Goal: Task Accomplishment & Management: Complete application form

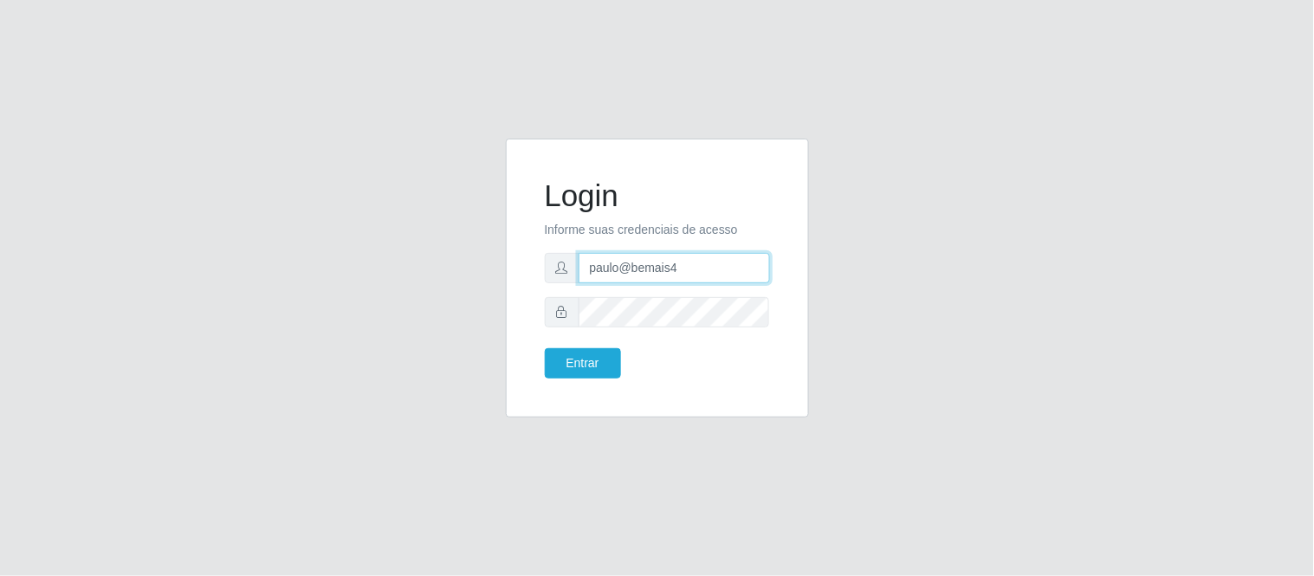
drag, startPoint x: 696, startPoint y: 272, endPoint x: 494, endPoint y: 266, distance: 202.0
click at [494, 266] on div "Login Informe suas credenciais de acesso paulo@bemais4 Entrar" at bounding box center [657, 289] width 329 height 300
type input "juliomarques@supervilton"
click at [545, 348] on button "Entrar" at bounding box center [583, 363] width 76 height 30
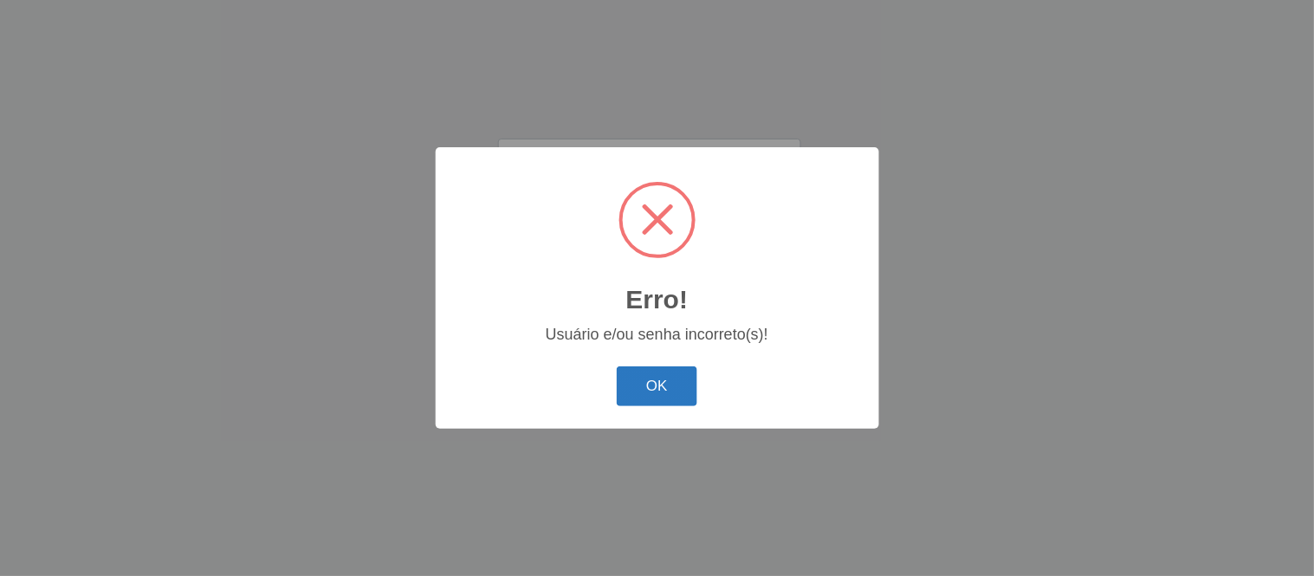
drag, startPoint x: 621, startPoint y: 409, endPoint x: 638, endPoint y: 396, distance: 21.0
click at [638, 396] on div "OK Cancel" at bounding box center [657, 385] width 409 height 49
click at [638, 396] on button "OK" at bounding box center [657, 387] width 81 height 41
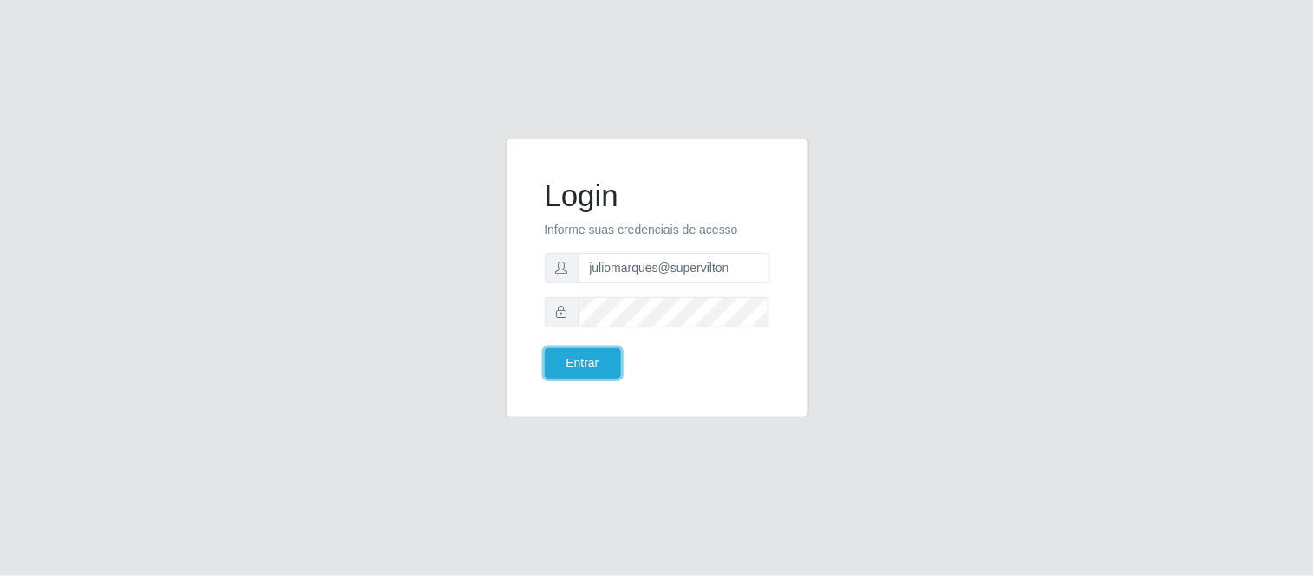
click at [545, 348] on button "Entrar" at bounding box center [583, 363] width 76 height 30
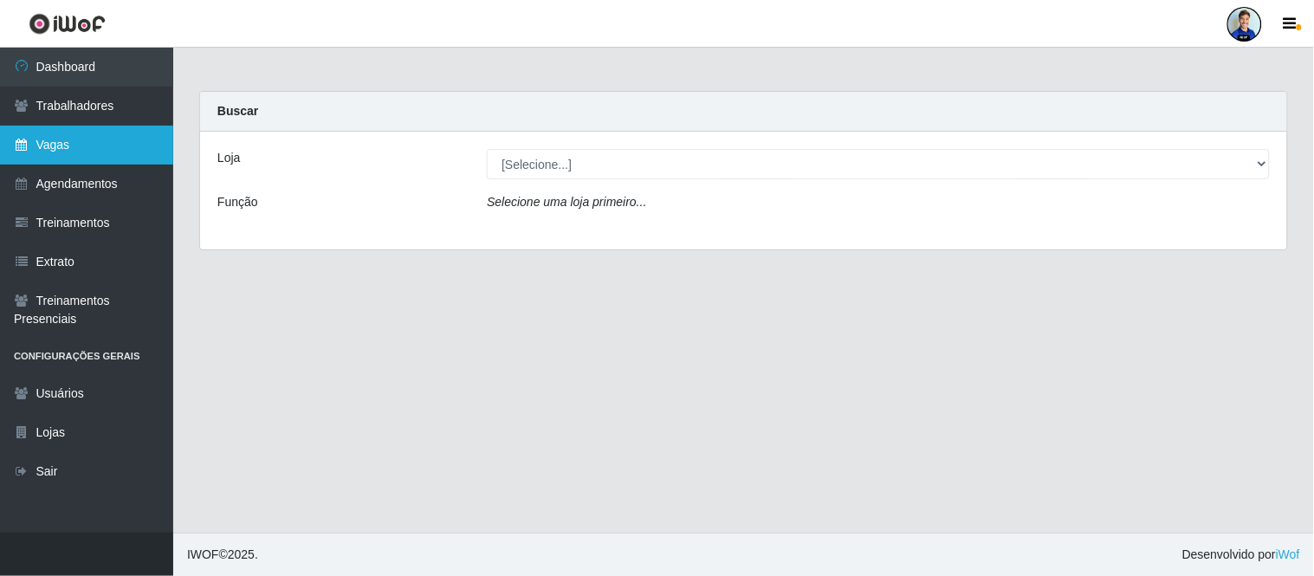
click at [53, 151] on link "Vagas" at bounding box center [86, 145] width 173 height 39
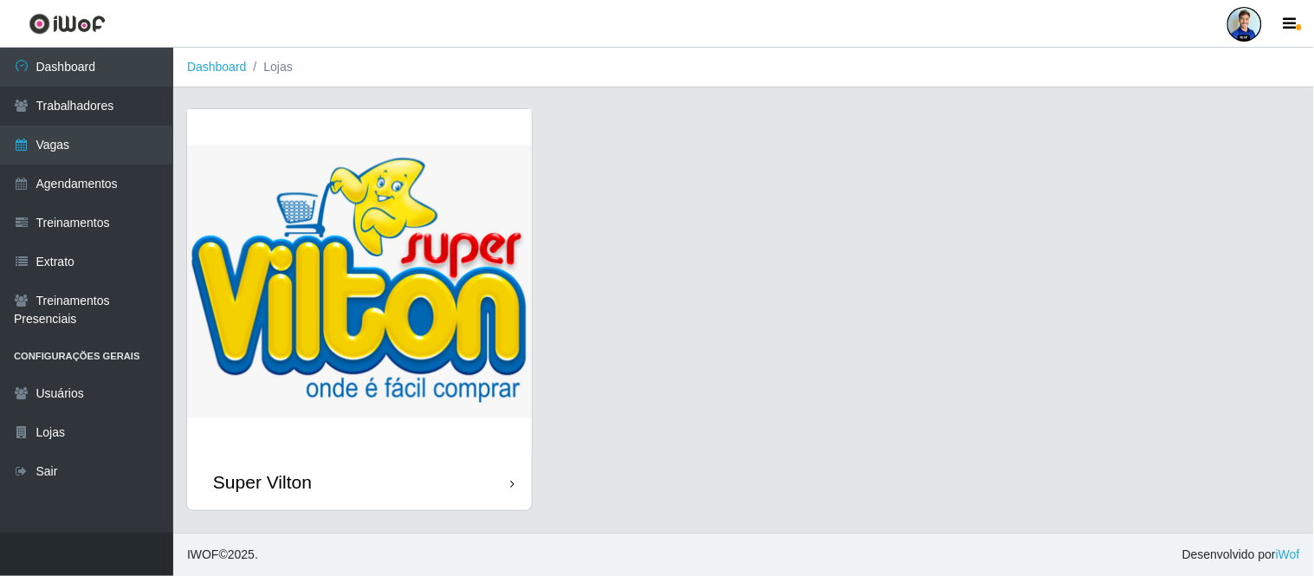
click at [385, 360] on img at bounding box center [359, 281] width 345 height 345
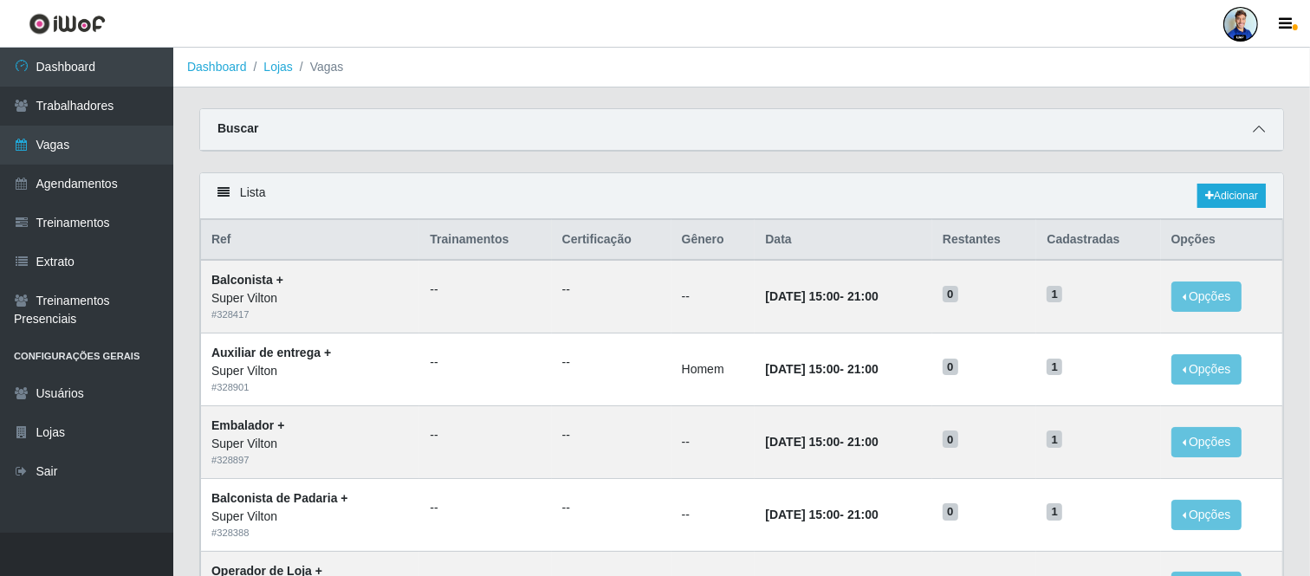
click at [1249, 126] on span at bounding box center [1259, 130] width 21 height 20
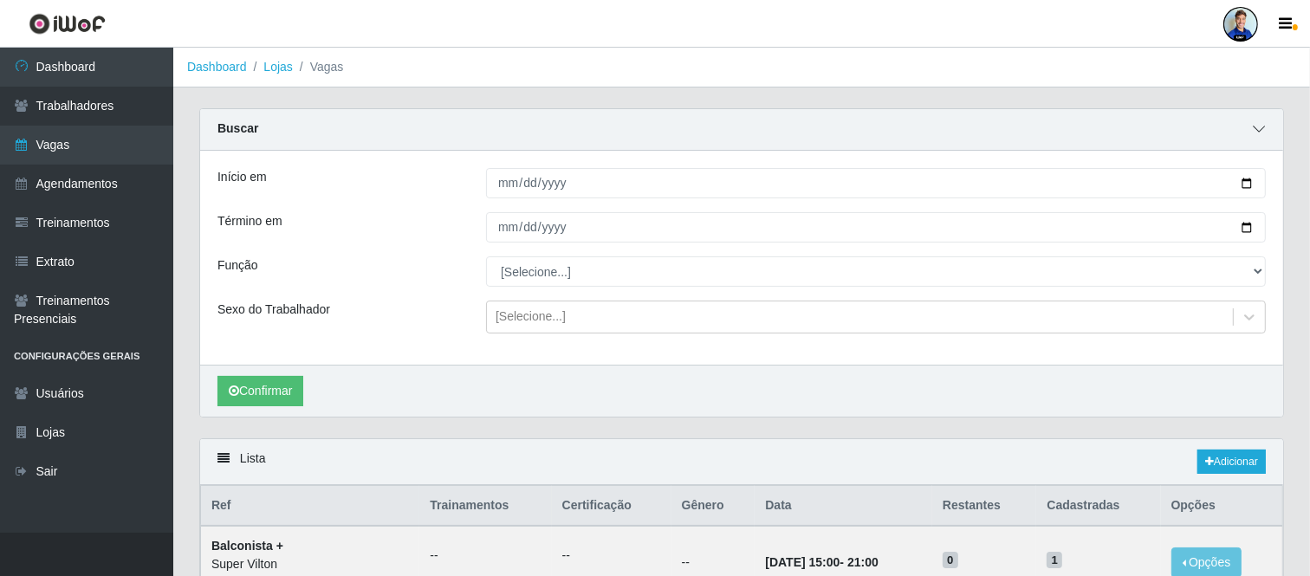
click at [1257, 126] on icon at bounding box center [1259, 129] width 12 height 12
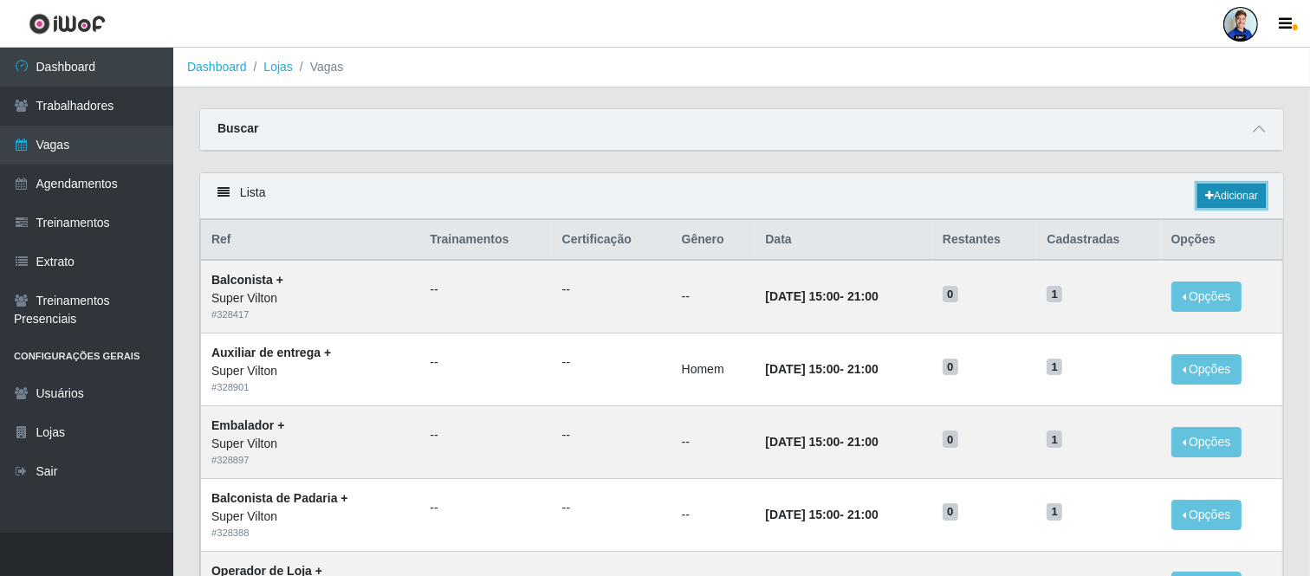
click at [1226, 188] on link "Adicionar" at bounding box center [1232, 196] width 68 height 24
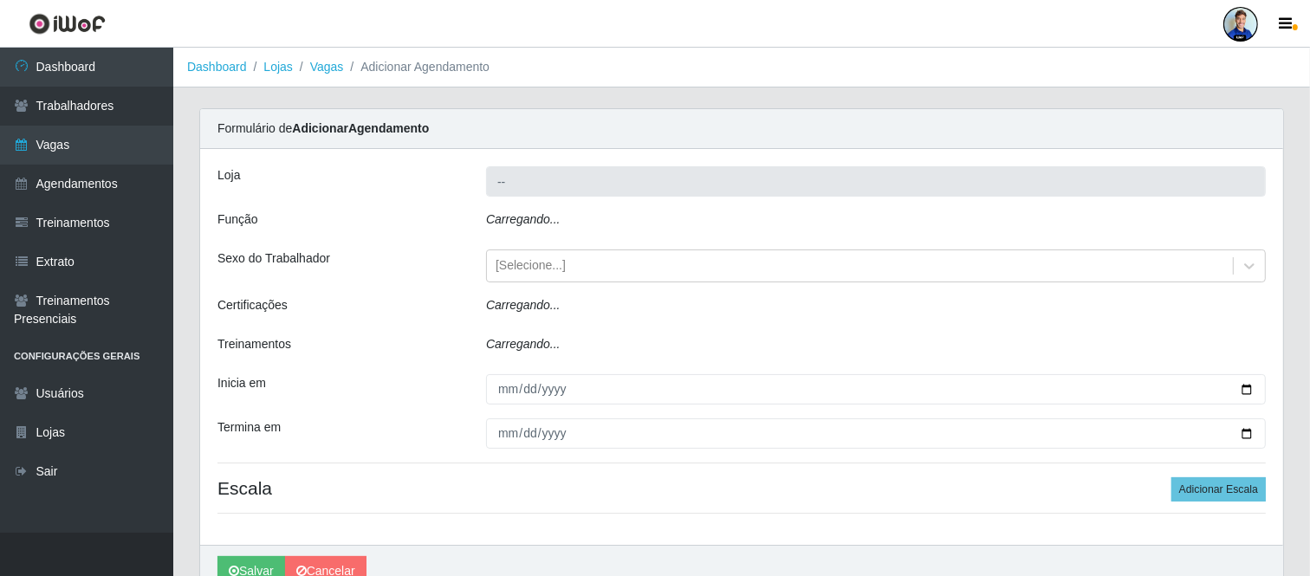
type input "Super Vilton"
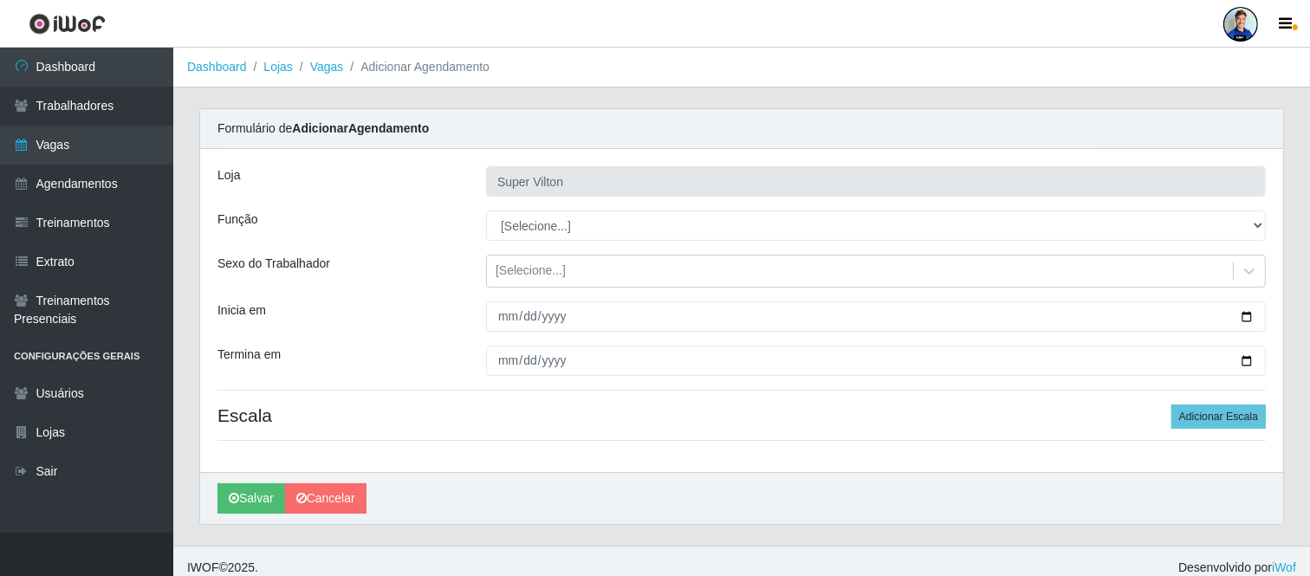
click at [435, 185] on div "Loja" at bounding box center [338, 181] width 269 height 30
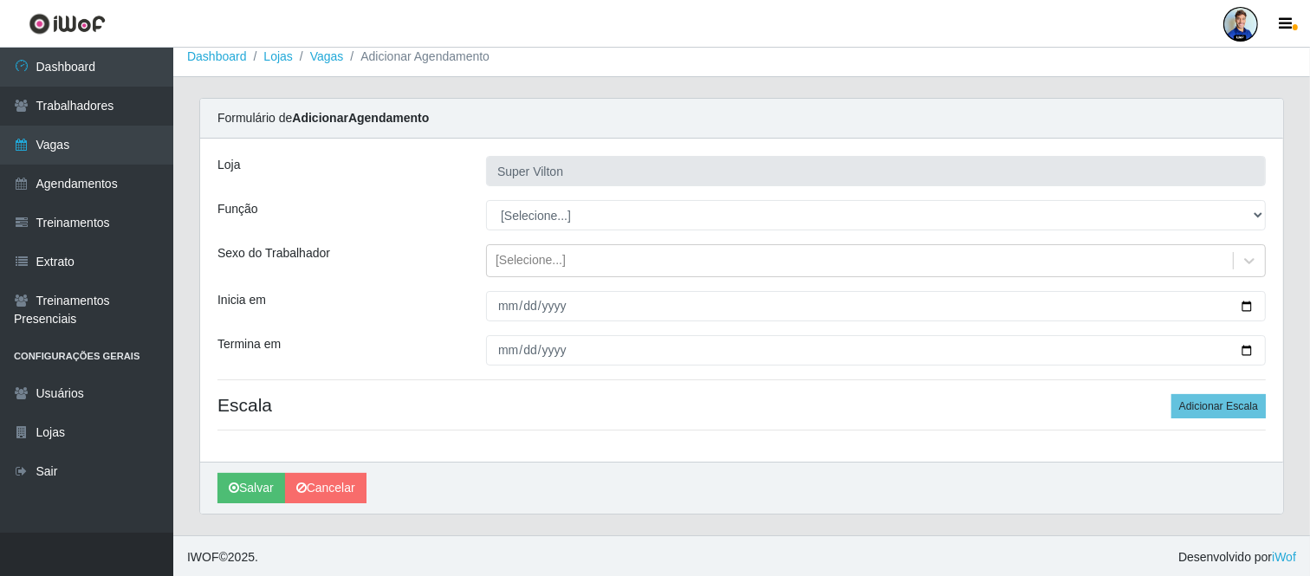
scroll to position [13, 0]
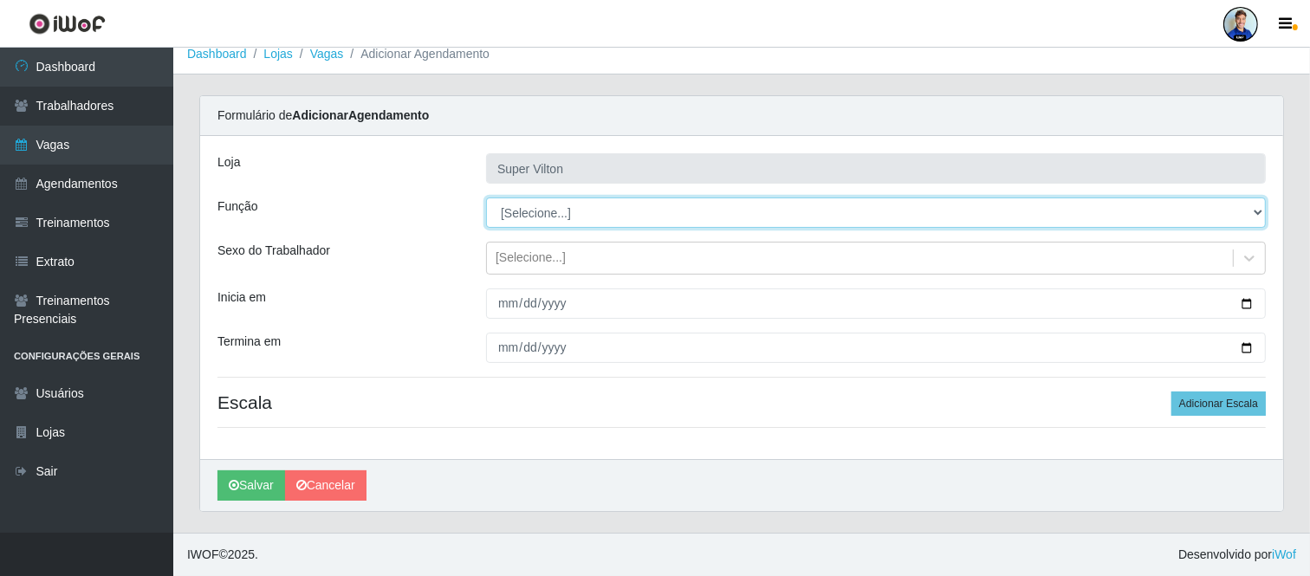
click at [534, 209] on select "[Selecione...] ASG ASG + ASG ++ Auxiliar de Depósito Auxiliar de Depósito + Aux…" at bounding box center [876, 213] width 780 height 30
click at [510, 211] on select "[Selecione...] ASG ASG + ASG ++ Auxiliar de Depósito Auxiliar de Depósito + Aux…" at bounding box center [876, 213] width 780 height 30
click at [521, 219] on select "[Selecione...] ASG ASG + ASG ++ Auxiliar de Depósito Auxiliar de Depósito + Aux…" at bounding box center [876, 213] width 780 height 30
select select "12"
click at [486, 198] on select "[Selecione...] ASG ASG + ASG ++ Auxiliar de Depósito Auxiliar de Depósito + Aux…" at bounding box center [876, 213] width 780 height 30
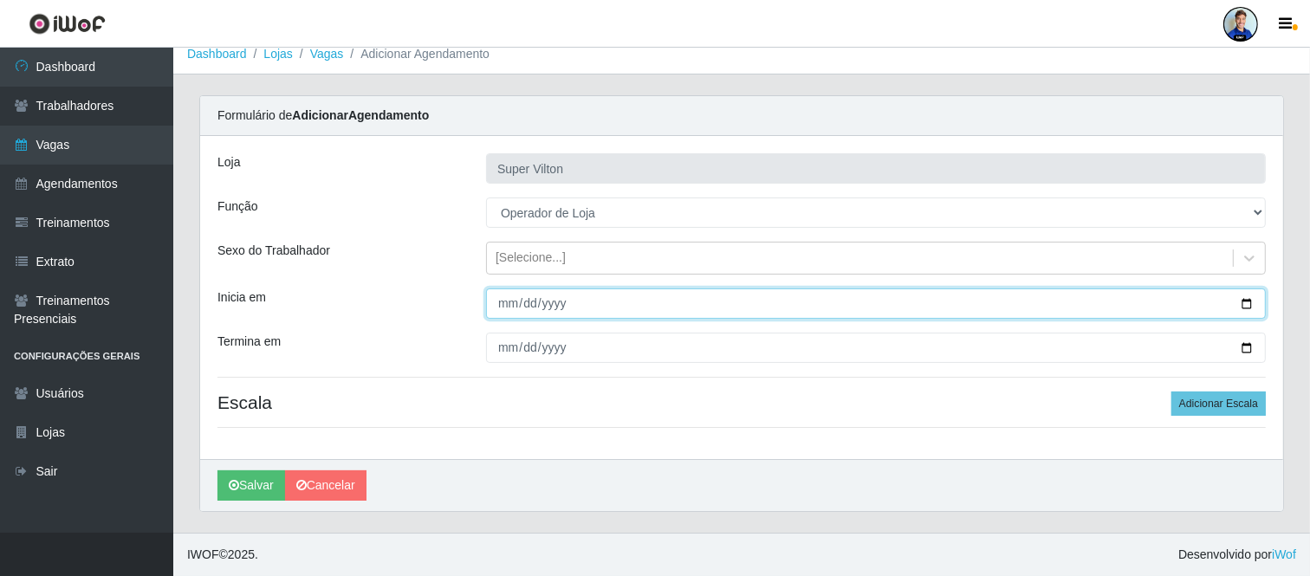
click at [503, 307] on input "Inicia em" at bounding box center [876, 304] width 780 height 30
type input "2025-09-01"
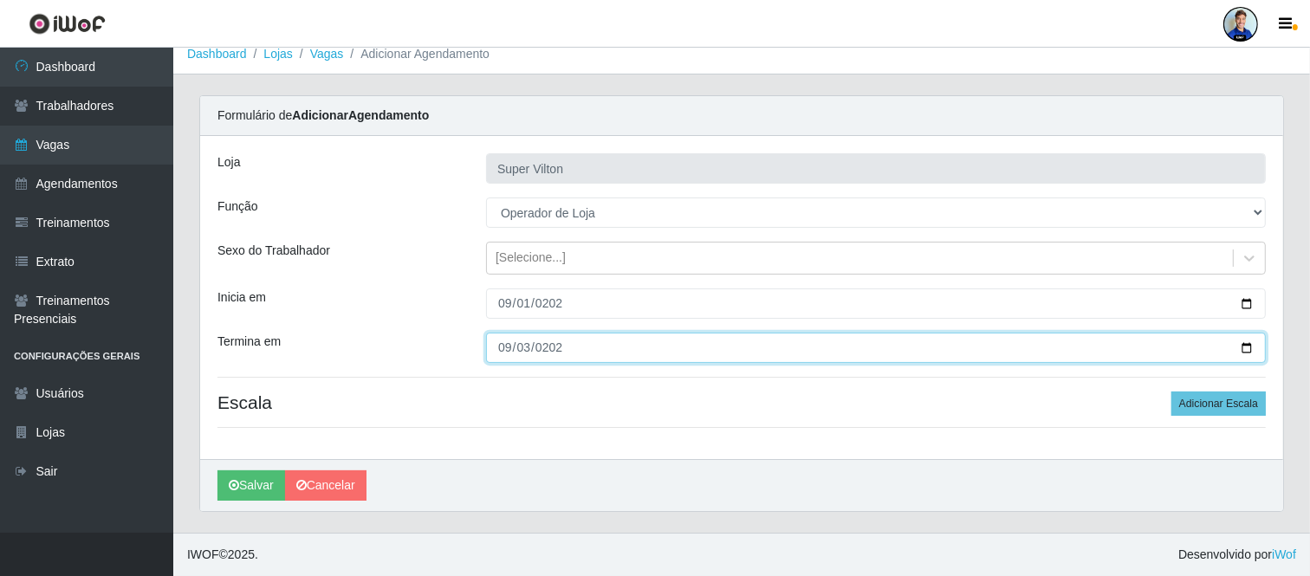
type input "2025-09-03"
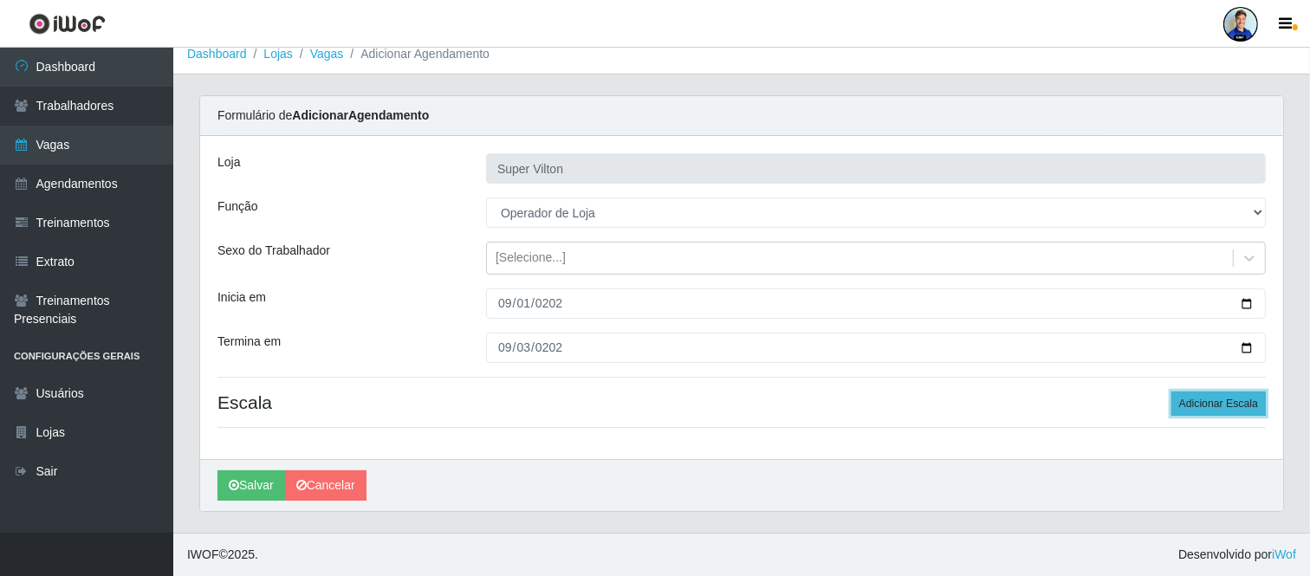
click at [1210, 402] on button "Adicionar Escala" at bounding box center [1219, 404] width 94 height 24
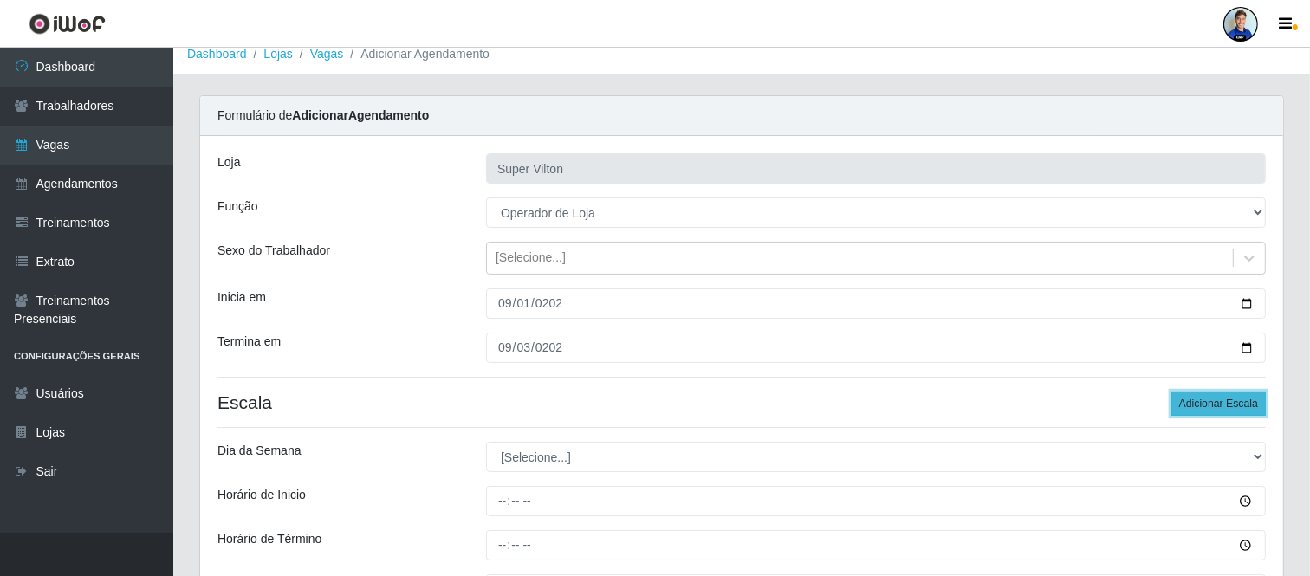
click at [1210, 402] on button "Adicionar Escala" at bounding box center [1219, 404] width 94 height 24
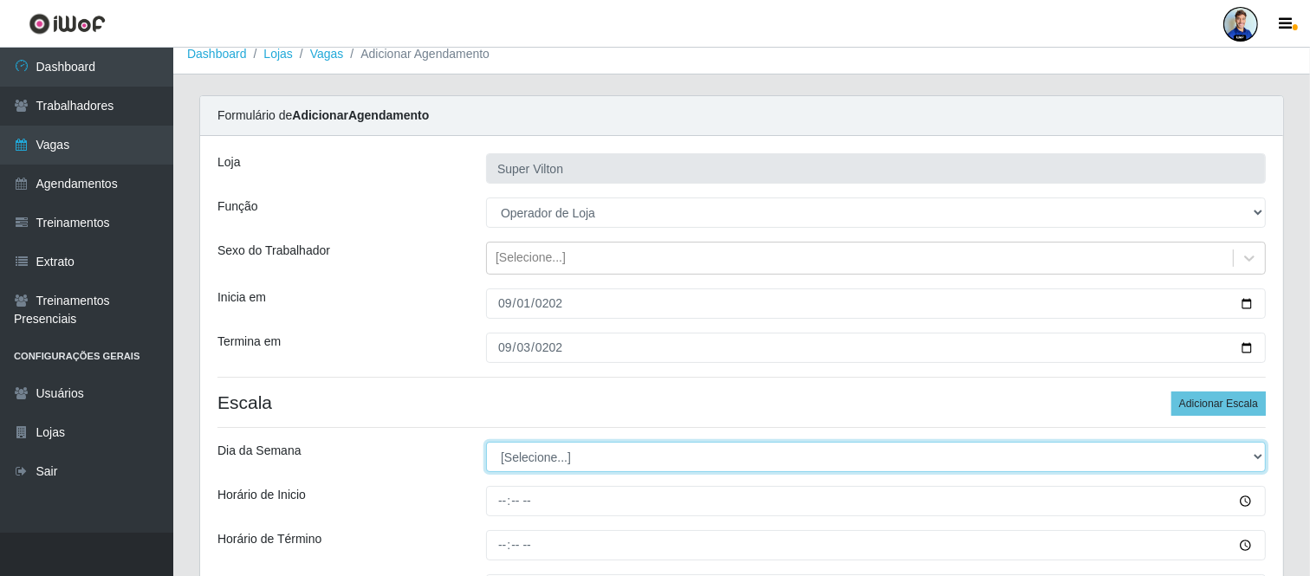
click at [609, 455] on select "[Selecione...] Segunda Terça Quarta Quinta Sexta Sábado Domingo" at bounding box center [876, 457] width 780 height 30
select select "1"
click at [486, 442] on select "[Selecione...] Segunda Terça Quarta Quinta Sexta Sábado Domingo" at bounding box center [876, 457] width 780 height 30
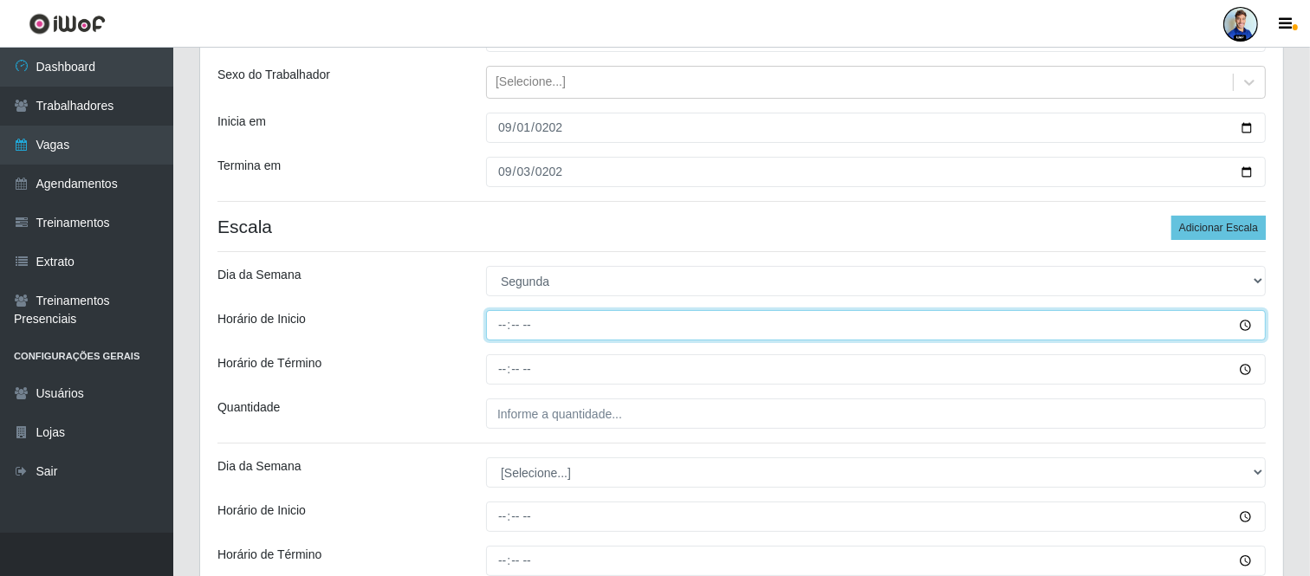
scroll to position [205, 0]
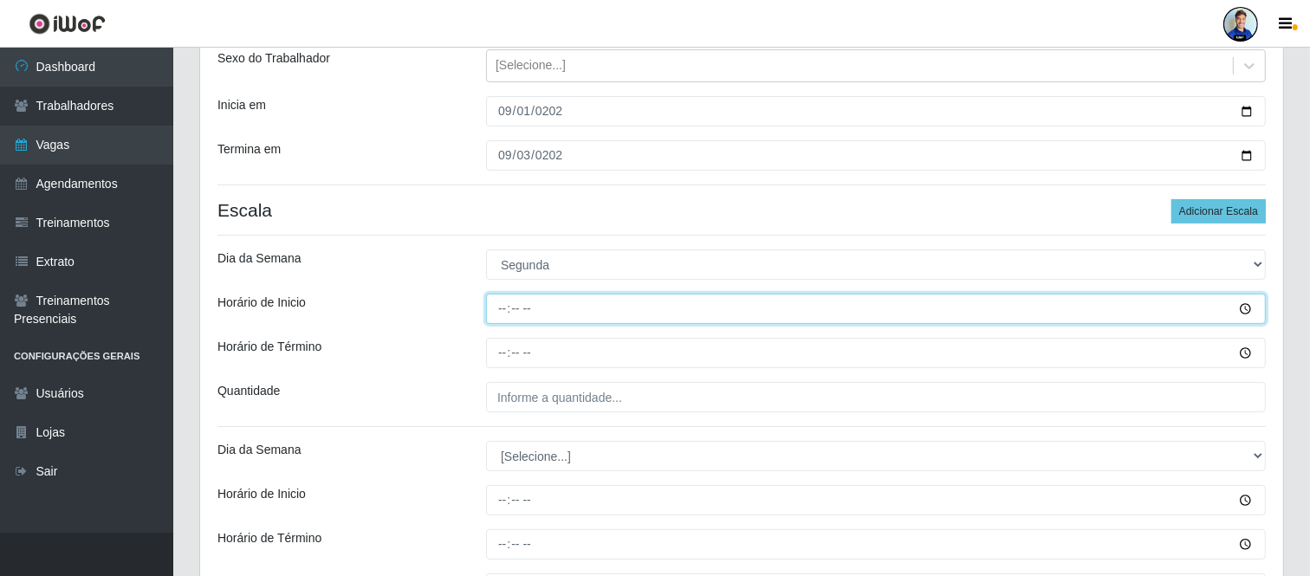
type input "08:00"
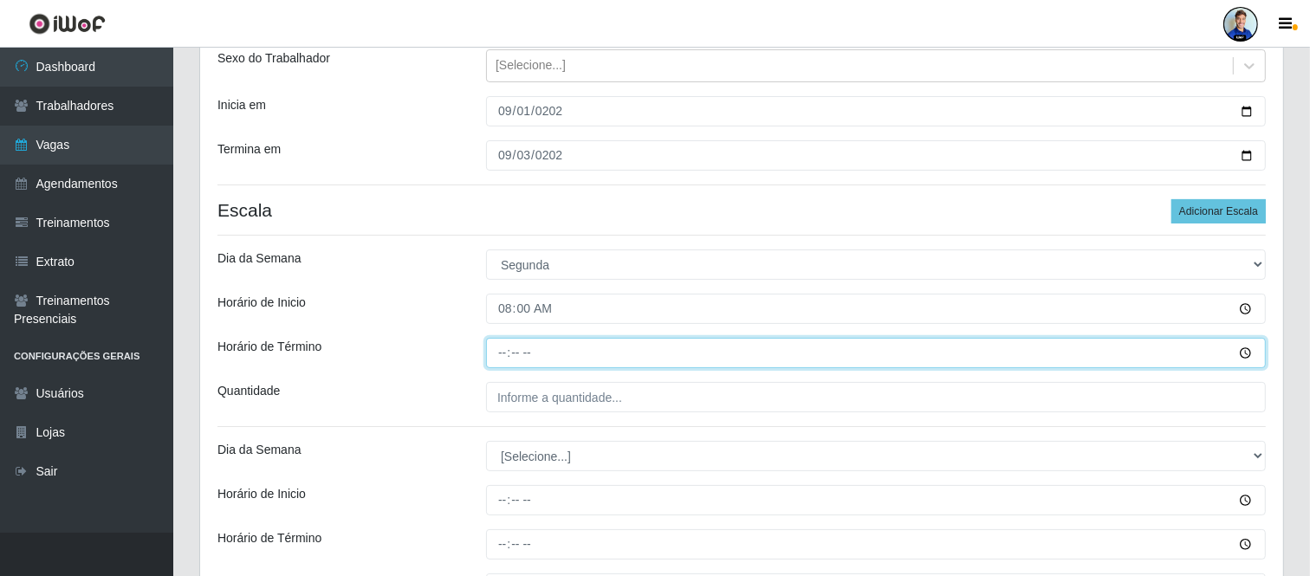
type input "14:00"
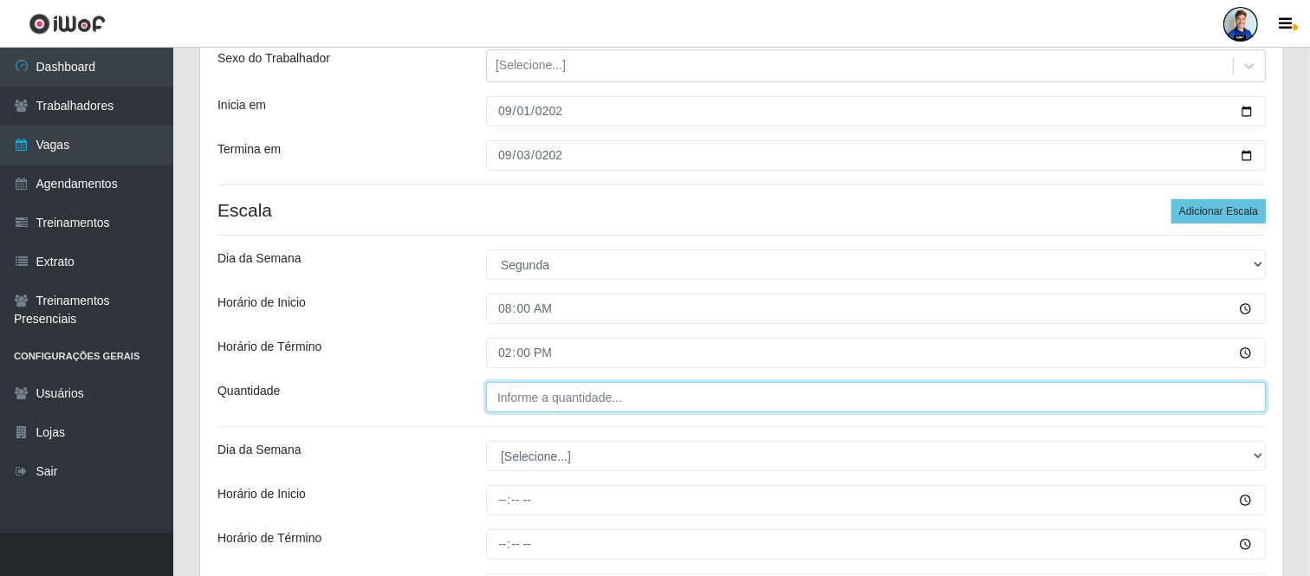
type input "___"
type input "2__"
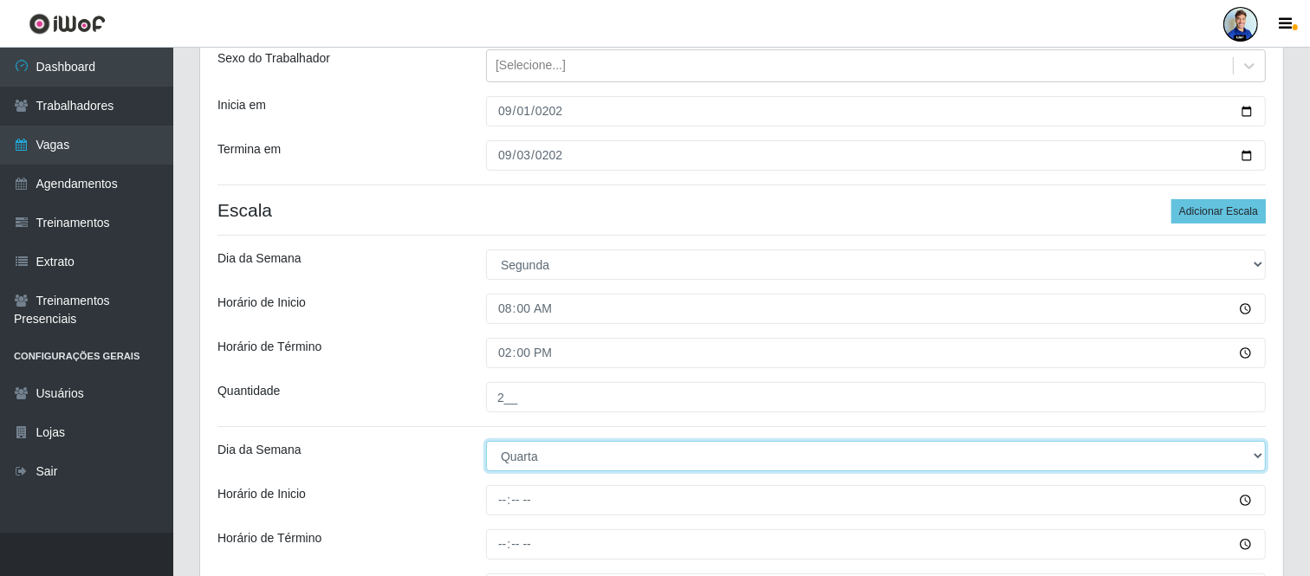
click at [486, 441] on select "[Selecione...] Segunda Terça Quarta Quinta Sexta Sábado Domingo" at bounding box center [876, 456] width 780 height 30
click at [556, 459] on select "[Selecione...] Segunda Terça Quarta Quinta Sexta Sábado Domingo" at bounding box center [876, 456] width 780 height 30
select select "1"
click at [486, 441] on select "[Selecione...] Segunda Terça Quarta Quinta Sexta Sábado Domingo" at bounding box center [876, 456] width 780 height 30
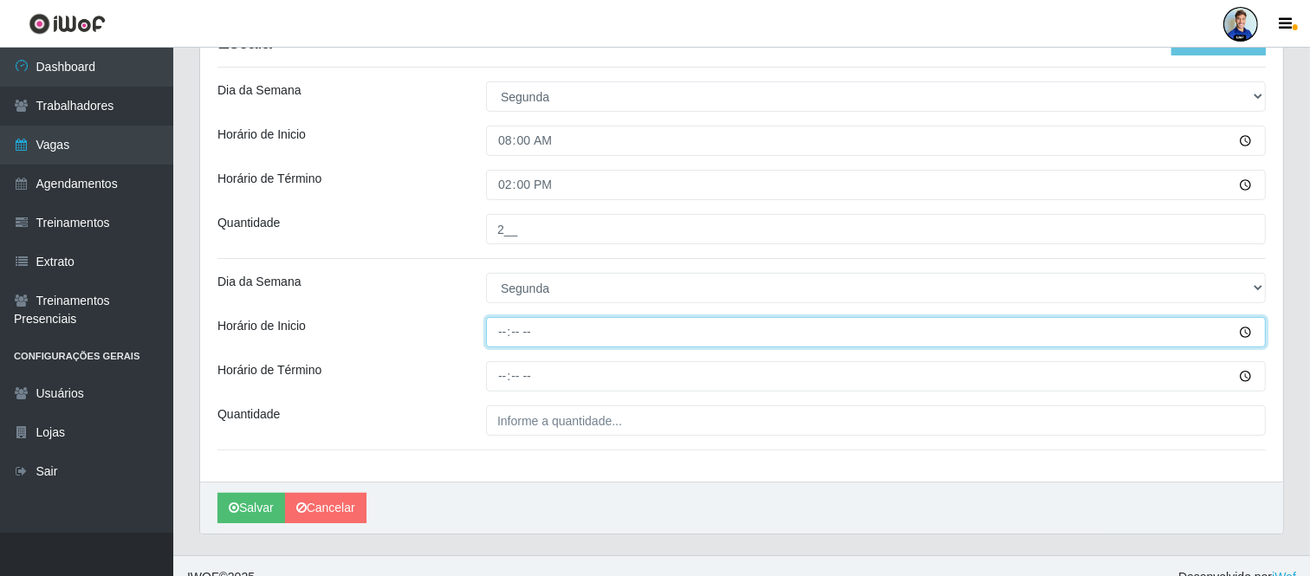
scroll to position [396, 0]
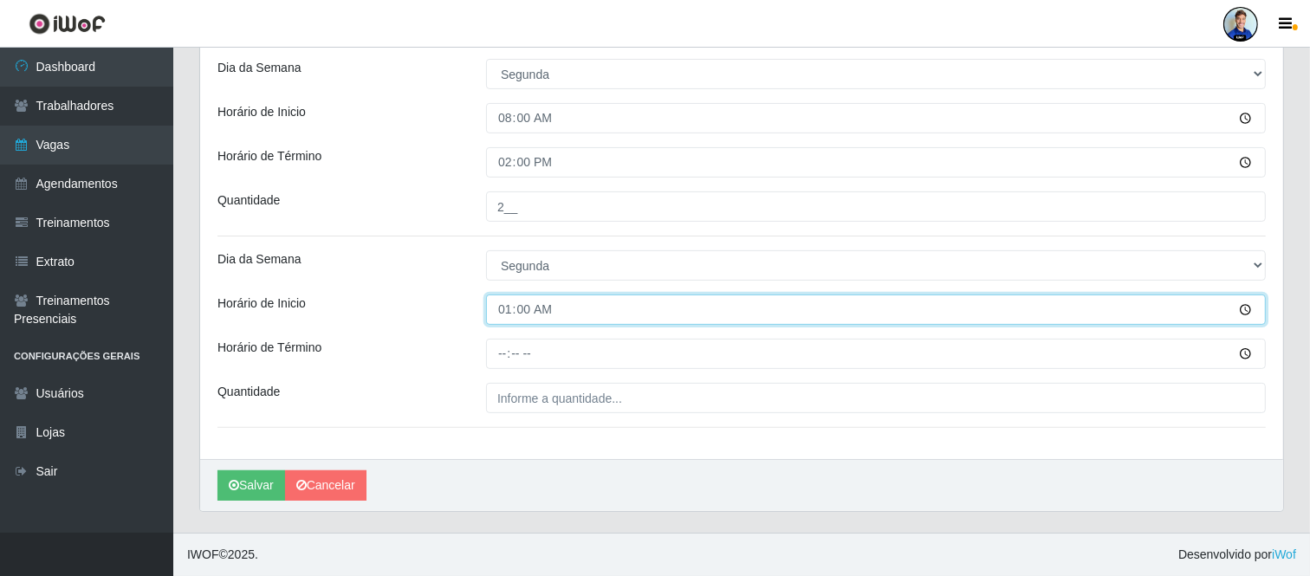
type input "15:00"
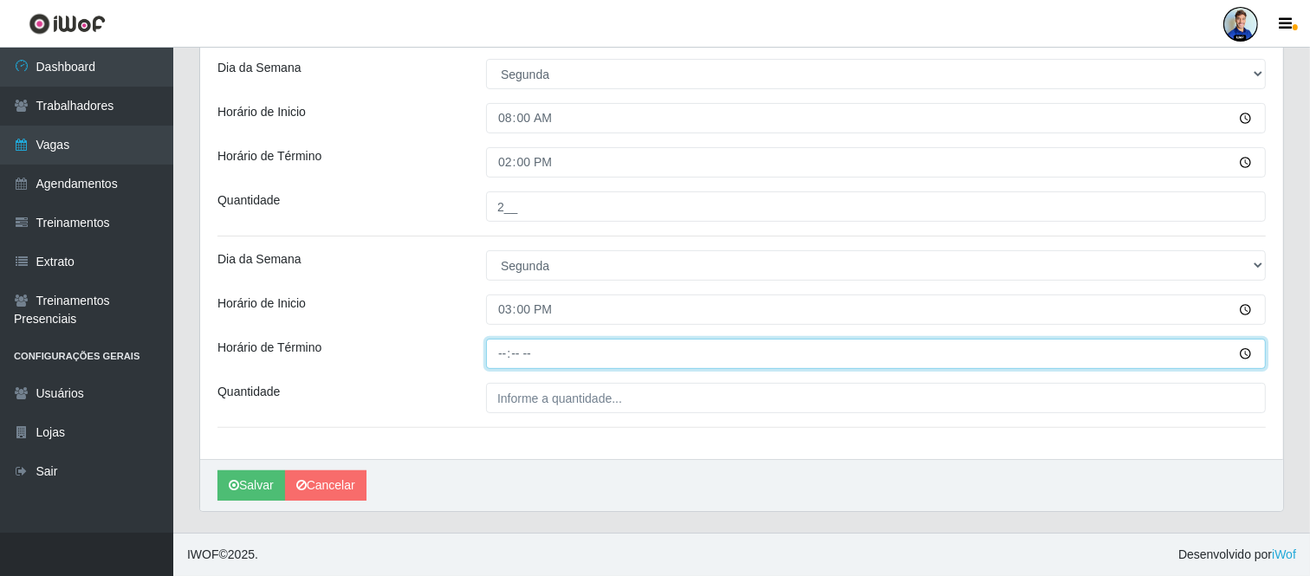
type input "21:00"
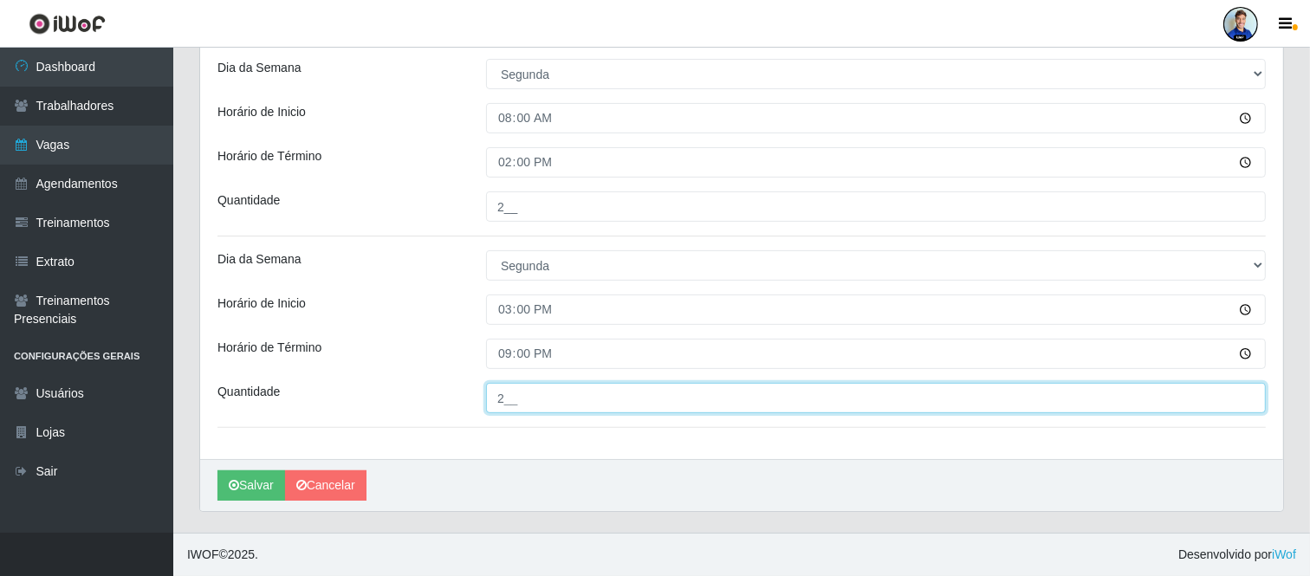
type input "2__"
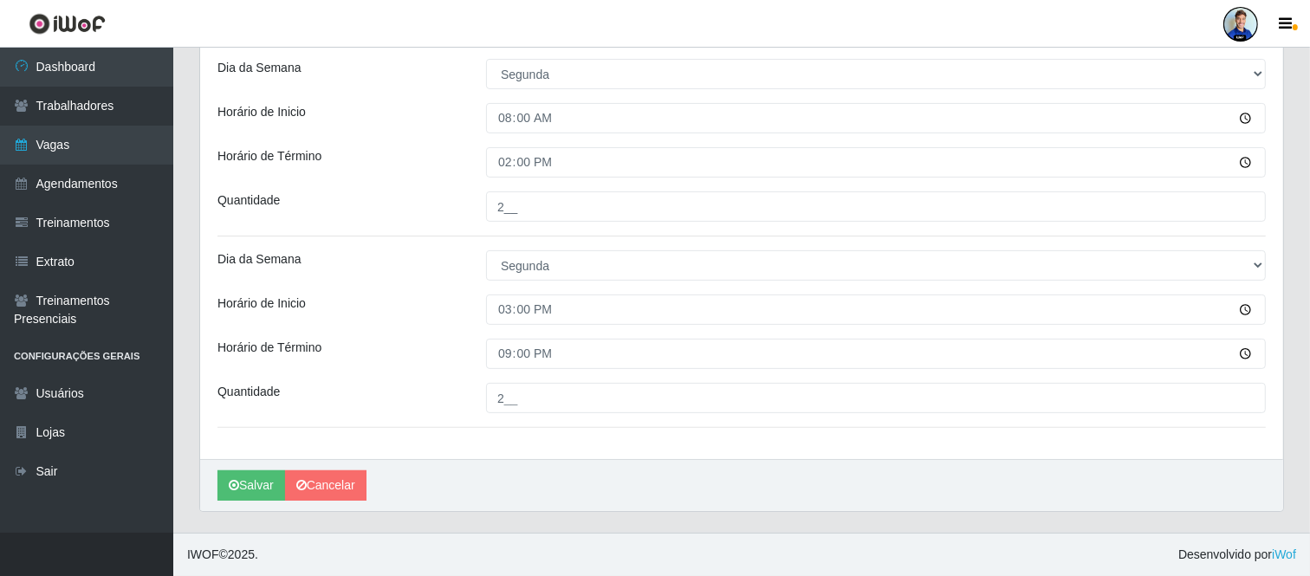
click at [412, 342] on div "Horário de Término" at bounding box center [338, 354] width 269 height 30
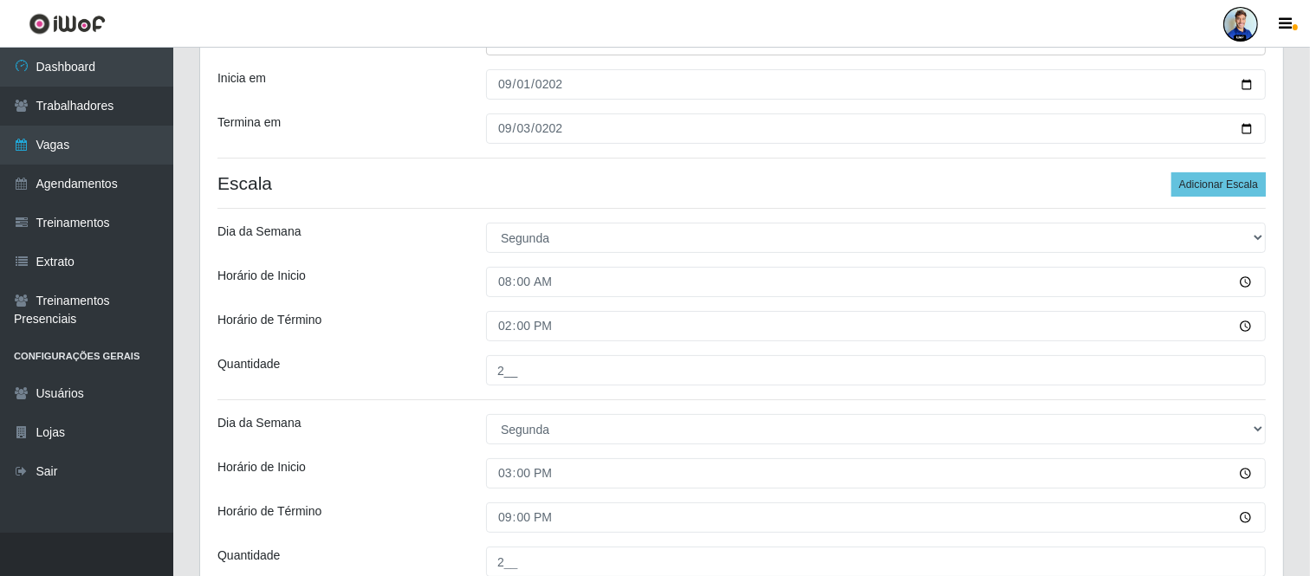
scroll to position [204, 0]
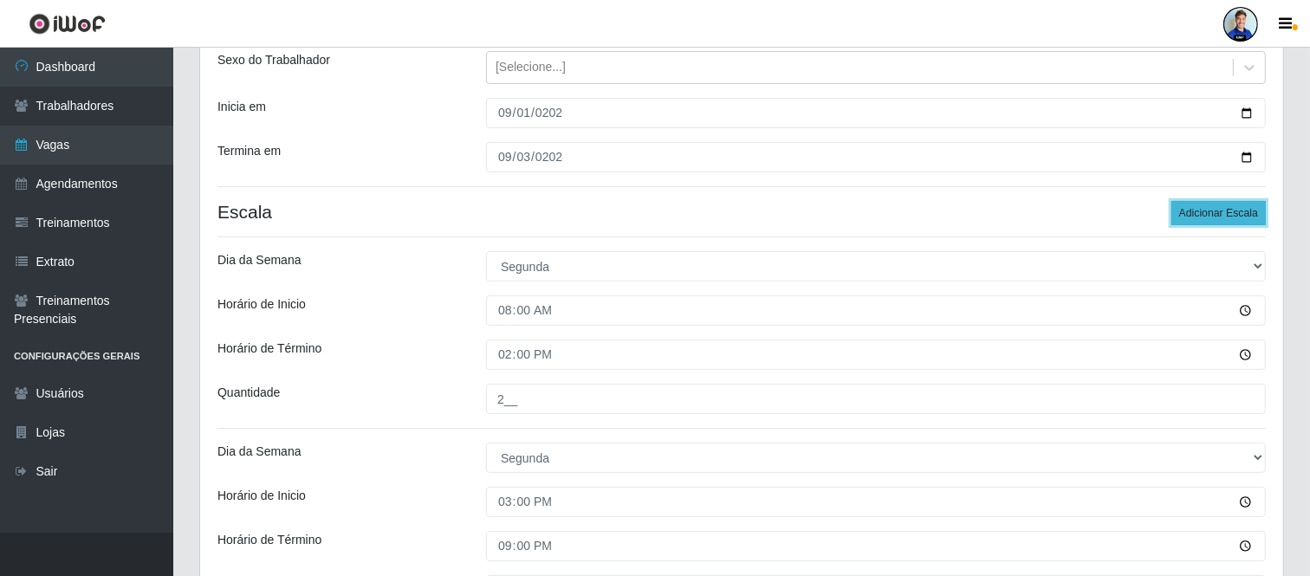
click at [1232, 213] on button "Adicionar Escala" at bounding box center [1219, 213] width 94 height 24
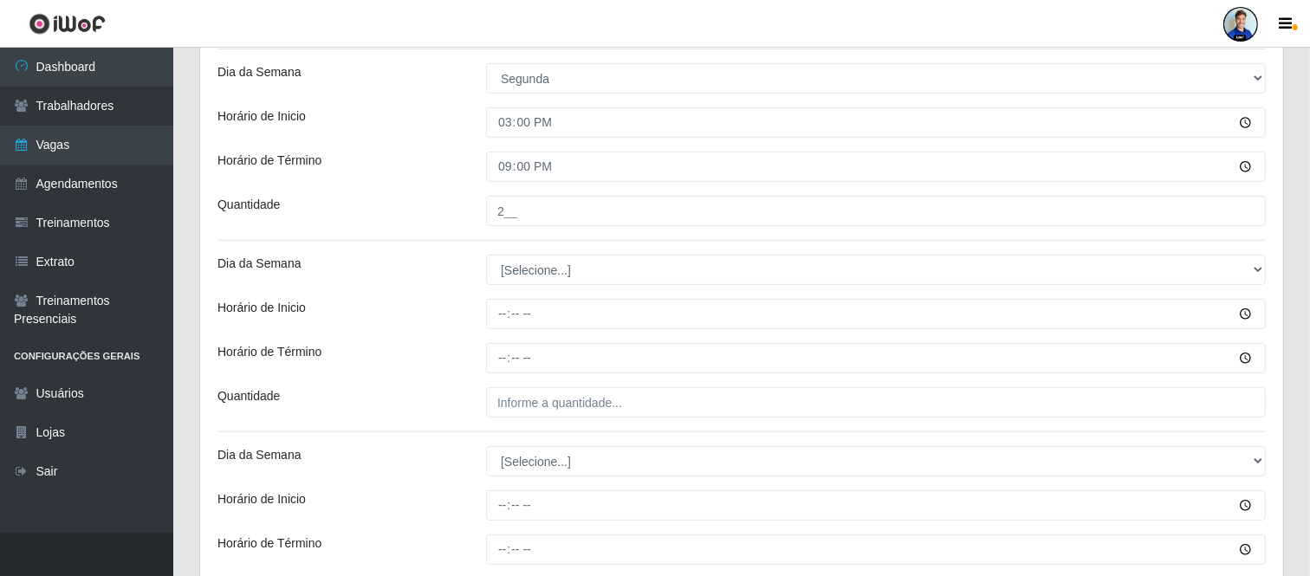
scroll to position [589, 0]
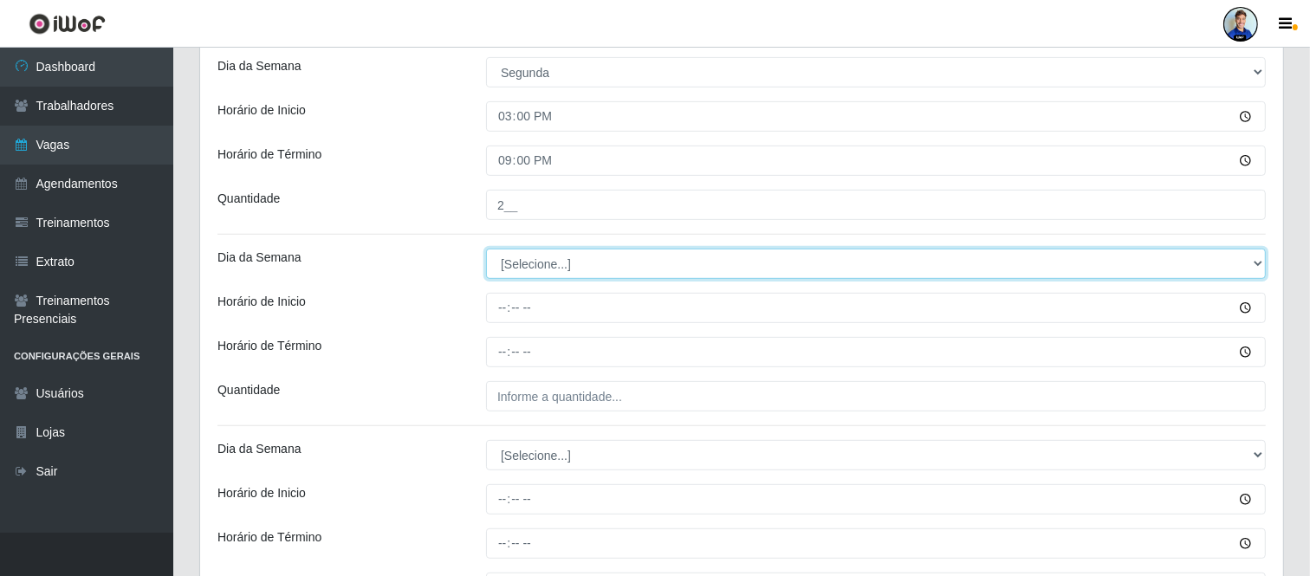
click at [591, 271] on select "[Selecione...] Segunda Terça Quarta Quinta Sexta Sábado Domingo" at bounding box center [876, 264] width 780 height 30
select select "2"
click at [486, 249] on select "[Selecione...] Segunda Terça Quarta Quinta Sexta Sábado Domingo" at bounding box center [876, 264] width 780 height 30
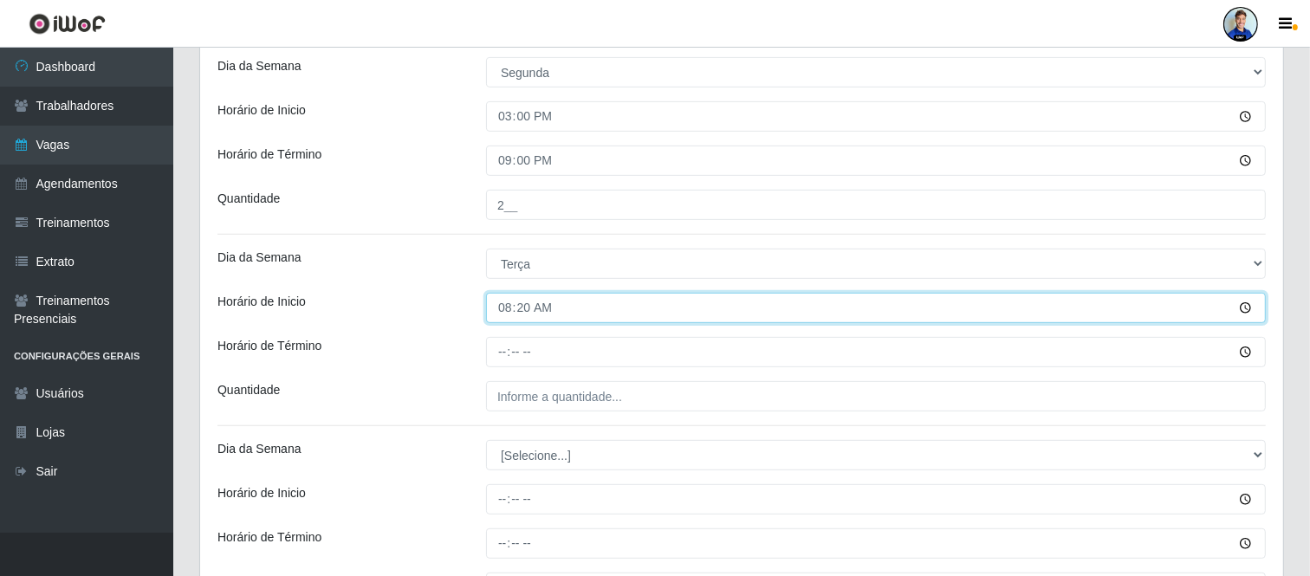
type input "08:00"
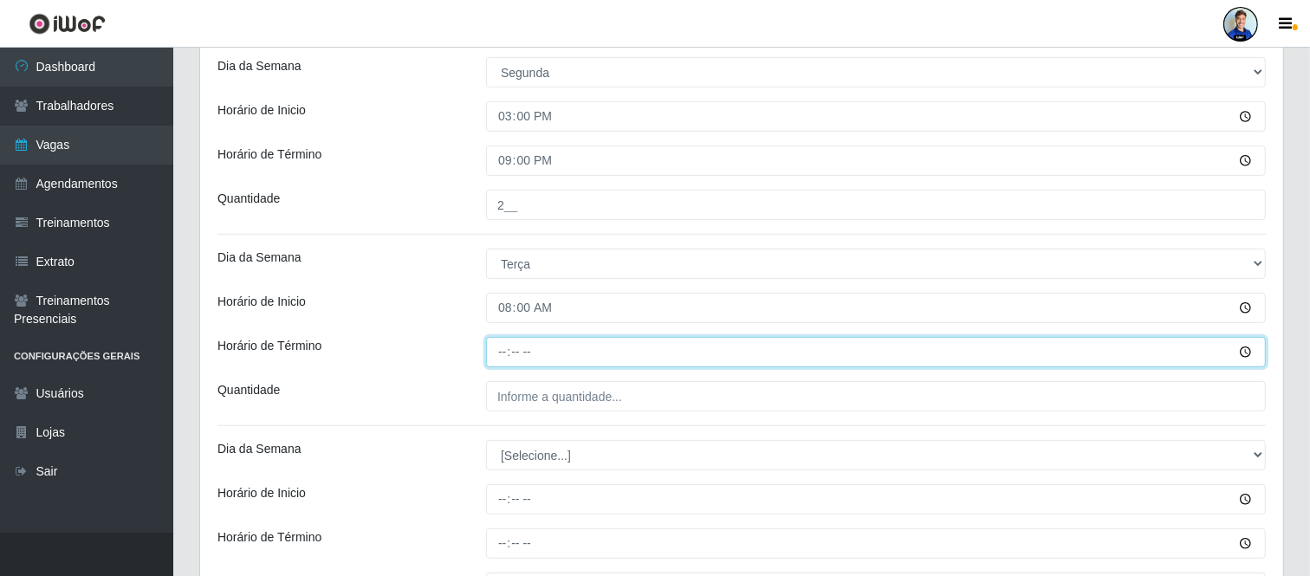
type input "14:00"
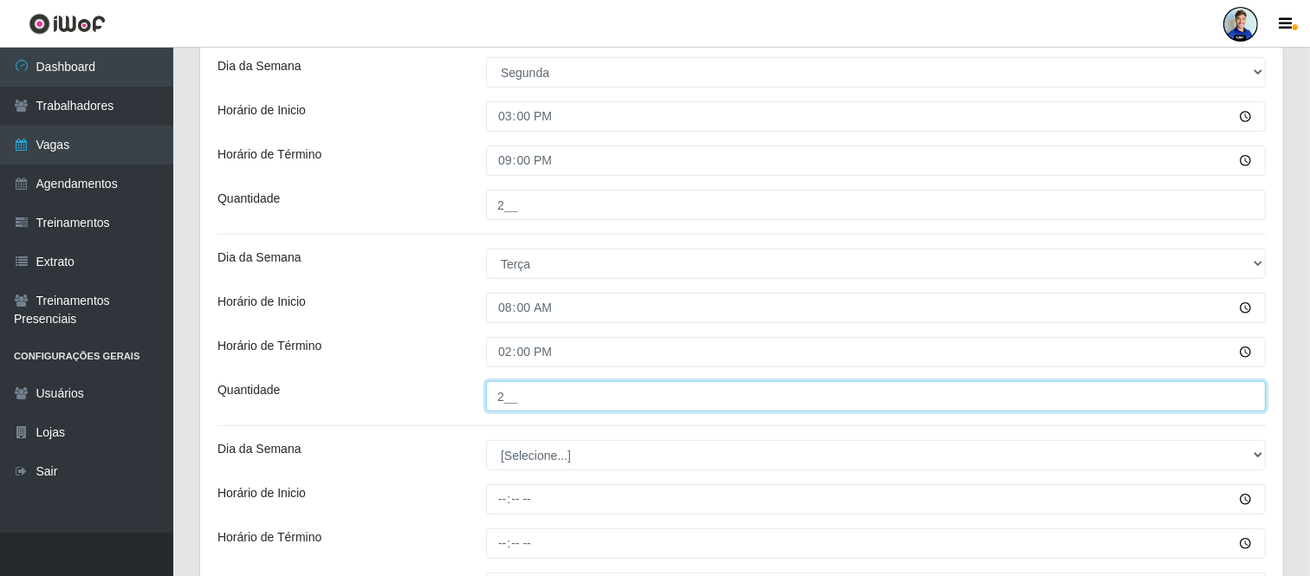
type input "2__"
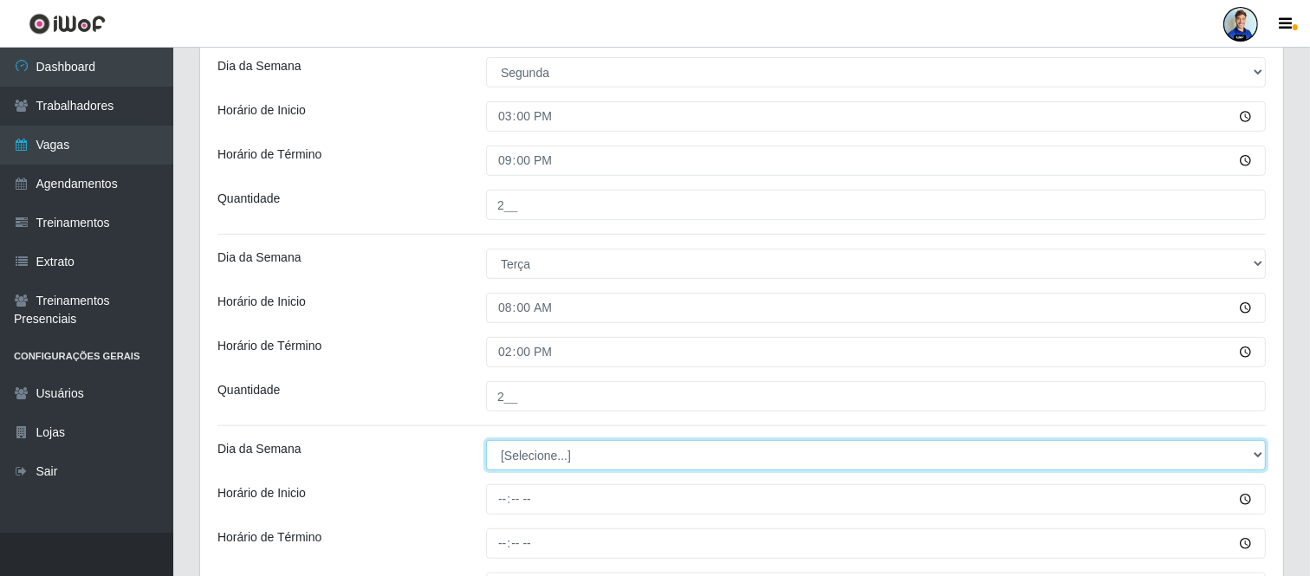
select select "2"
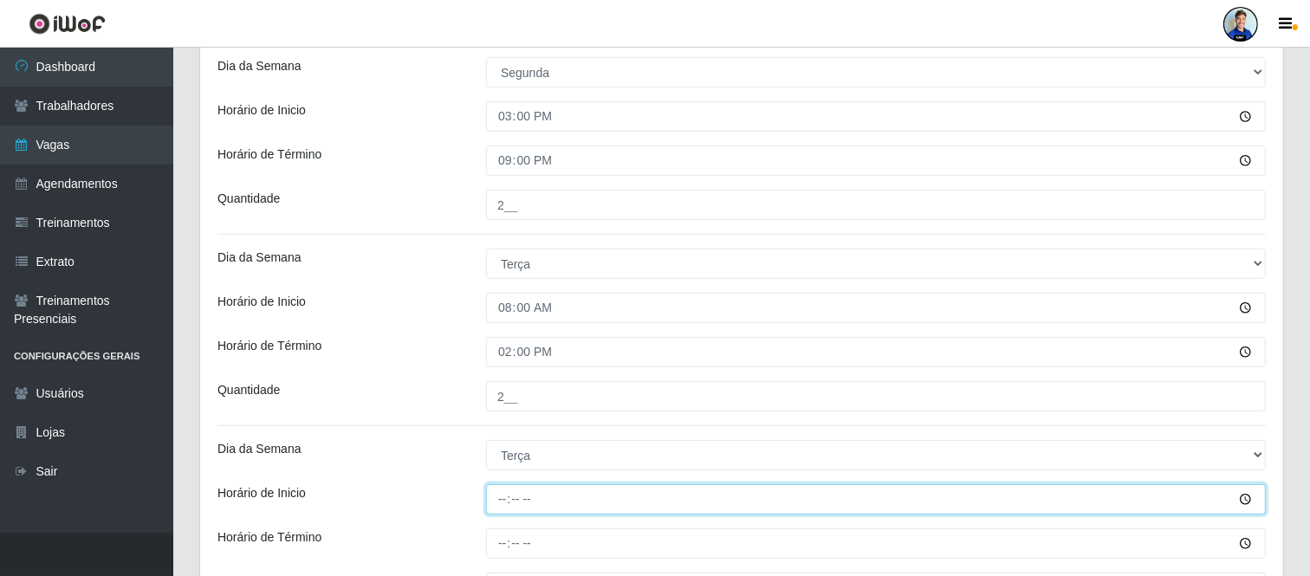
type input "08:00"
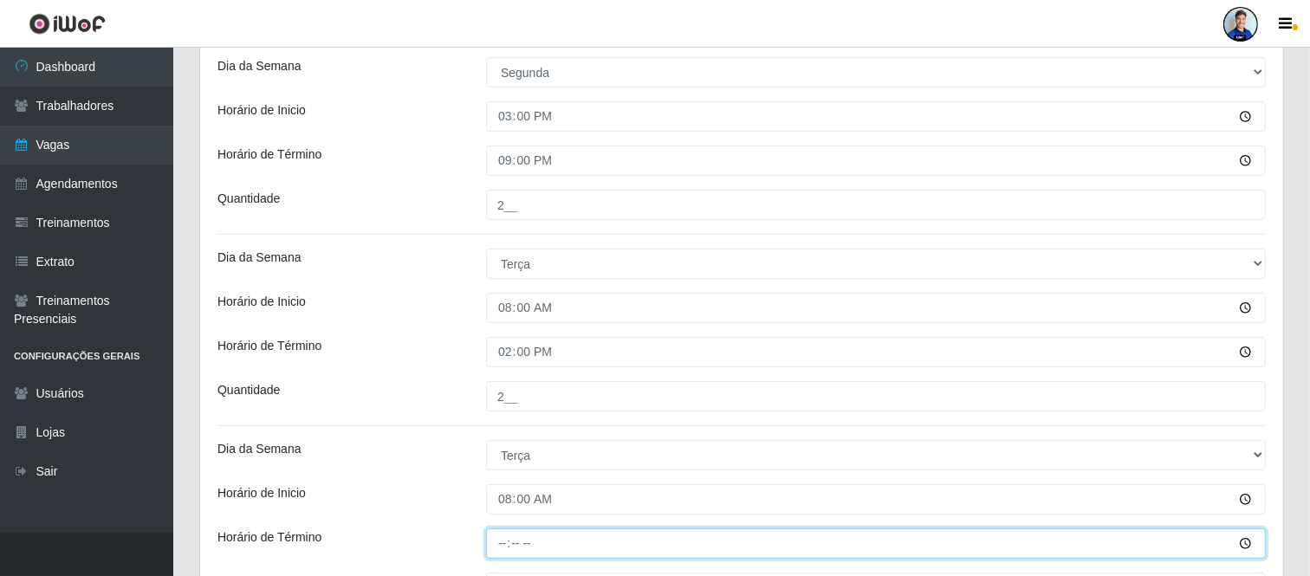
type input "14:00"
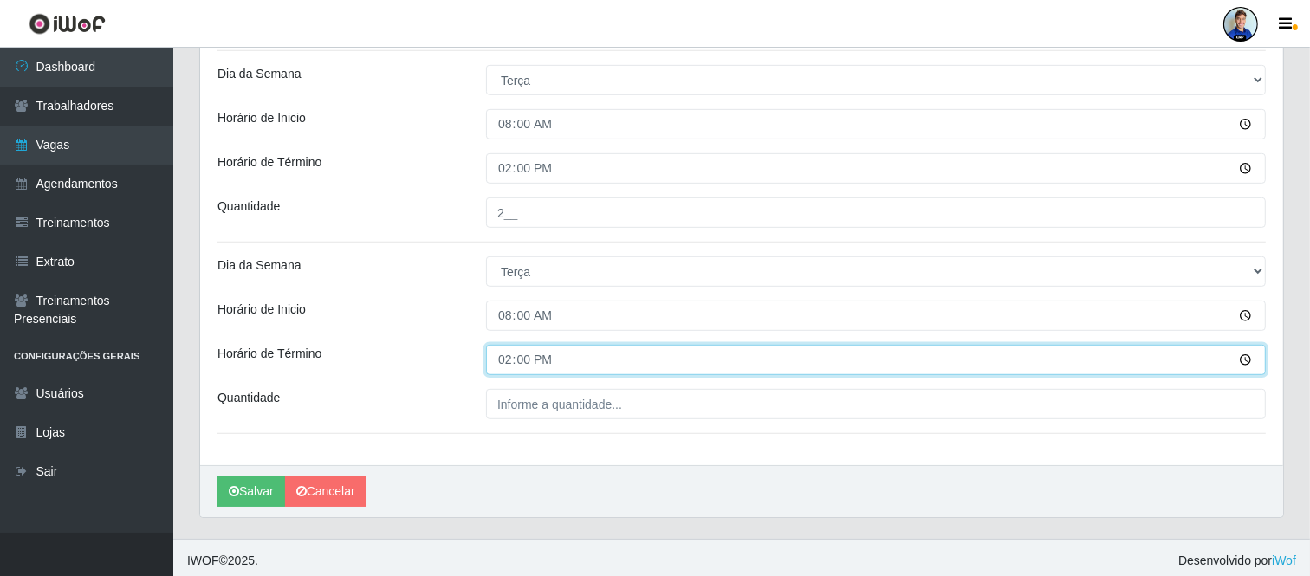
scroll to position [780, 0]
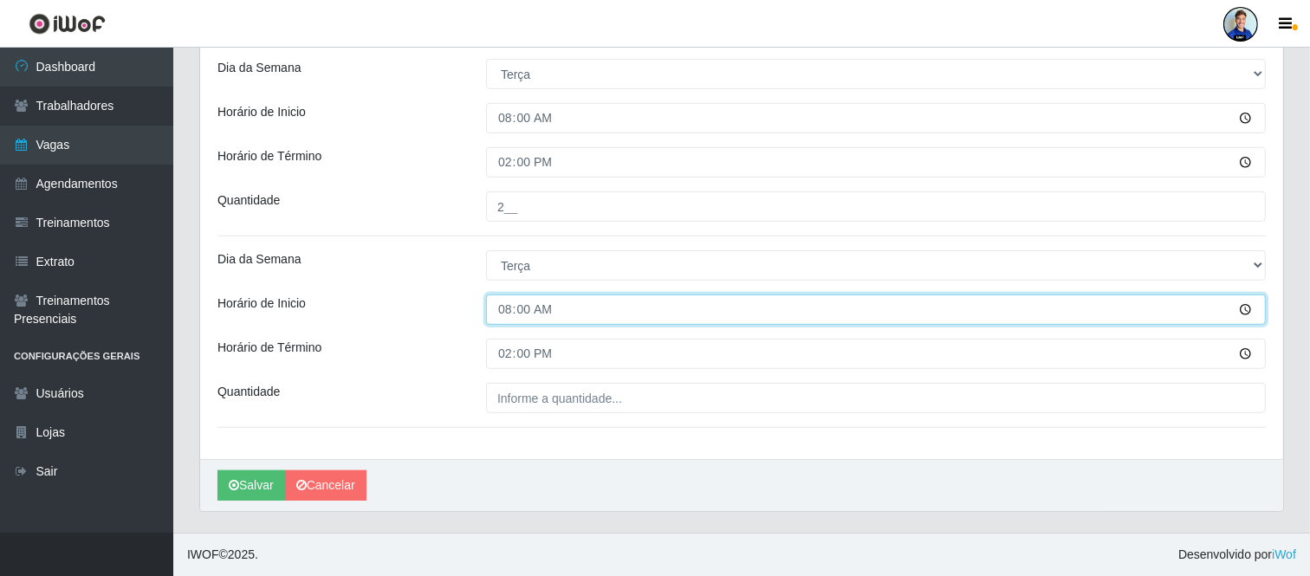
click at [507, 308] on input "08:00" at bounding box center [876, 310] width 780 height 30
type input "15:00"
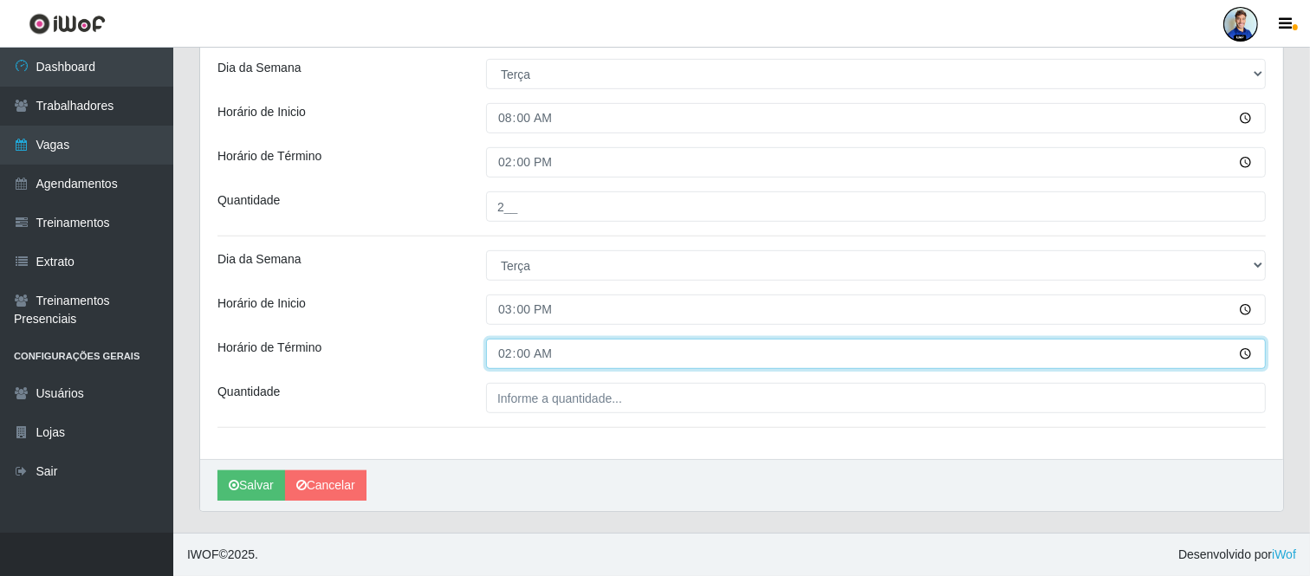
type input "21:00"
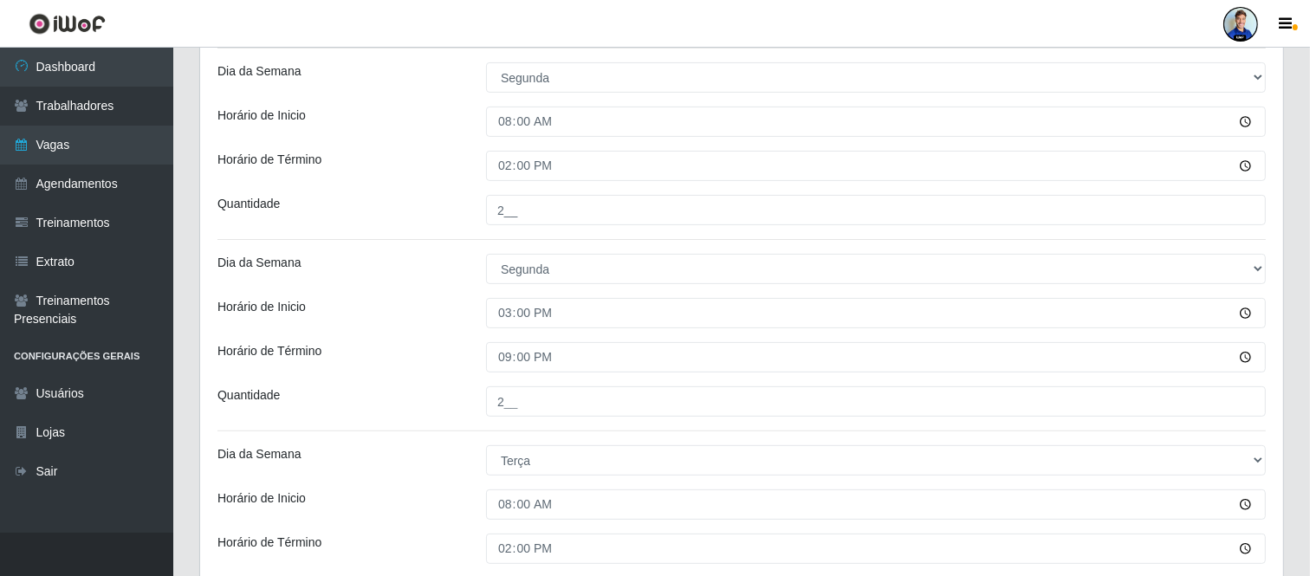
scroll to position [298, 0]
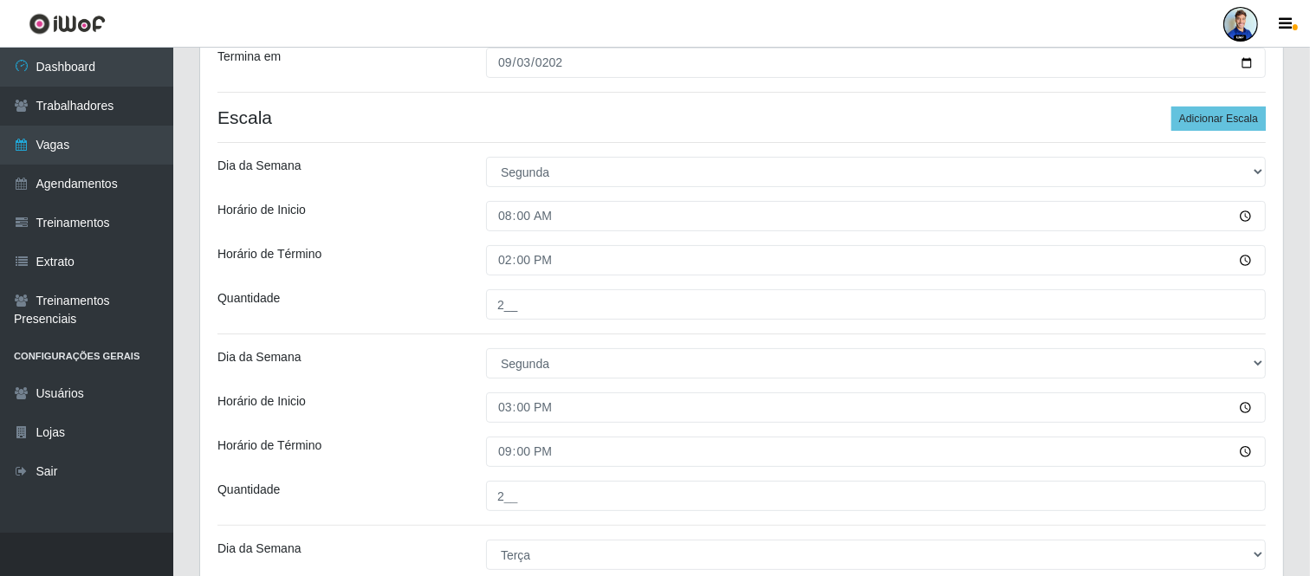
type input "2__"
click at [1217, 146] on div "Loja Super Vilton Função [Selecione...] ASG ASG + ASG ++ Auxiliar de Depósito A…" at bounding box center [741, 395] width 1083 height 1089
click at [1217, 120] on button "Adicionar Escala" at bounding box center [1219, 119] width 94 height 24
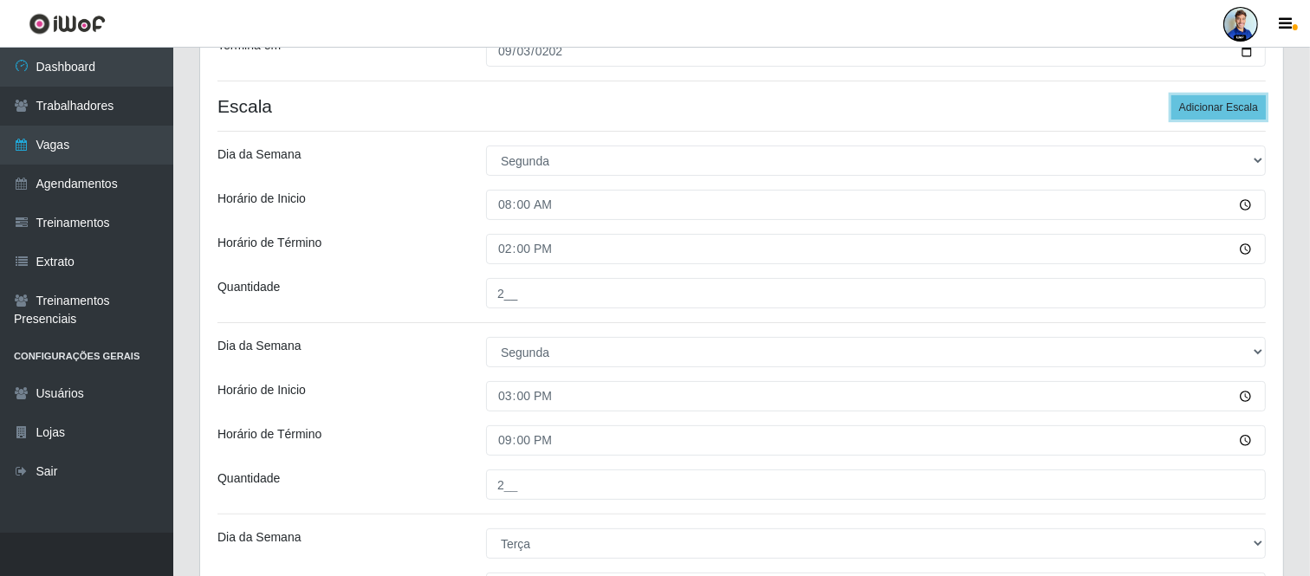
scroll to position [9, 0]
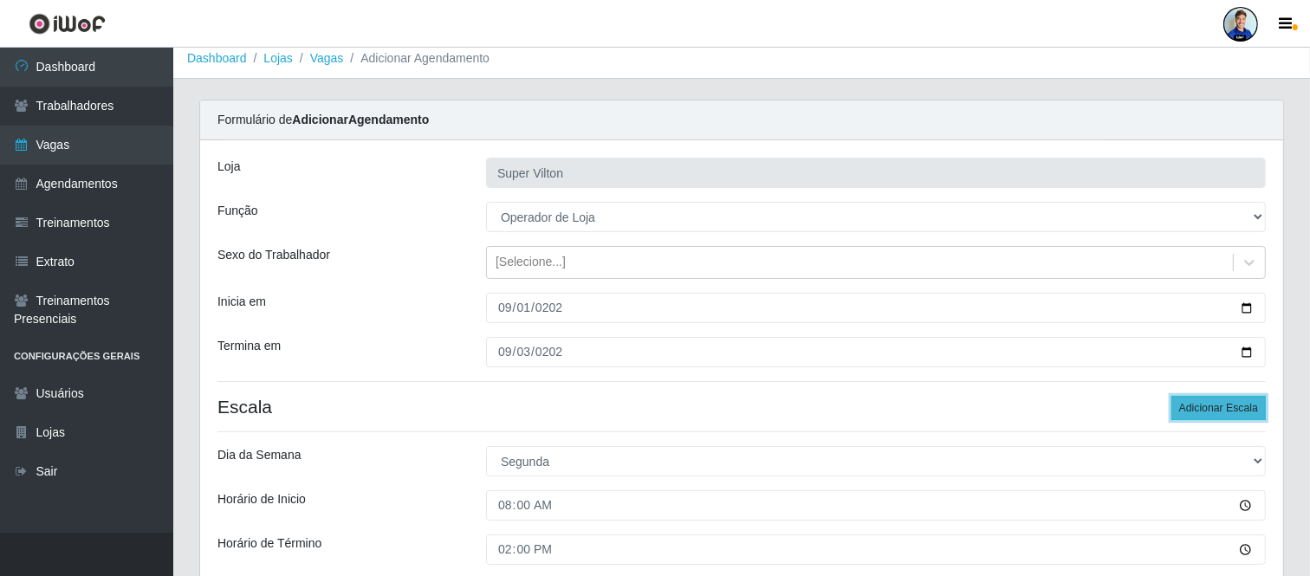
click at [1214, 397] on button "Adicionar Escala" at bounding box center [1219, 408] width 94 height 24
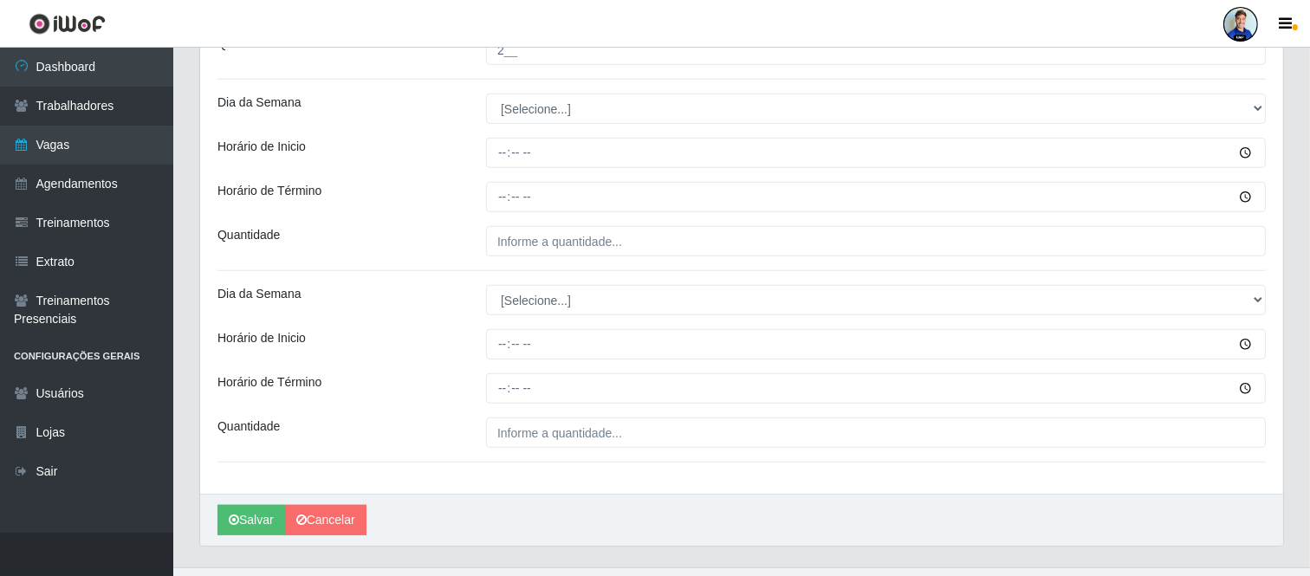
scroll to position [1067, 0]
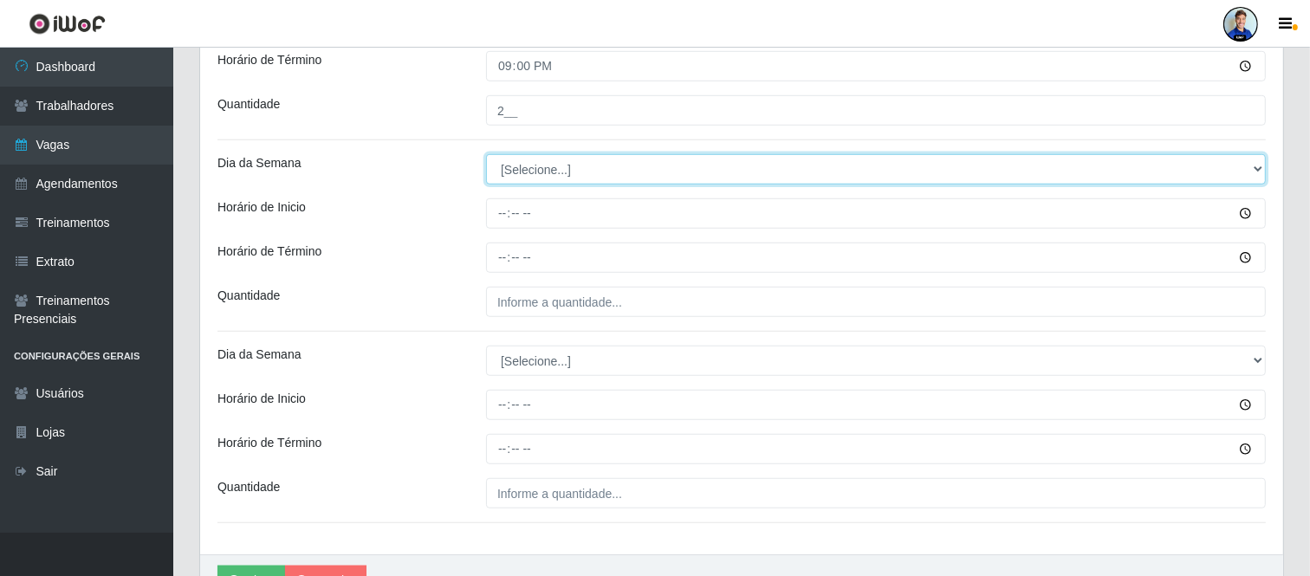
click at [558, 170] on select "[Selecione...] Segunda Terça Quarta Quinta Sexta Sábado Domingo" at bounding box center [876, 169] width 780 height 30
select select "3"
click at [486, 154] on select "[Selecione...] Segunda Terça Quarta Quinta Sexta Sábado Domingo" at bounding box center [876, 169] width 780 height 30
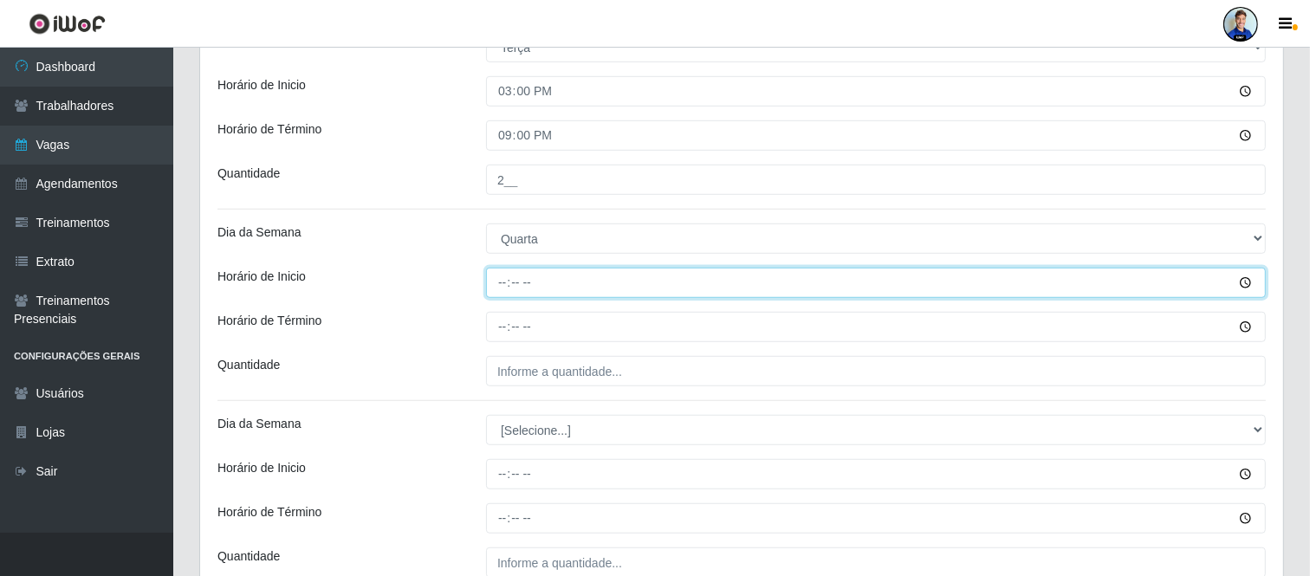
scroll to position [996, 0]
type input "08:00"
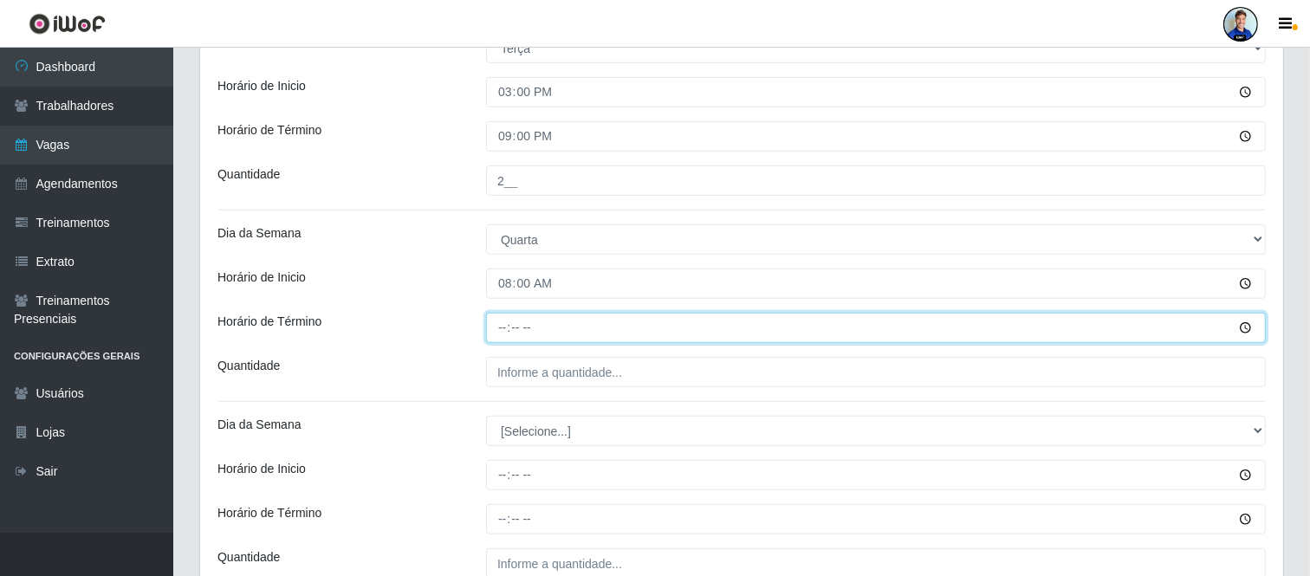
type input "15:00"
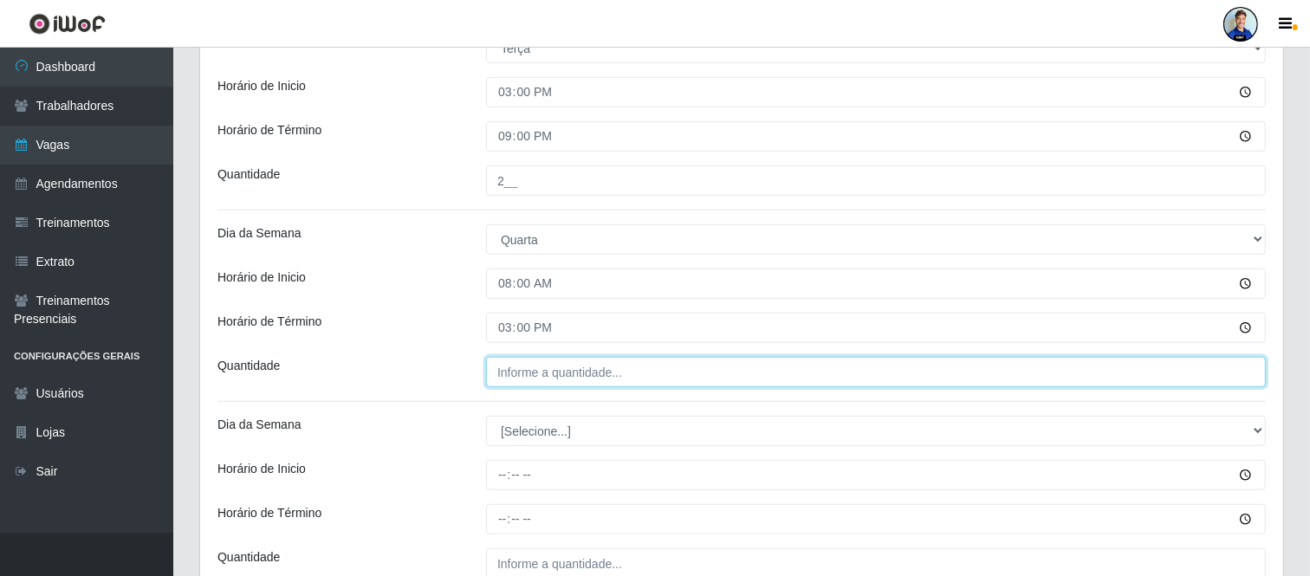
type input "___"
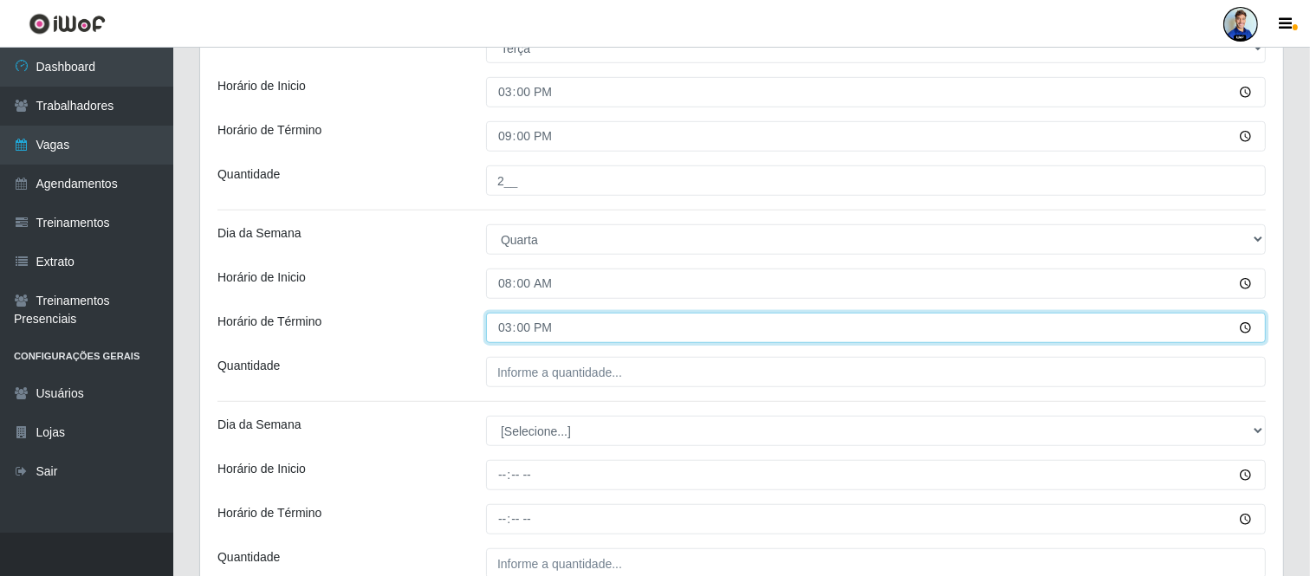
click at [508, 321] on input "15:00" at bounding box center [876, 328] width 780 height 30
type input "14:00"
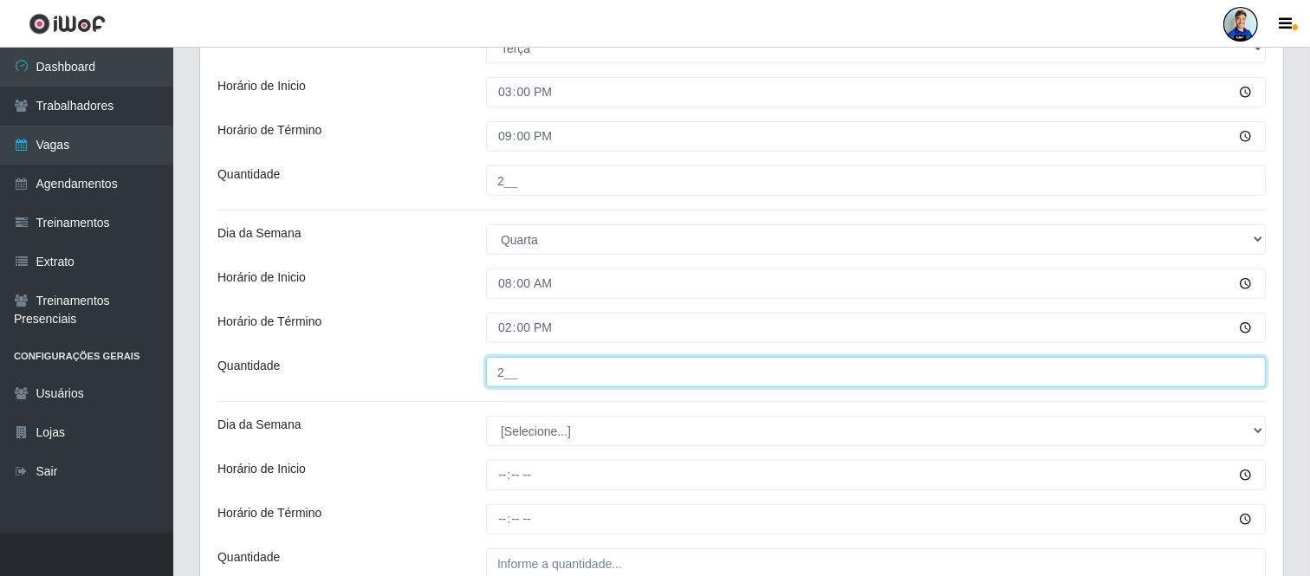
type input "2__"
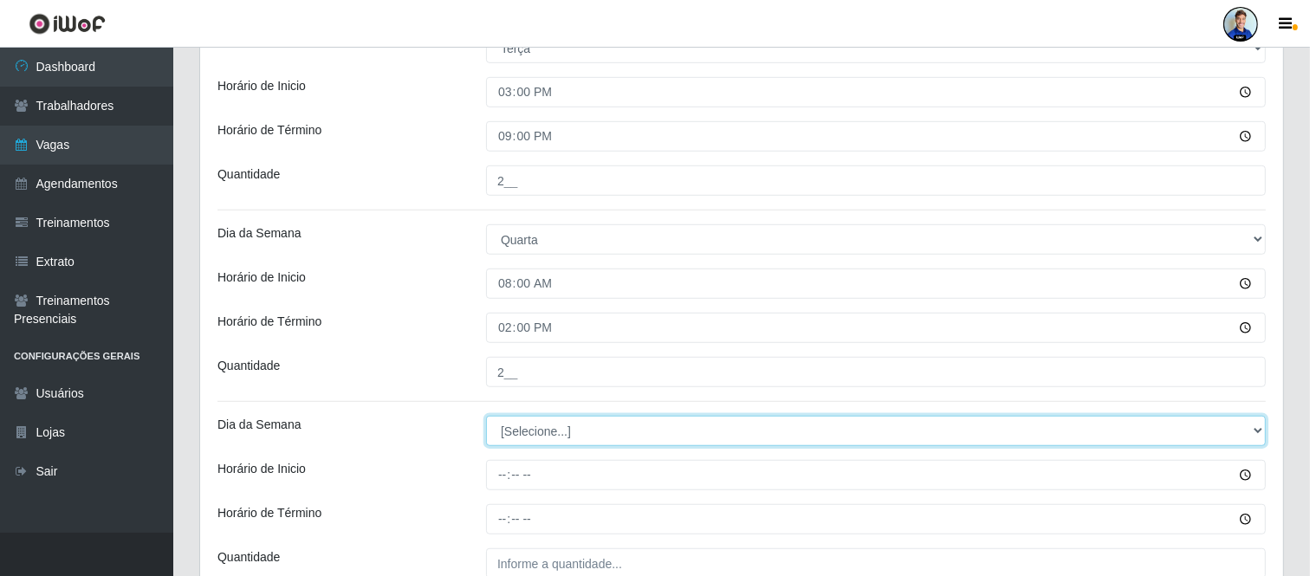
select select "3"
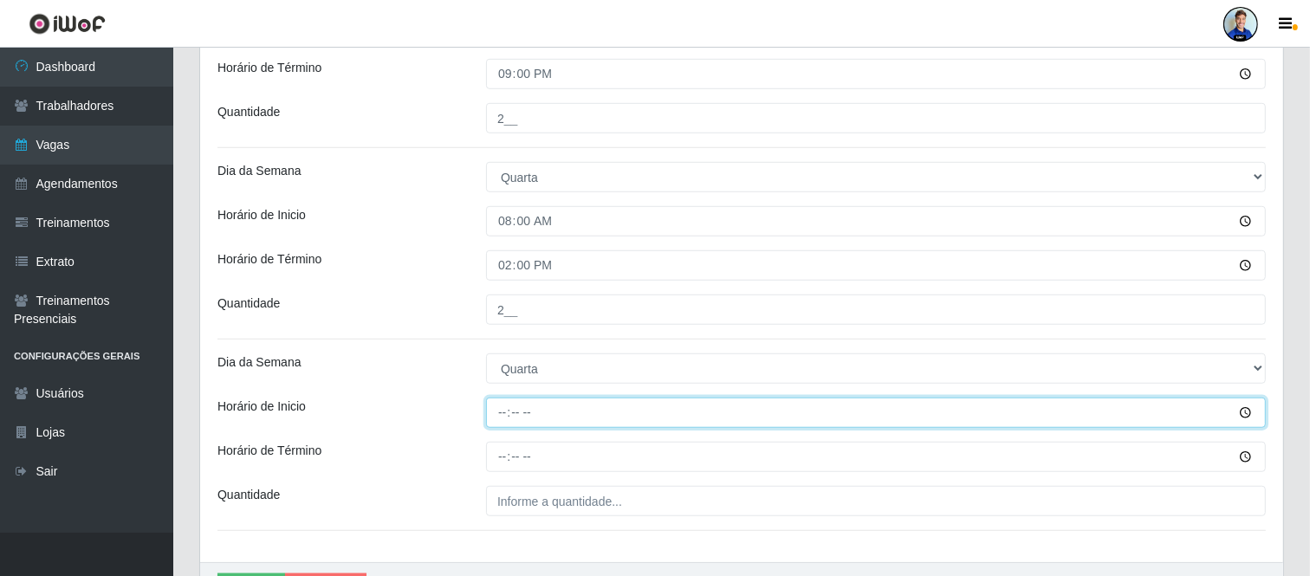
scroll to position [1093, 0]
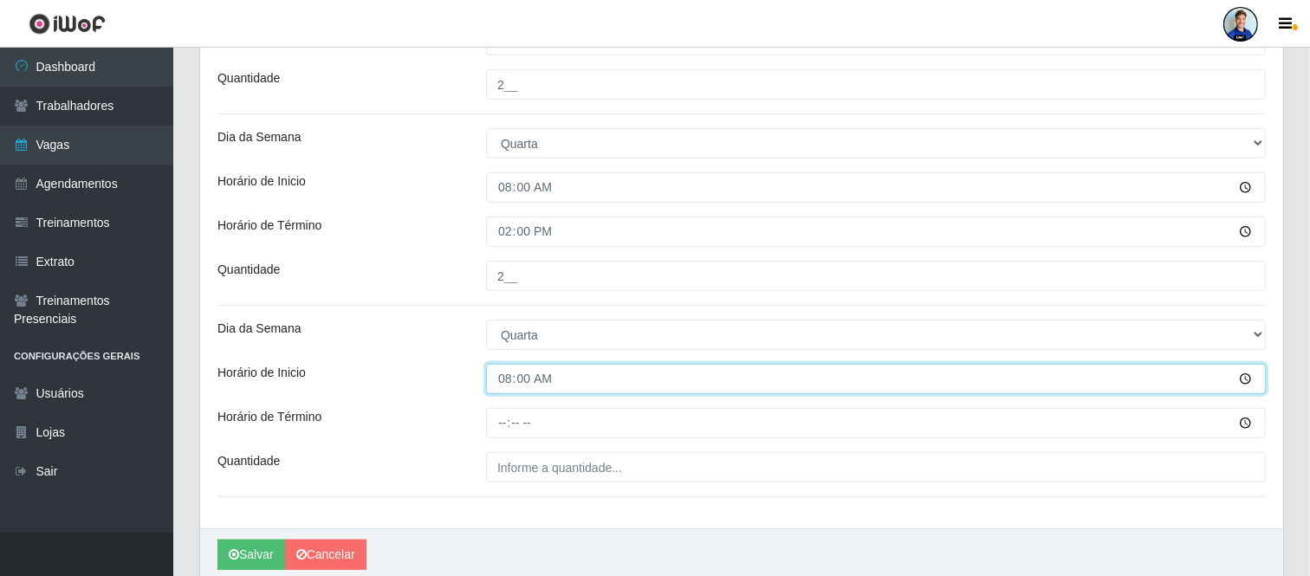
click at [495, 385] on input "08:00" at bounding box center [876, 379] width 780 height 30
type input "15:00"
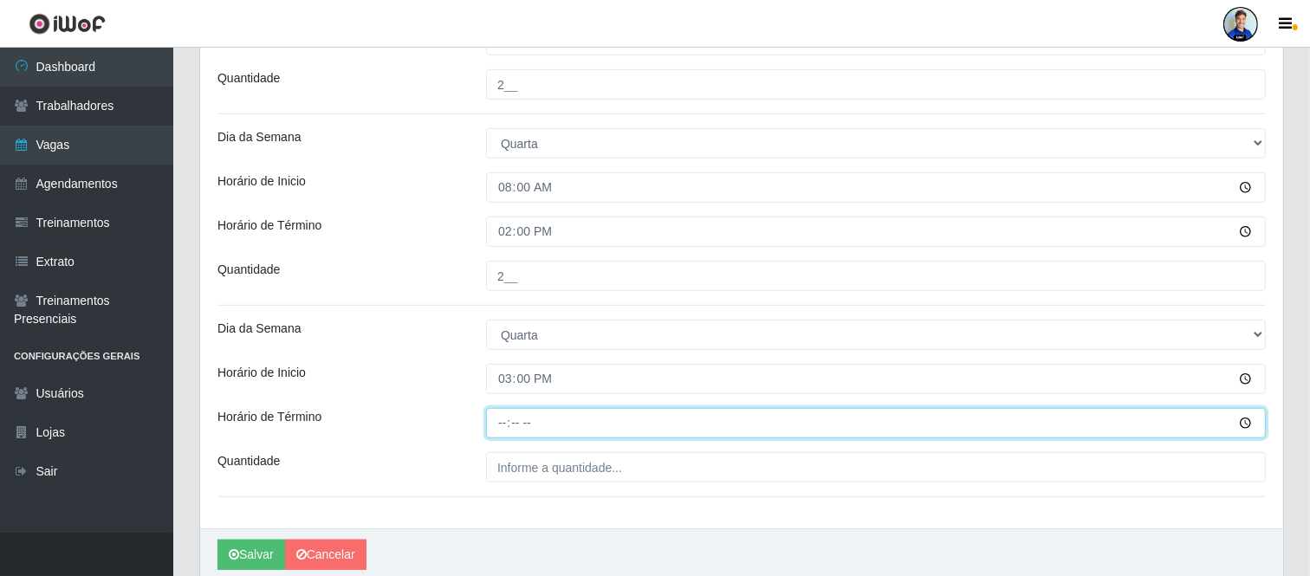
type input "21:00"
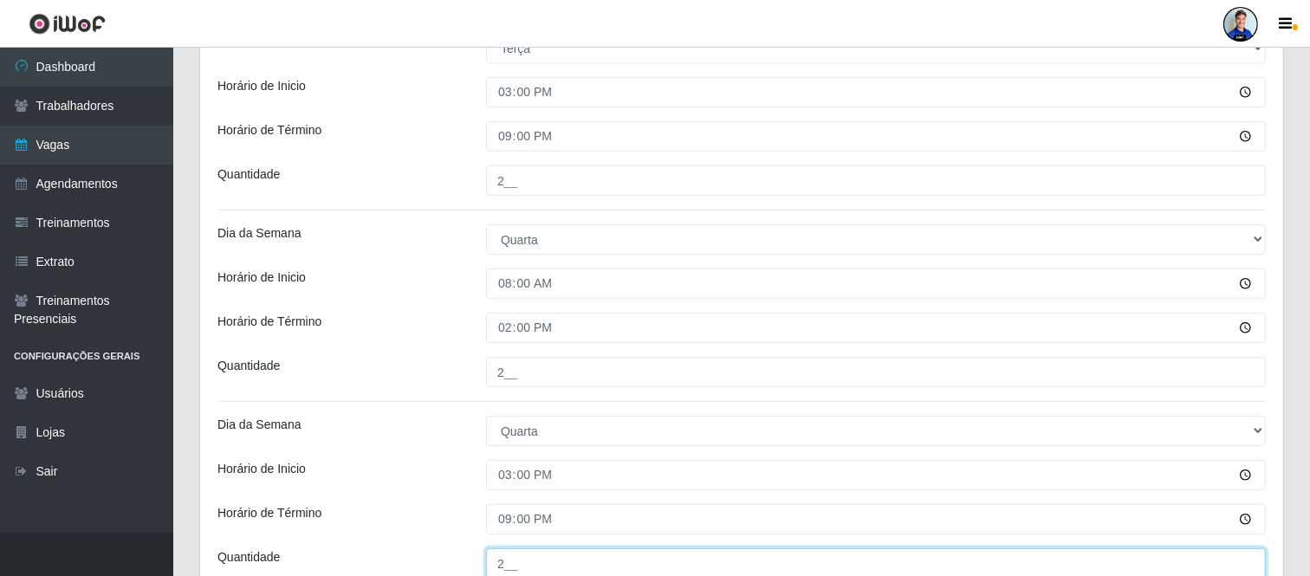
type input "2__"
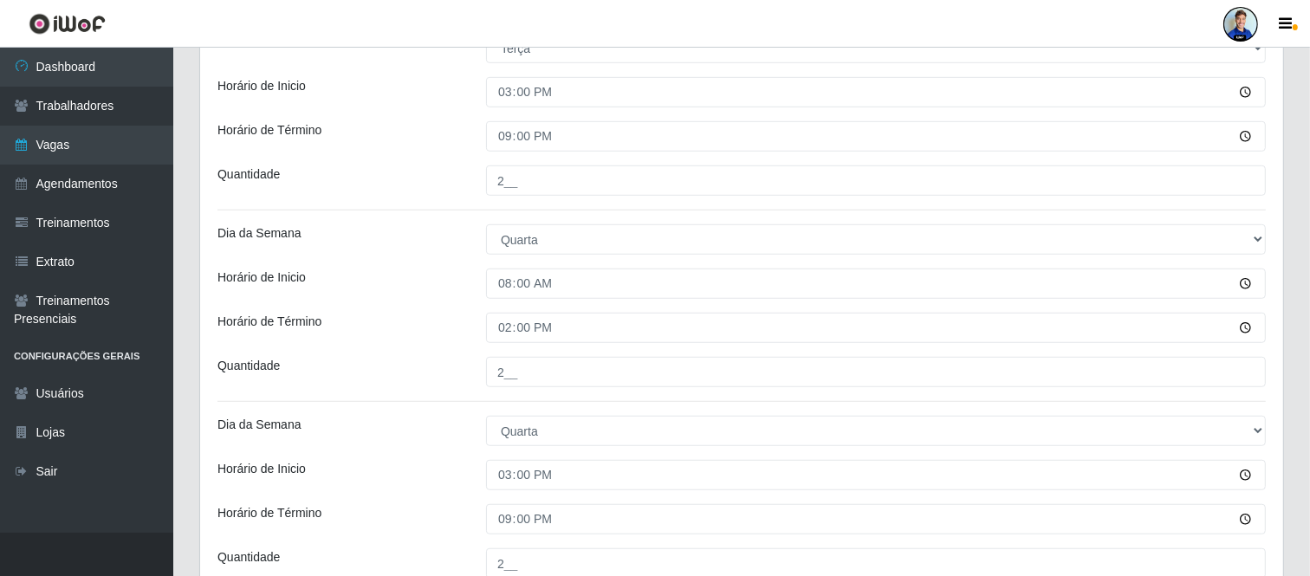
click at [469, 381] on div "Quantidade" at bounding box center [338, 372] width 269 height 30
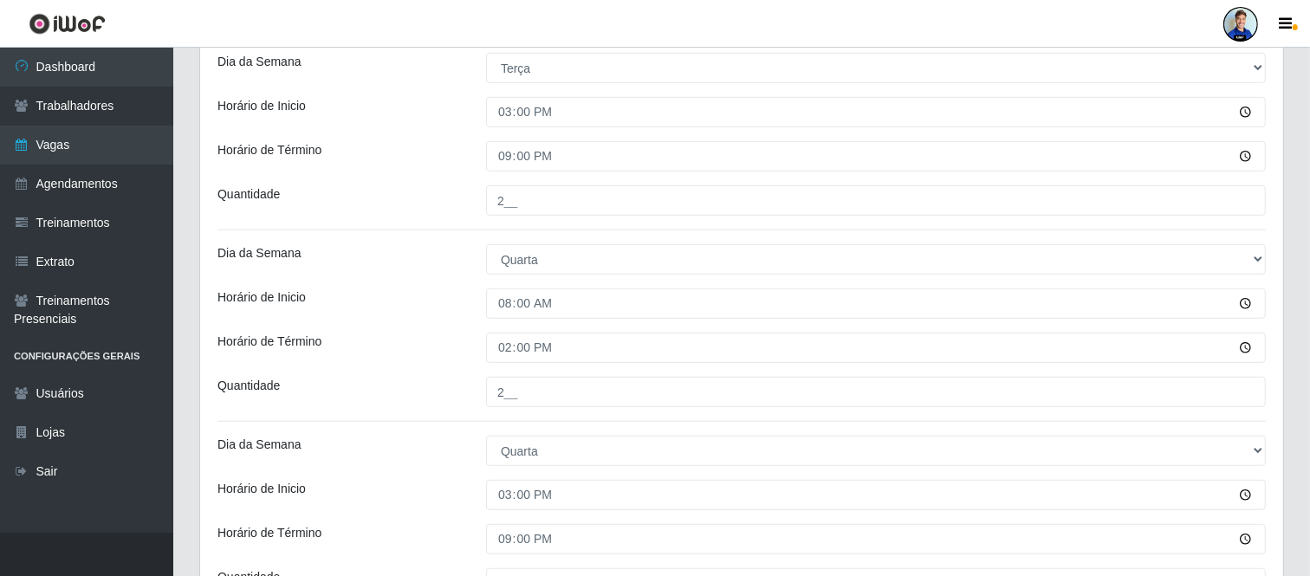
scroll to position [1163, 0]
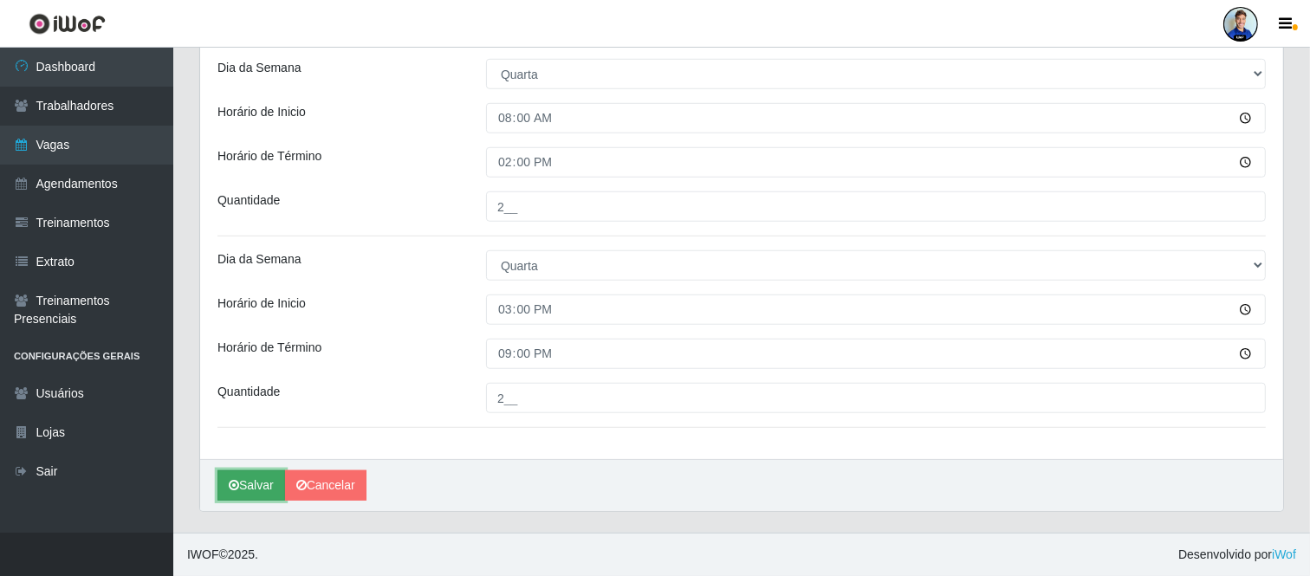
click at [237, 488] on icon "submit" at bounding box center [234, 485] width 10 height 12
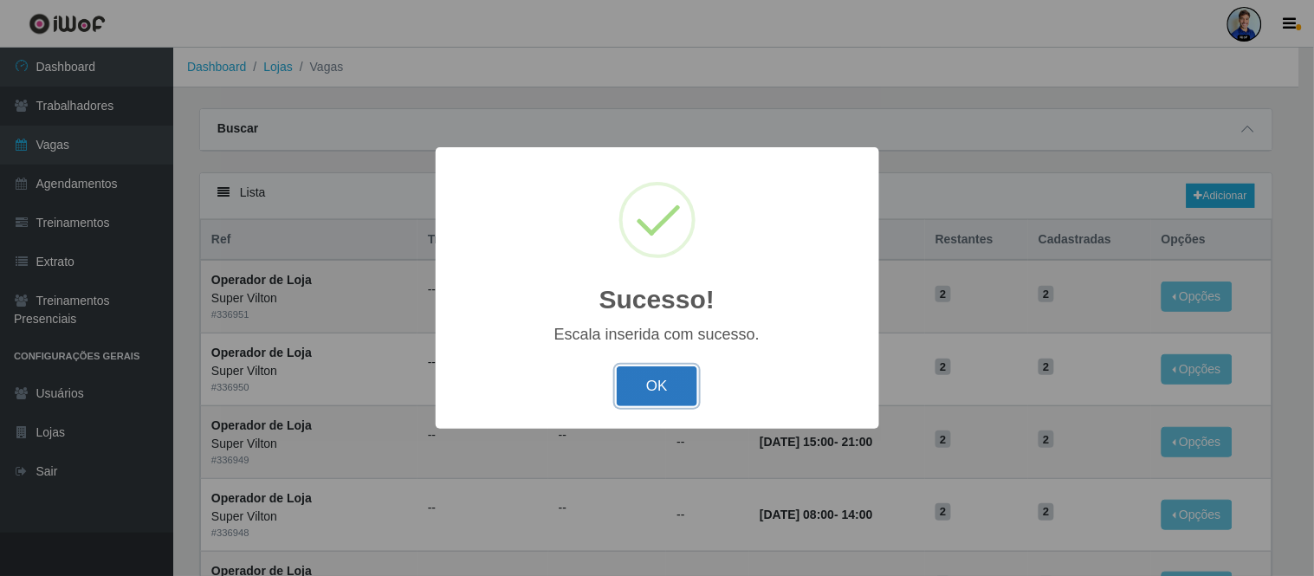
click at [659, 388] on button "OK" at bounding box center [657, 387] width 81 height 41
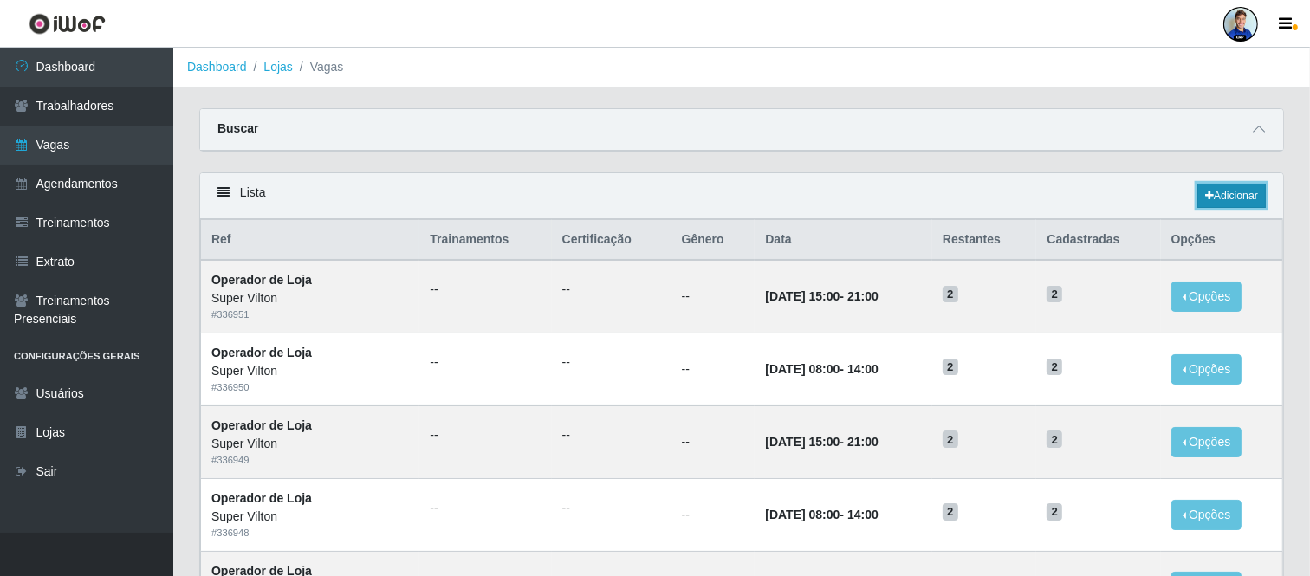
click at [1229, 201] on link "Adicionar" at bounding box center [1232, 196] width 68 height 24
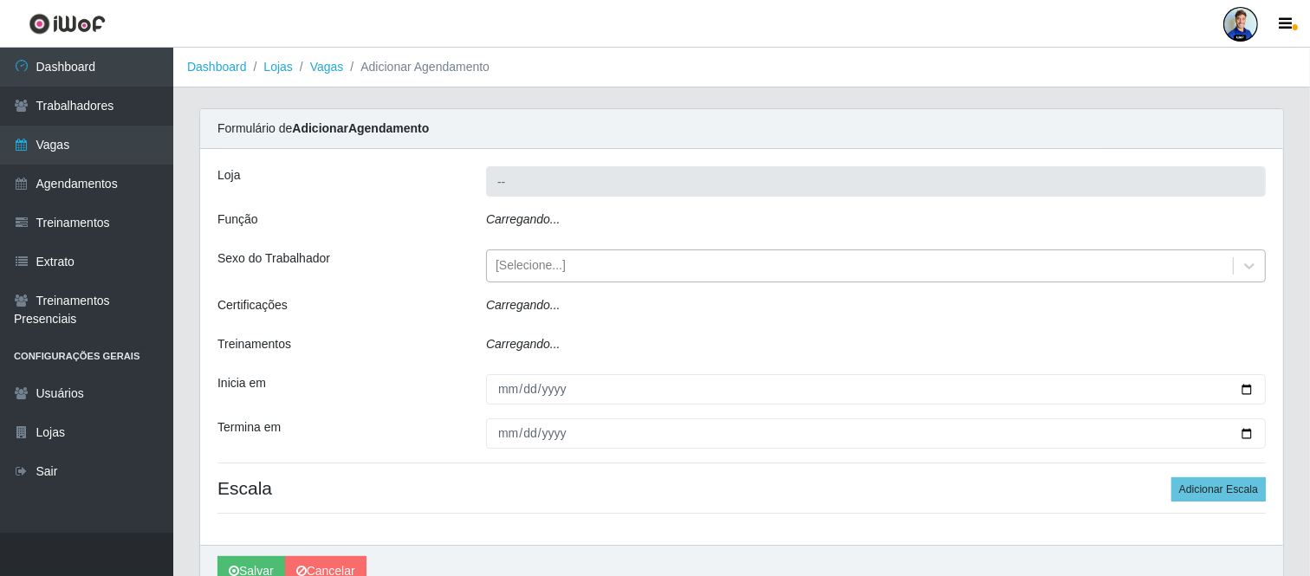
type input "Super Vilton"
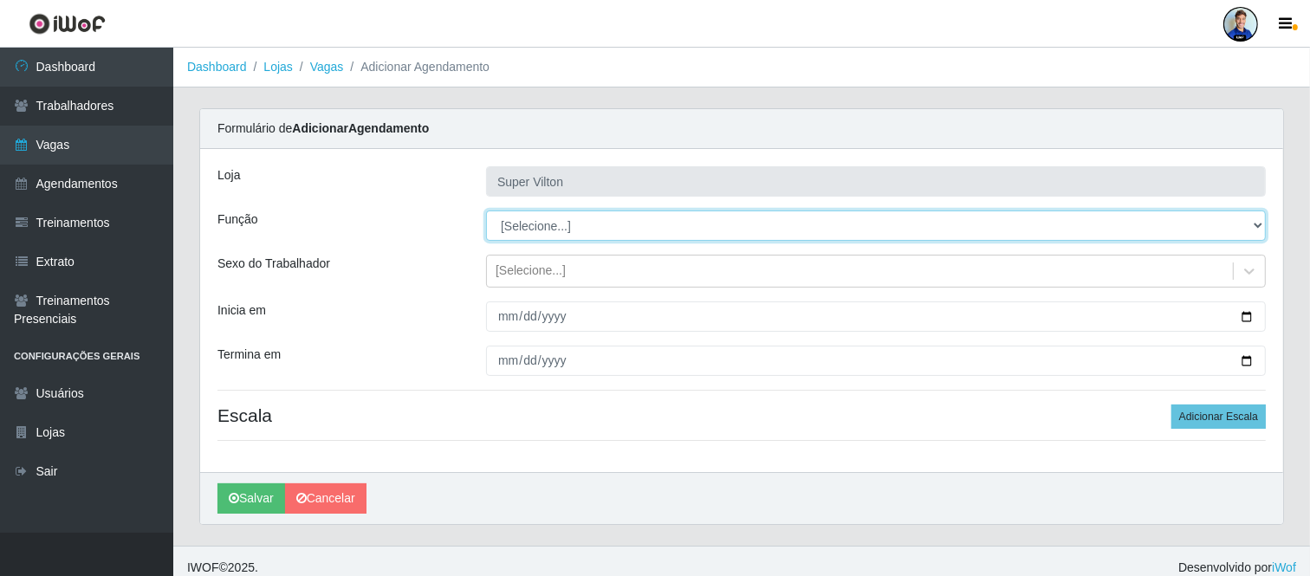
click at [1224, 232] on select "[Selecione...] ASG ASG + ASG ++ Auxiliar de Depósito Auxiliar de Depósito + Aux…" at bounding box center [876, 226] width 780 height 30
click at [1222, 232] on select "[Selecione...] ASG ASG + ASG ++ Auxiliar de Depósito Auxiliar de Depósito + Aux…" at bounding box center [876, 226] width 780 height 30
click at [486, 211] on select "[Selecione...] ASG ASG + ASG ++ Auxiliar de Depósito Auxiliar de Depósito + Aux…" at bounding box center [876, 226] width 780 height 30
click at [1222, 232] on select "[Selecione...] ASG ASG + ASG ++ Auxiliar de Depósito Auxiliar de Depósito + Aux…" at bounding box center [876, 226] width 780 height 30
select select "130"
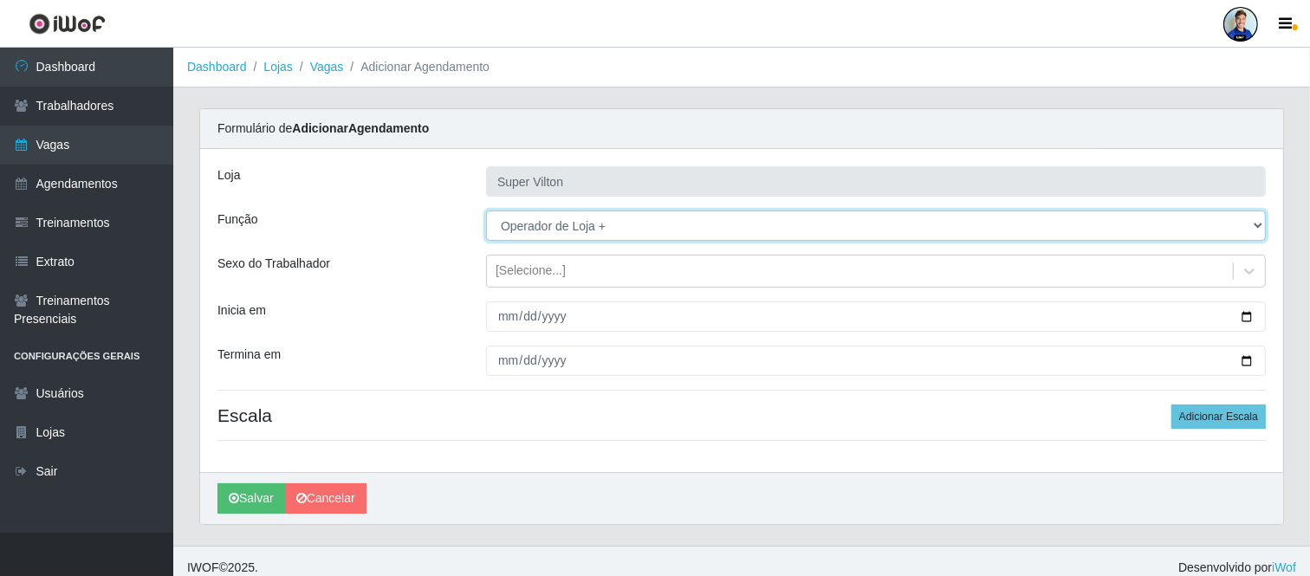
click at [486, 211] on select "[Selecione...] ASG ASG + ASG ++ Auxiliar de Depósito Auxiliar de Depósito + Aux…" at bounding box center [876, 226] width 780 height 30
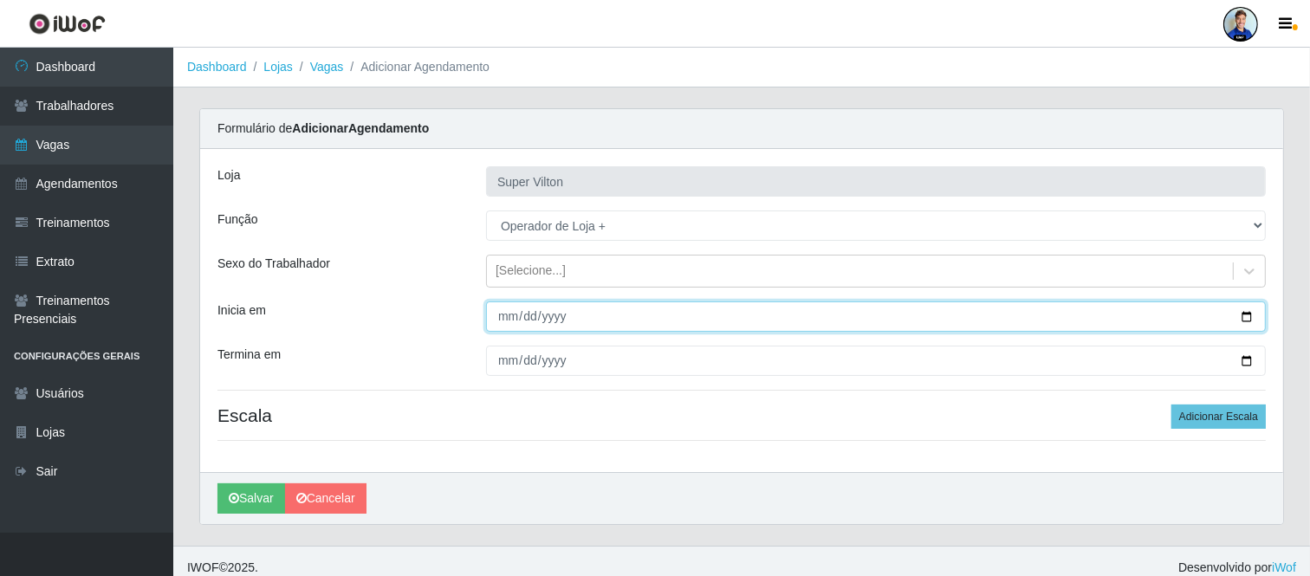
click at [508, 315] on input "Inicia em" at bounding box center [876, 317] width 780 height 30
type input "2025-09-07"
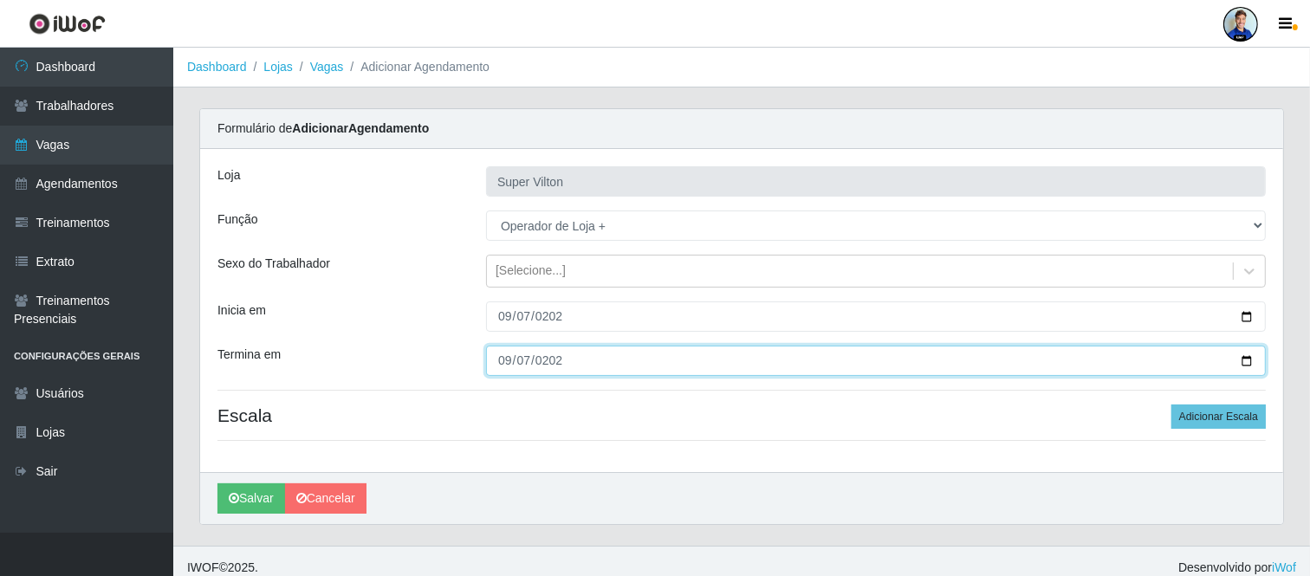
type input "2025-09-07"
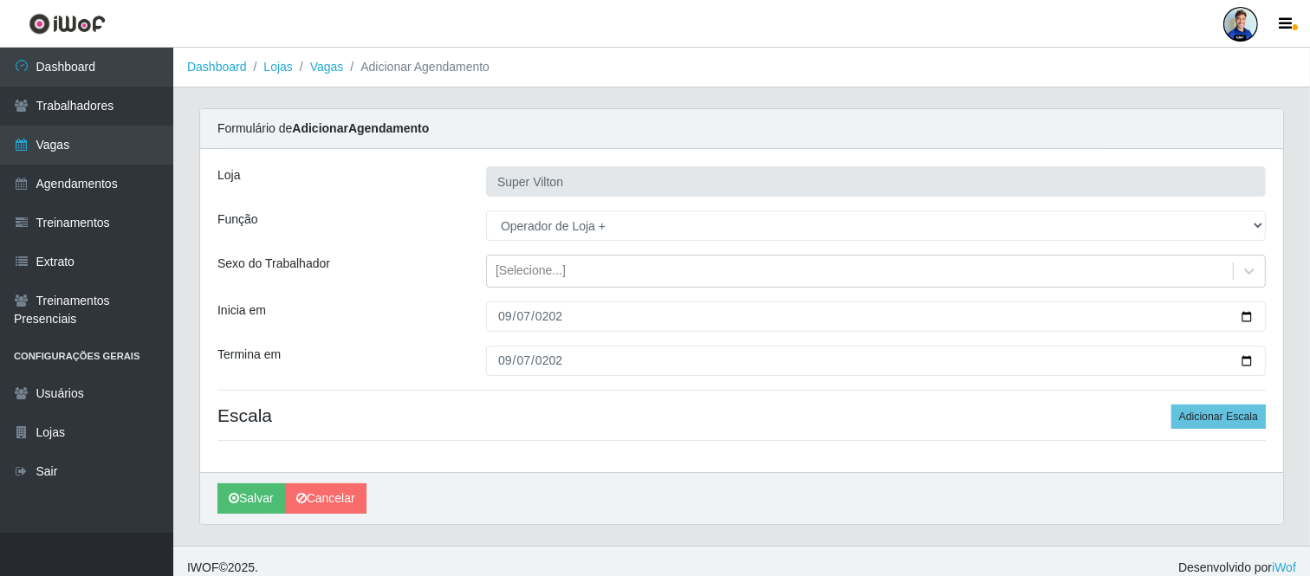
click at [659, 241] on div "Loja Super Vilton Função [Selecione...] ASG ASG + ASG ++ Auxiliar de Depósito A…" at bounding box center [741, 310] width 1083 height 323
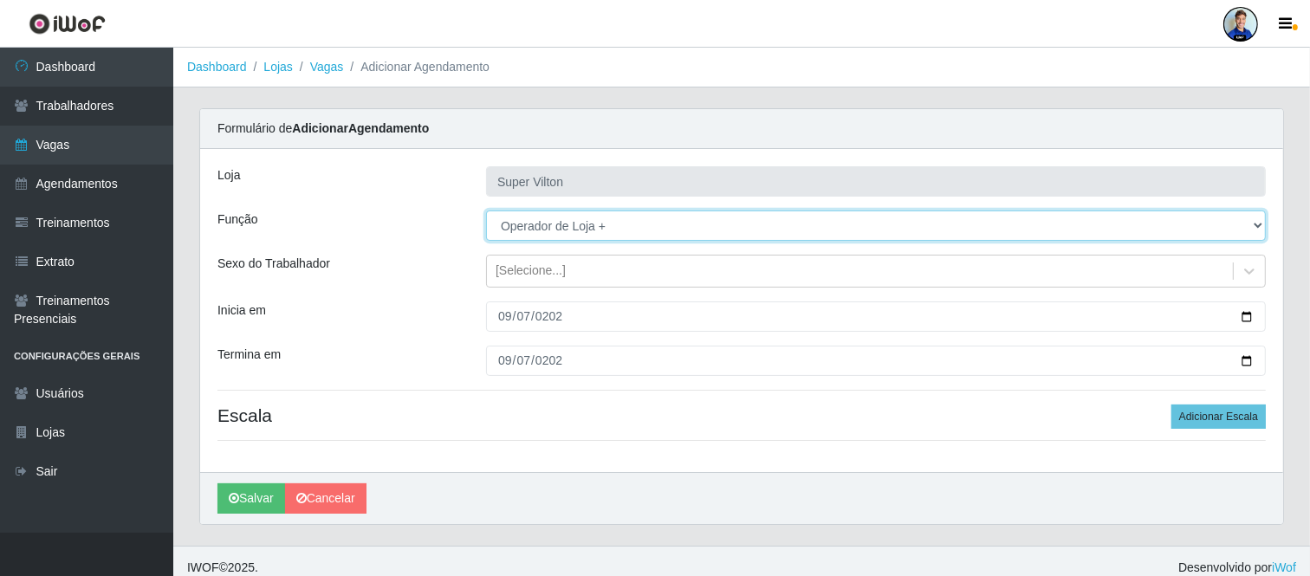
click at [646, 234] on select "[Selecione...] ASG ASG + ASG ++ Auxiliar de Depósito Auxiliar de Depósito + Aux…" at bounding box center [876, 226] width 780 height 30
click at [486, 211] on select "[Selecione...] ASG ASG + ASG ++ Auxiliar de Depósito Auxiliar de Depósito + Aux…" at bounding box center [876, 226] width 780 height 30
click at [541, 231] on select "[Selecione...] ASG ASG + ASG ++ Auxiliar de Depósito Auxiliar de Depósito + Aux…" at bounding box center [876, 226] width 780 height 30
select select "131"
click at [486, 211] on select "[Selecione...] ASG ASG + ASG ++ Auxiliar de Depósito Auxiliar de Depósito + Aux…" at bounding box center [876, 226] width 780 height 30
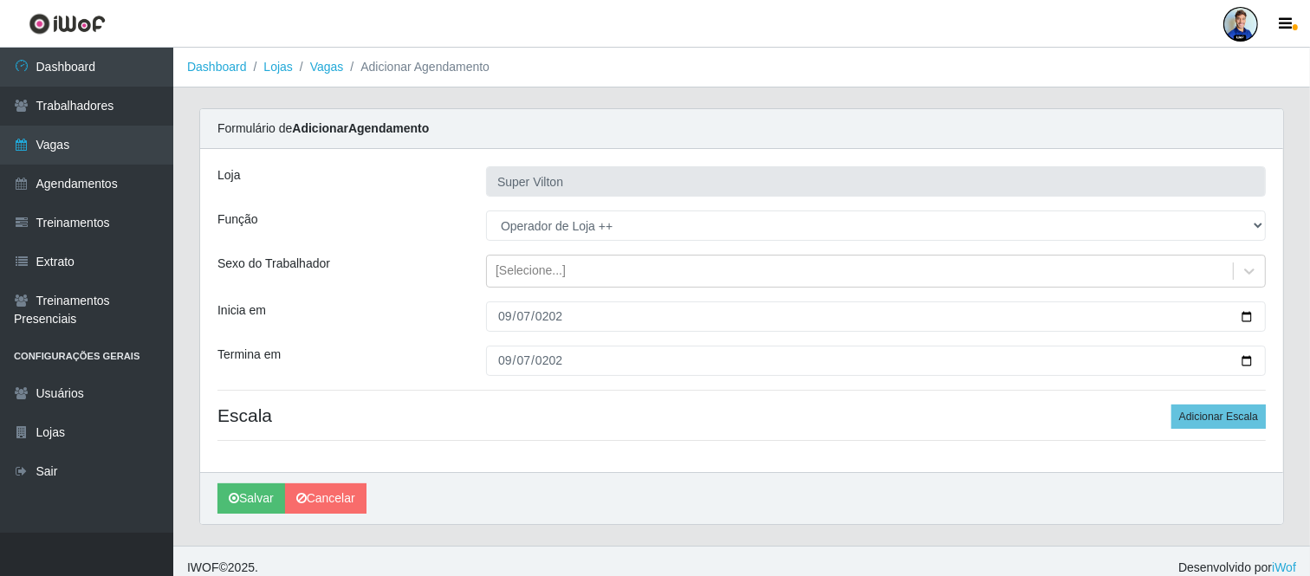
click at [480, 250] on div "Loja Super Vilton Função [Selecione...] ASG ASG + ASG ++ Auxiliar de Depósito A…" at bounding box center [741, 310] width 1083 height 323
click at [1243, 421] on button "Adicionar Escala" at bounding box center [1219, 417] width 94 height 24
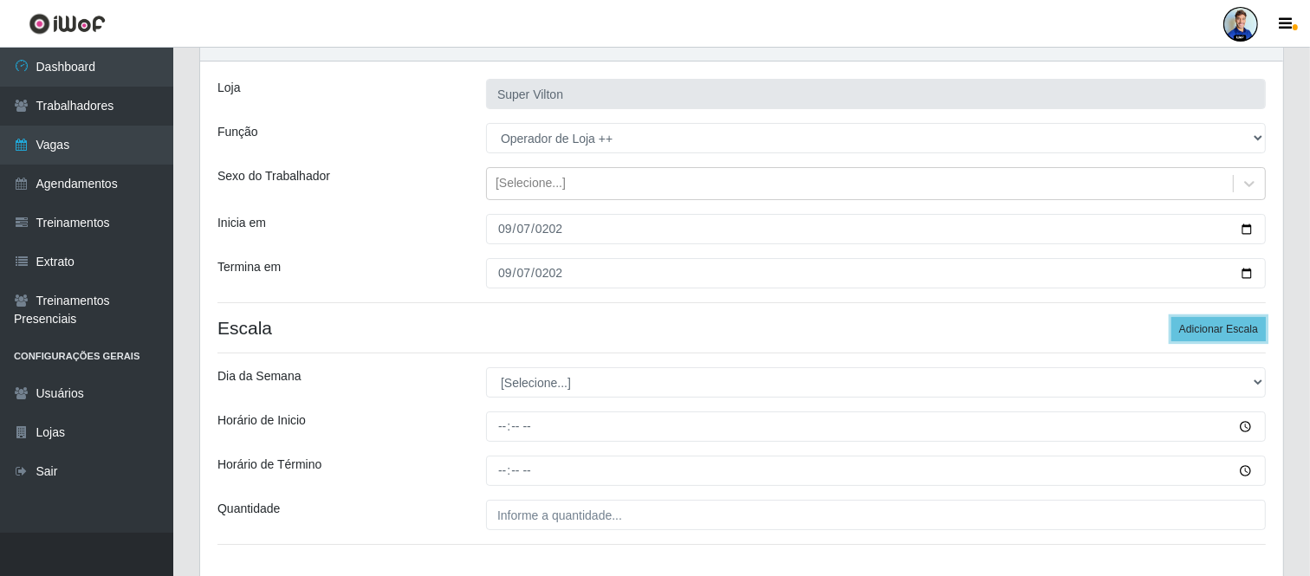
scroll to position [192, 0]
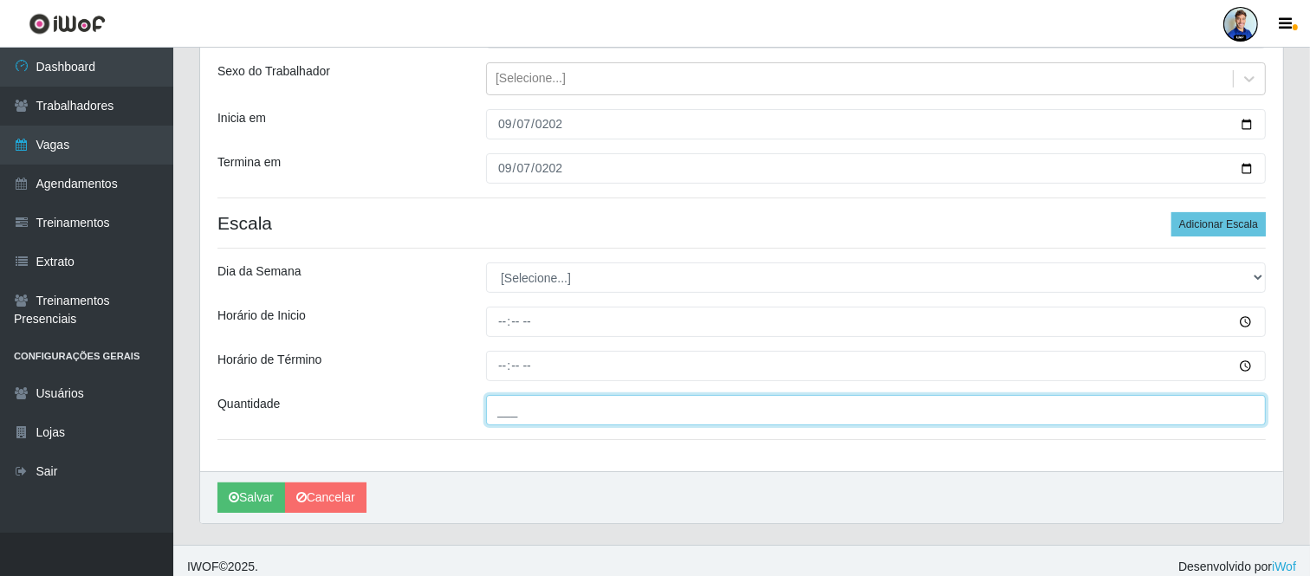
click at [507, 404] on input "___" at bounding box center [876, 410] width 780 height 30
type input "3__"
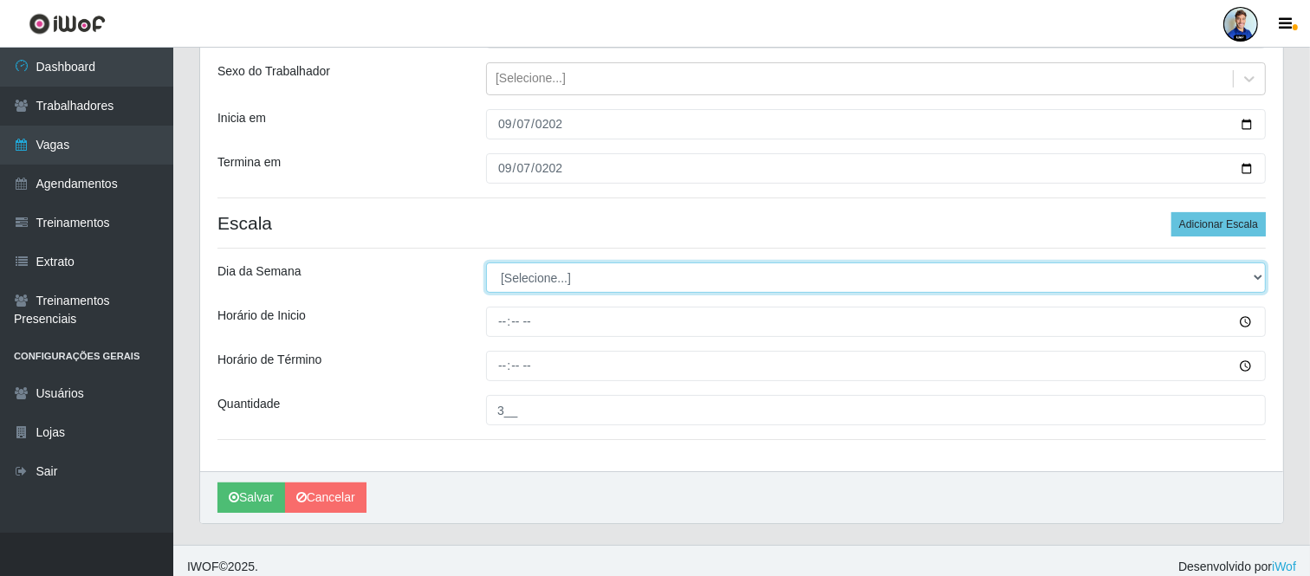
click at [653, 292] on select "[Selecione...] Segunda Terça Quarta Quinta Sexta Sábado Domingo" at bounding box center [876, 278] width 780 height 30
select select "0"
click at [486, 263] on select "[Selecione...] Segunda Terça Quarta Quinta Sexta Sábado Domingo" at bounding box center [876, 278] width 780 height 30
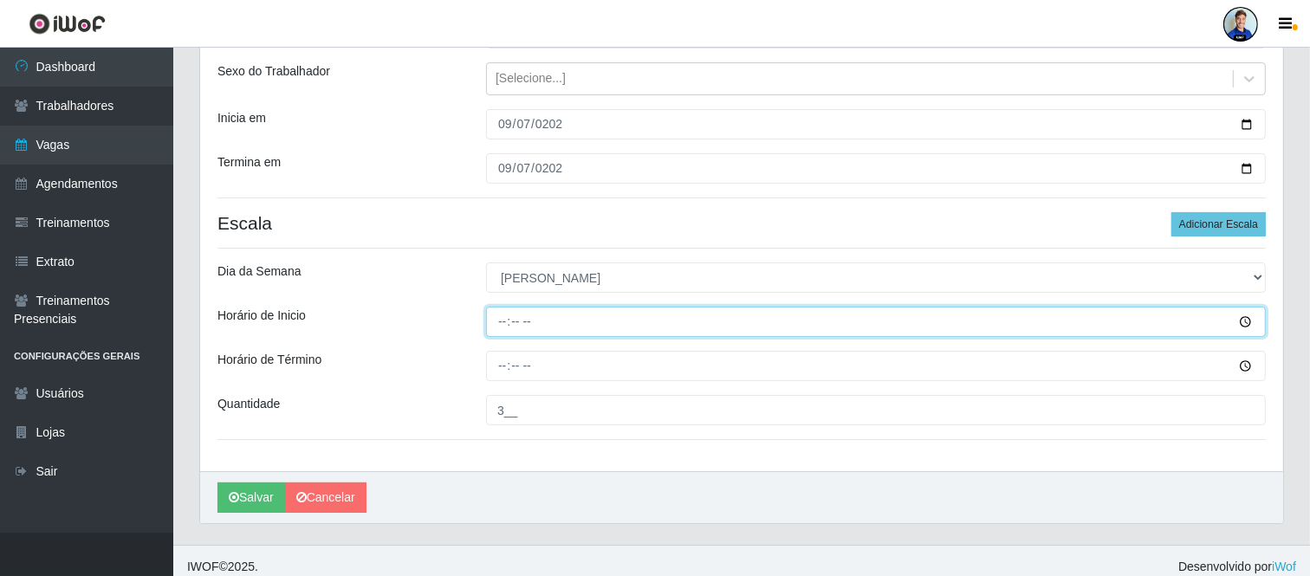
click at [499, 334] on input "Horário de Inicio" at bounding box center [876, 322] width 780 height 30
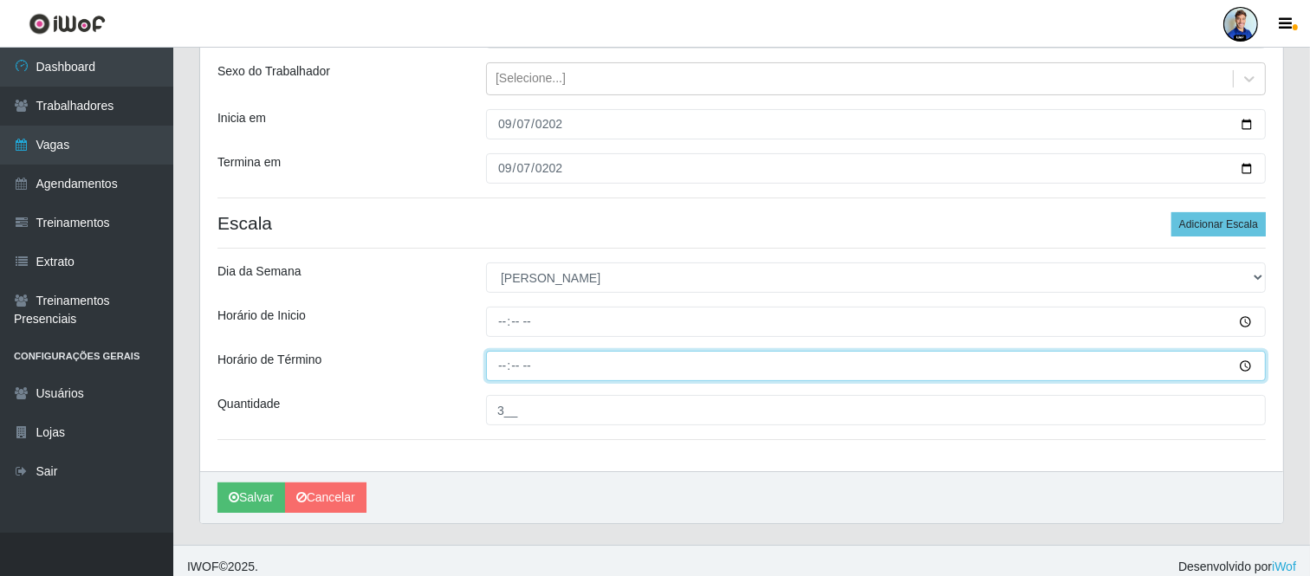
type input "14:00"
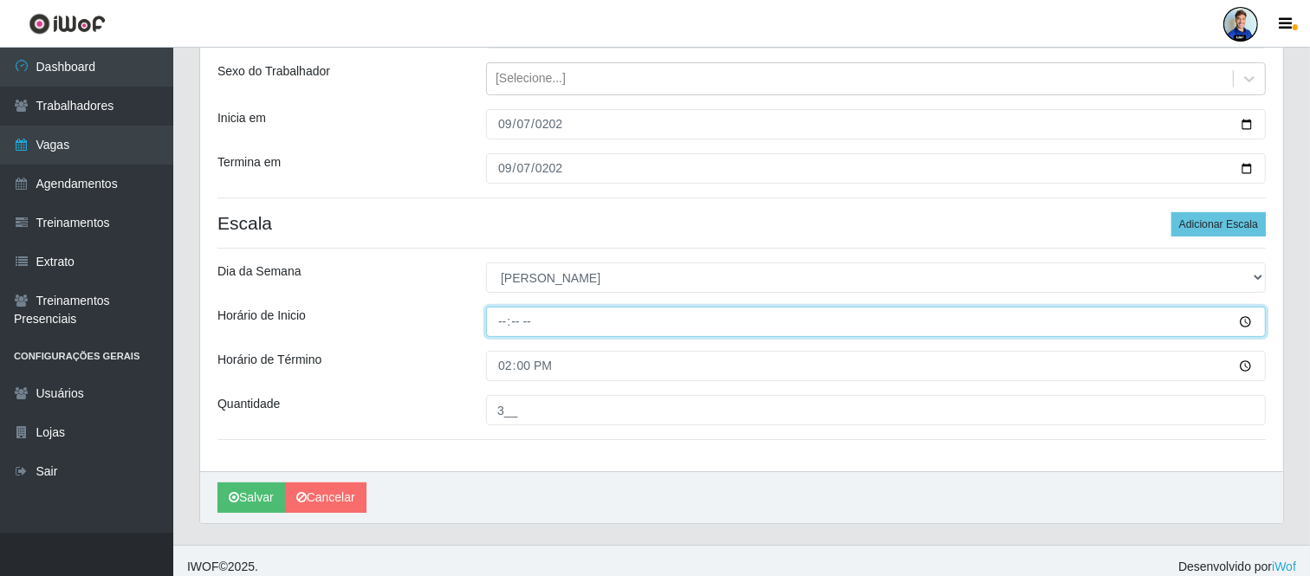
click at [521, 321] on input "Horário de Inicio" at bounding box center [876, 322] width 780 height 30
type input "08:00"
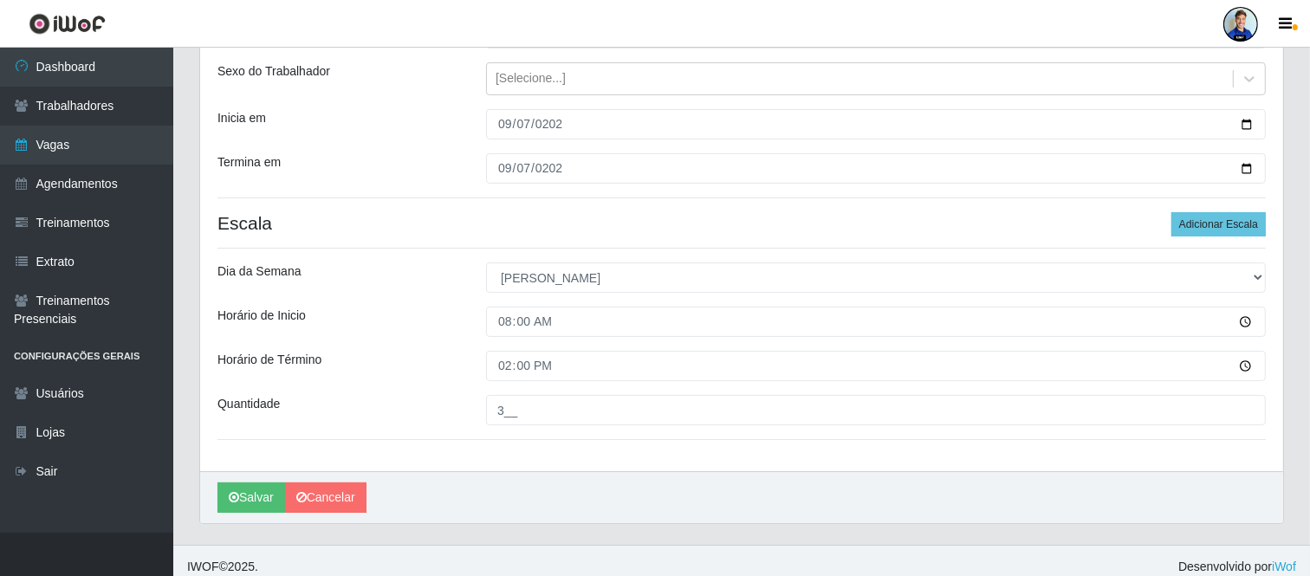
click at [437, 302] on div "Loja Super Vilton Função [Selecione...] ASG ASG + ASG ++ Auxiliar de Depósito A…" at bounding box center [741, 214] width 1083 height 515
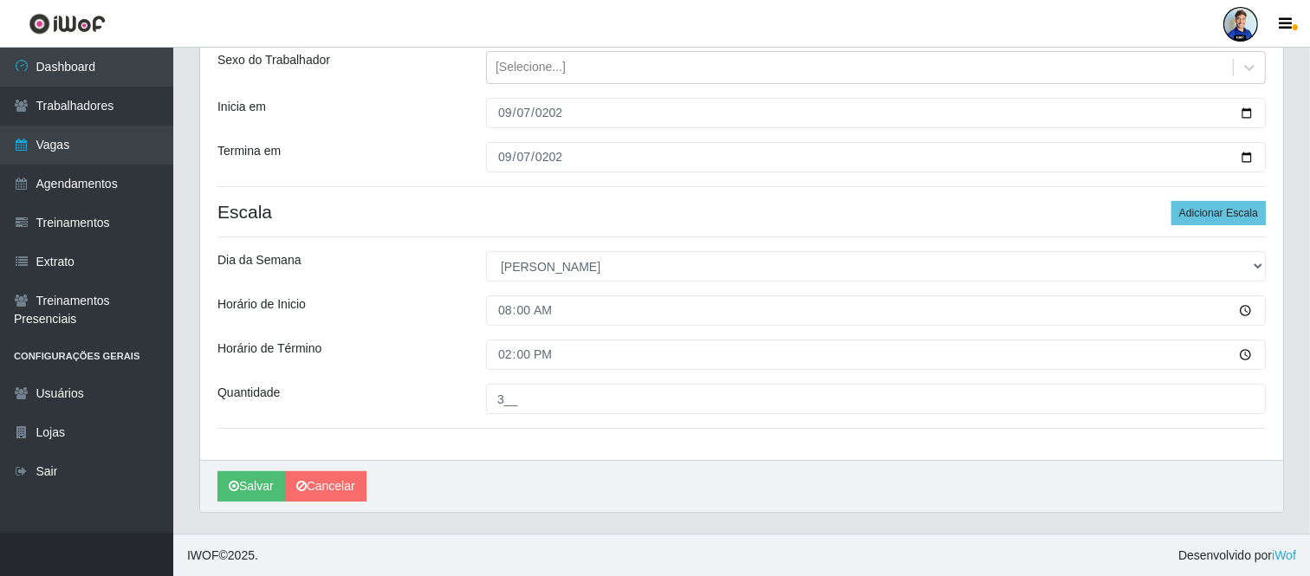
scroll to position [204, 0]
click at [275, 488] on button "Salvar" at bounding box center [251, 486] width 68 height 30
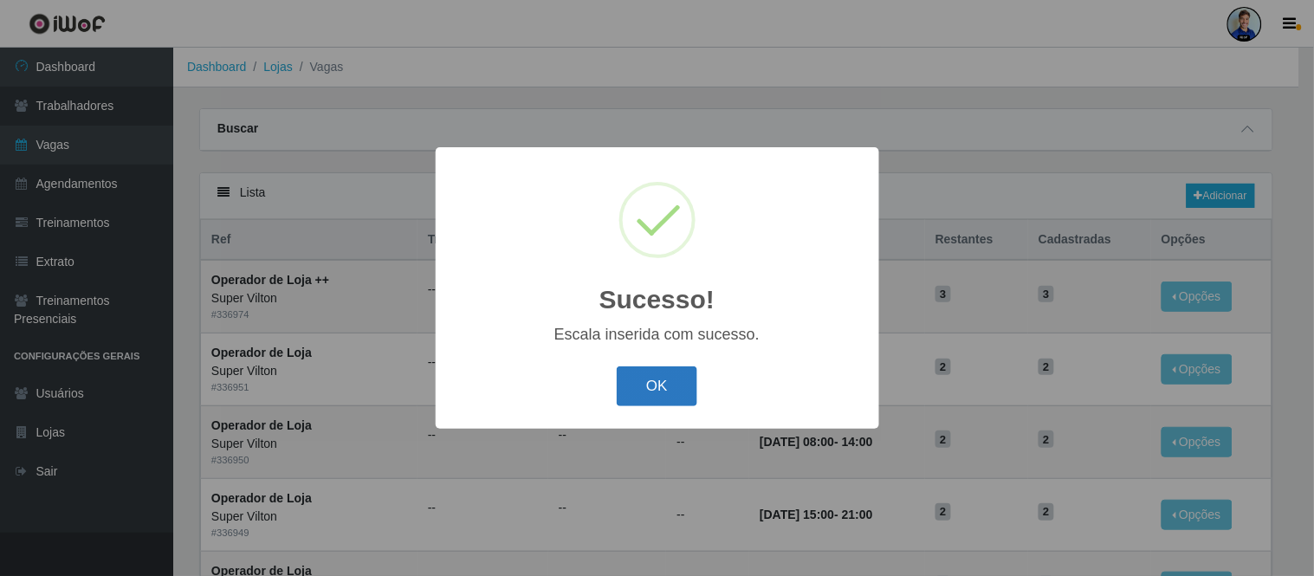
click at [646, 381] on button "OK" at bounding box center [657, 387] width 81 height 41
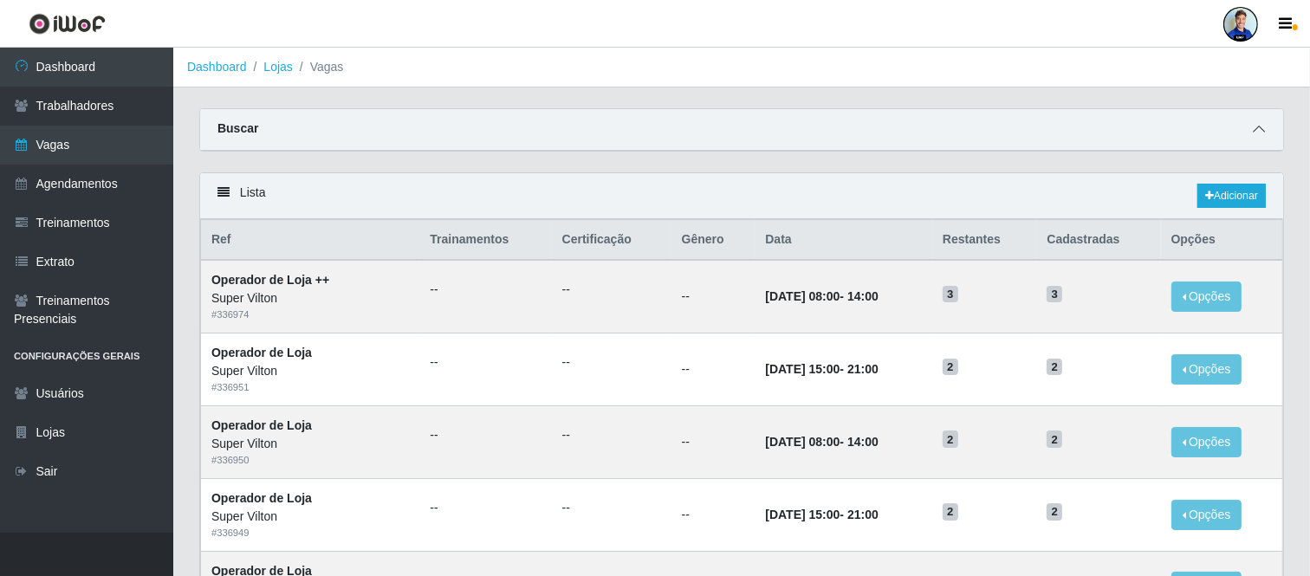
click at [1262, 128] on icon at bounding box center [1259, 129] width 12 height 12
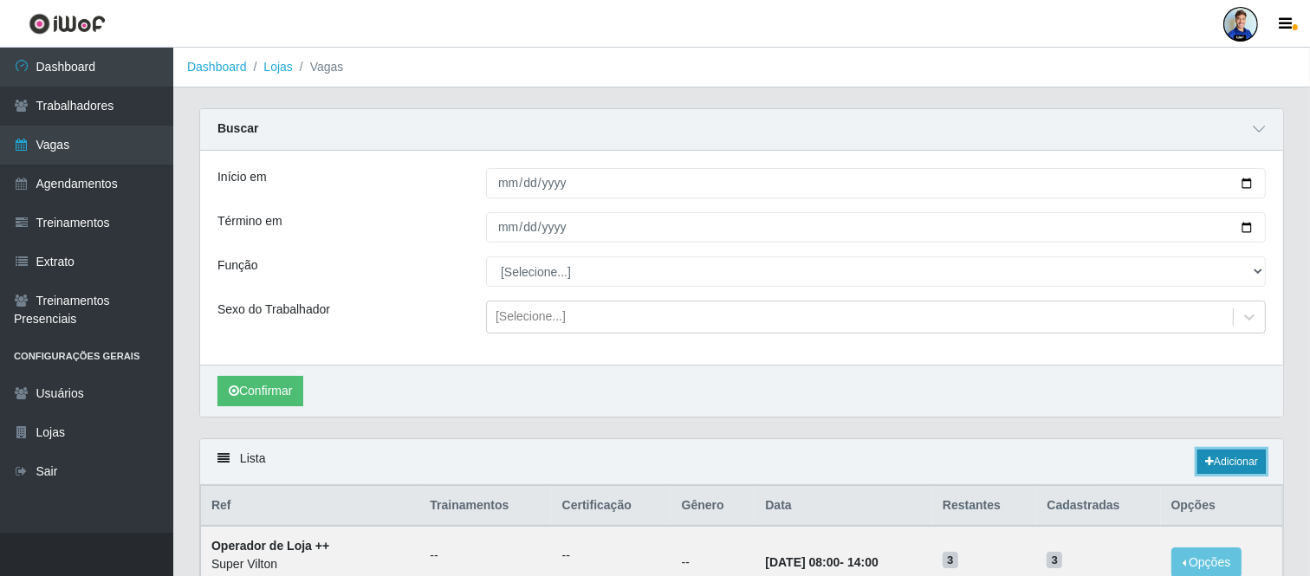
click at [1216, 461] on link "Adicionar" at bounding box center [1232, 462] width 68 height 24
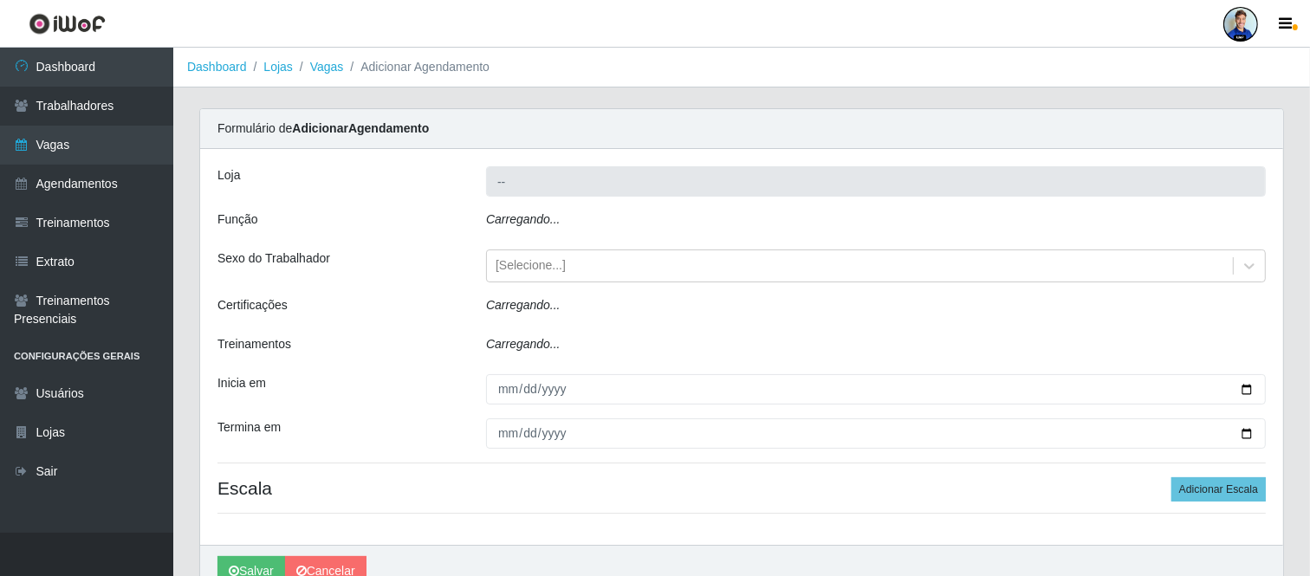
type input "Super Vilton"
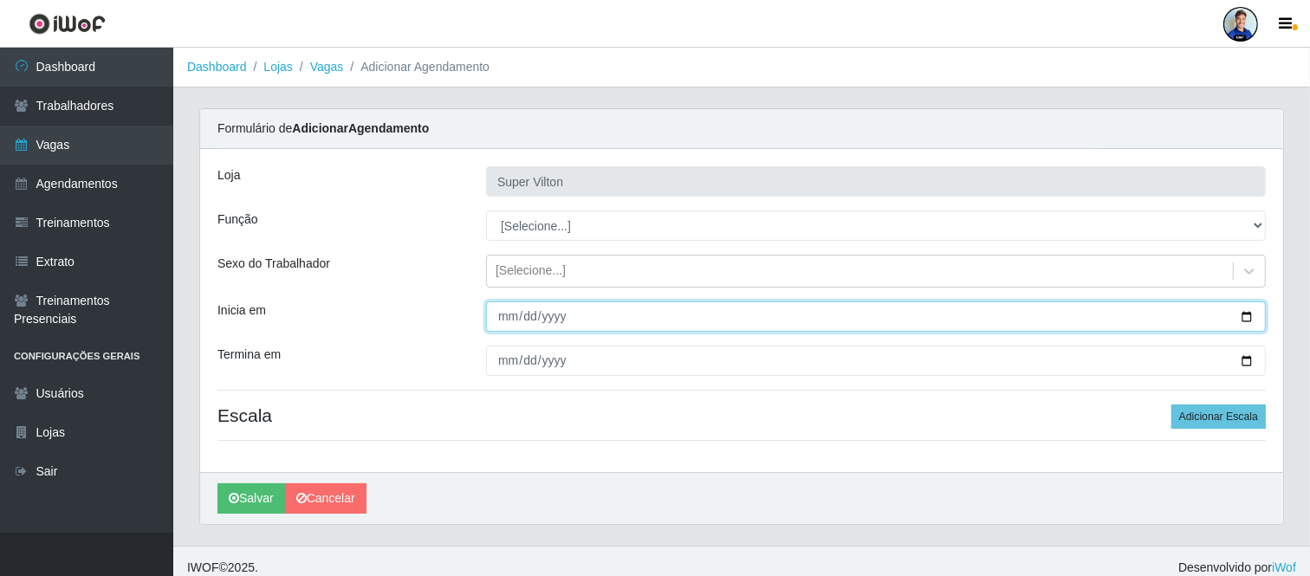
click at [509, 313] on input "Inicia em" at bounding box center [876, 317] width 780 height 30
type input "2025-08-07"
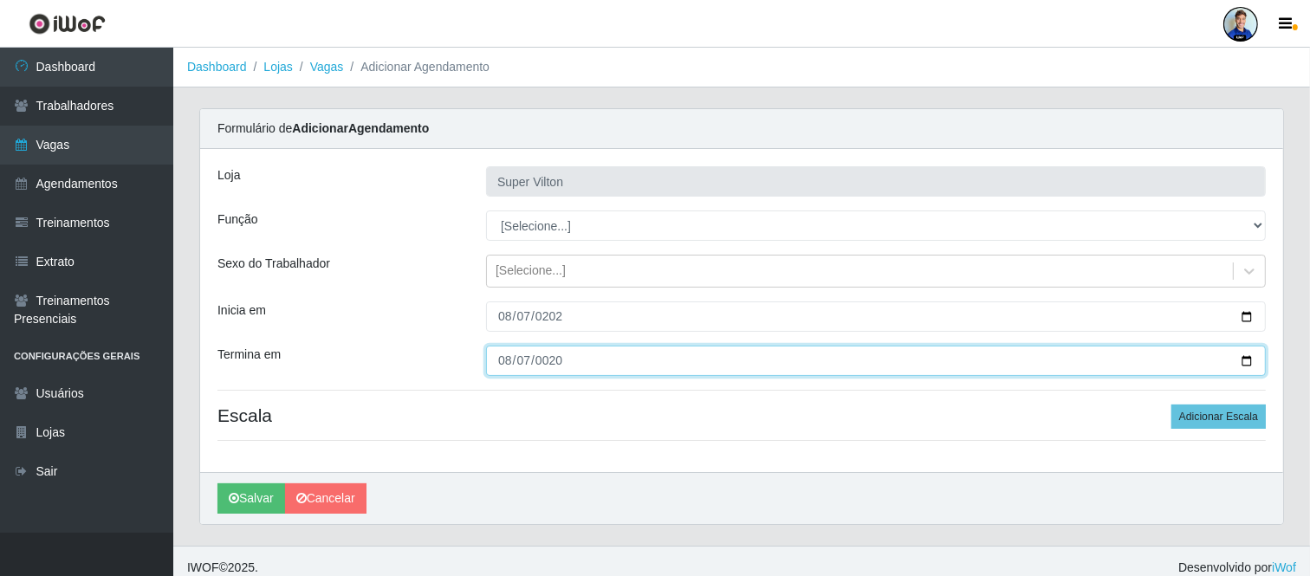
type input "0202-08-07"
type input "0202-09-07"
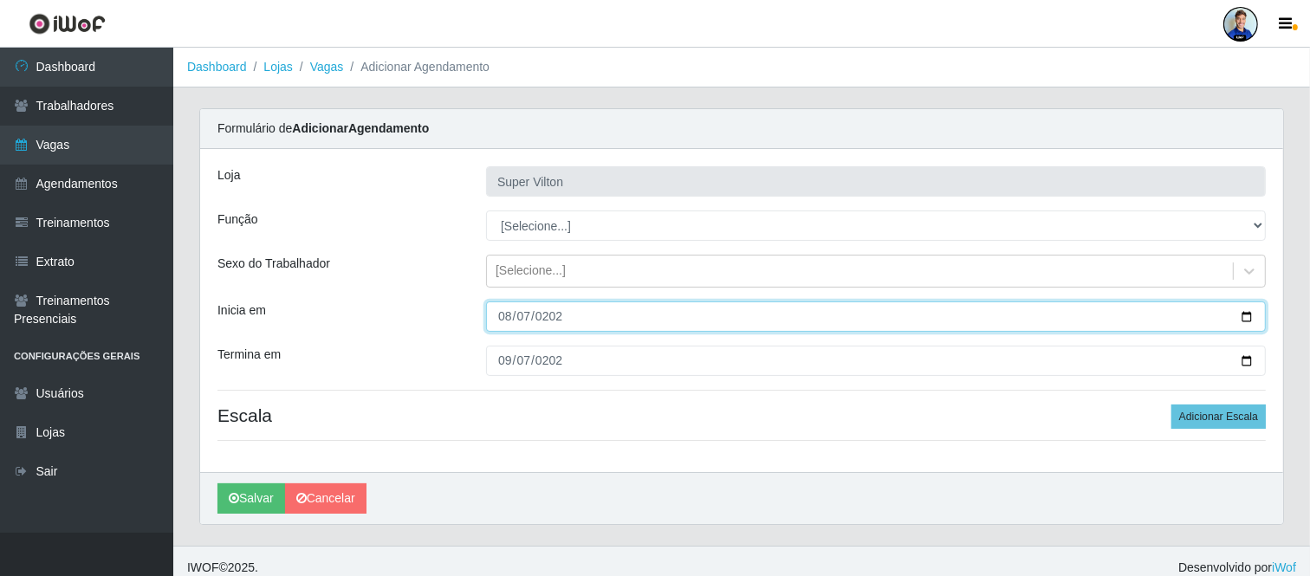
click at [531, 321] on input "2025-08-07" at bounding box center [876, 317] width 780 height 30
click at [515, 315] on input "2025-08-07" at bounding box center [876, 317] width 780 height 30
click at [529, 315] on input "2025-08-07" at bounding box center [876, 317] width 780 height 30
type input "2025-09-07"
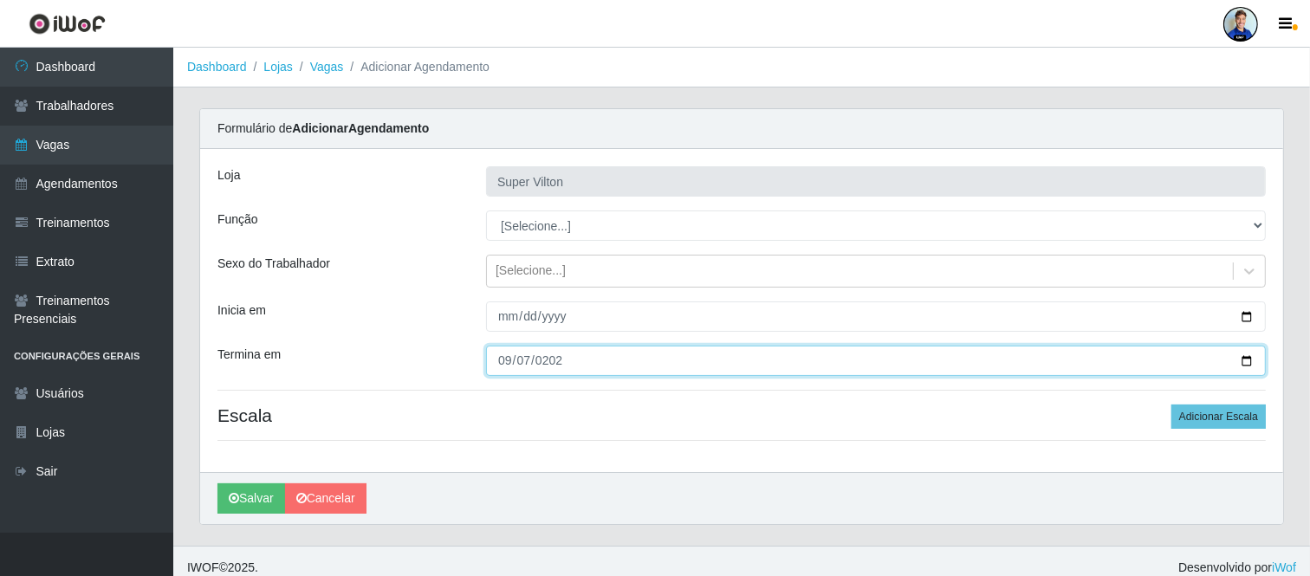
click at [549, 358] on input "0202-09-07" at bounding box center [876, 361] width 780 height 30
type input "2025-09-07"
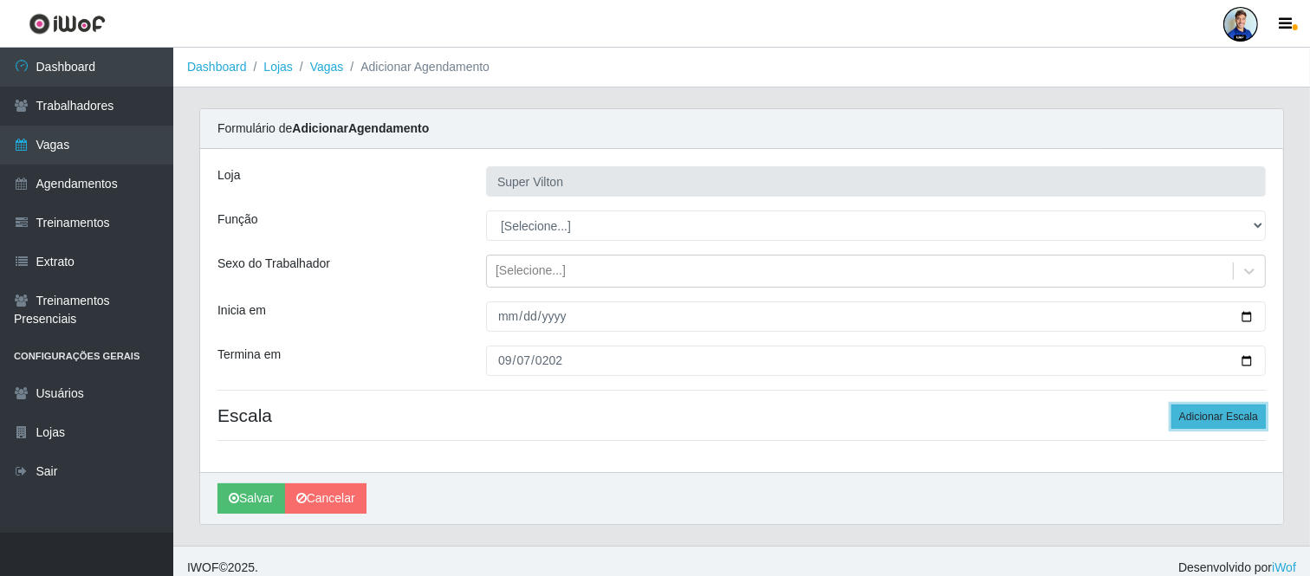
click at [1207, 414] on button "Adicionar Escala" at bounding box center [1219, 417] width 94 height 24
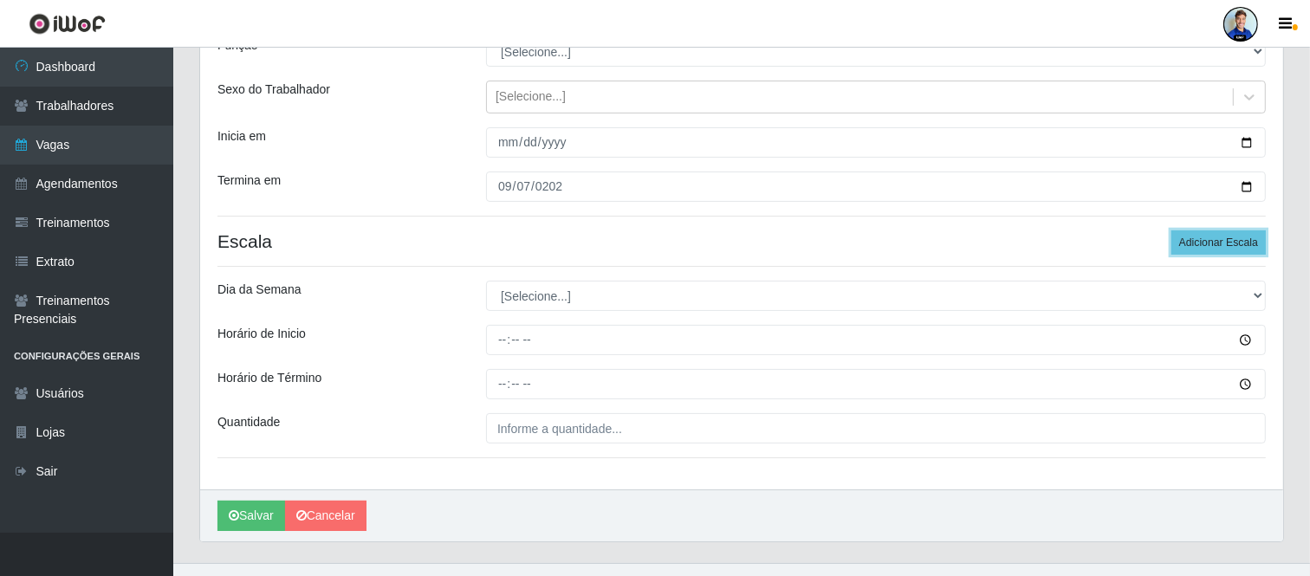
scroll to position [192, 0]
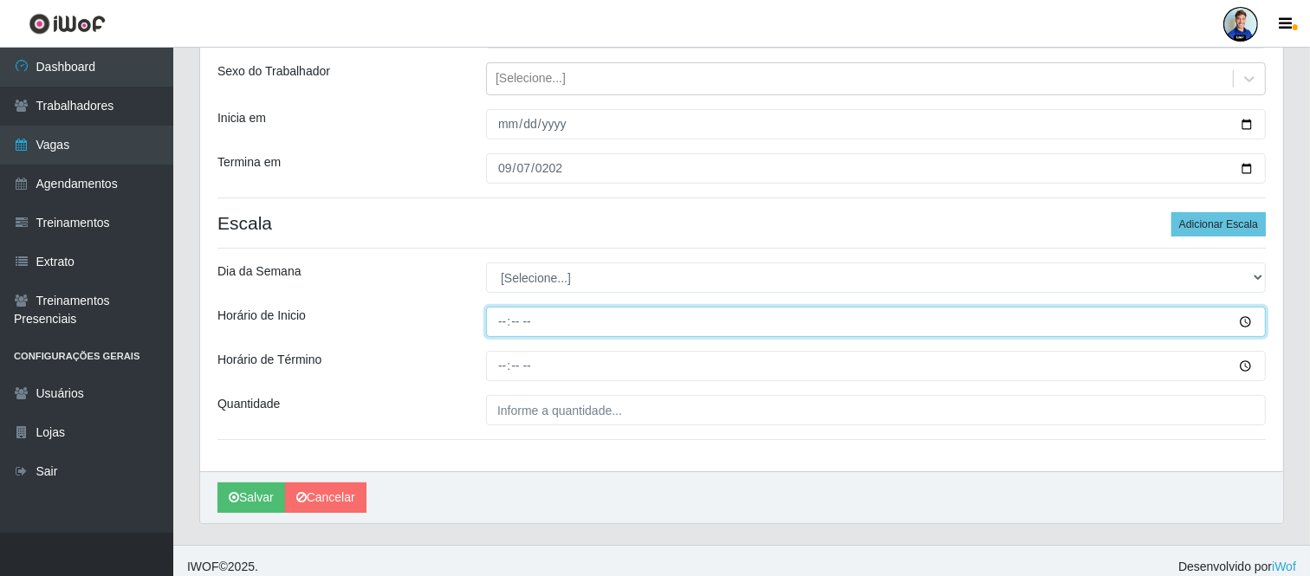
click at [506, 319] on input "Horário de Inicio" at bounding box center [876, 322] width 780 height 30
type input "15:00"
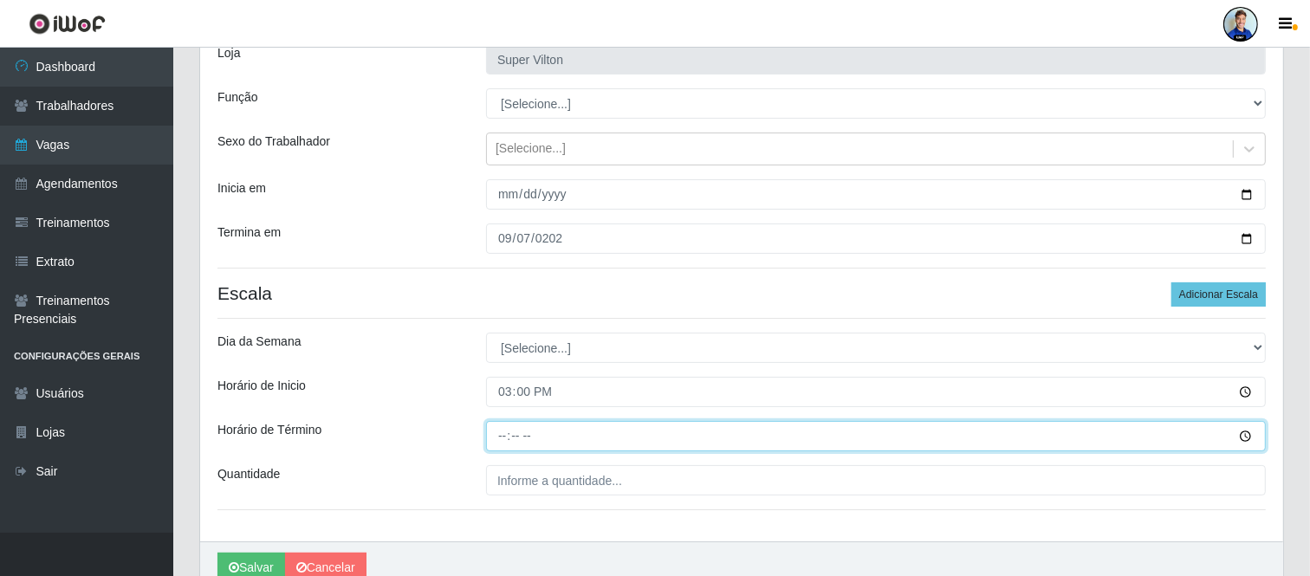
scroll to position [0, 0]
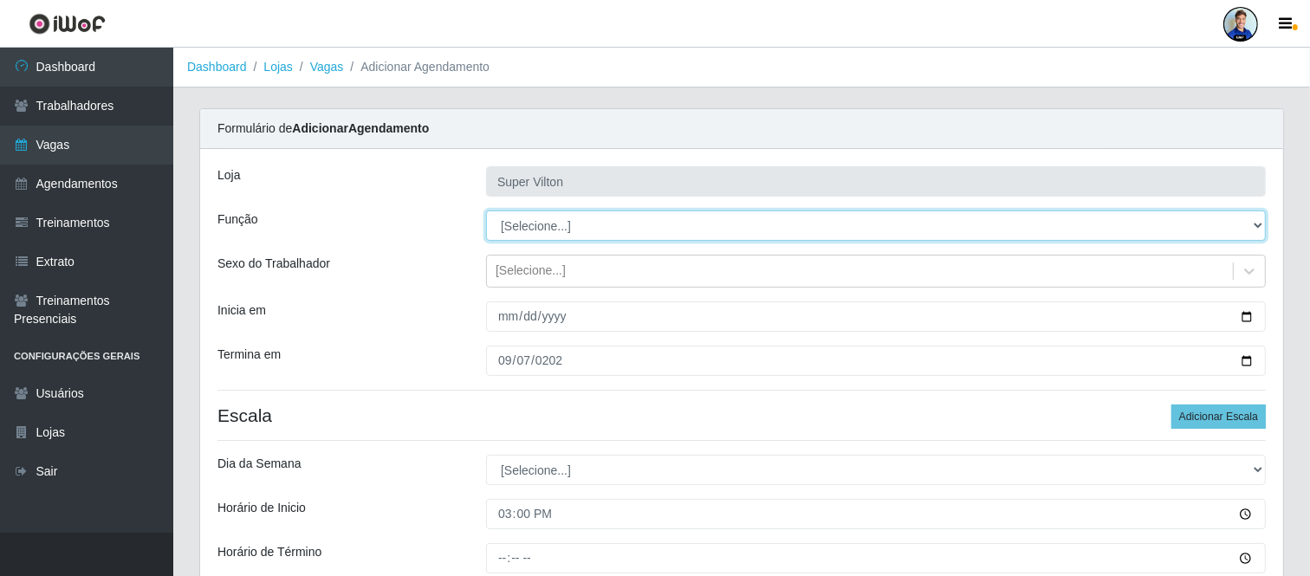
click at [537, 228] on select "[Selecione...] ASG ASG + ASG ++ Auxiliar de Depósito Auxiliar de Depósito + Aux…" at bounding box center [876, 226] width 780 height 30
select select "131"
click at [486, 211] on select "[Selecione...] ASG ASG + ASG ++ Auxiliar de Depósito Auxiliar de Depósito + Aux…" at bounding box center [876, 226] width 780 height 30
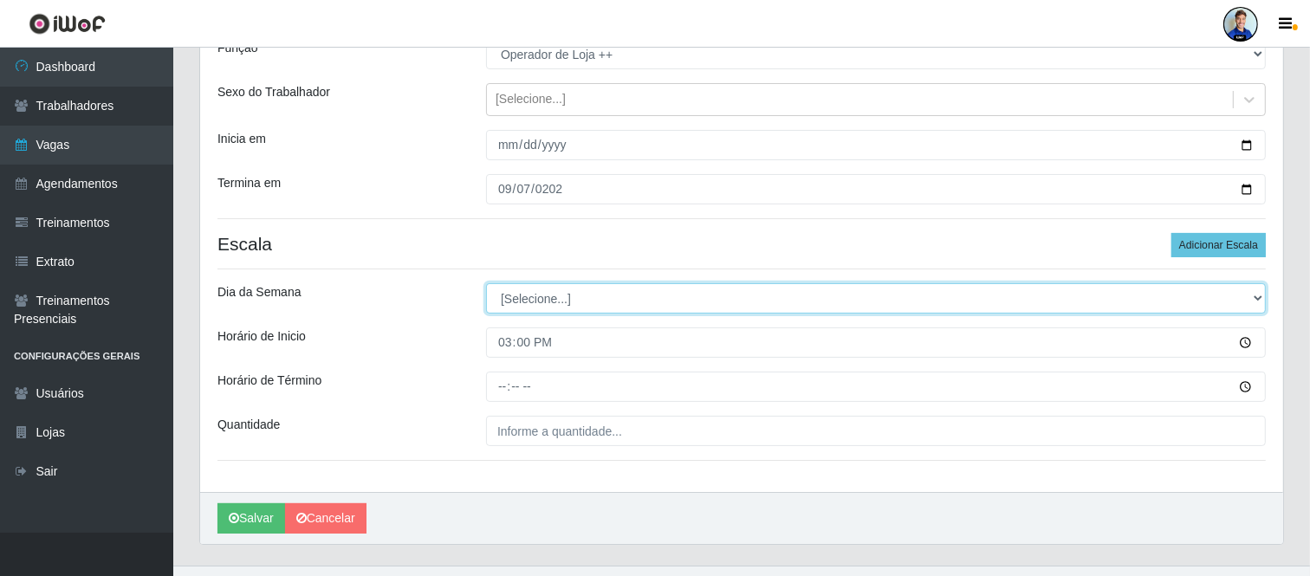
scroll to position [192, 0]
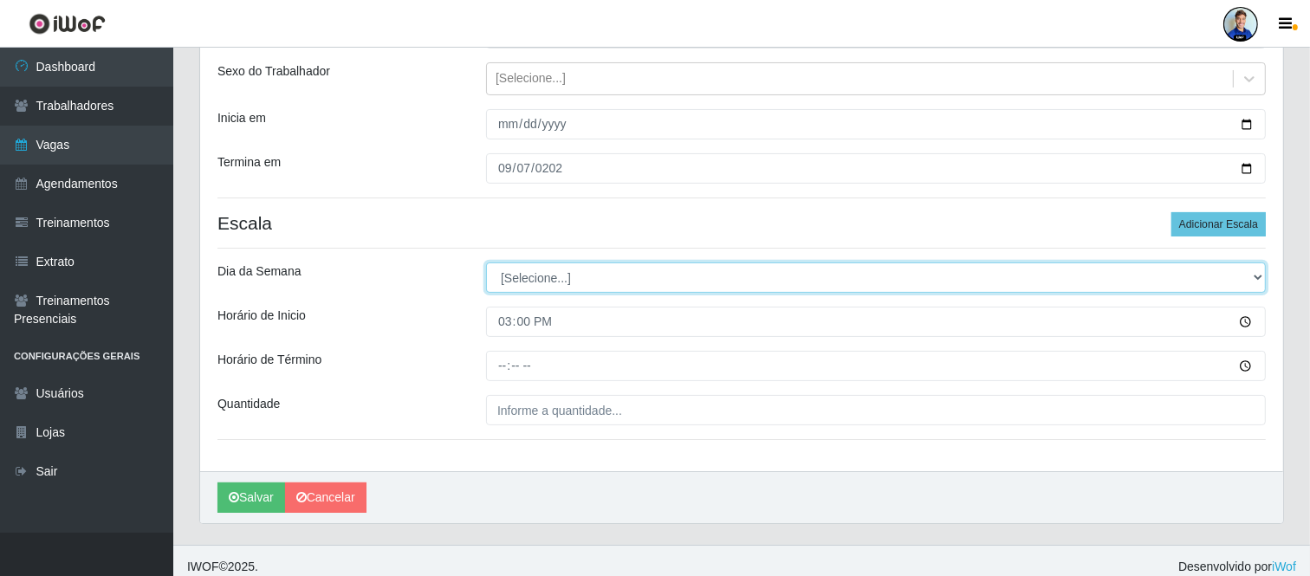
select select "0"
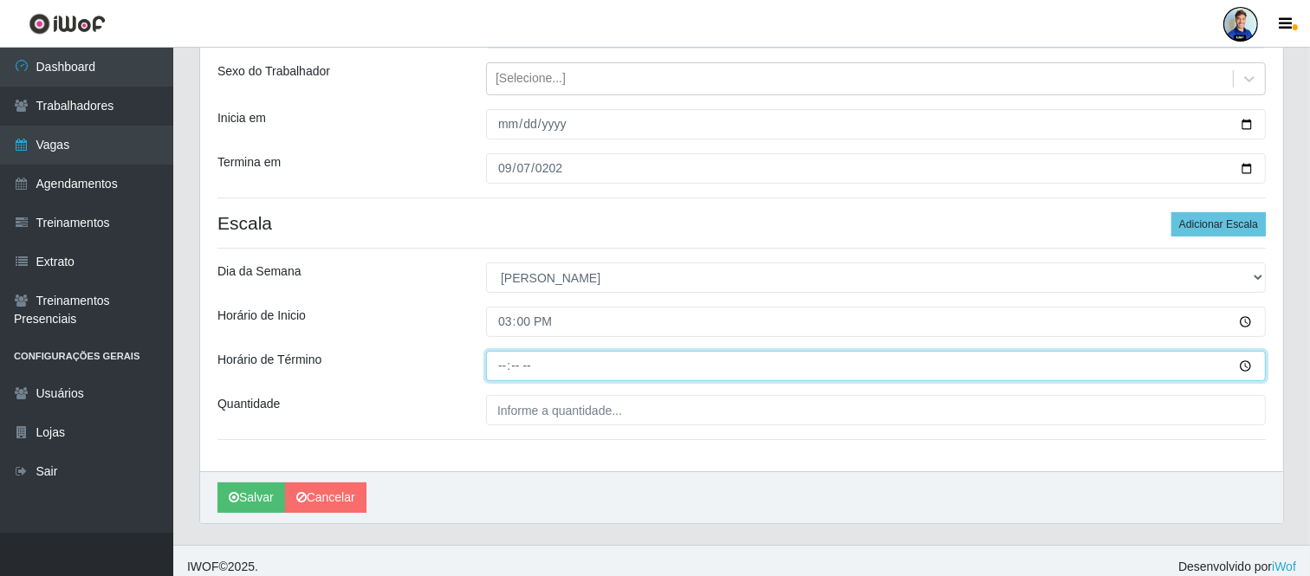
click at [500, 359] on input "Horário de Término" at bounding box center [876, 366] width 780 height 30
type input "21:00"
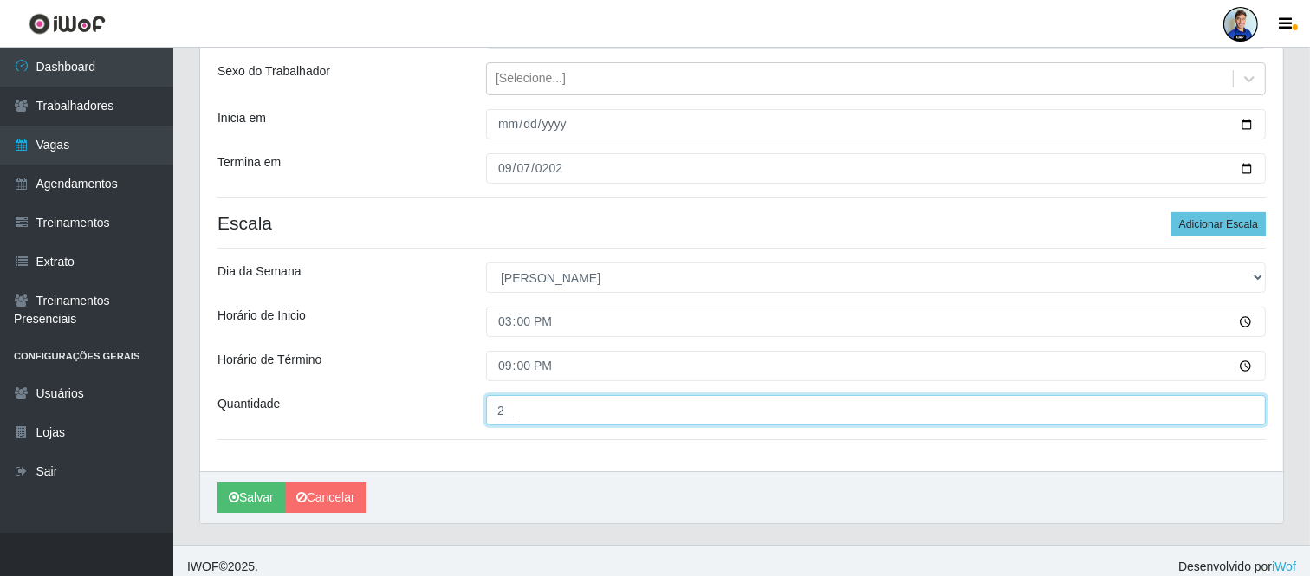
type input "2__"
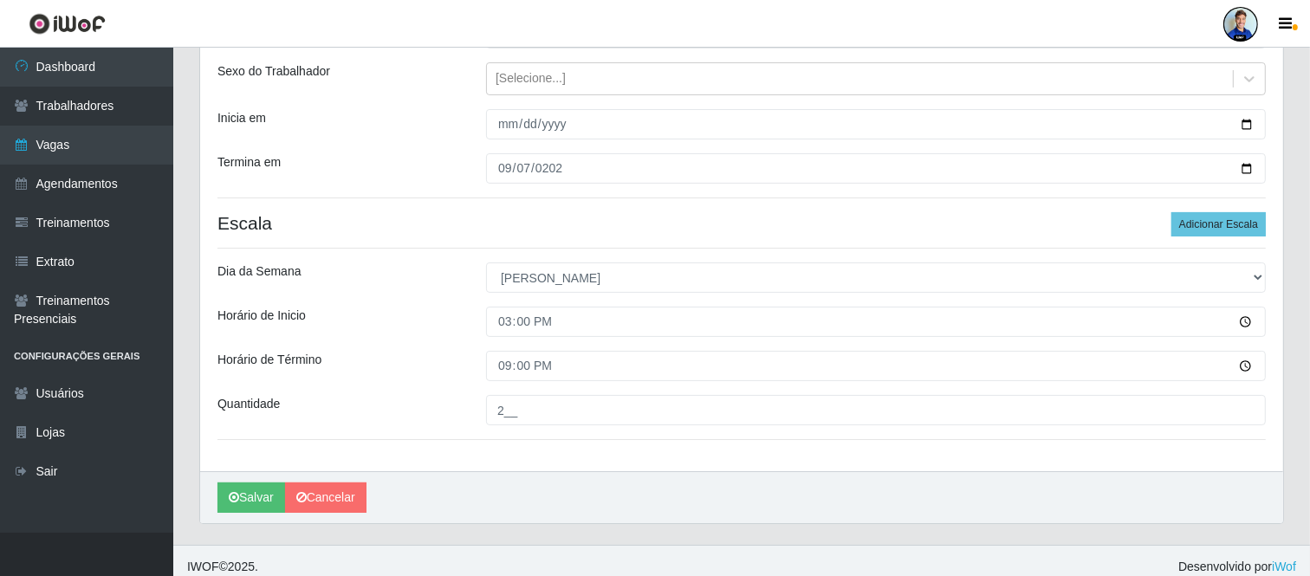
click at [380, 280] on div "Dia da Semana" at bounding box center [338, 278] width 269 height 30
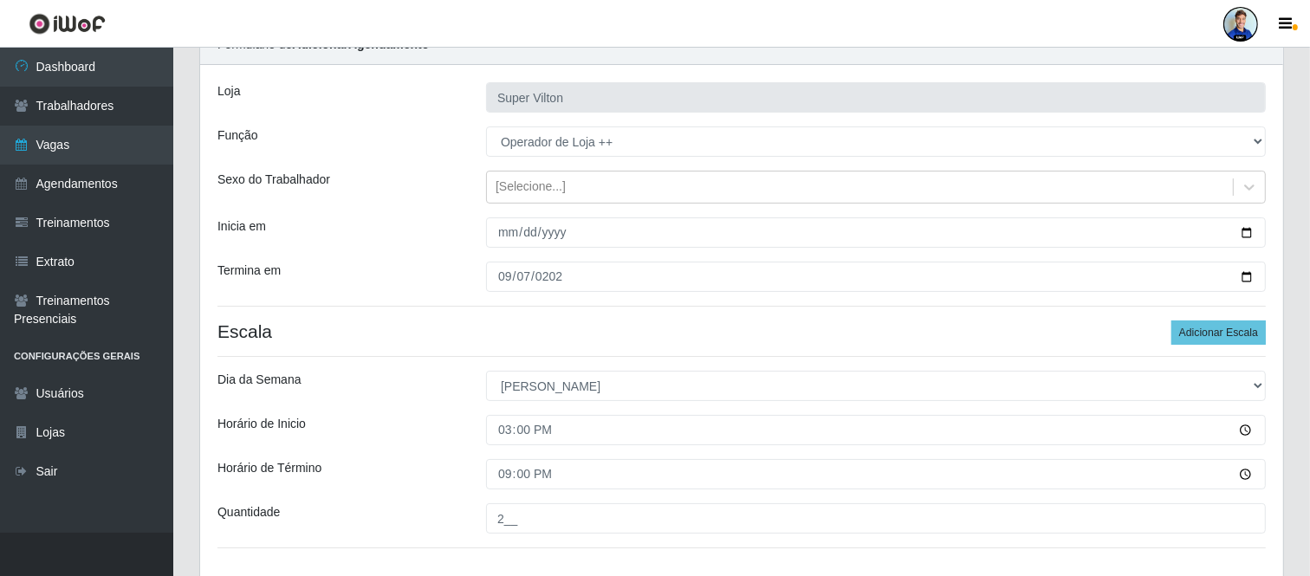
scroll to position [204, 0]
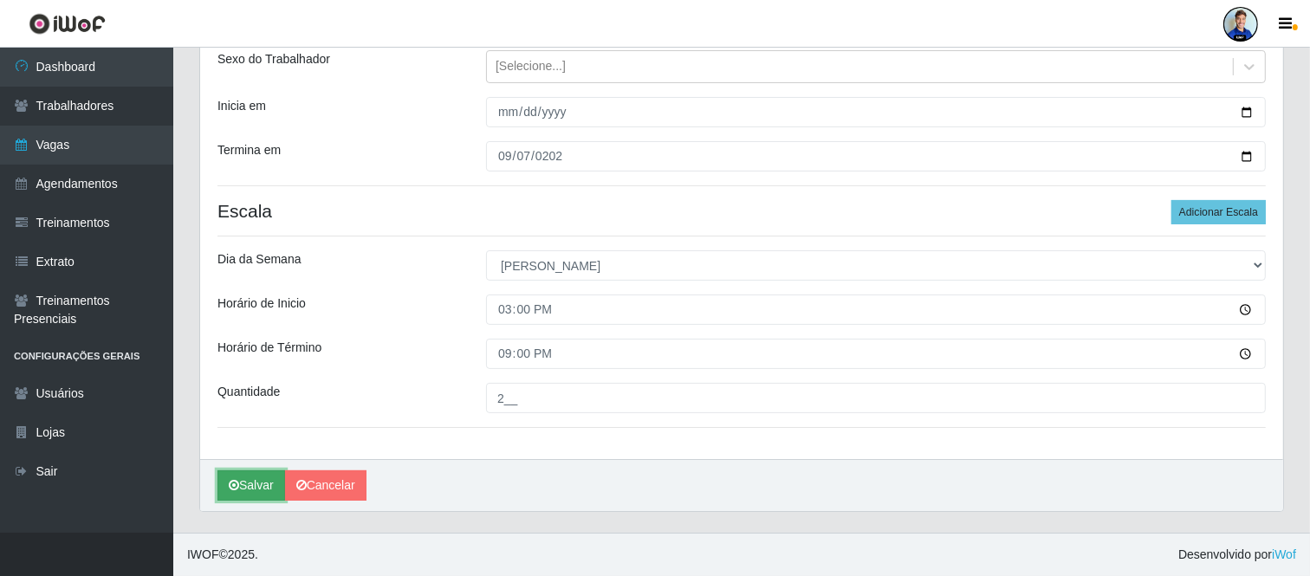
click at [266, 497] on button "Salvar" at bounding box center [251, 486] width 68 height 30
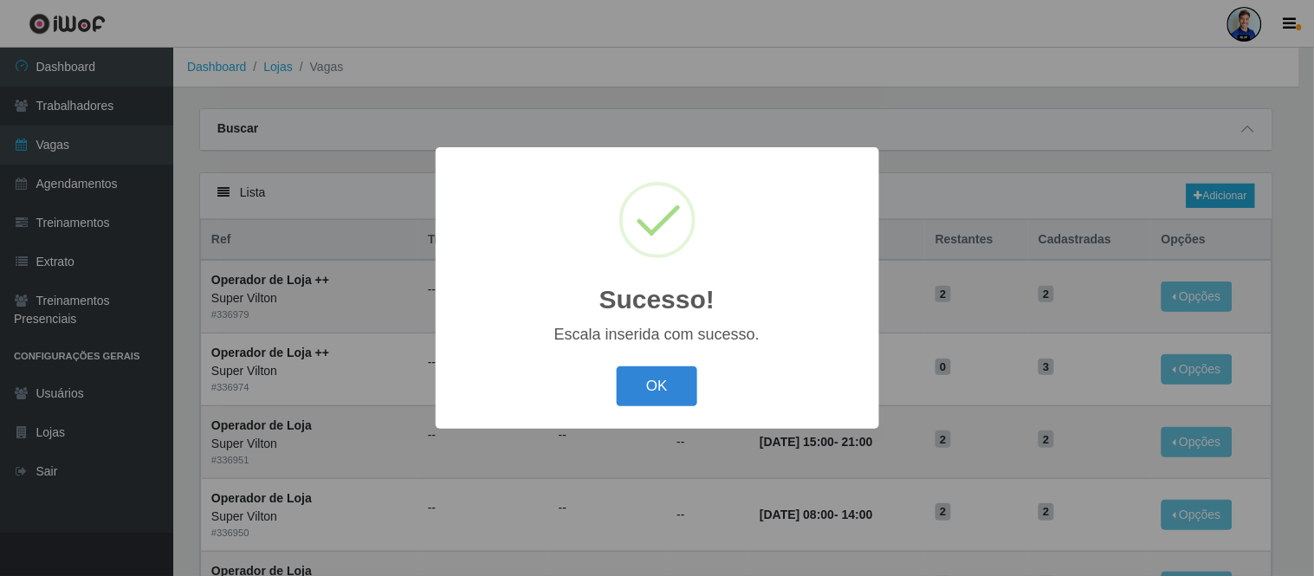
click at [687, 385] on button "OK" at bounding box center [657, 387] width 81 height 41
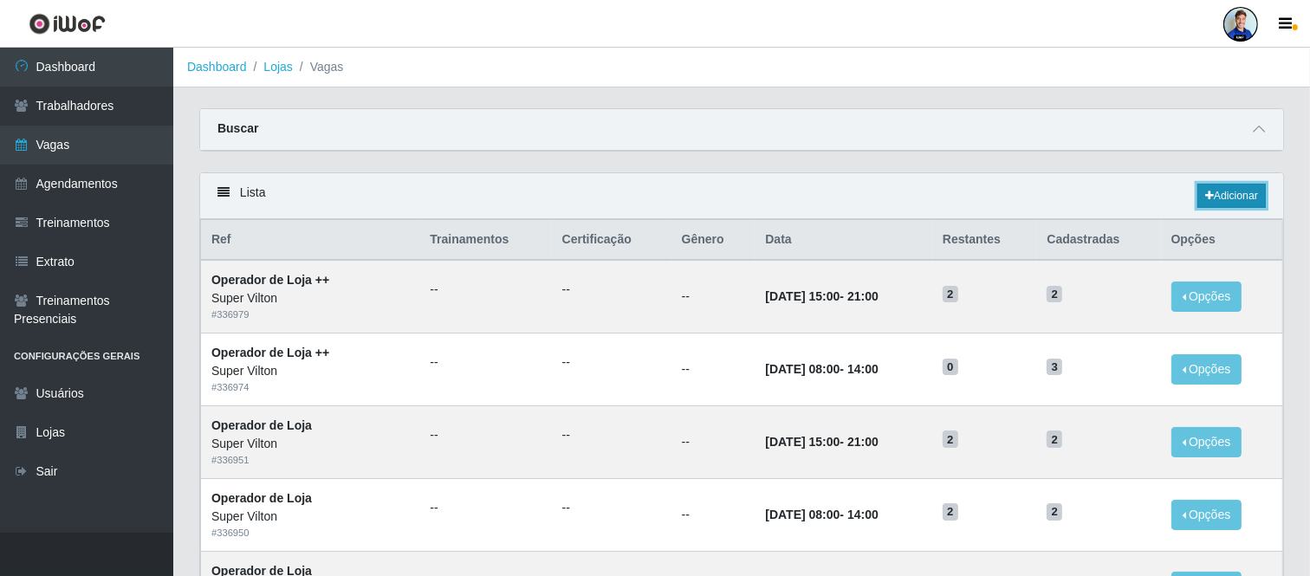
click at [1256, 200] on link "Adicionar" at bounding box center [1232, 196] width 68 height 24
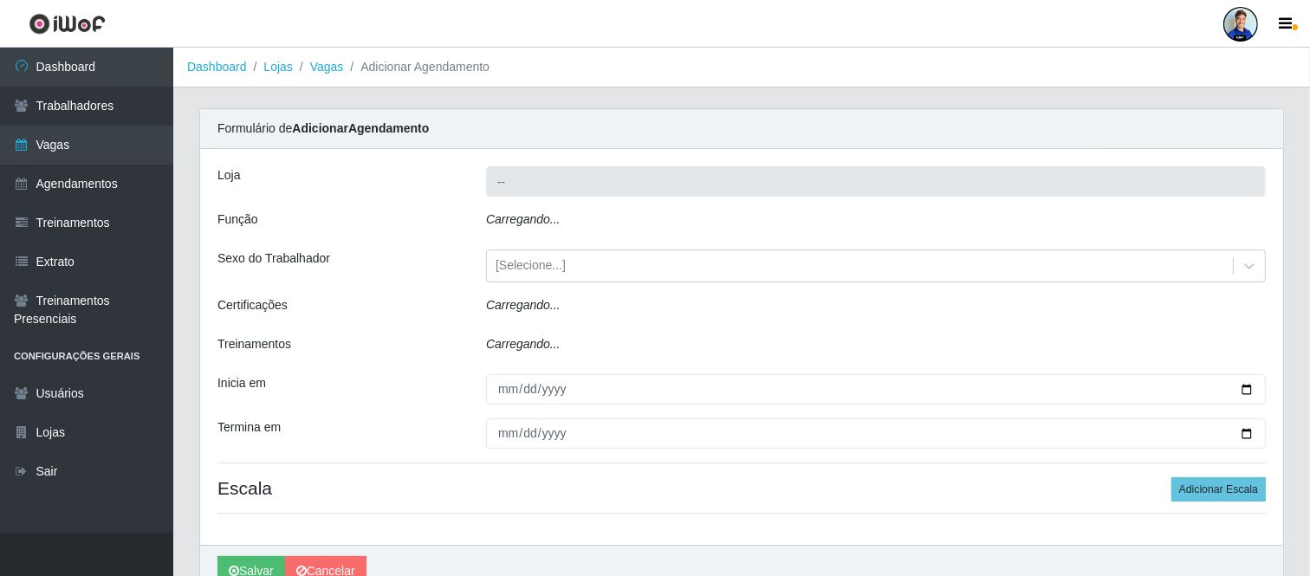
type input "Super Vilton"
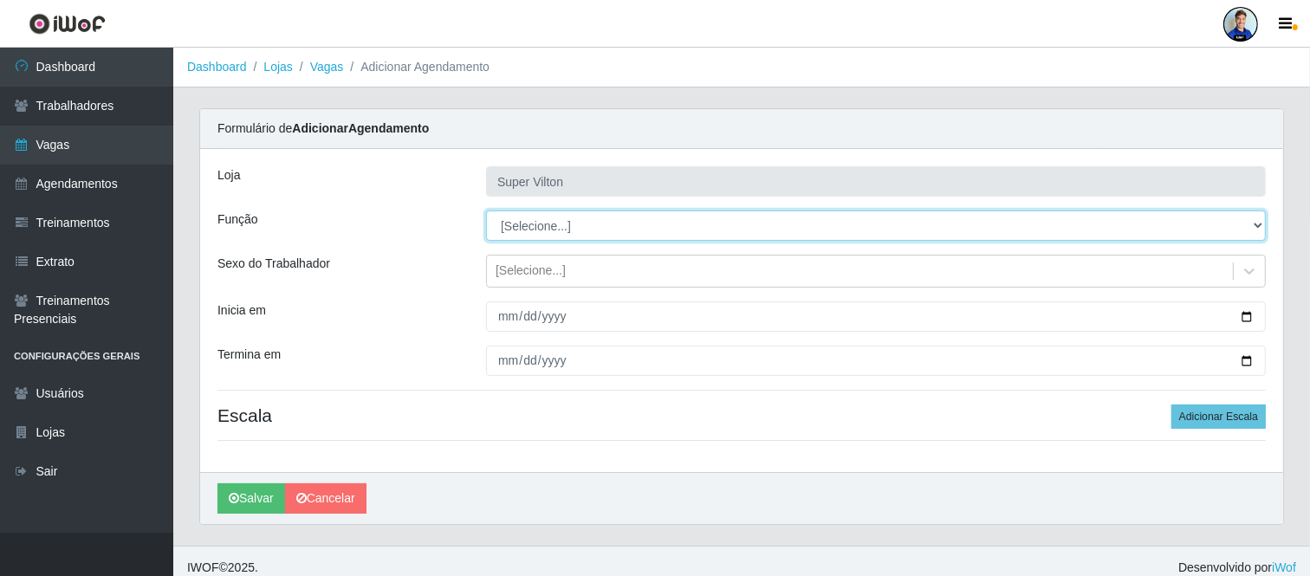
click at [542, 228] on select "[Selecione...] ASG ASG + ASG ++ Auxiliar de Depósito Auxiliar de Depósito + Aux…" at bounding box center [876, 226] width 780 height 30
select select "130"
click at [486, 211] on select "[Selecione...] ASG ASG + ASG ++ Auxiliar de Depósito Auxiliar de Depósito + Aux…" at bounding box center [876, 226] width 780 height 30
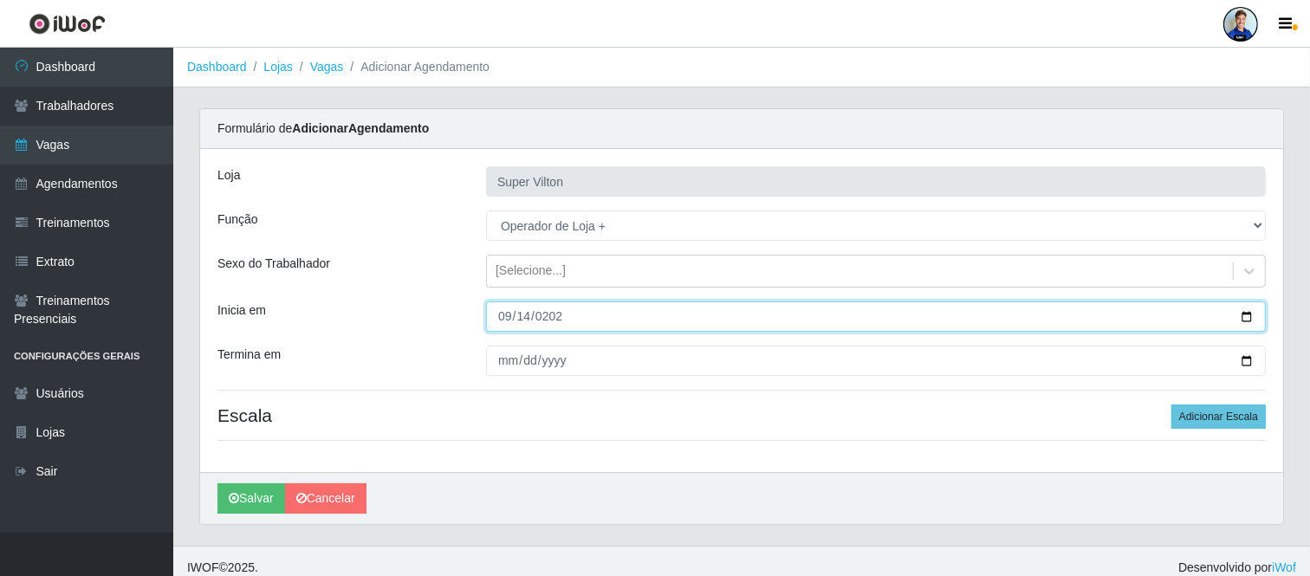
type input "[DATE]"
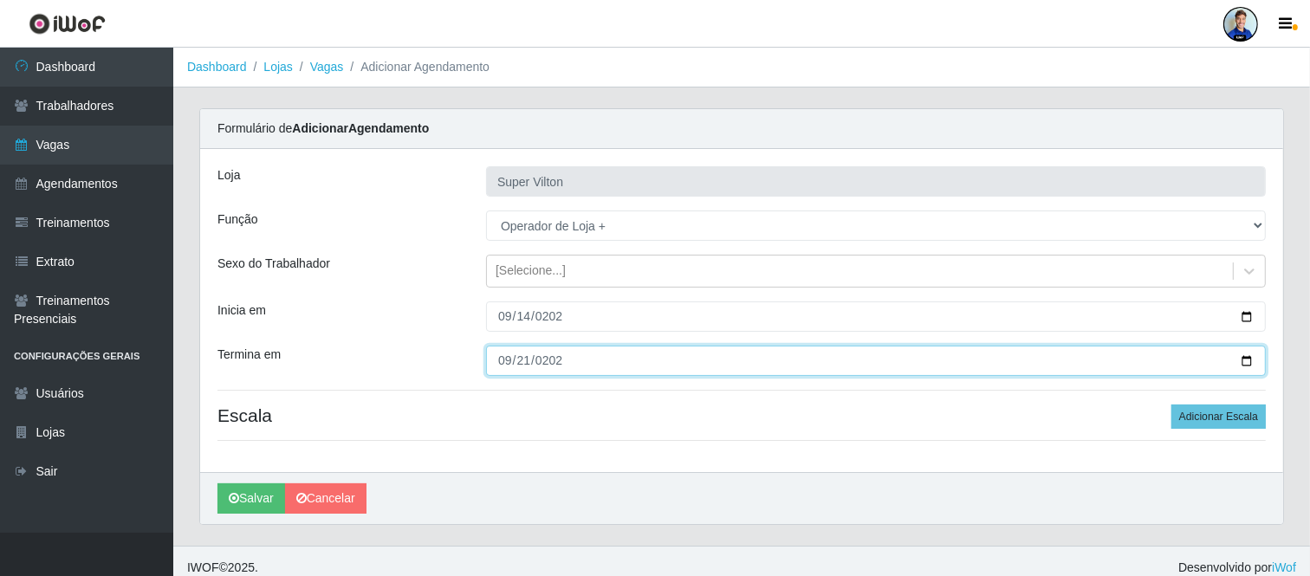
type input "[DATE]"
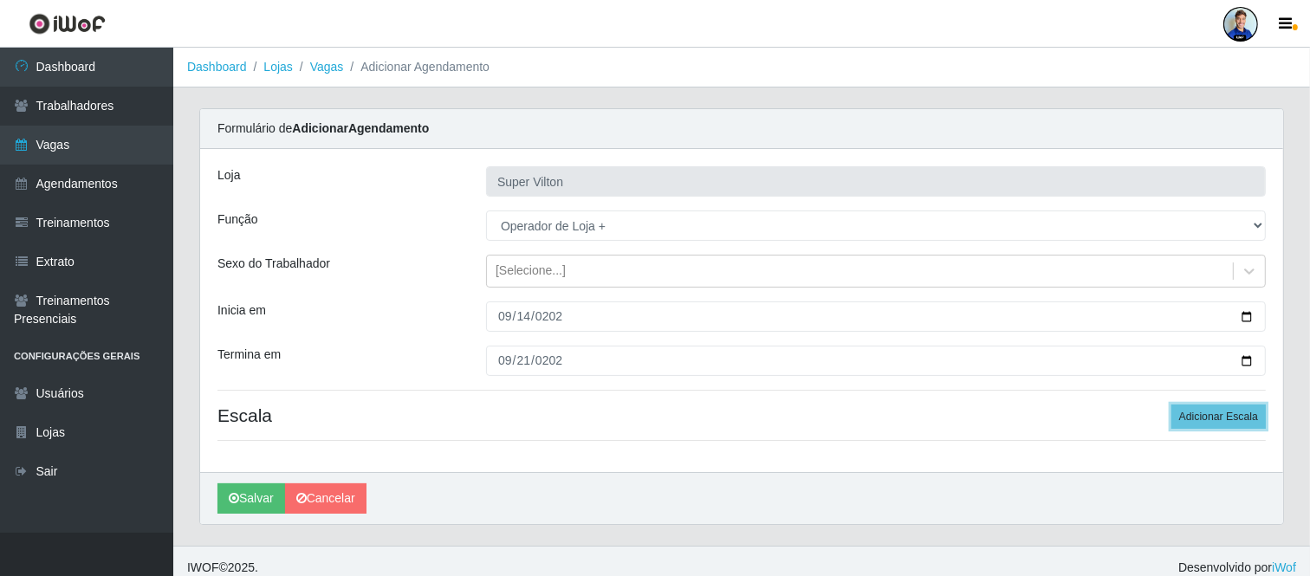
click at [1172, 405] on button "Adicionar Escala" at bounding box center [1219, 417] width 94 height 24
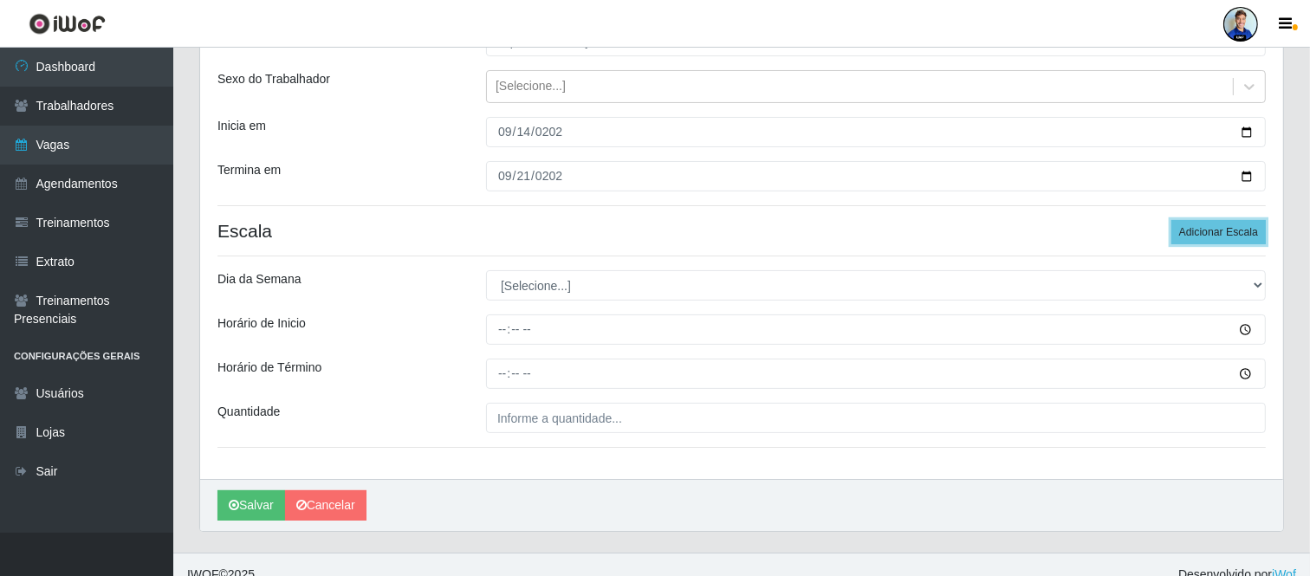
scroll to position [192, 0]
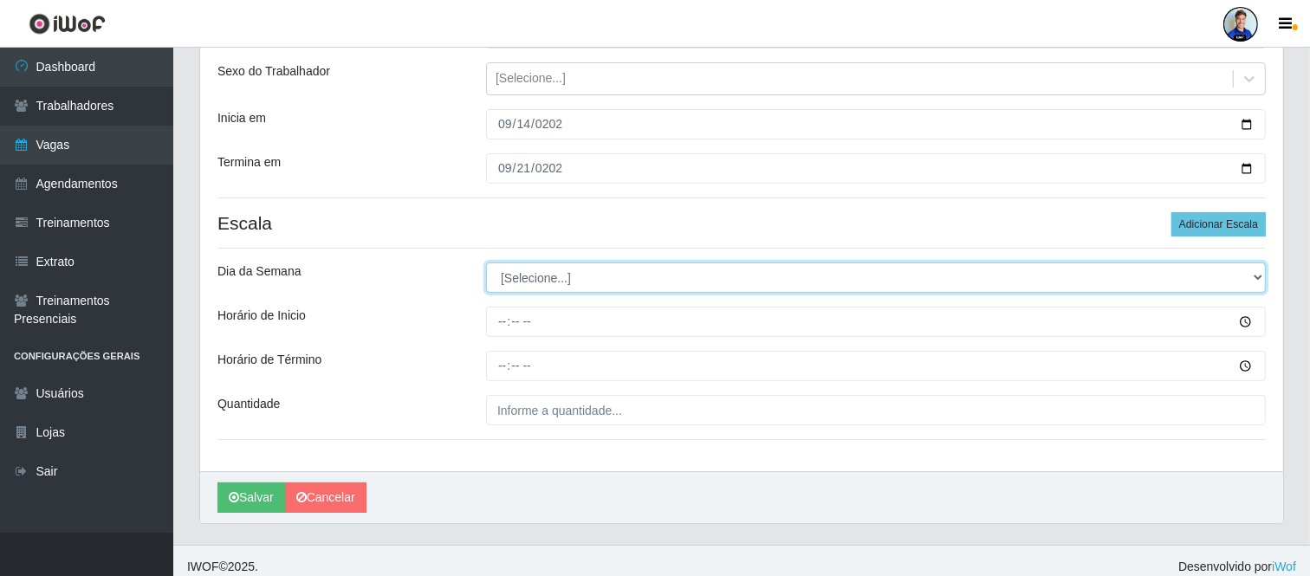
click at [605, 279] on select "[Selecione...] Segunda Terça Quarta Quinta Sexta Sábado Domingo" at bounding box center [876, 278] width 780 height 30
select select "0"
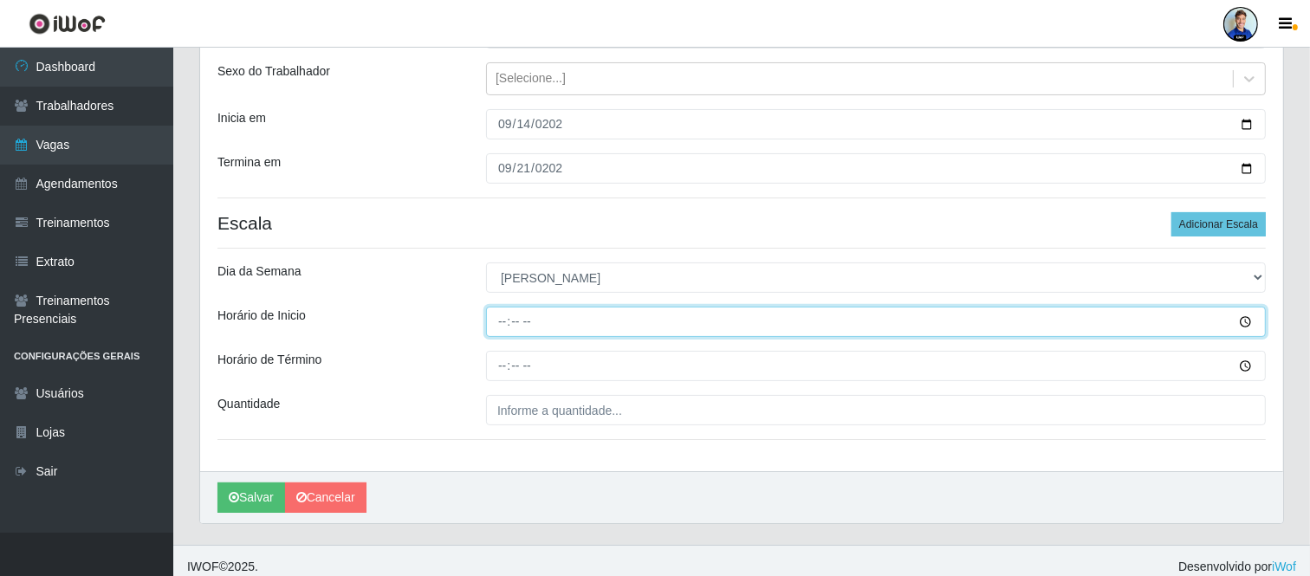
type input "15:00"
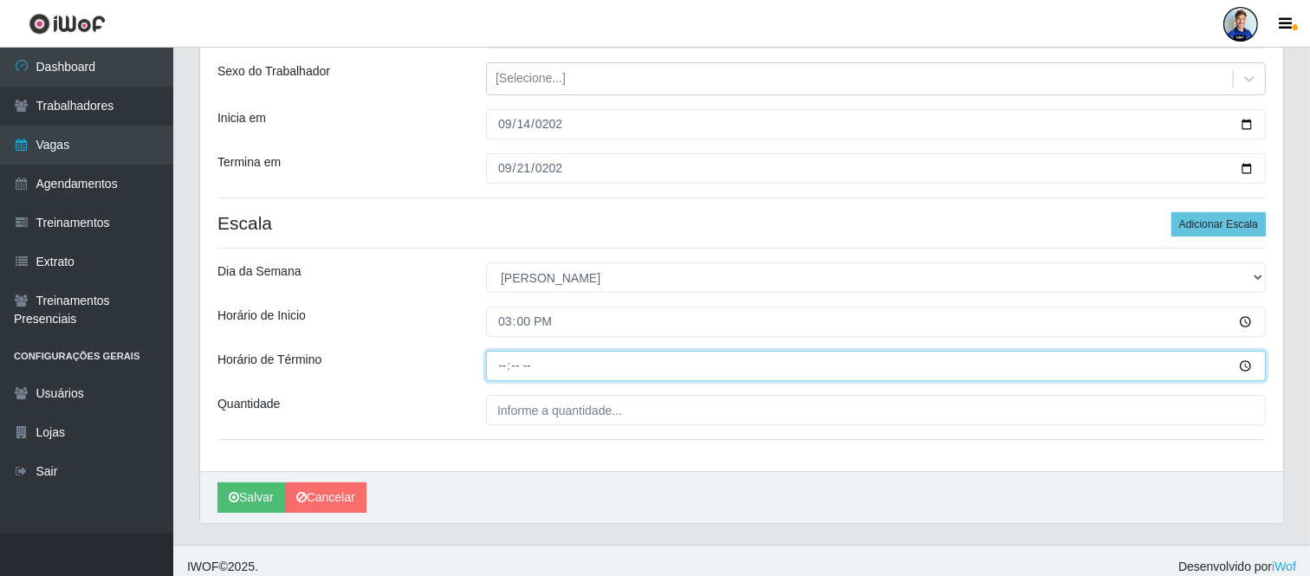
type input "21:00"
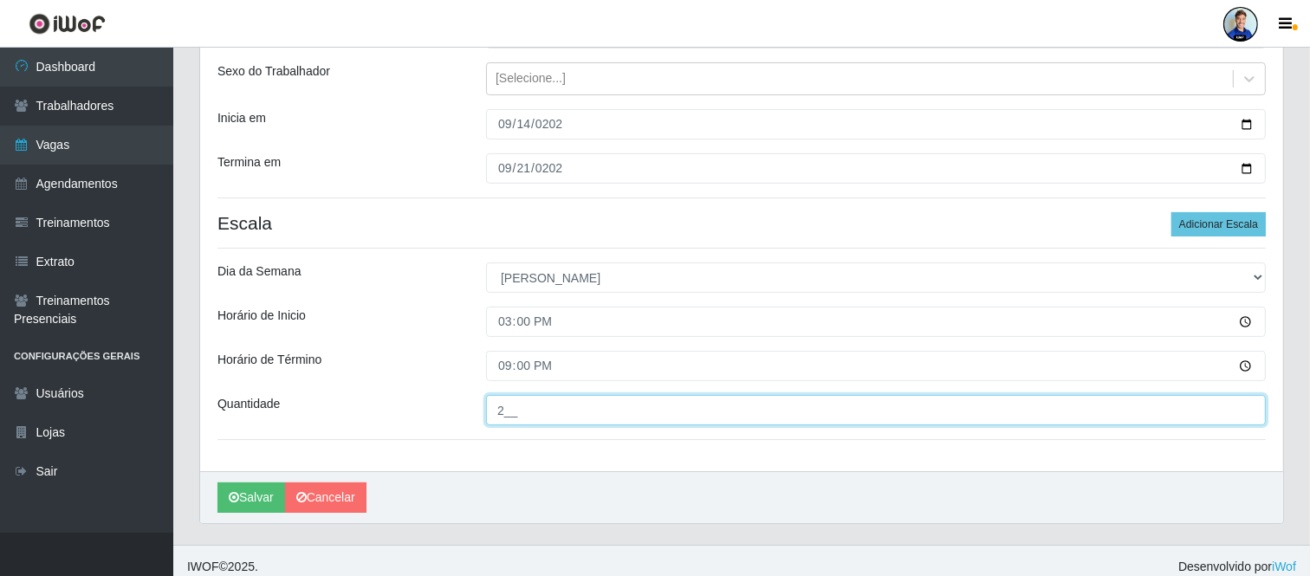
type input "2__"
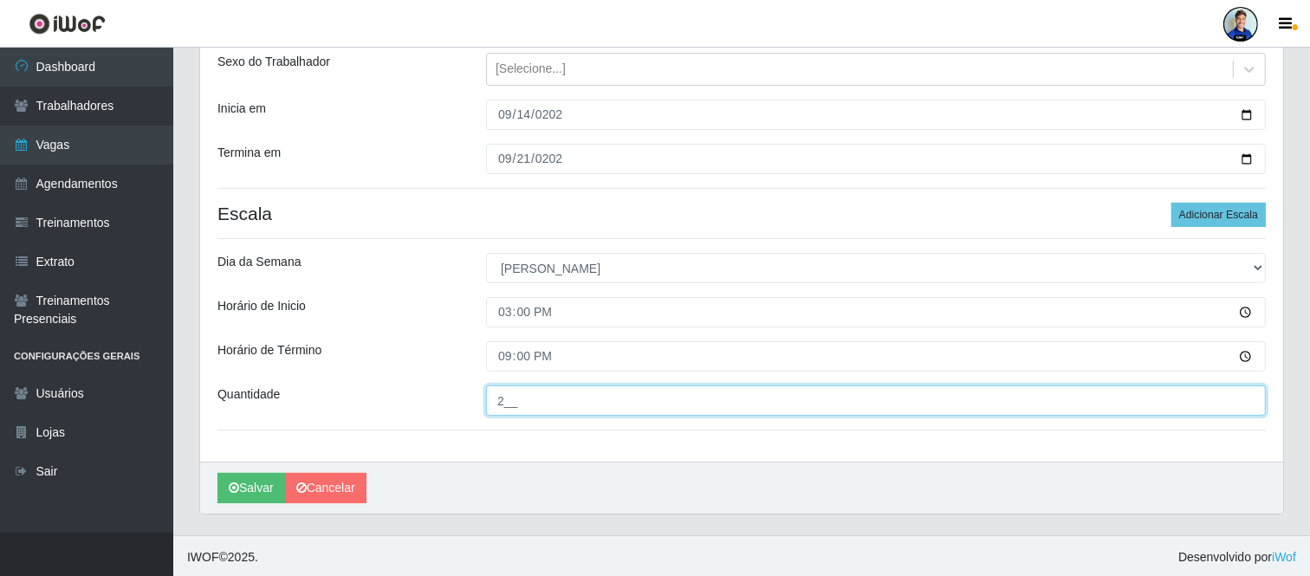
scroll to position [204, 0]
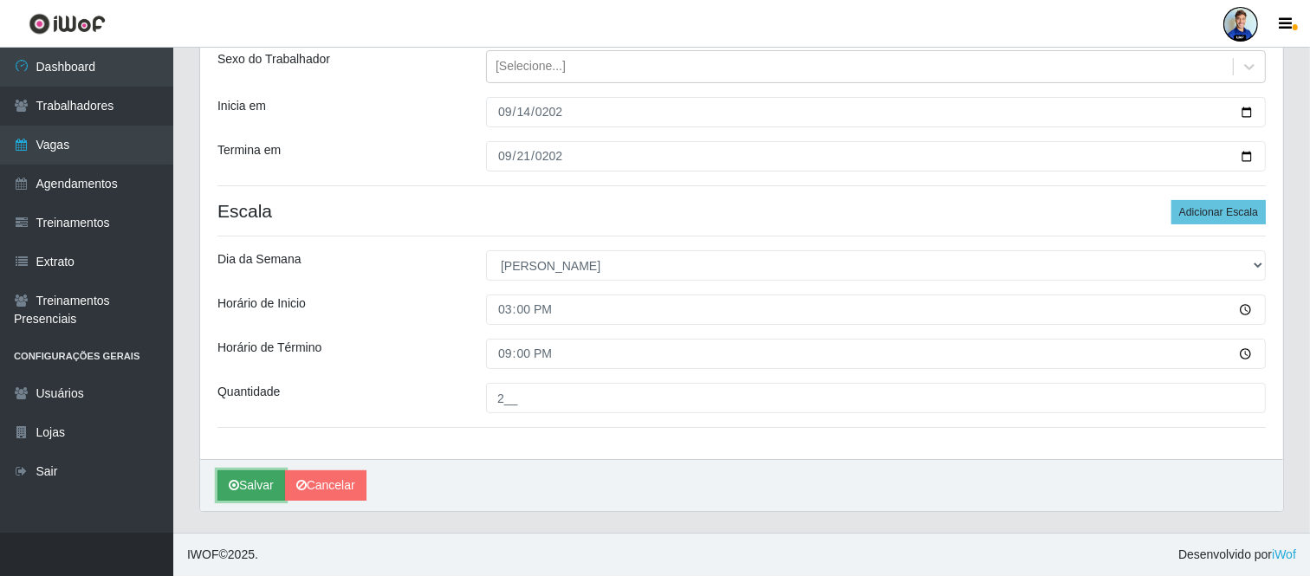
click at [251, 480] on button "Salvar" at bounding box center [251, 486] width 68 height 30
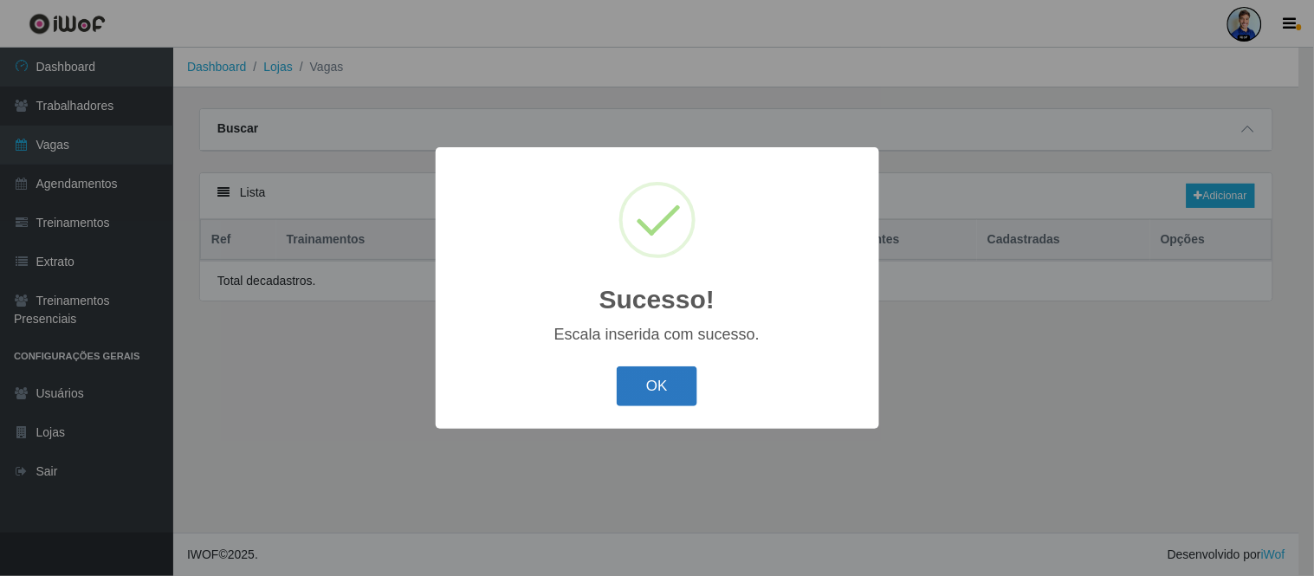
click at [667, 402] on button "OK" at bounding box center [657, 387] width 81 height 41
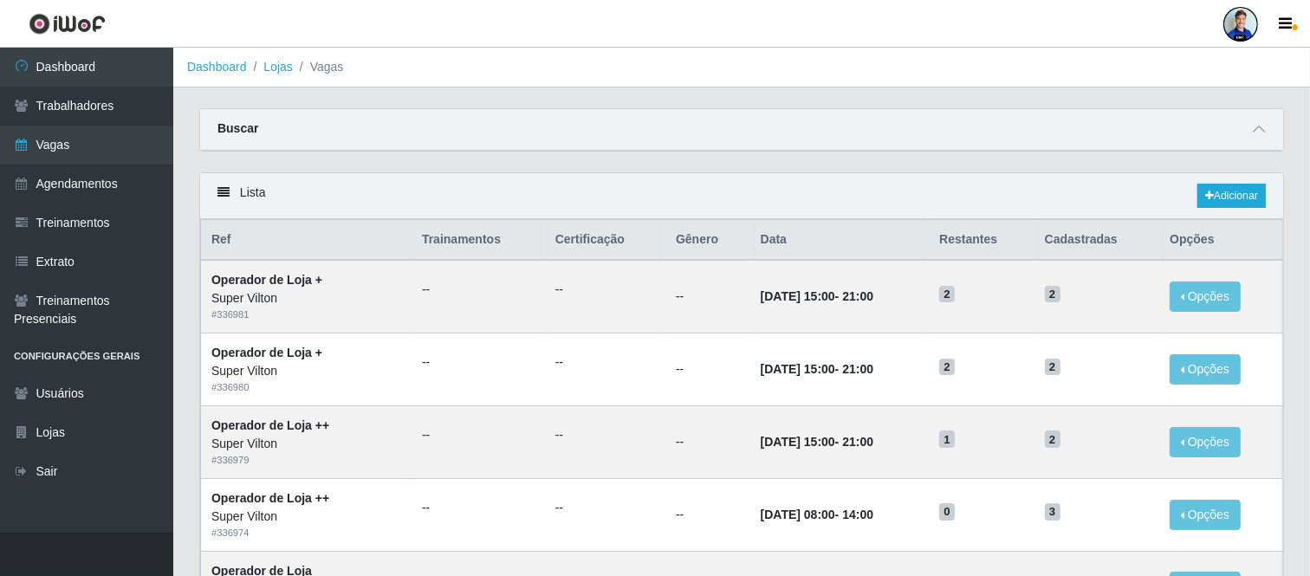
drag, startPoint x: 714, startPoint y: 366, endPoint x: 585, endPoint y: 159, distance: 243.3
click at [585, 159] on div "Carregando... Buscar Início em Término em Função [Selecione...] ASG ASG + ASG +…" at bounding box center [741, 140] width 1111 height 64
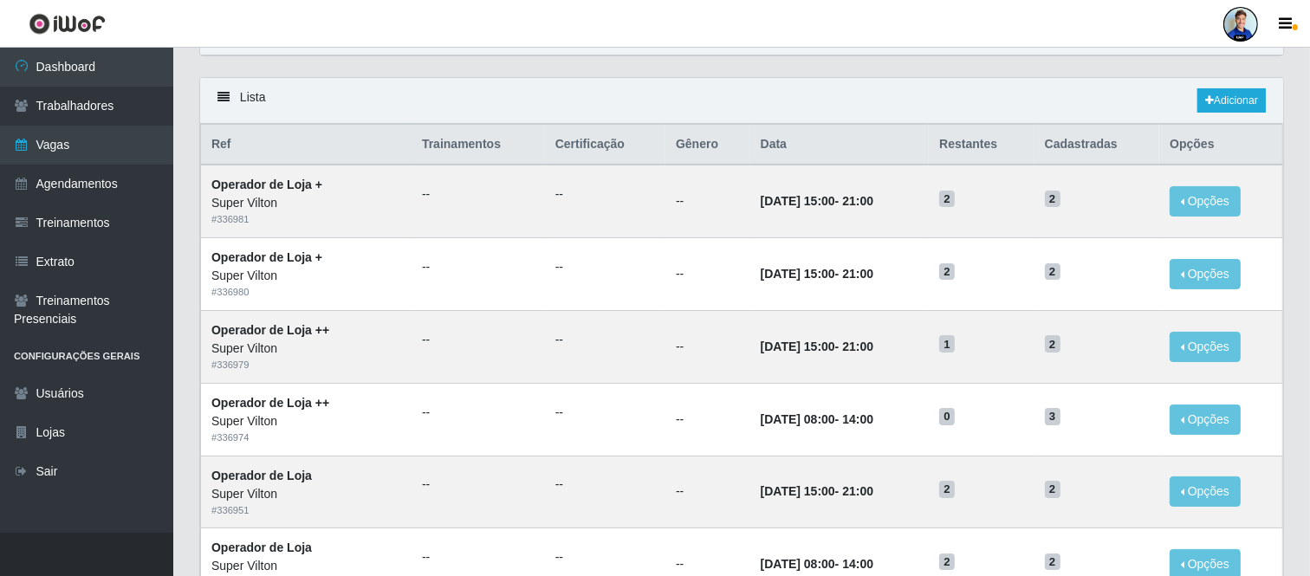
scroll to position [96, 0]
click at [1228, 96] on link "Adicionar" at bounding box center [1232, 100] width 68 height 24
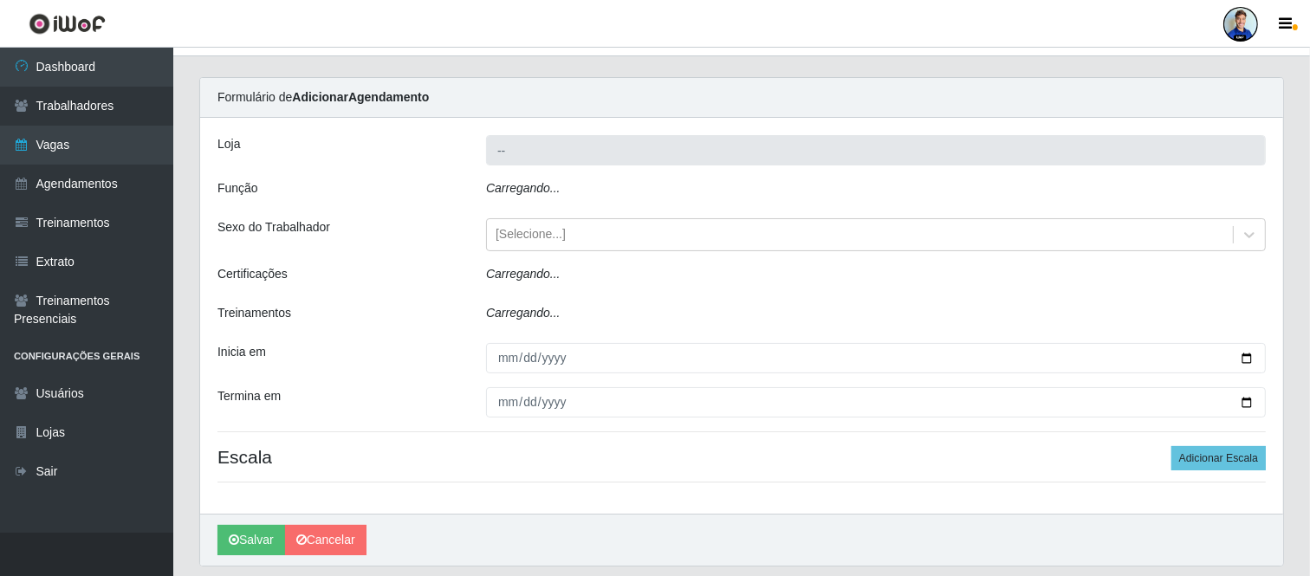
type input "Super Vilton"
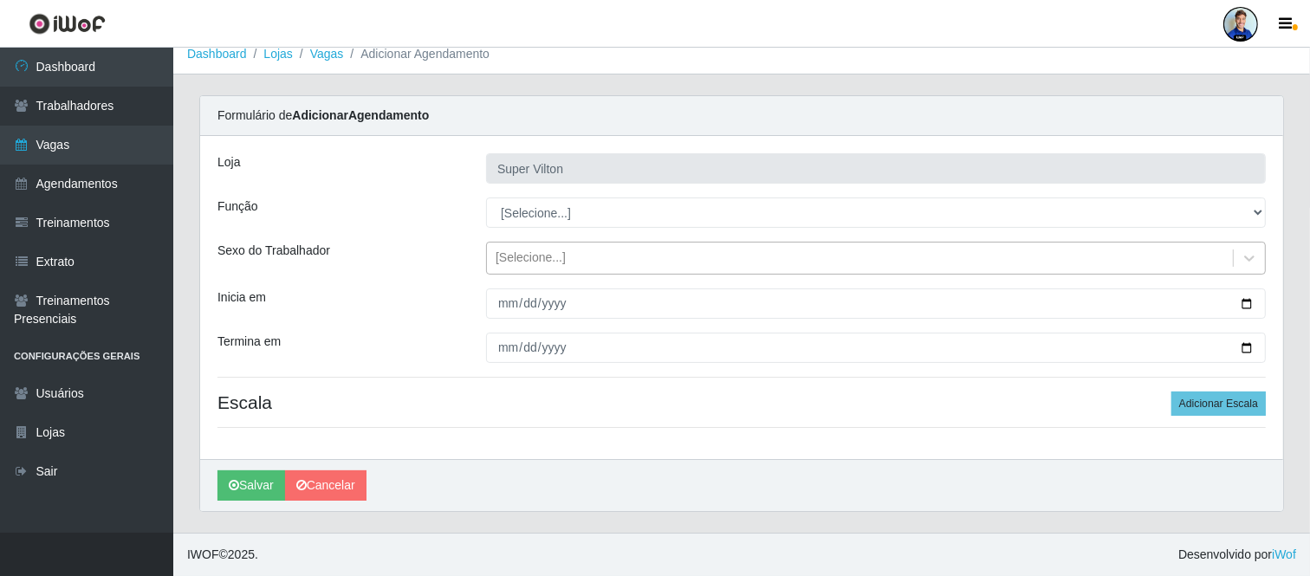
scroll to position [13, 0]
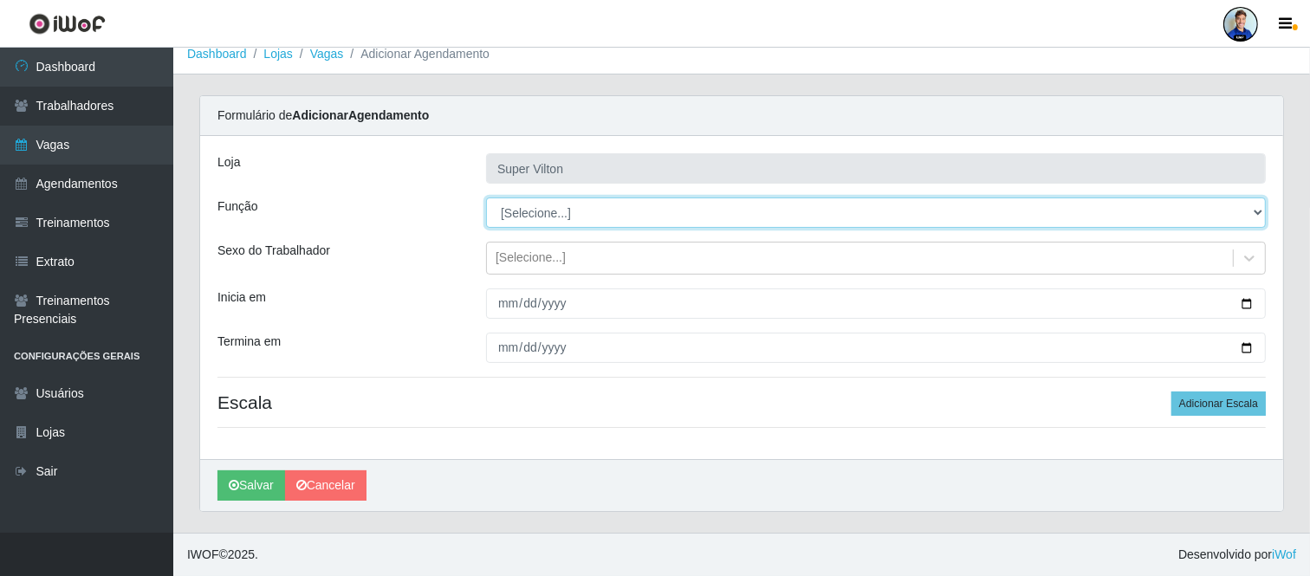
click at [611, 222] on select "[Selecione...] ASG ASG + ASG ++ Auxiliar de Depósito Auxiliar de Depósito + Aux…" at bounding box center [876, 213] width 780 height 30
select select "12"
click at [486, 198] on select "[Selecione...] ASG ASG + ASG ++ Auxiliar de Depósito Auxiliar de Depósito + Aux…" at bounding box center [876, 213] width 780 height 30
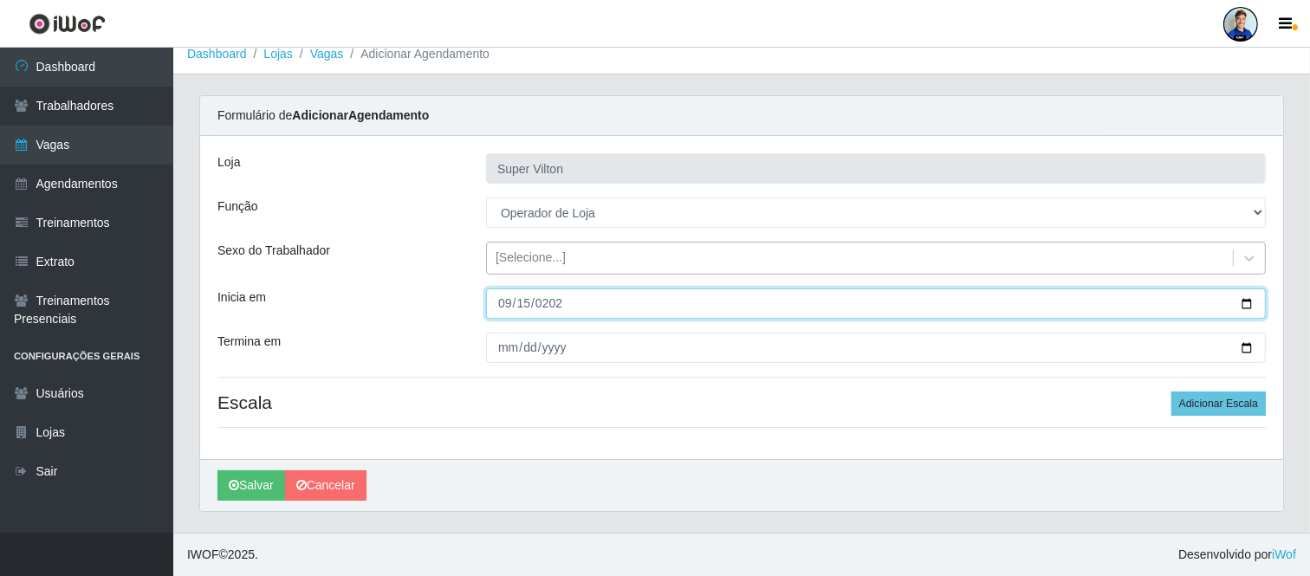
type input "2025-09-15"
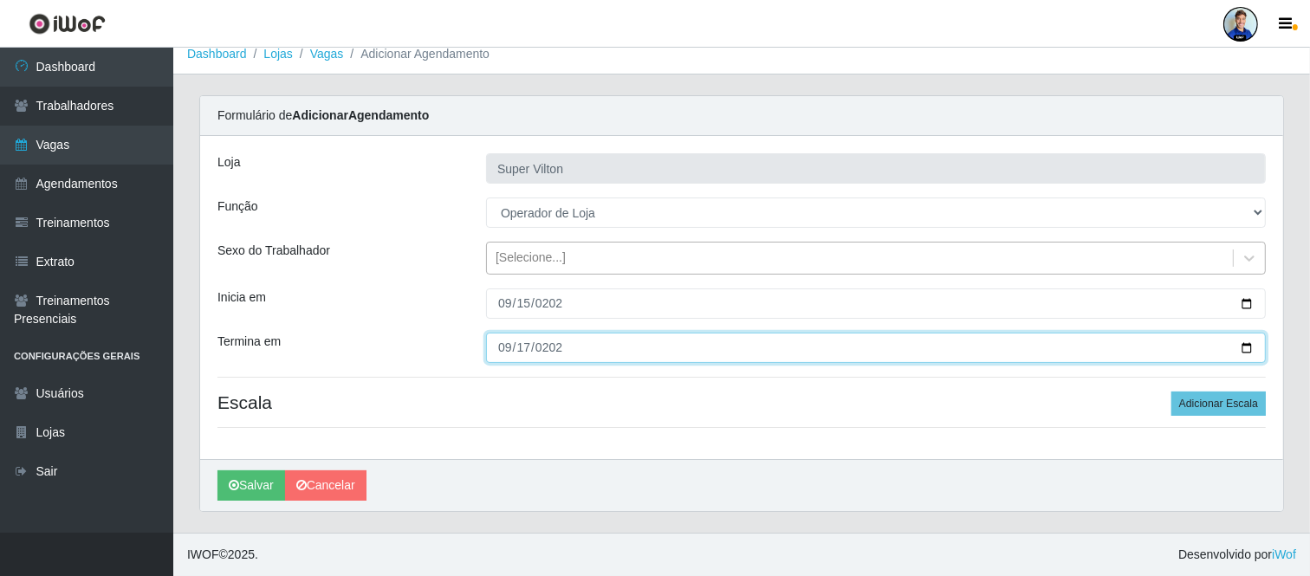
type input "2025-09-17"
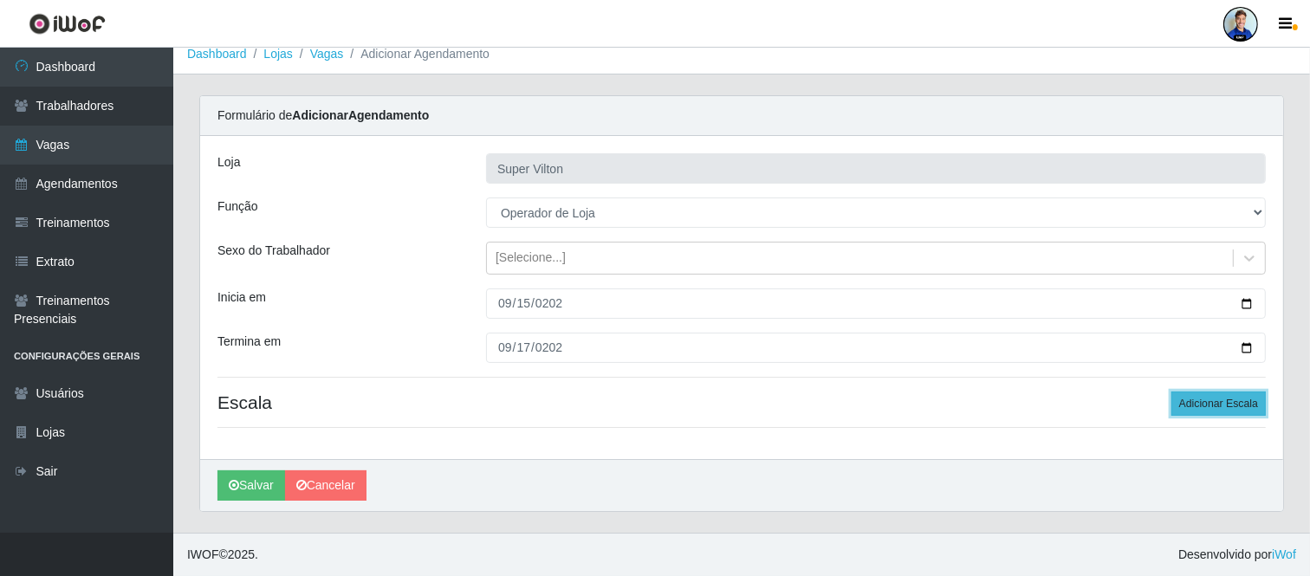
click at [1215, 403] on button "Adicionar Escala" at bounding box center [1219, 404] width 94 height 24
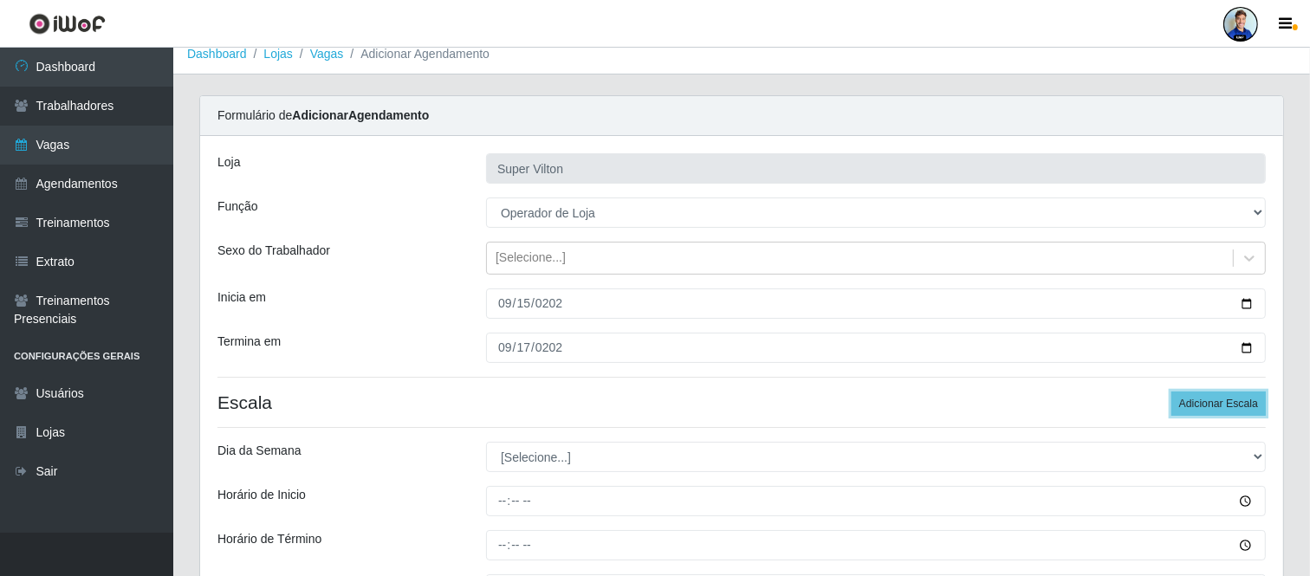
scroll to position [109, 0]
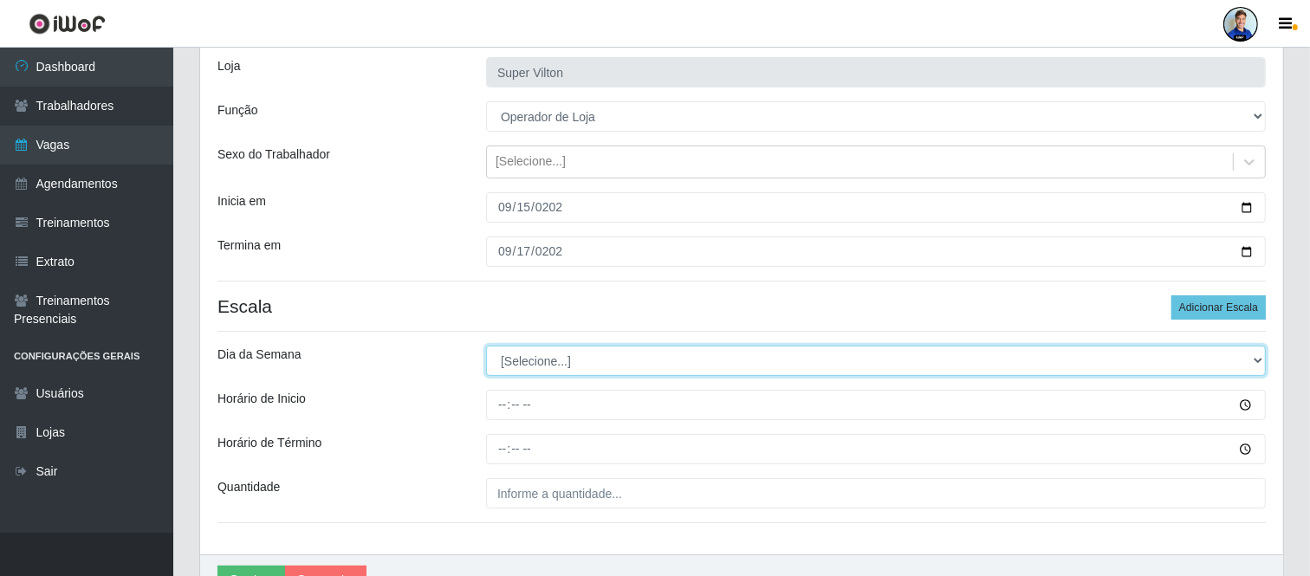
click at [639, 362] on select "[Selecione...] Segunda Terça Quarta Quinta Sexta Sábado Domingo" at bounding box center [876, 361] width 780 height 30
select select "1"
click at [486, 346] on select "[Selecione...] Segunda Terça Quarta Quinta Sexta Sábado Domingo" at bounding box center [876, 361] width 780 height 30
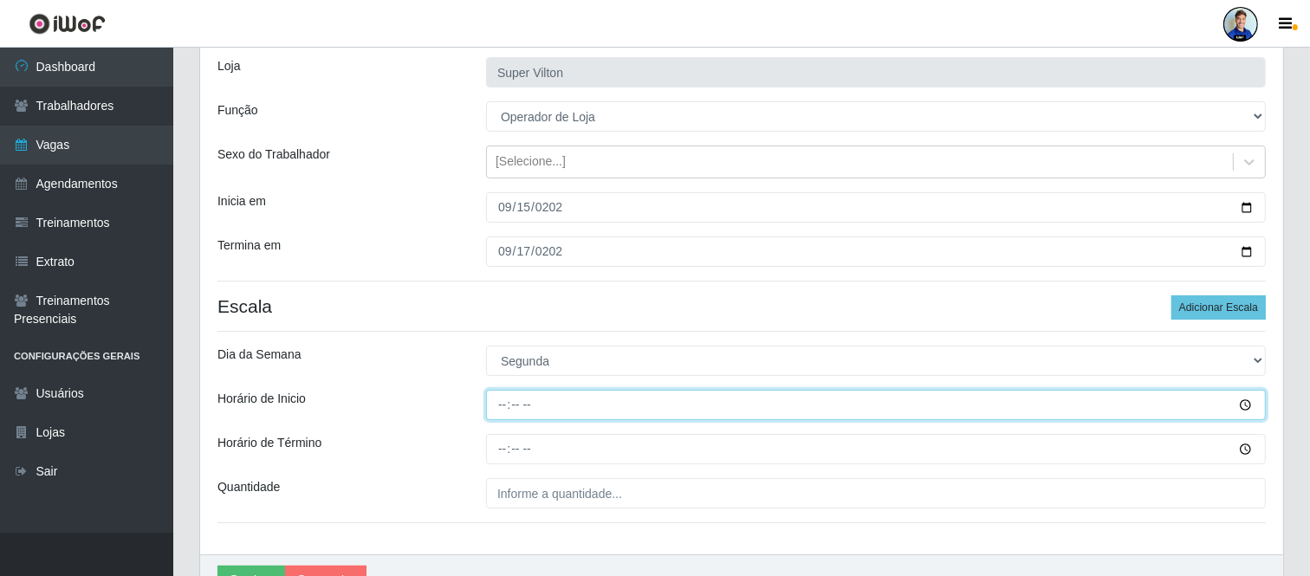
type input "08:00"
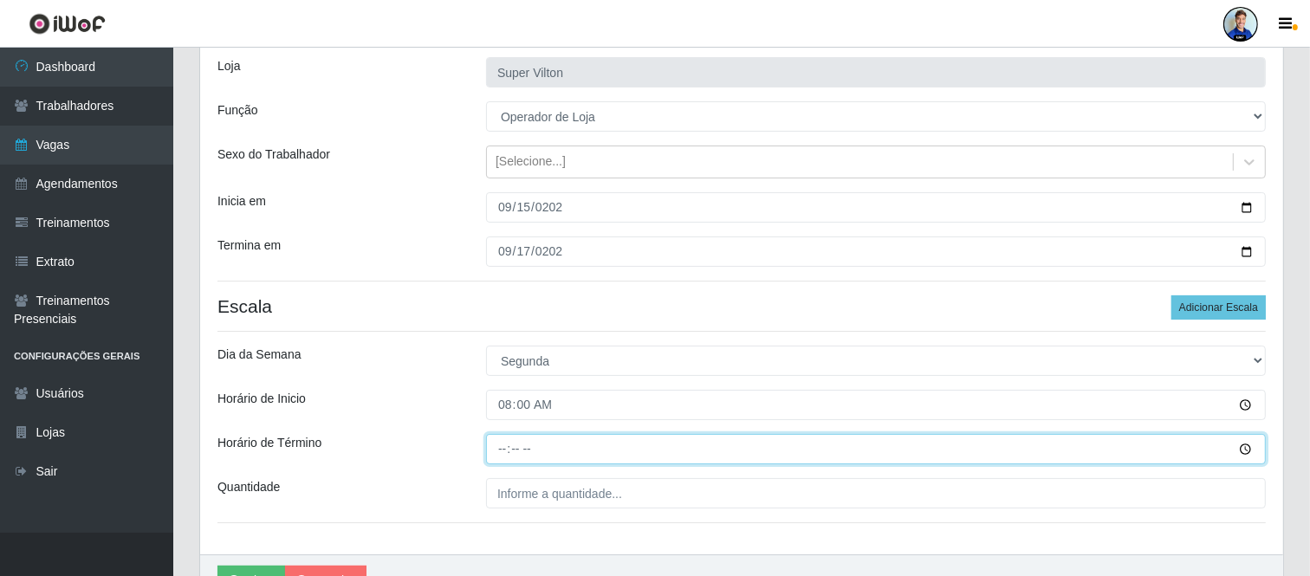
type input "14:00"
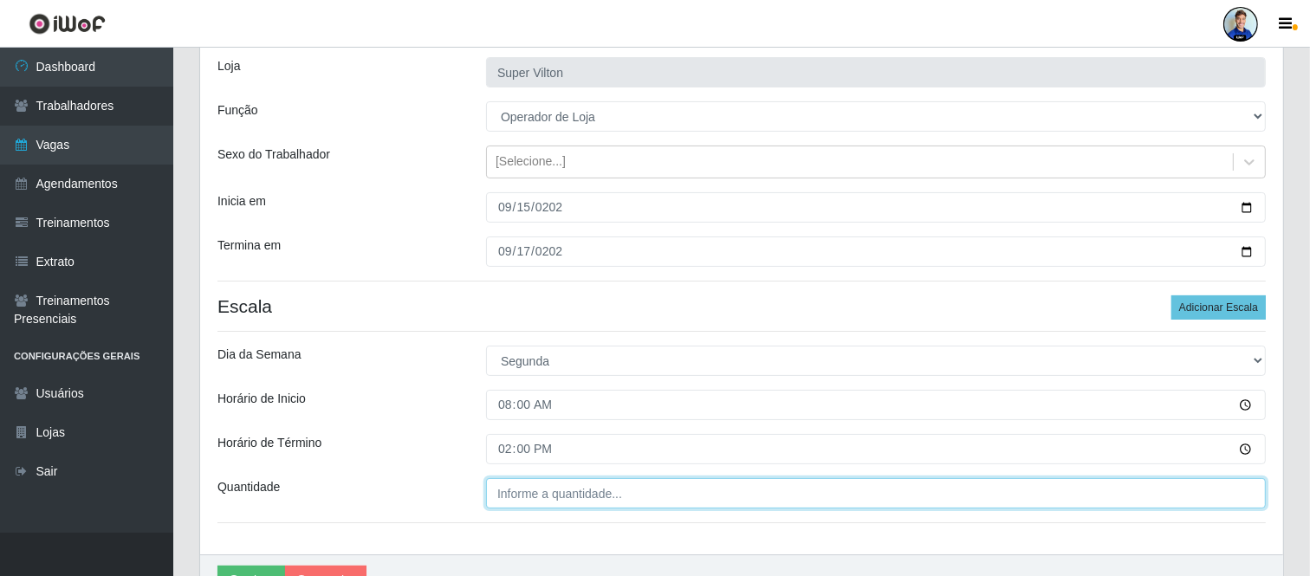
type input "___"
type input "2__"
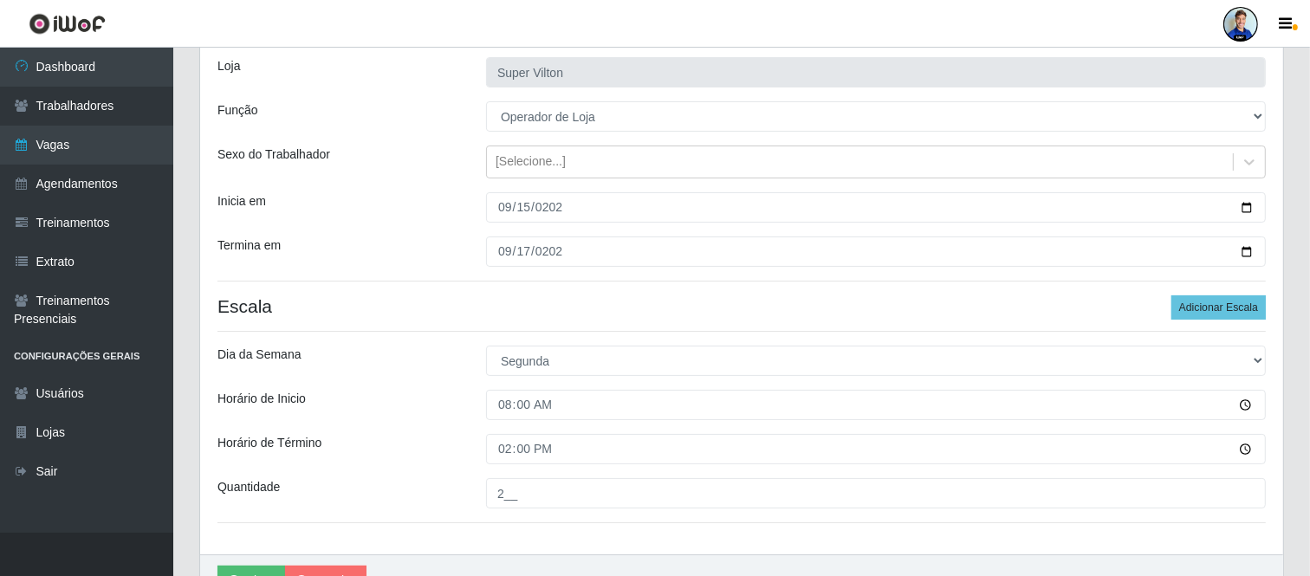
click at [427, 393] on div "Horário de Inicio" at bounding box center [338, 405] width 269 height 30
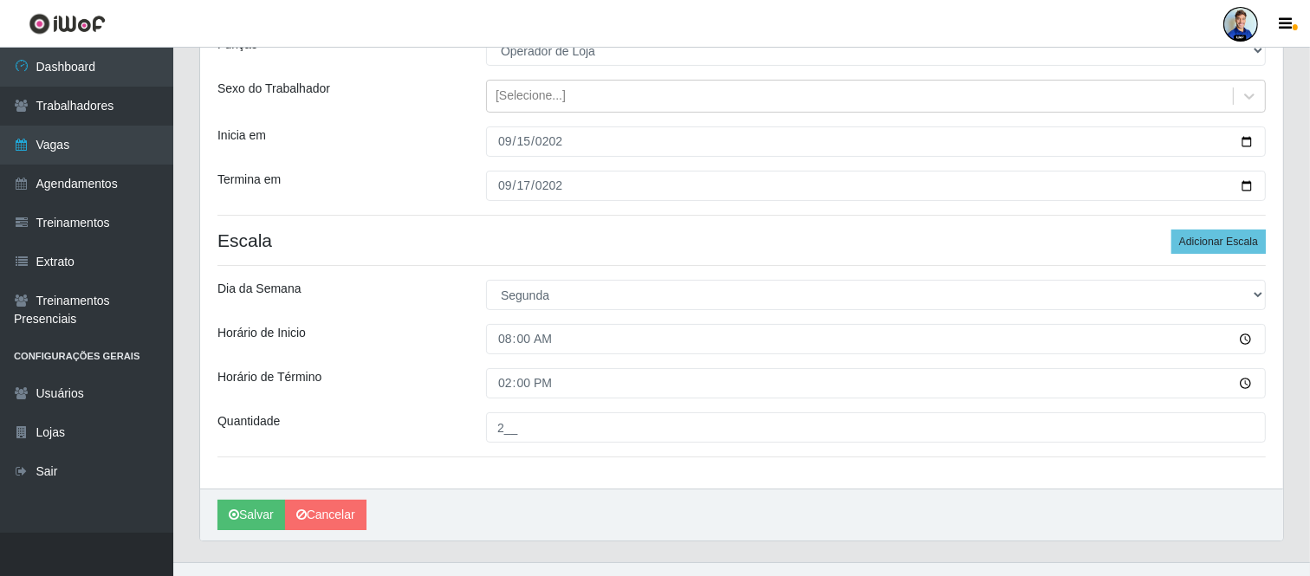
scroll to position [204, 0]
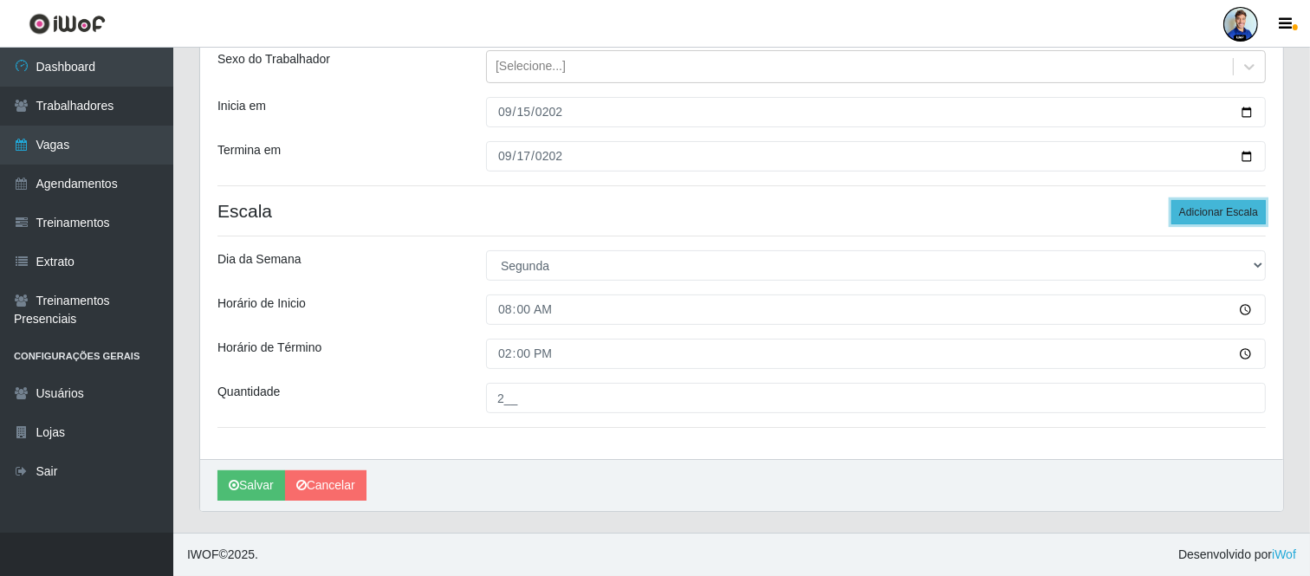
click at [1211, 215] on button "Adicionar Escala" at bounding box center [1219, 212] width 94 height 24
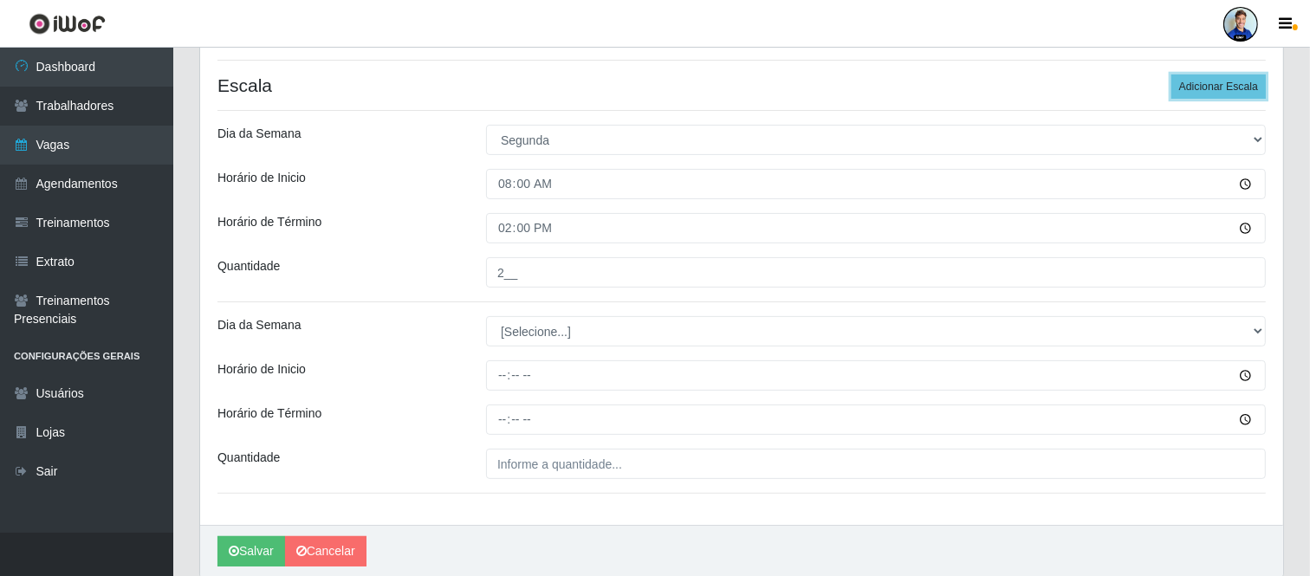
scroll to position [396, 0]
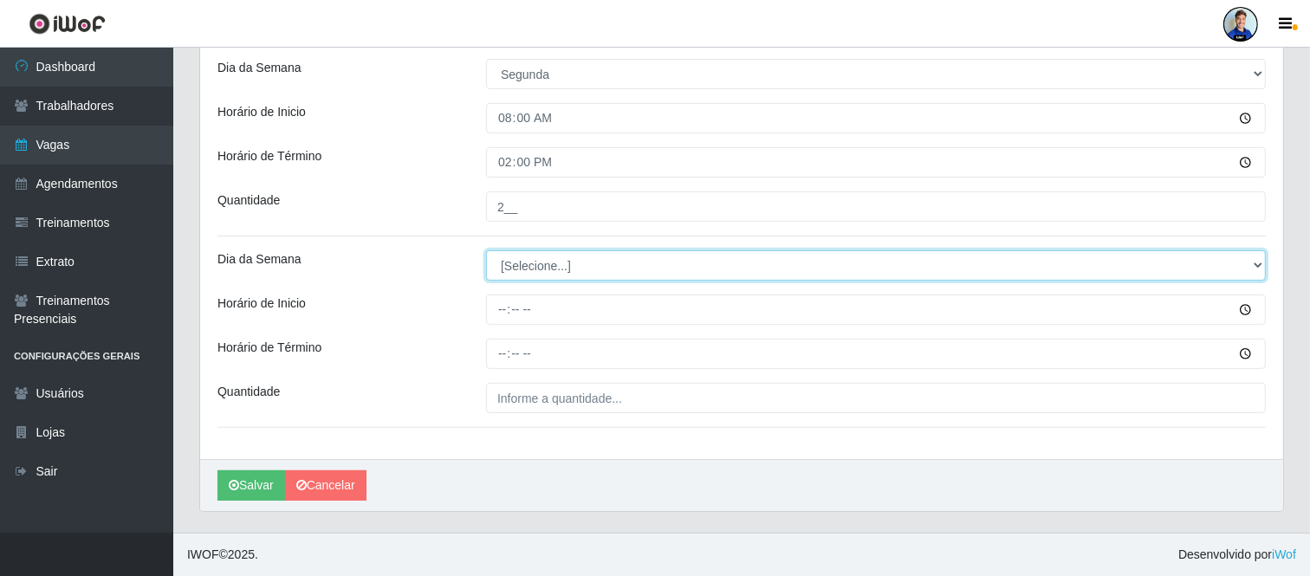
click at [548, 266] on select "[Selecione...] Segunda Terça Quarta Quinta Sexta Sábado Domingo" at bounding box center [876, 265] width 780 height 30
select select "3"
click at [486, 250] on select "[Selecione...] Segunda Terça Quarta Quinta Sexta Sábado Domingo" at bounding box center [876, 265] width 780 height 30
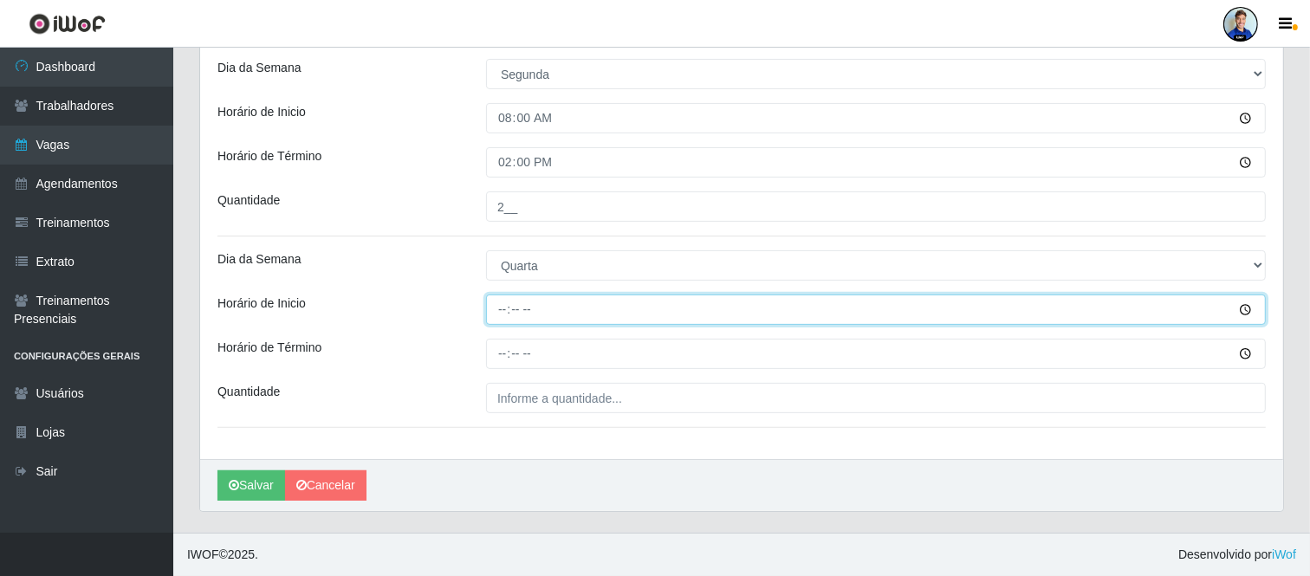
click at [509, 313] on input "Horário de Inicio" at bounding box center [876, 310] width 780 height 30
type input "15:00"
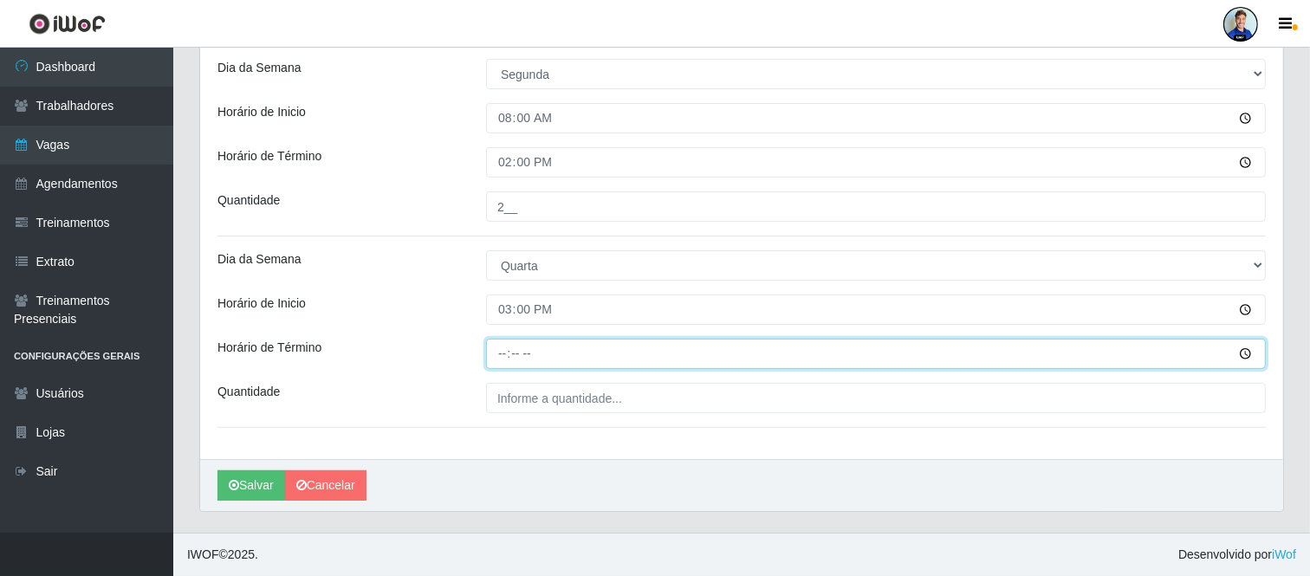
type input "21:00"
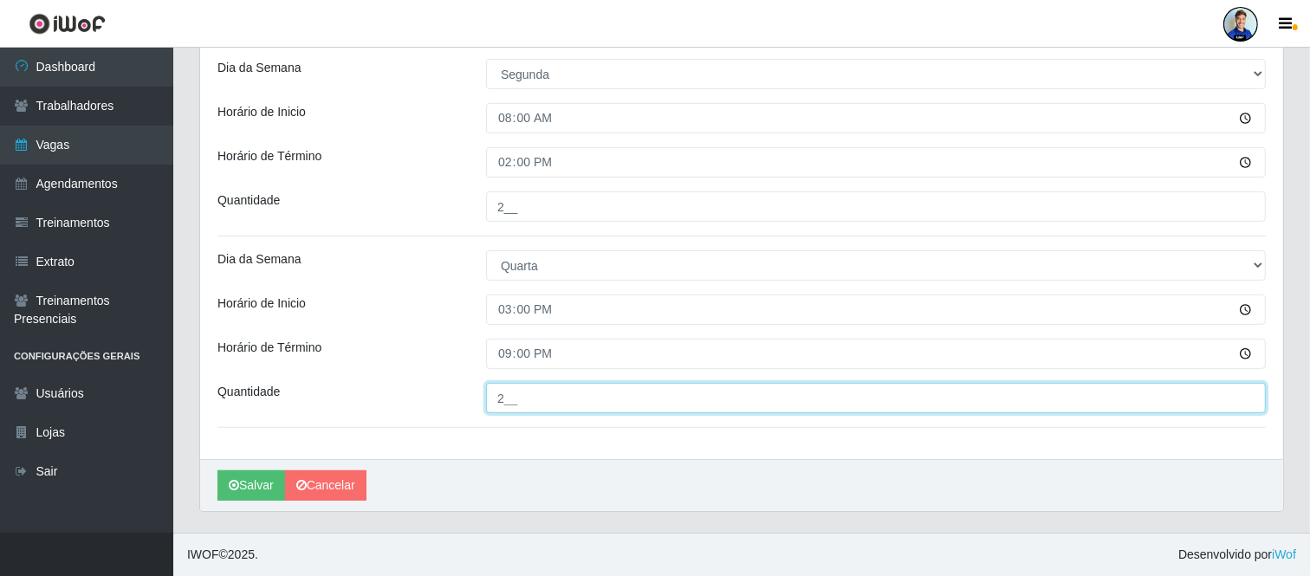
type input "2__"
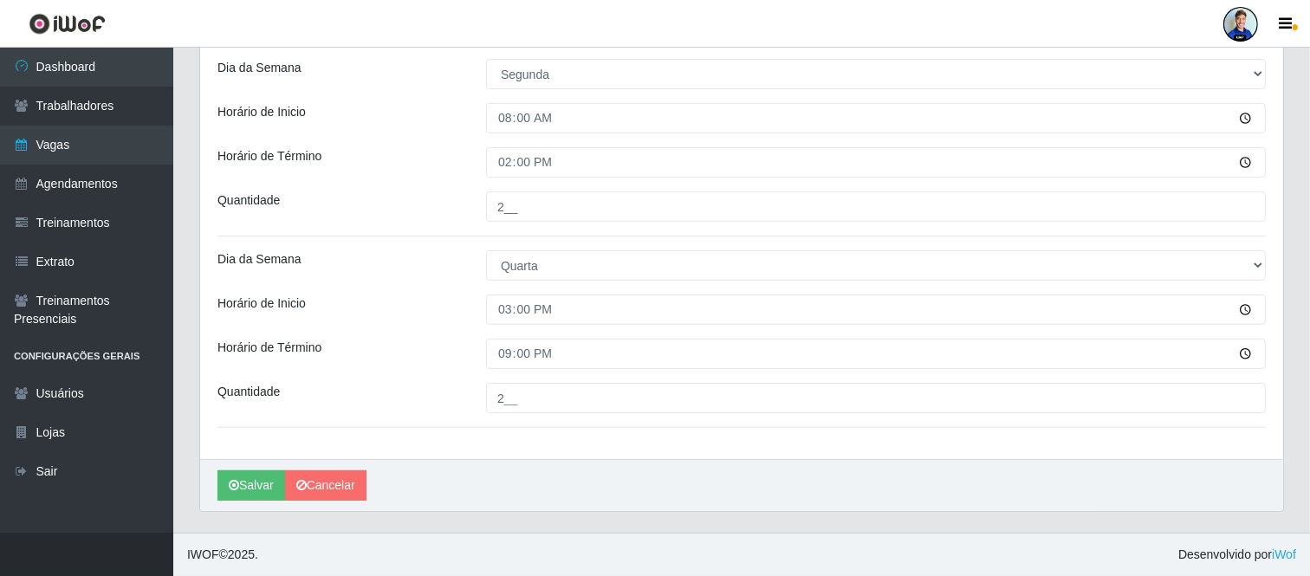
click at [416, 370] on div "Loja Super Vilton Função [Selecione...] ASG ASG + ASG ++ Auxiliar de Depósito A…" at bounding box center [741, 106] width 1083 height 706
click at [243, 486] on button "Salvar" at bounding box center [251, 486] width 68 height 30
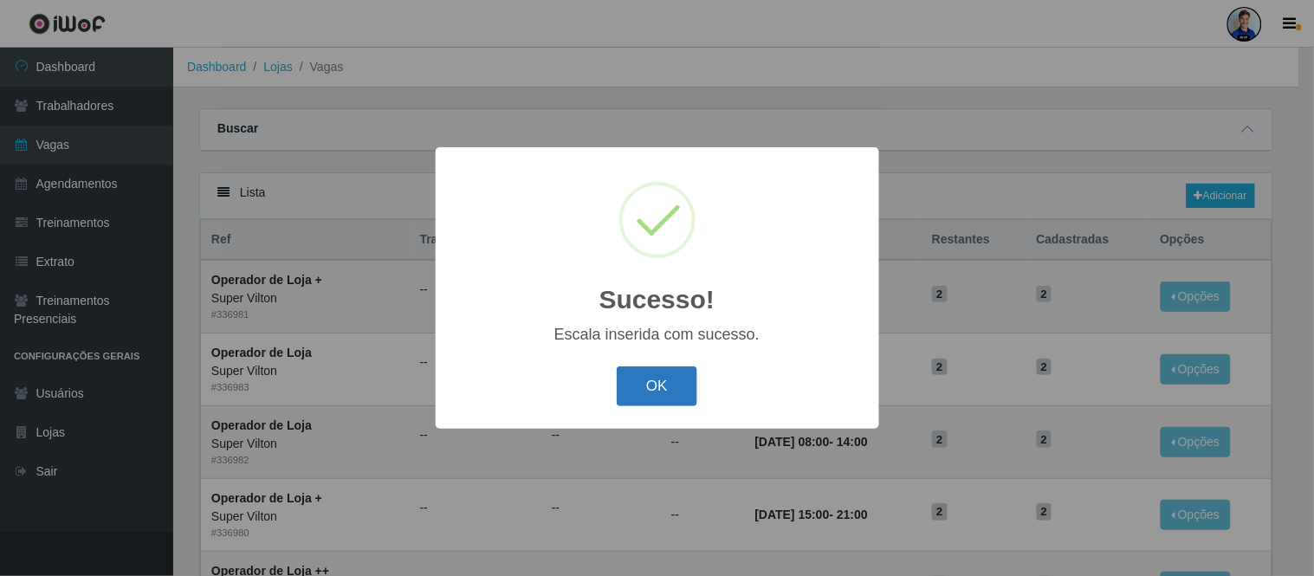
click at [652, 381] on button "OK" at bounding box center [657, 387] width 81 height 41
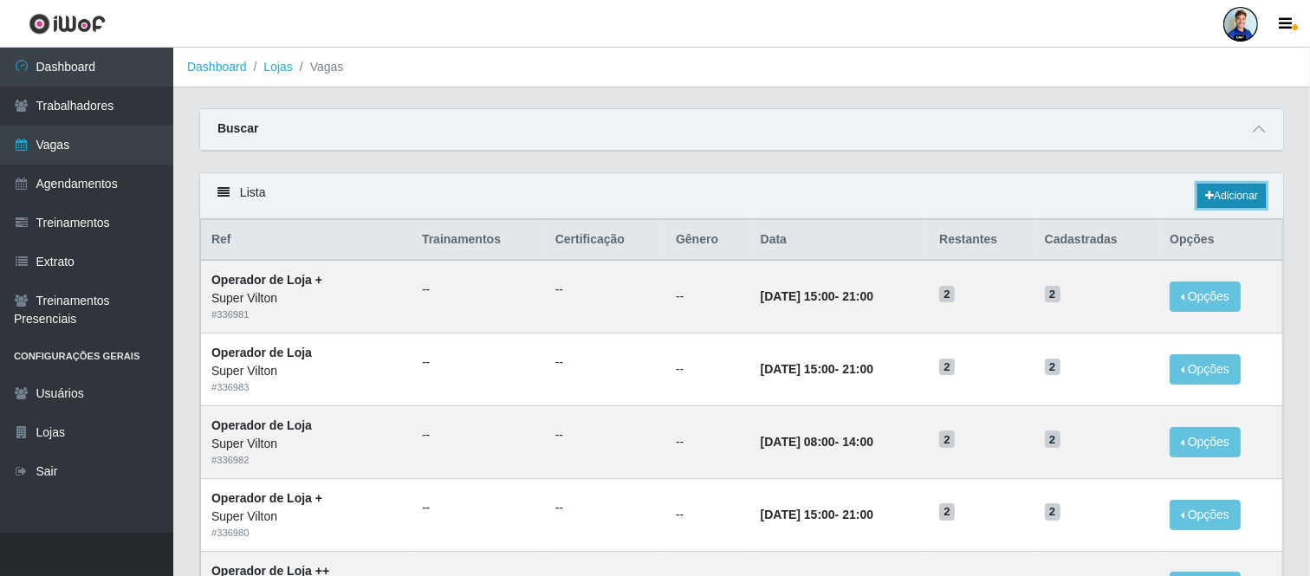
click at [1259, 194] on link "Adicionar" at bounding box center [1232, 196] width 68 height 24
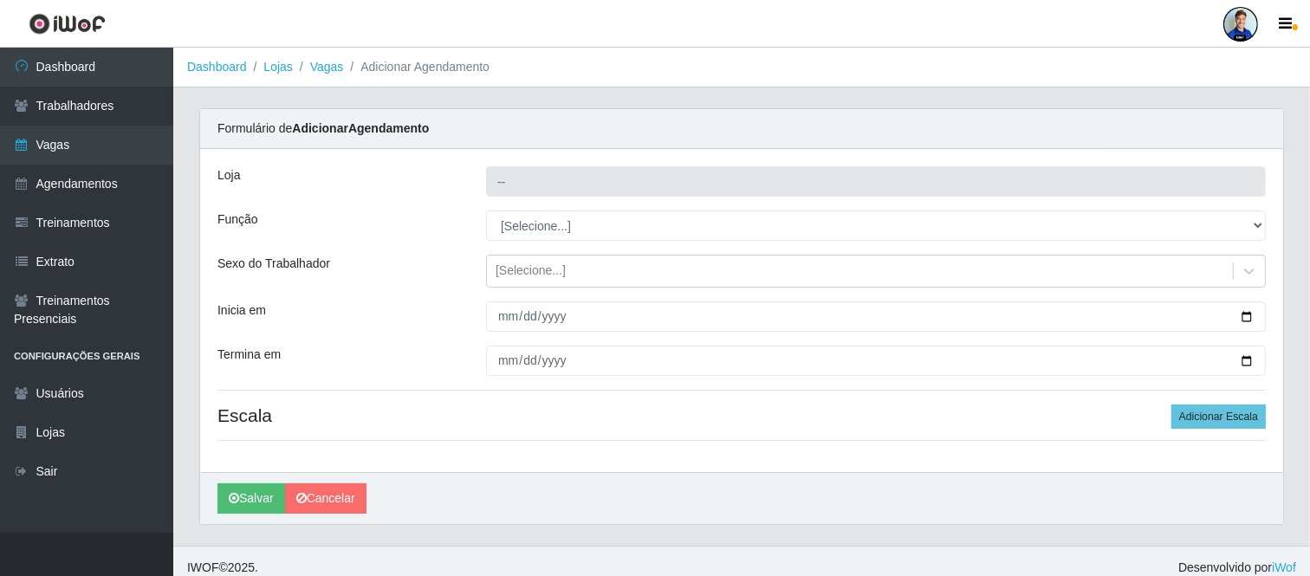
type input "Super Vilton"
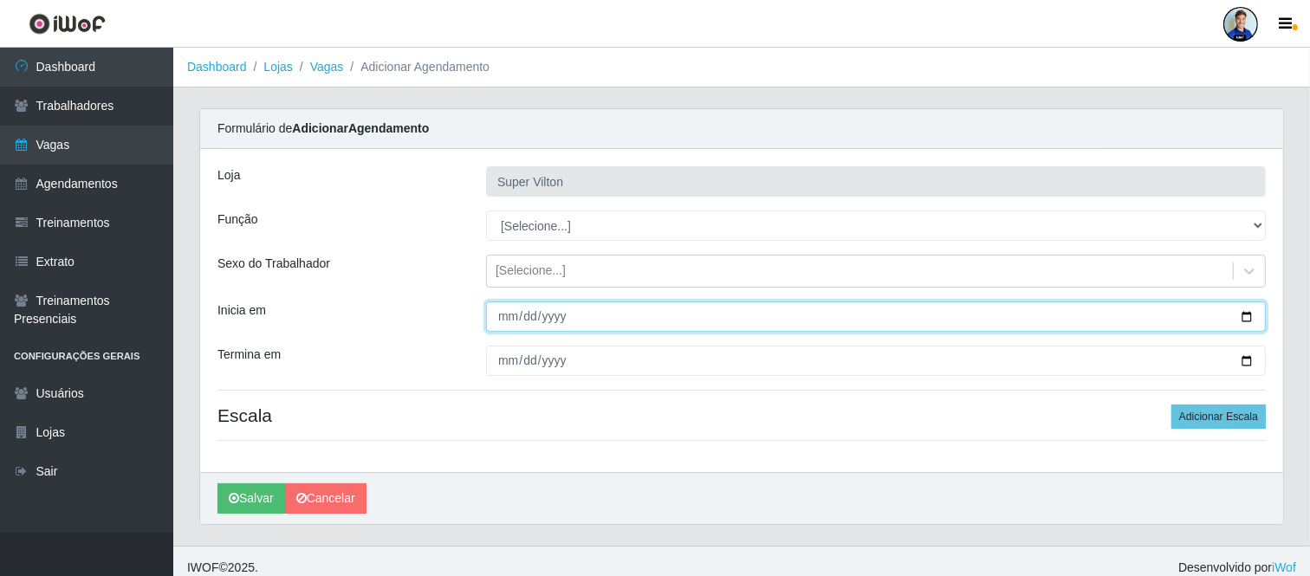
click at [501, 318] on input "Inicia em" at bounding box center [876, 317] width 780 height 30
type input "0009-01-28"
type input "[DATE]"
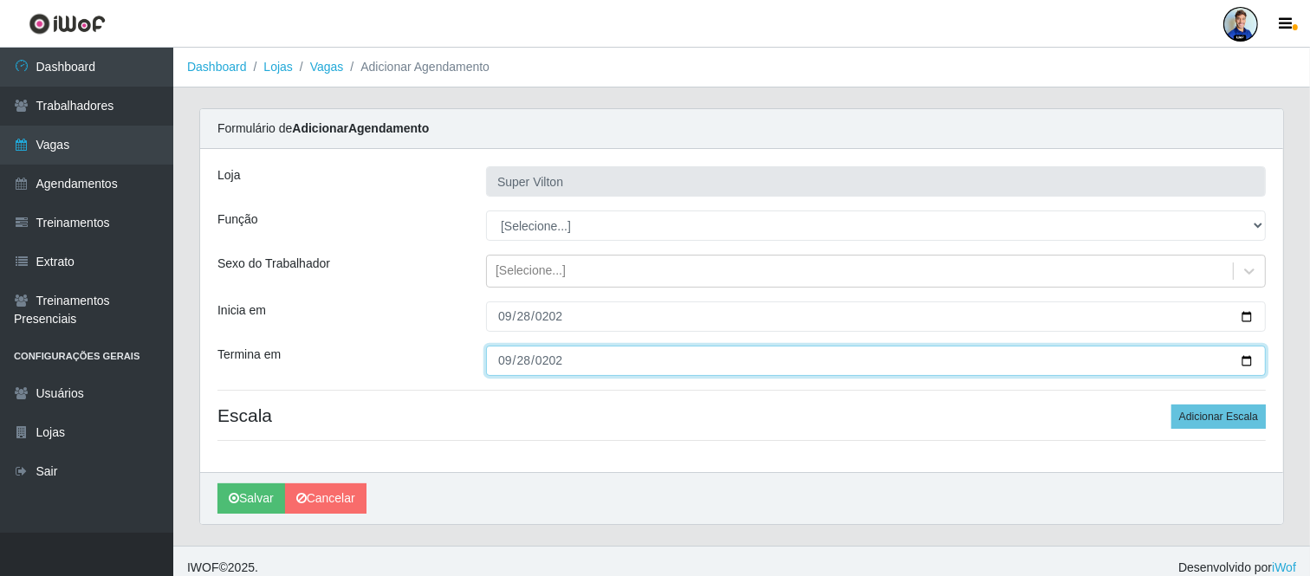
type input "[DATE]"
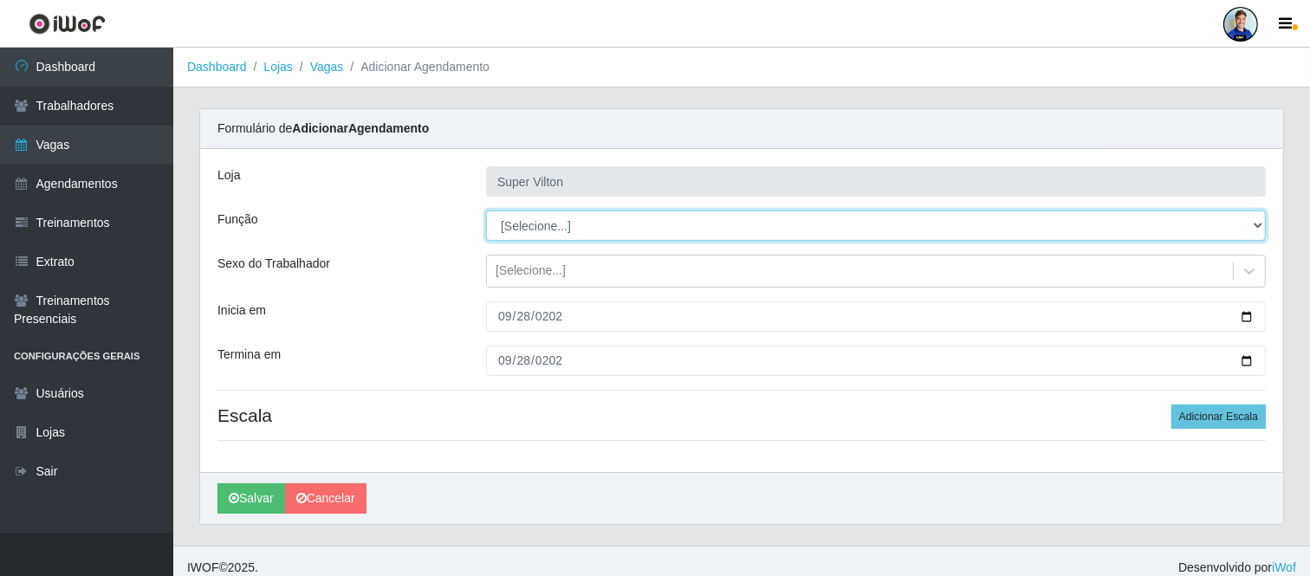
click at [551, 229] on select "[Selecione...] ASG ASG + ASG ++ Auxiliar de Depósito Auxiliar de Depósito + Aux…" at bounding box center [876, 226] width 780 height 30
select select "130"
click at [486, 211] on select "[Selecione...] ASG ASG + ASG ++ Auxiliar de Depósito Auxiliar de Depósito + Aux…" at bounding box center [876, 226] width 780 height 30
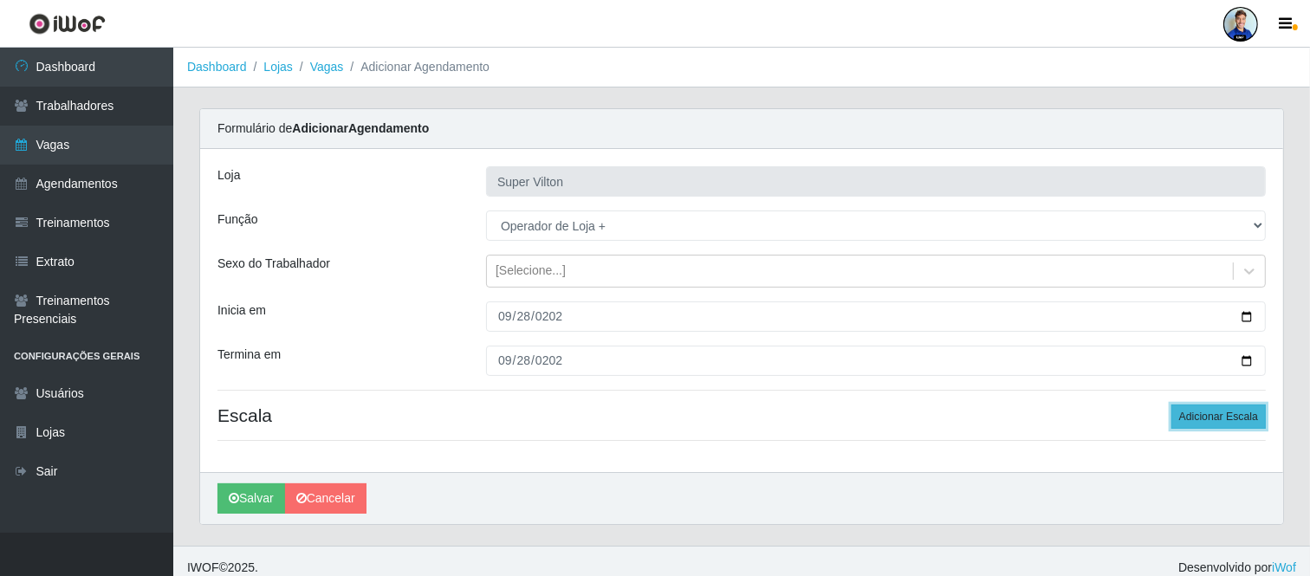
click at [1202, 412] on button "Adicionar Escala" at bounding box center [1219, 417] width 94 height 24
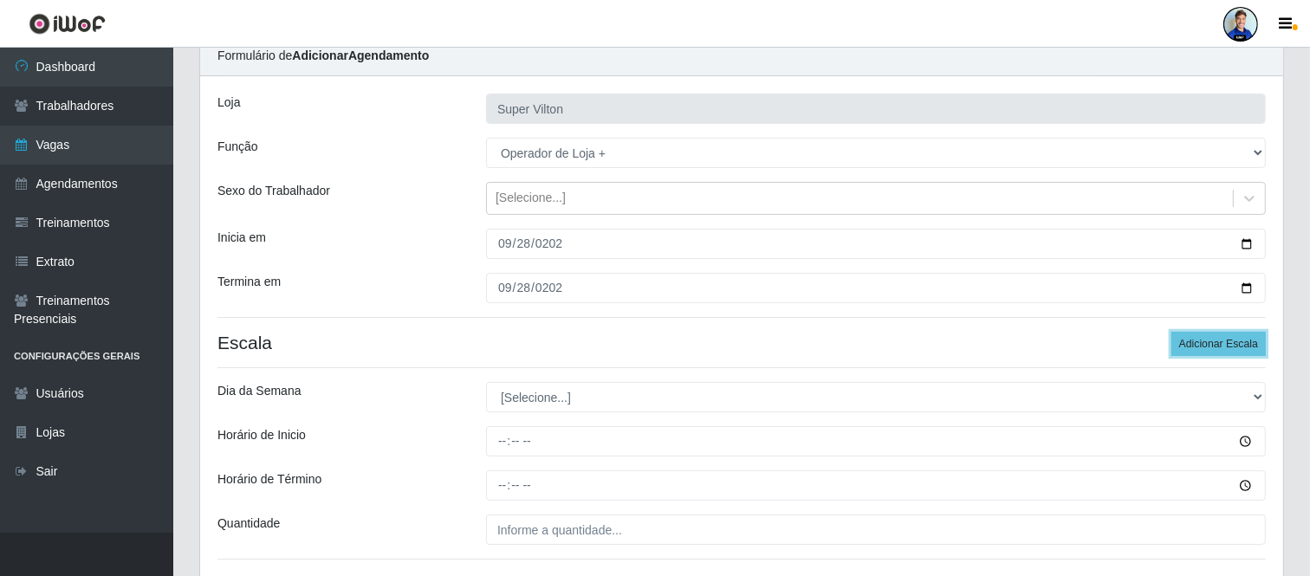
scroll to position [192, 0]
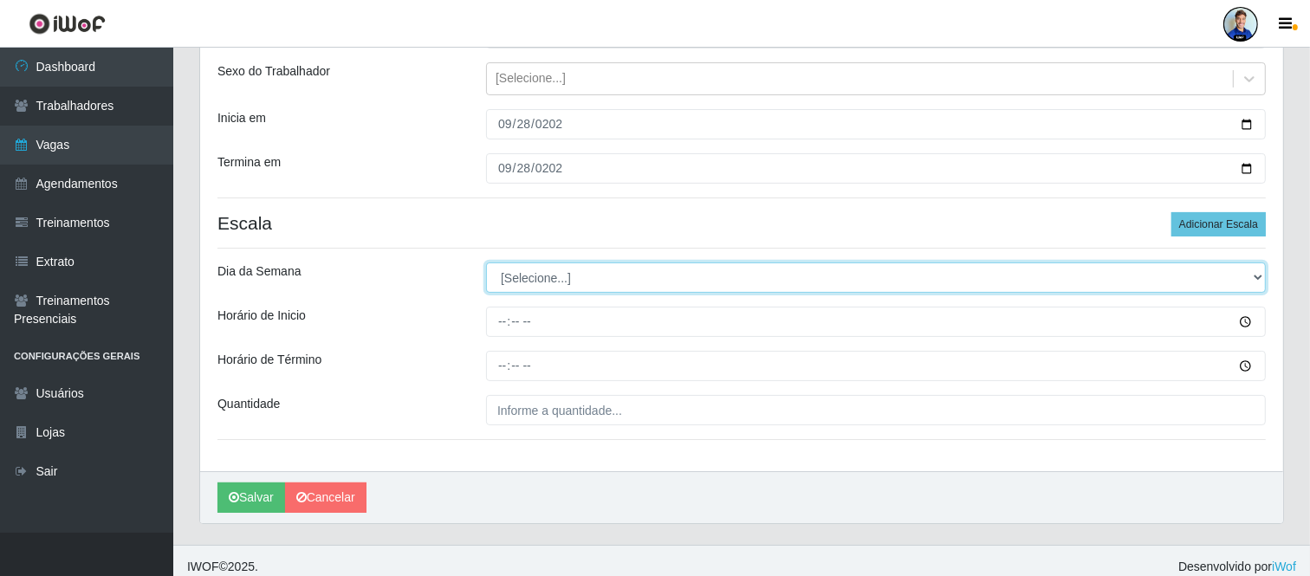
click at [533, 291] on select "[Selecione...] Segunda Terça Quarta Quinta Sexta Sábado Domingo" at bounding box center [876, 278] width 780 height 30
select select "0"
click at [486, 263] on select "[Selecione...] Segunda Terça Quarta Quinta Sexta Sábado Domingo" at bounding box center [876, 278] width 780 height 30
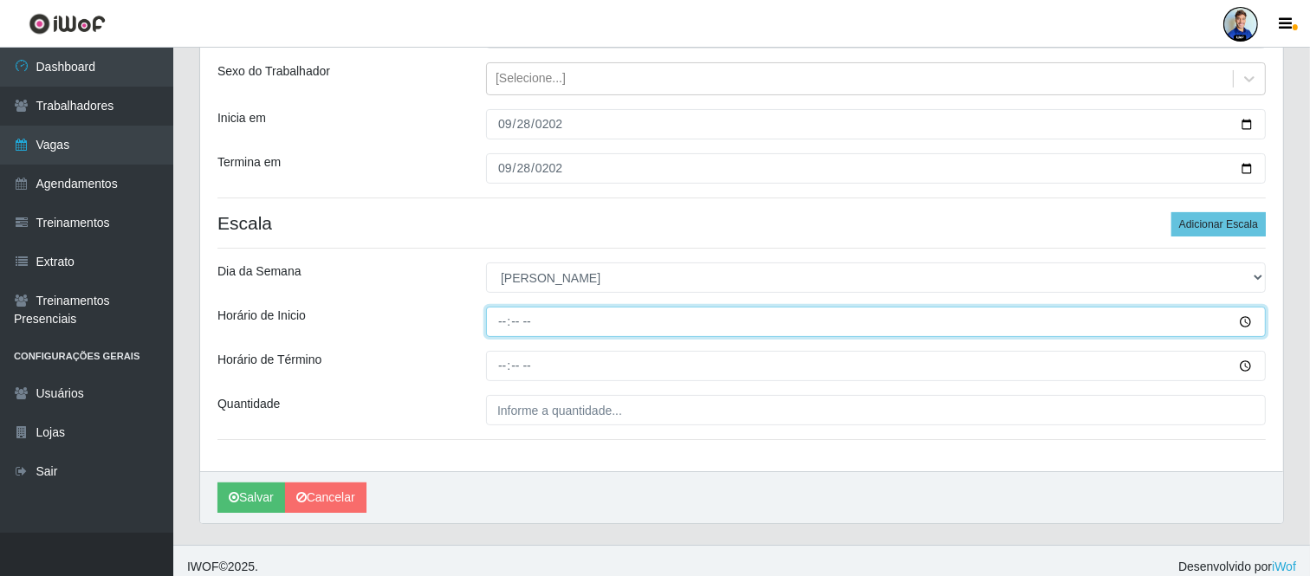
type input "08:00"
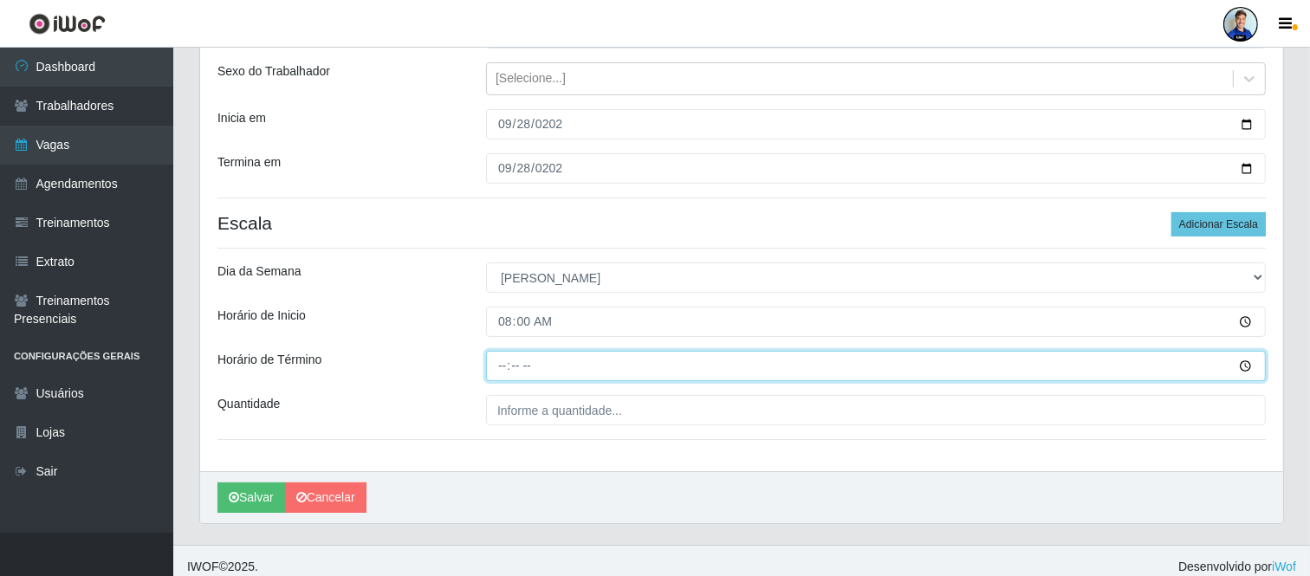
type input "14:00"
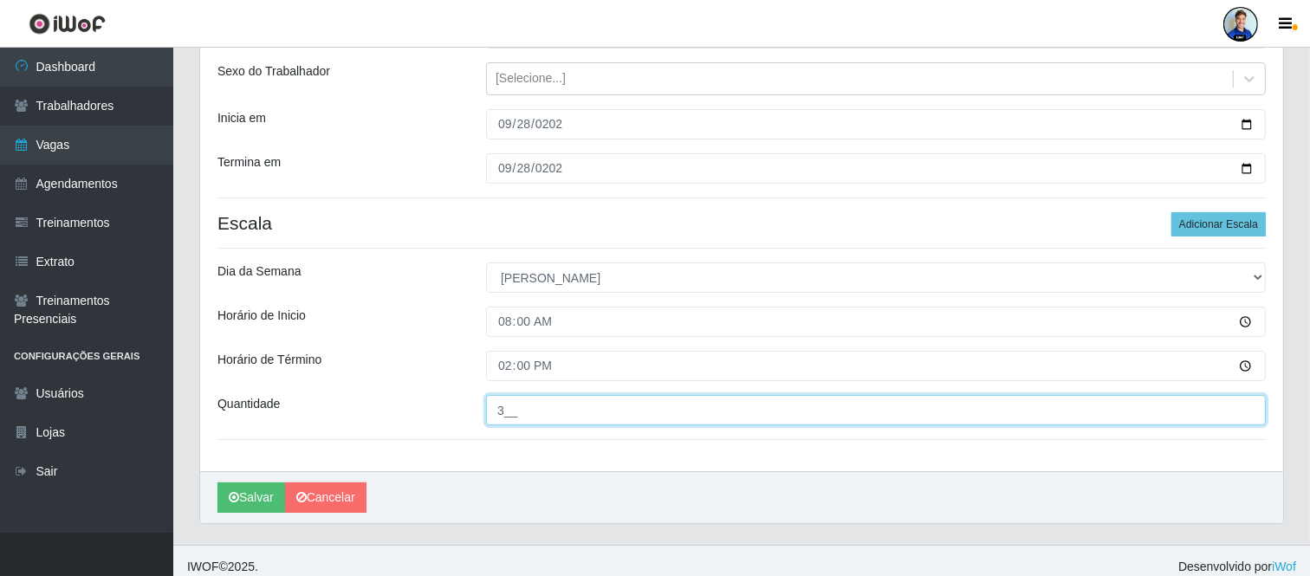
type input "3__"
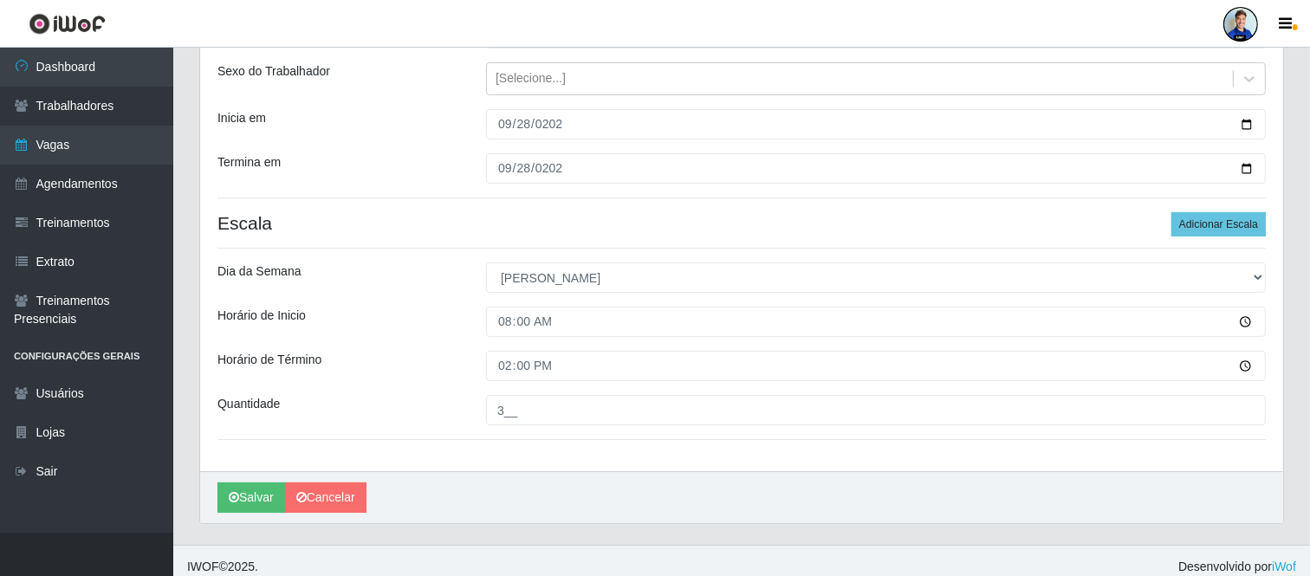
click at [1188, 237] on div "Loja Super Vilton Função [Selecione...] ASG ASG + ASG ++ Auxiliar de Depósito A…" at bounding box center [741, 214] width 1083 height 515
click at [1198, 231] on button "Adicionar Escala" at bounding box center [1219, 224] width 94 height 24
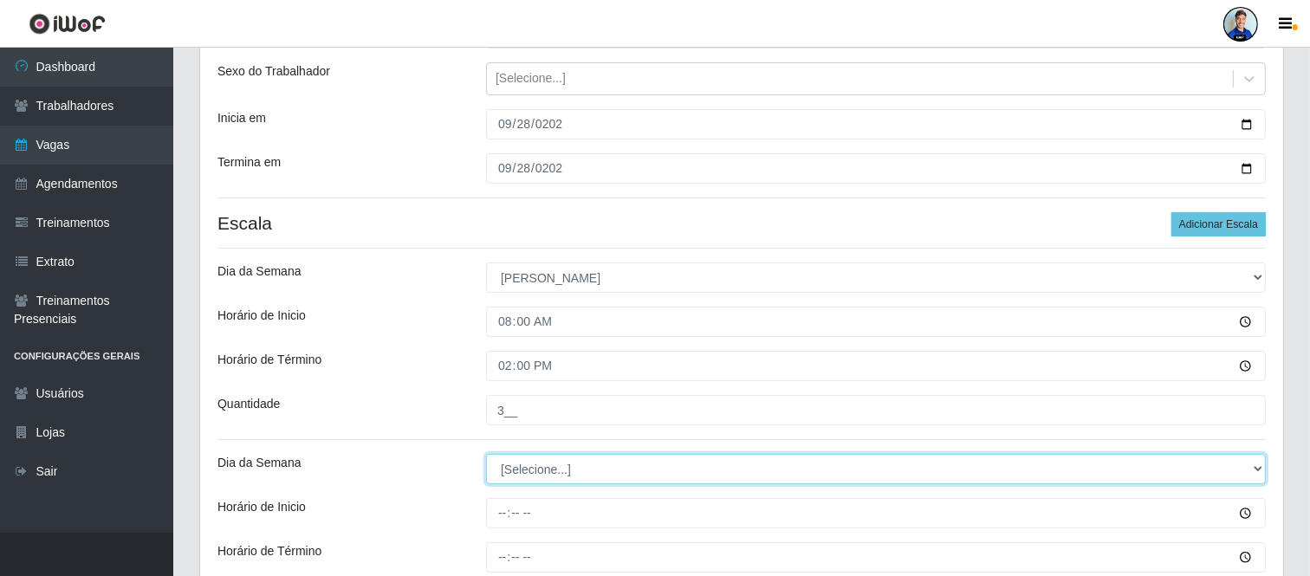
click at [516, 480] on select "[Selecione...] Segunda Terça Quarta Quinta Sexta Sábado Domingo" at bounding box center [876, 469] width 780 height 30
select select "0"
click at [486, 454] on select "[Selecione...] Segunda Terça Quarta Quinta Sexta Sábado Domingo" at bounding box center [876, 469] width 780 height 30
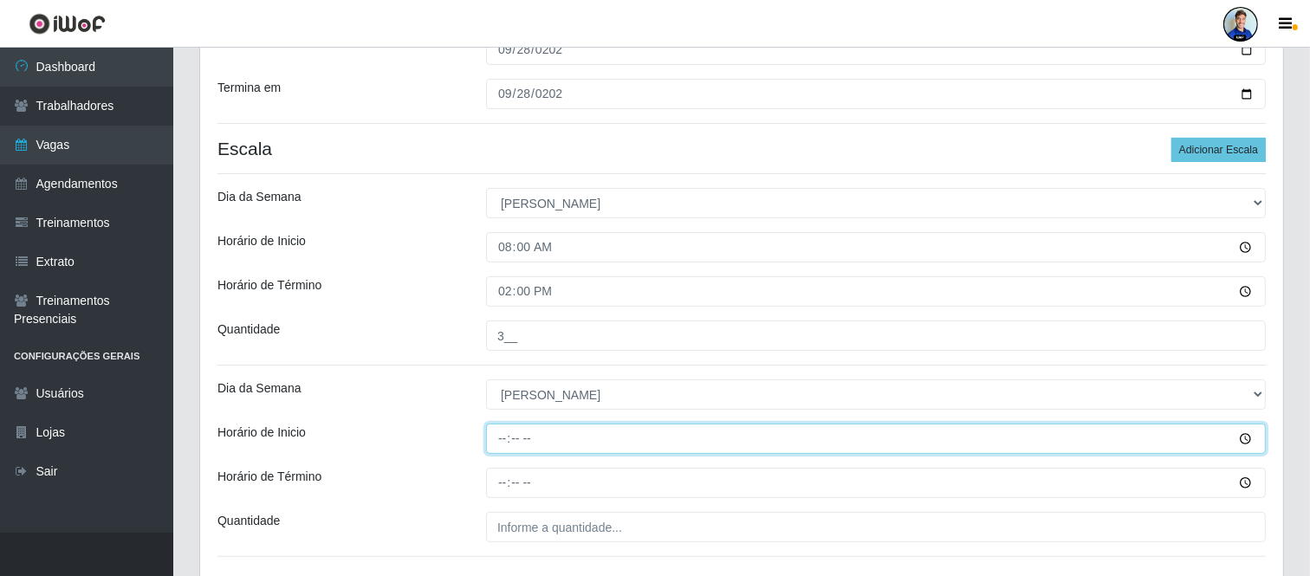
scroll to position [289, 0]
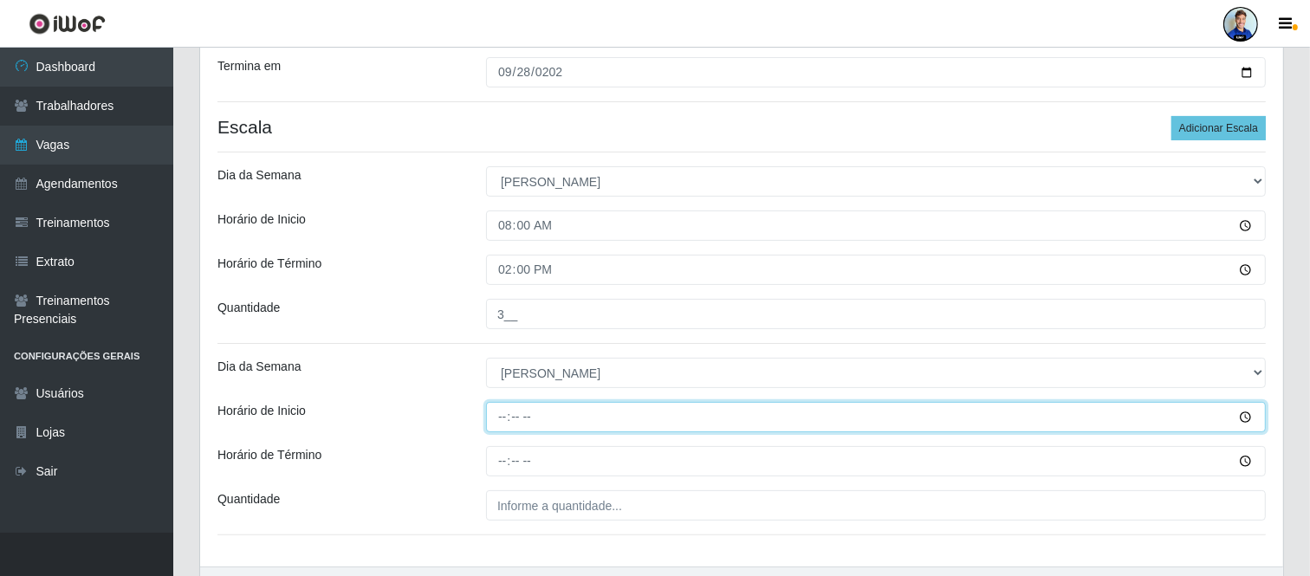
type input "15:00"
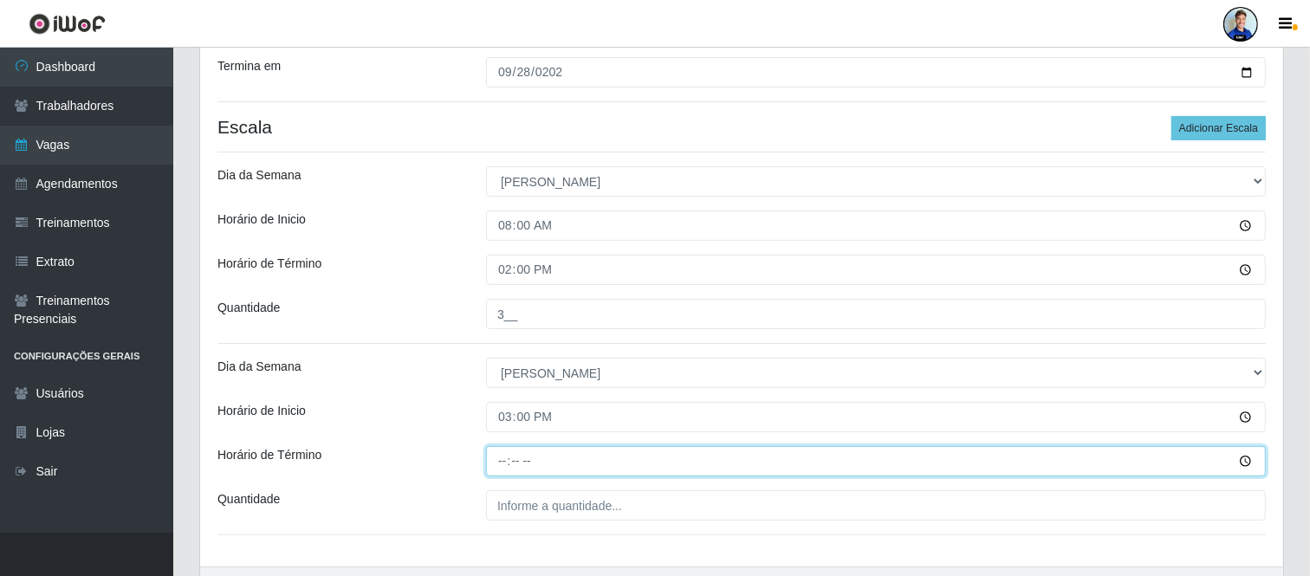
type input "21:00"
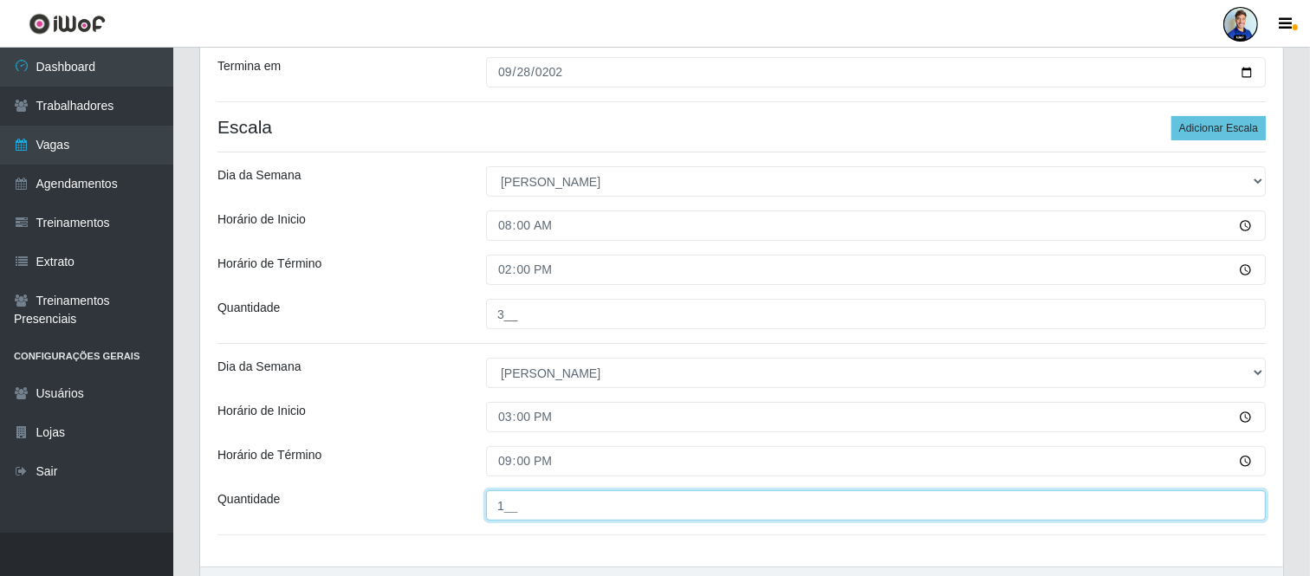
type input "1__"
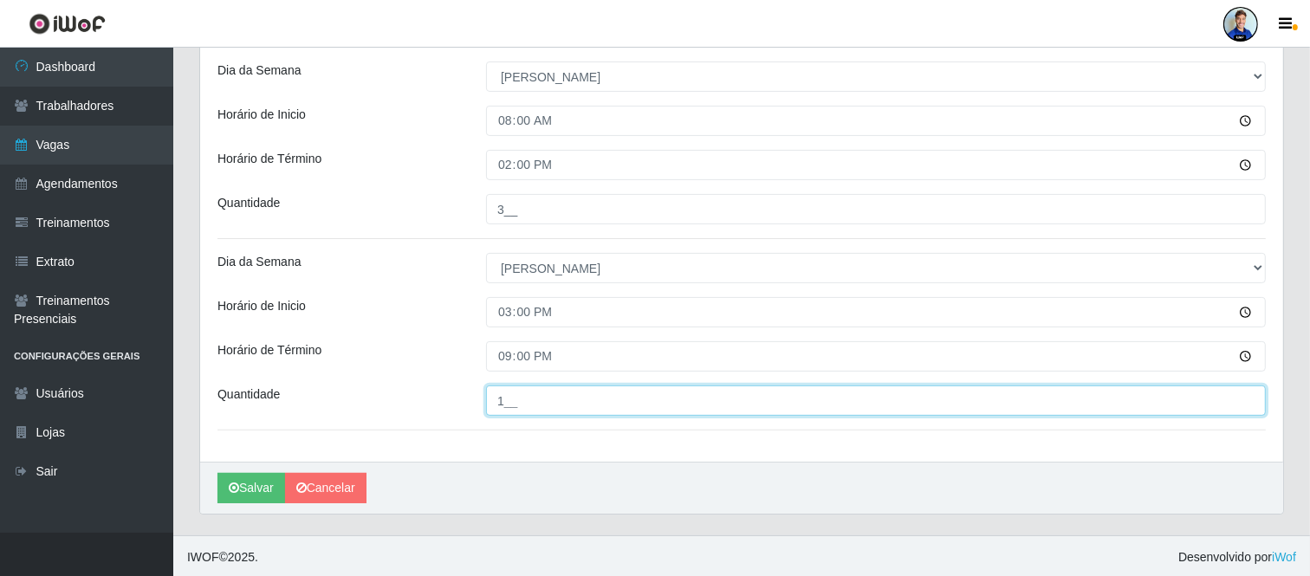
scroll to position [396, 0]
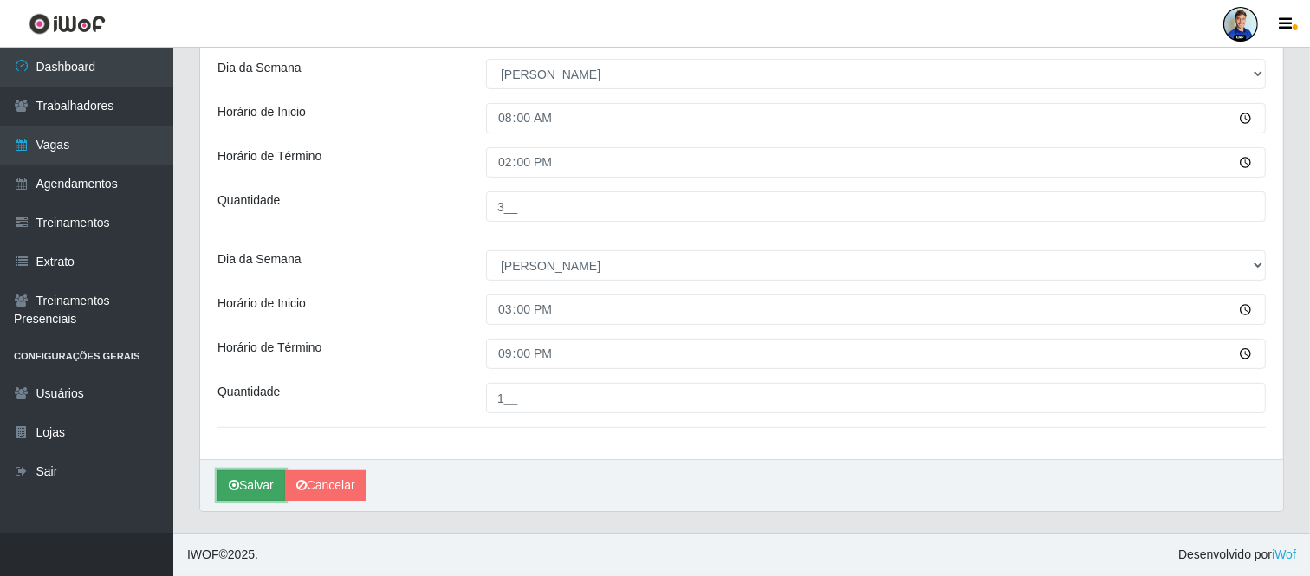
click at [252, 483] on button "Salvar" at bounding box center [251, 486] width 68 height 30
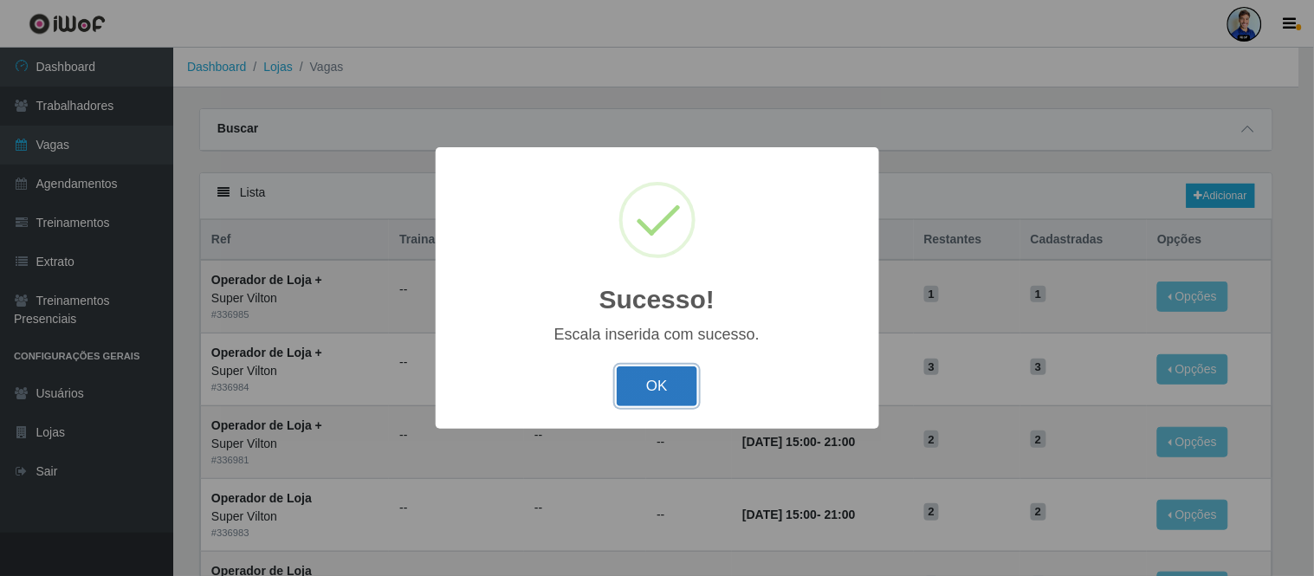
click at [689, 371] on button "OK" at bounding box center [657, 387] width 81 height 41
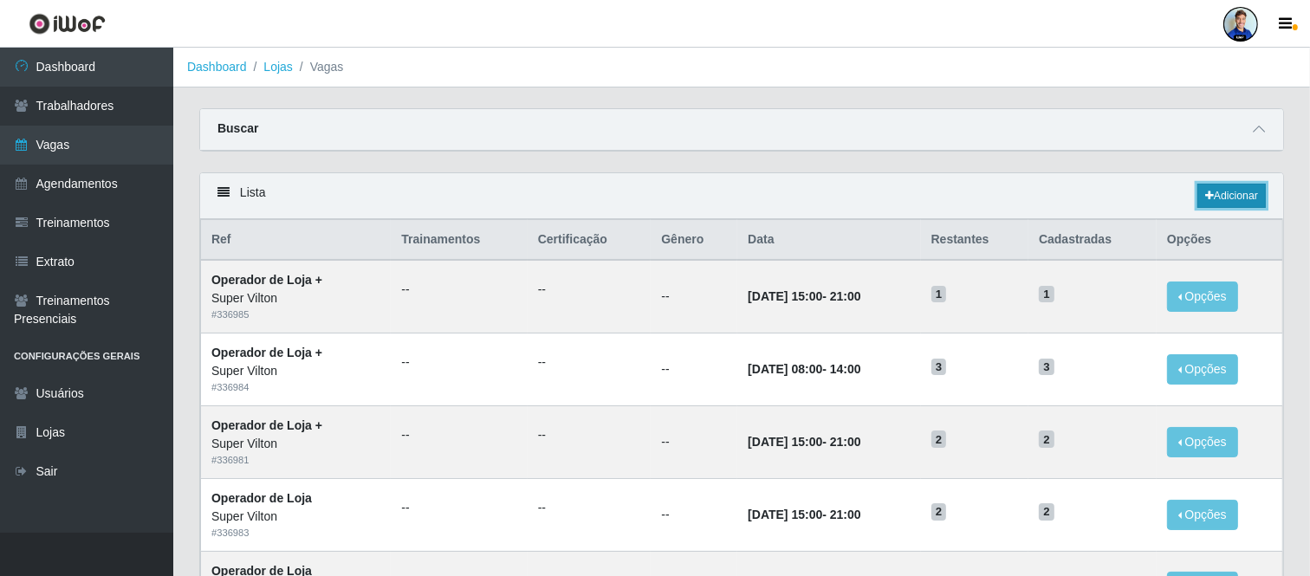
click at [1229, 196] on link "Adicionar" at bounding box center [1232, 196] width 68 height 24
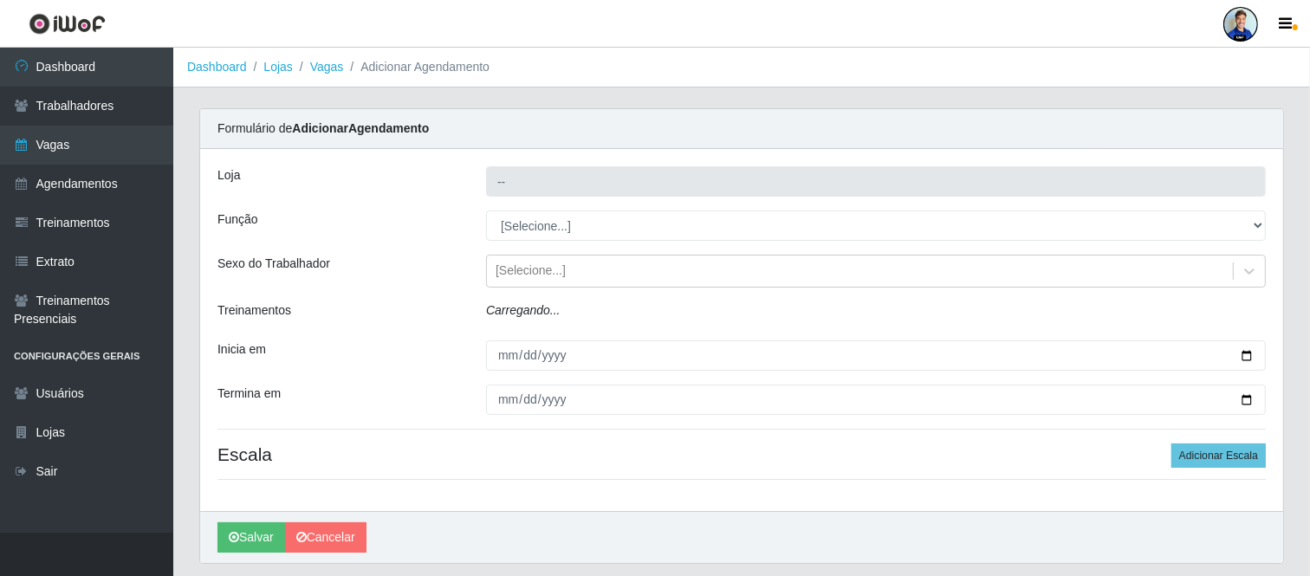
type input "Super Vilton"
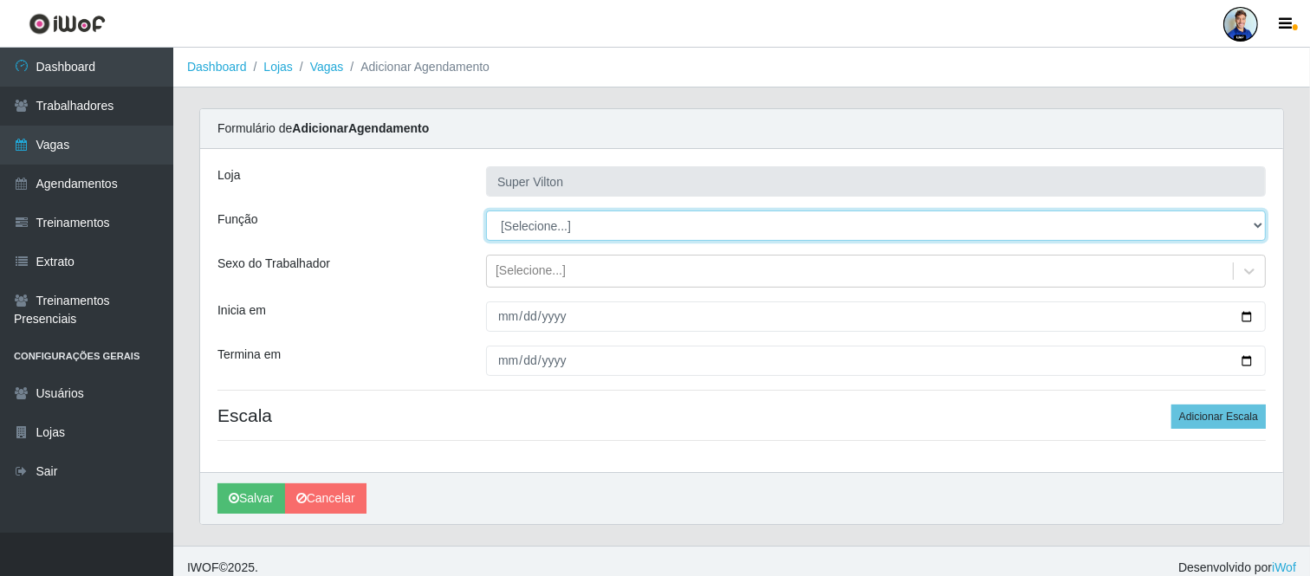
click at [572, 226] on select "[Selecione...] ASG ASG + ASG ++ Auxiliar de Depósito Auxiliar de Depósito + Aux…" at bounding box center [876, 226] width 780 height 30
click at [486, 211] on select "[Selecione...] ASG ASG + ASG ++ Auxiliar de Depósito Auxiliar de Depósito + Aux…" at bounding box center [876, 226] width 780 height 30
click at [561, 232] on select "[Selecione...] ASG ASG + ASG ++ Auxiliar de Depósito Auxiliar de Depósito + Aux…" at bounding box center [876, 226] width 780 height 30
click at [486, 211] on select "[Selecione...] ASG ASG + ASG ++ Auxiliar de Depósito Auxiliar de Depósito + Aux…" at bounding box center [876, 226] width 780 height 30
click at [535, 230] on select "[Selecione...] ASG ASG + ASG ++ Auxiliar de Depósito Auxiliar de Depósito + Aux…" at bounding box center [876, 226] width 780 height 30
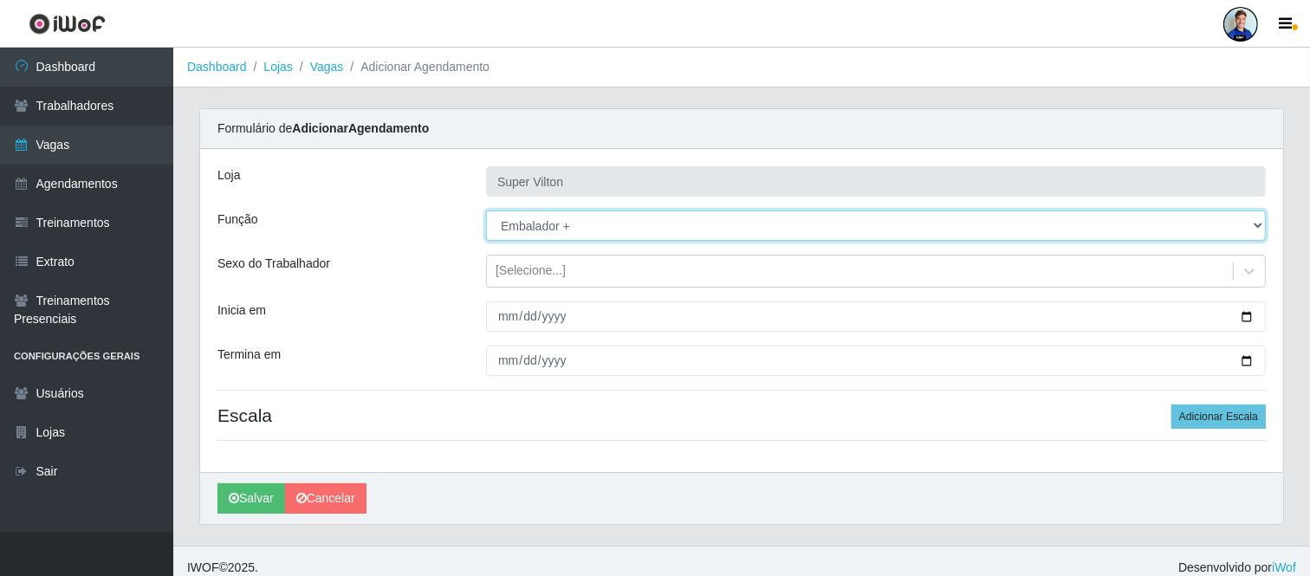
select select "71"
click at [486, 211] on select "[Selecione...] ASG ASG + ASG ++ Auxiliar de Depósito Auxiliar de Depósito + Aux…" at bounding box center [876, 226] width 780 height 30
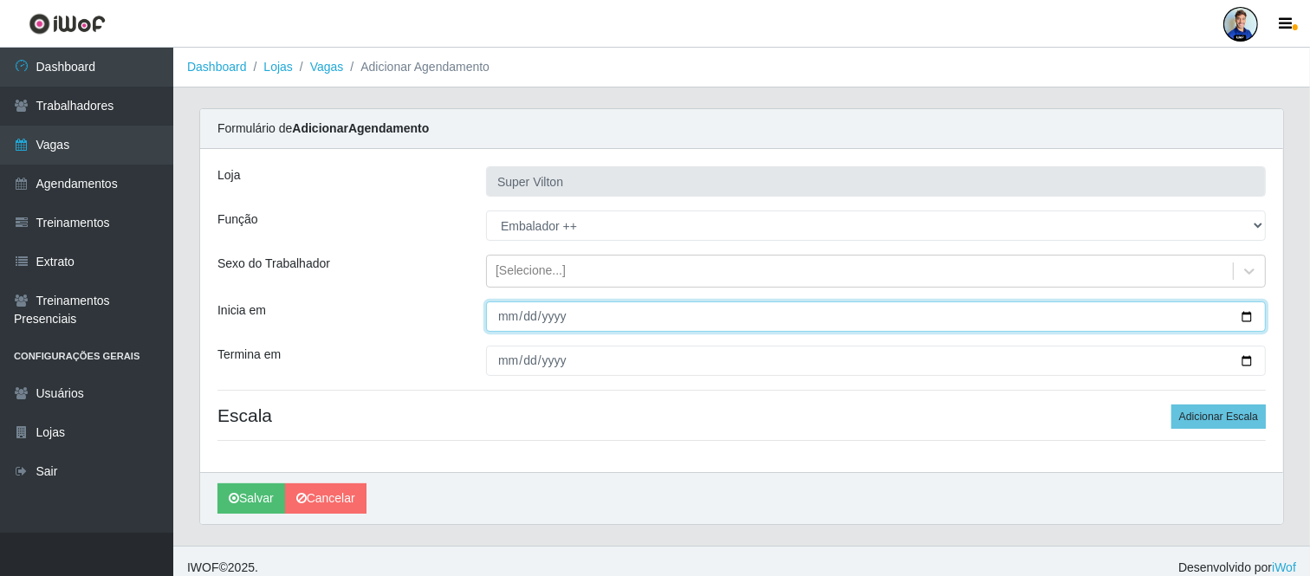
click at [514, 308] on input "Inicia em" at bounding box center [876, 317] width 780 height 30
type input "2025-09-07"
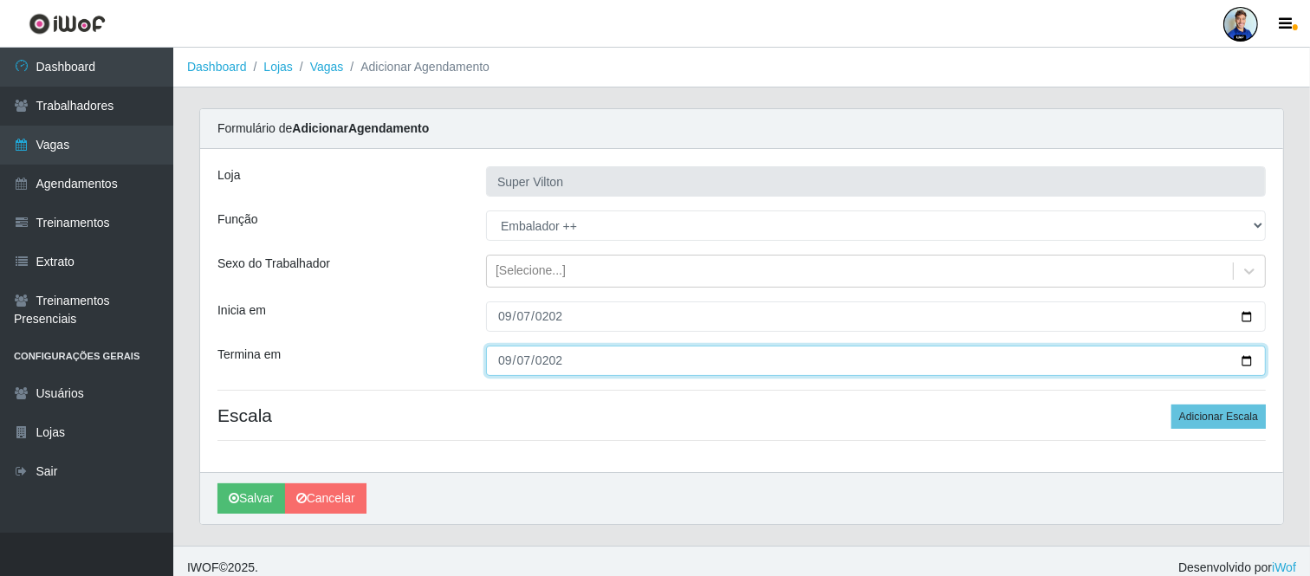
type input "2025-09-07"
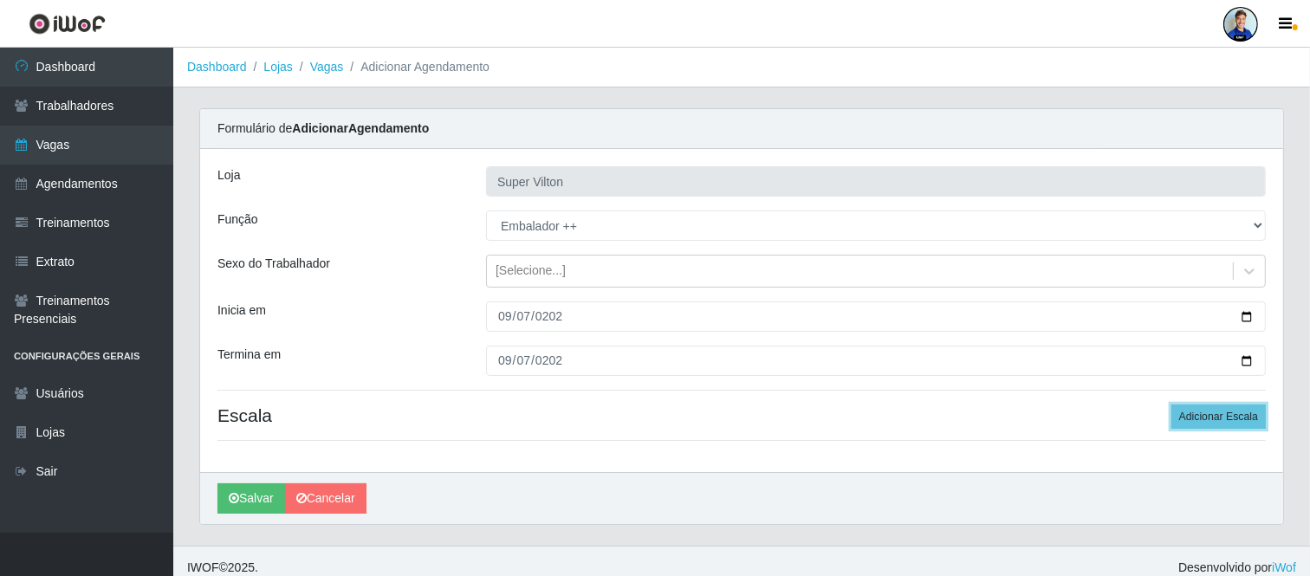
click at [1172, 405] on button "Adicionar Escala" at bounding box center [1219, 417] width 94 height 24
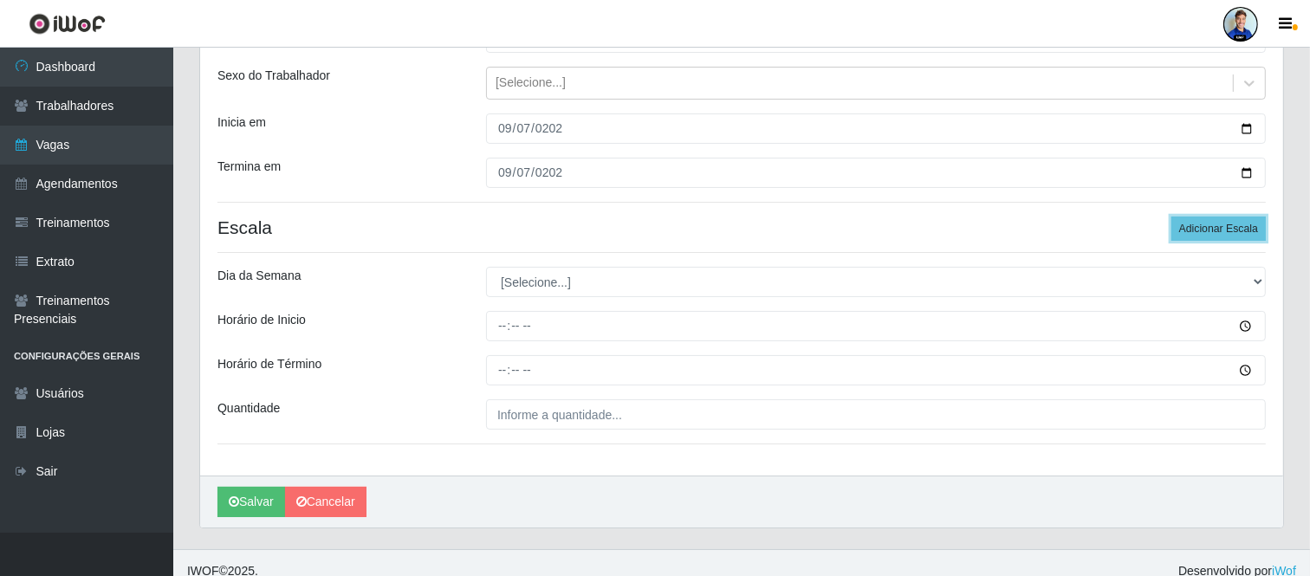
scroll to position [192, 0]
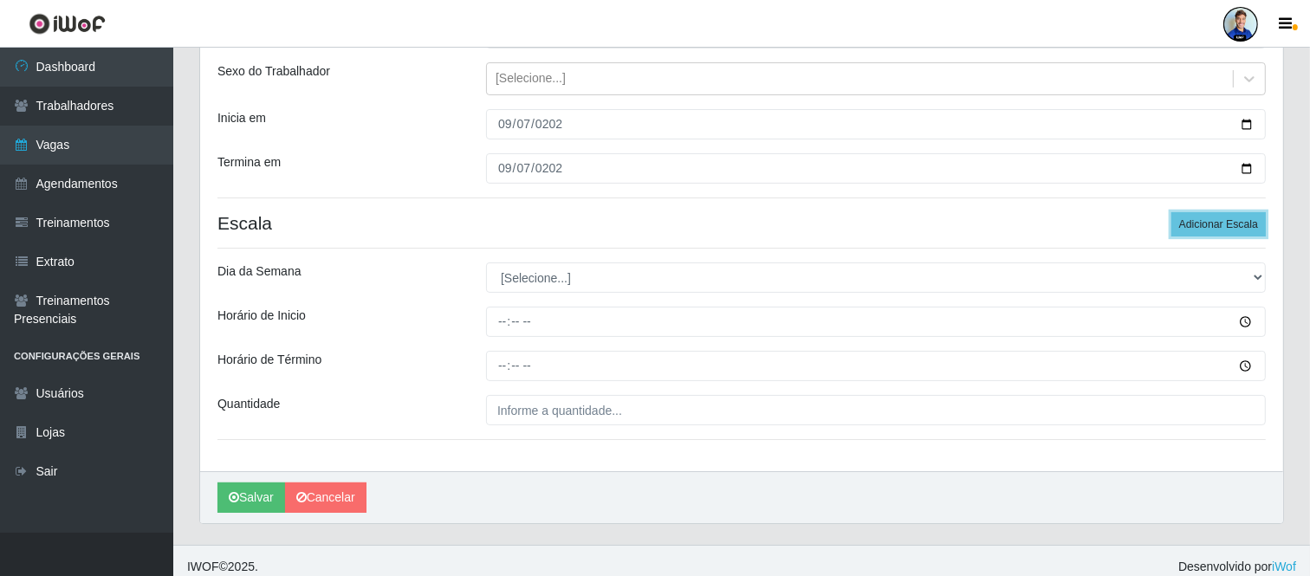
click at [1172, 212] on button "Adicionar Escala" at bounding box center [1219, 224] width 94 height 24
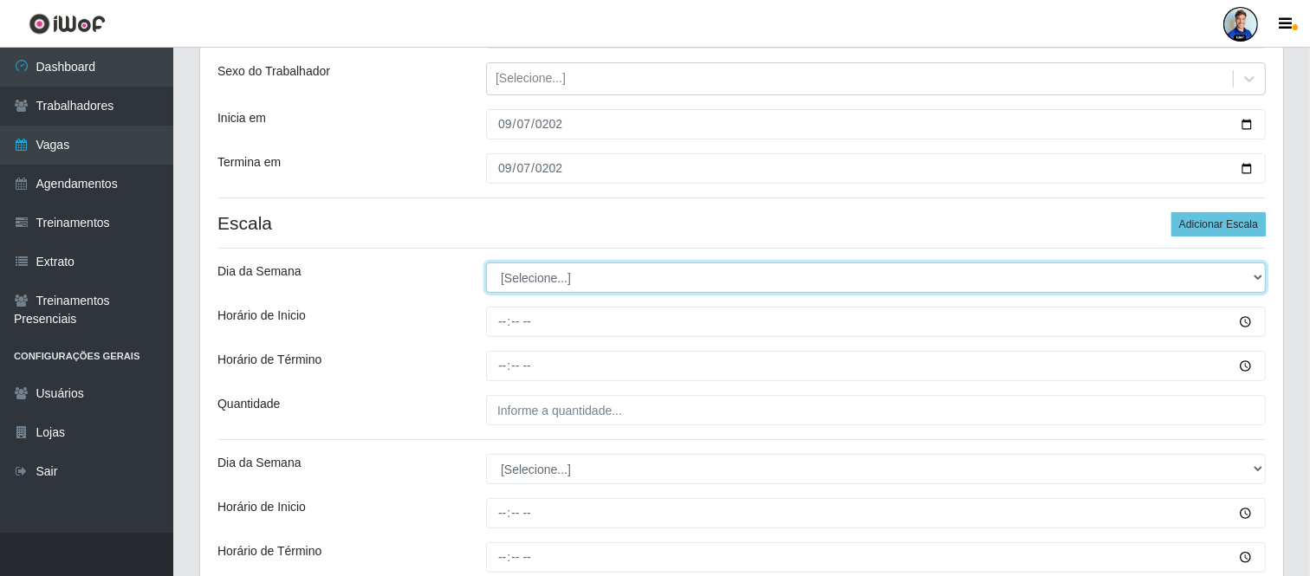
click at [646, 276] on select "[Selecione...] Segunda Terça Quarta Quinta Sexta Sábado Domingo" at bounding box center [876, 278] width 780 height 30
select select "0"
click at [486, 263] on select "[Selecione...] Segunda Terça Quarta Quinta Sexta Sábado Domingo" at bounding box center [876, 278] width 780 height 30
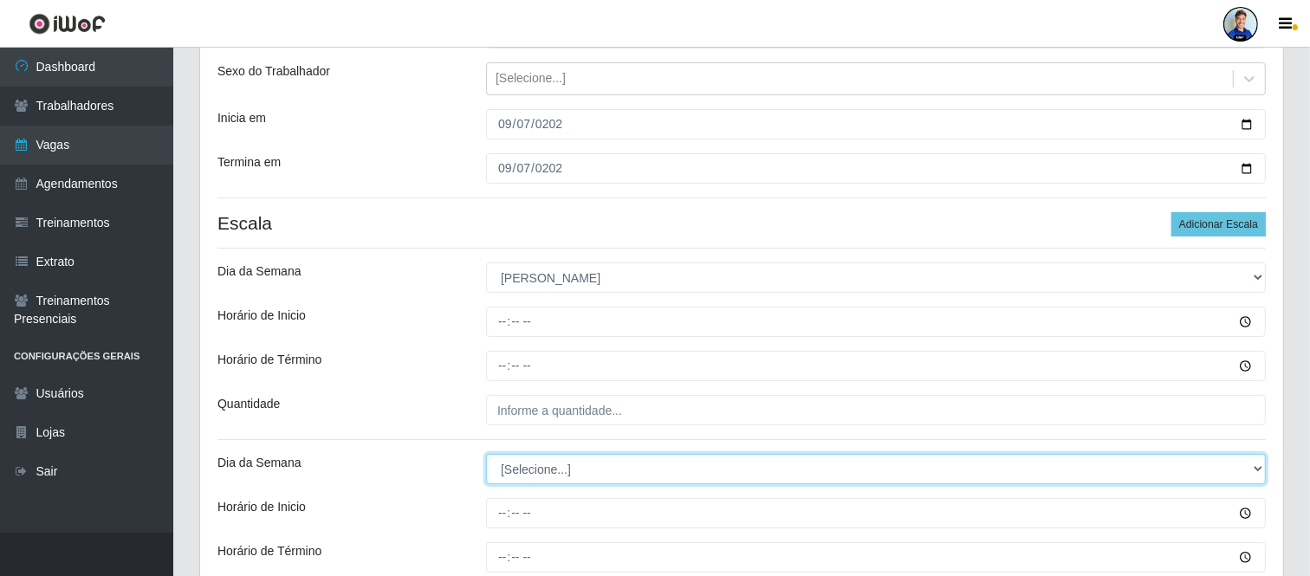
click at [650, 477] on select "[Selecione...] Segunda Terça Quarta Quinta Sexta Sábado Domingo" at bounding box center [876, 469] width 780 height 30
select select "0"
click at [486, 454] on select "[Selecione...] Segunda Terça Quarta Quinta Sexta Sábado Domingo" at bounding box center [876, 469] width 780 height 30
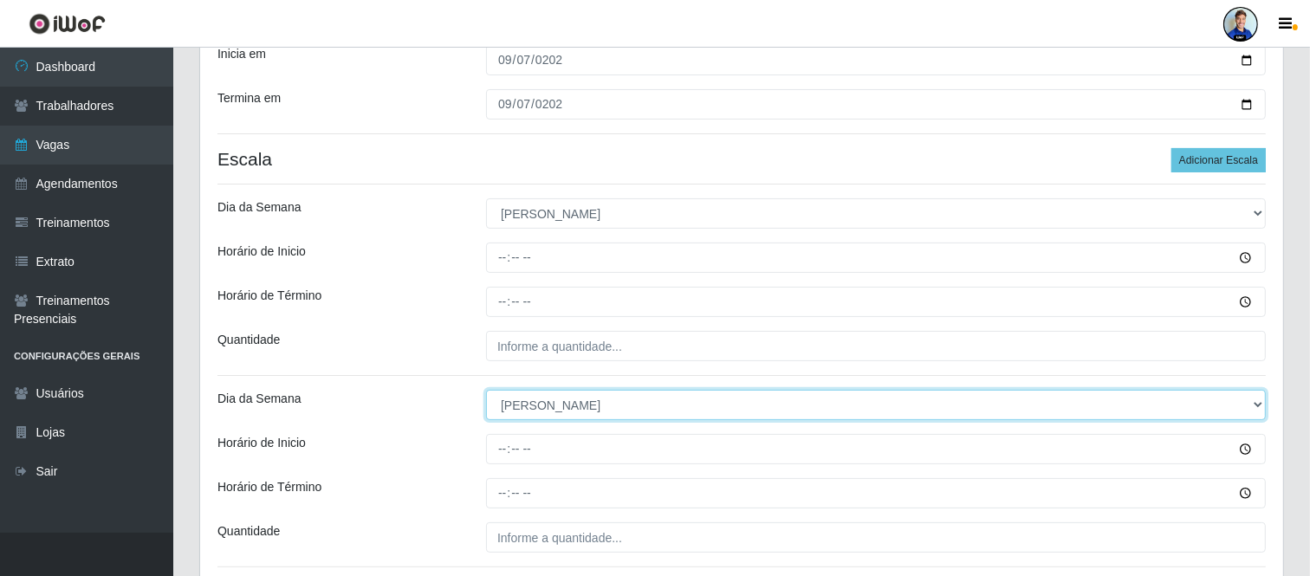
scroll to position [289, 0]
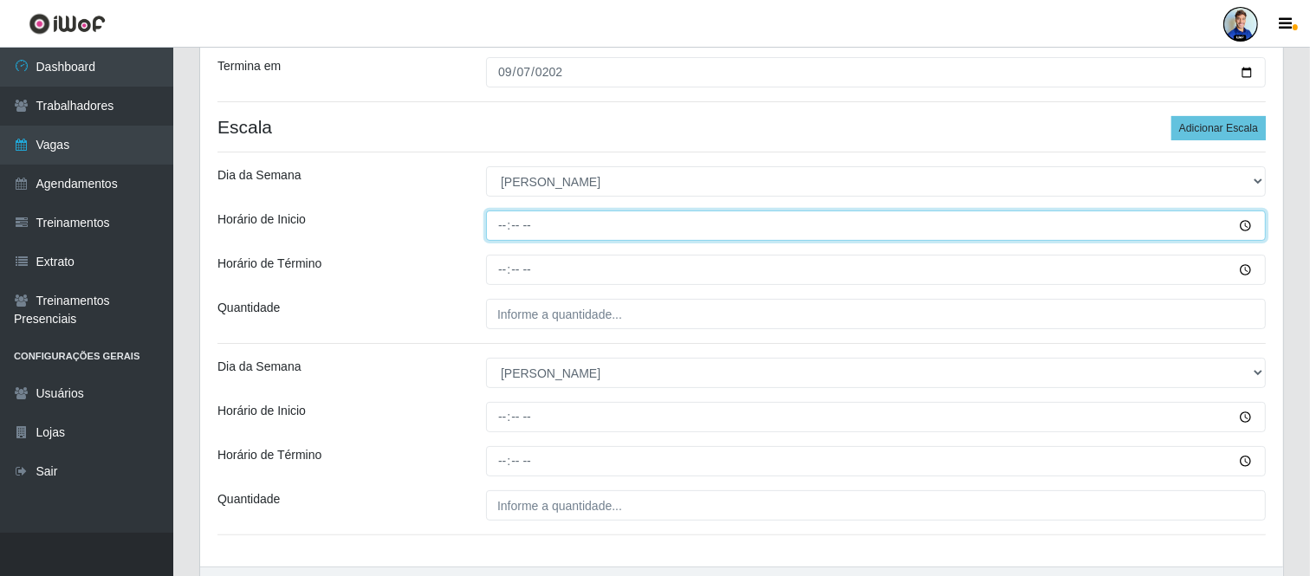
click at [501, 230] on input "Horário de Inicio" at bounding box center [876, 226] width 780 height 30
click at [497, 226] on input "Horário de Inicio" at bounding box center [876, 226] width 780 height 30
type input "08:00"
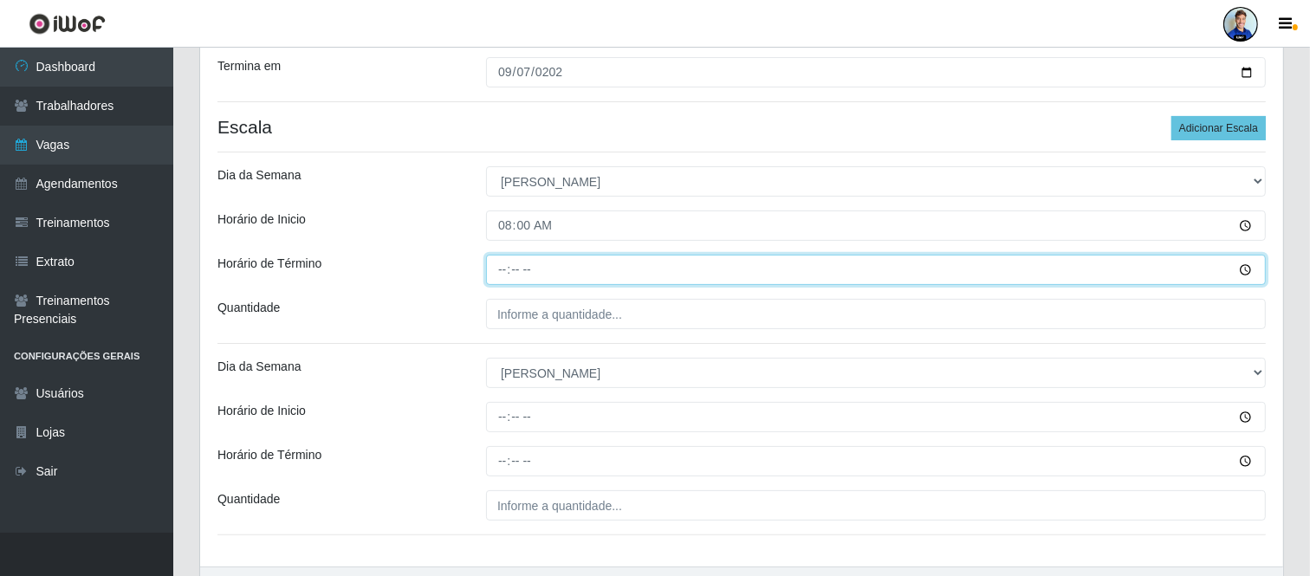
type input "14:00"
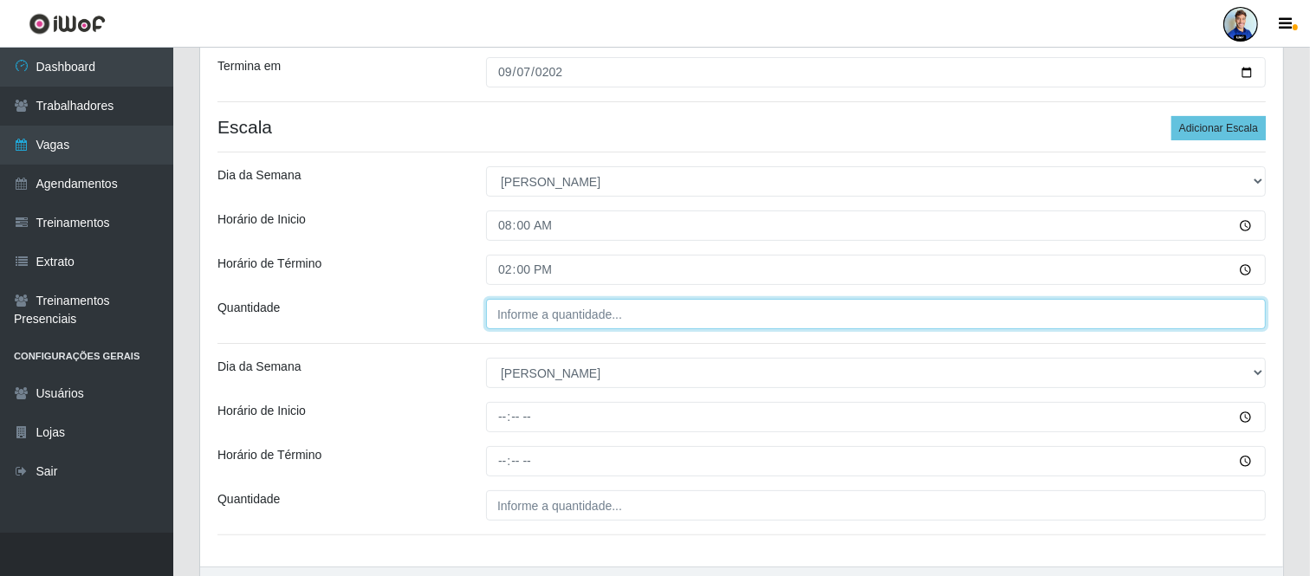
type input "___"
type input "3__"
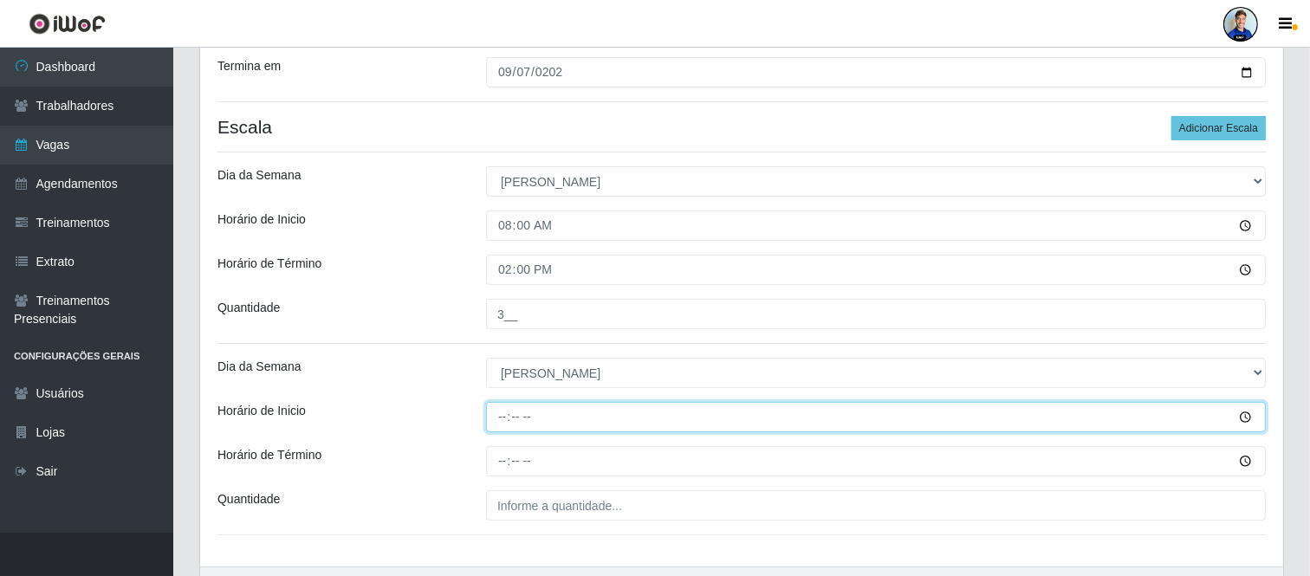
type input "15:00"
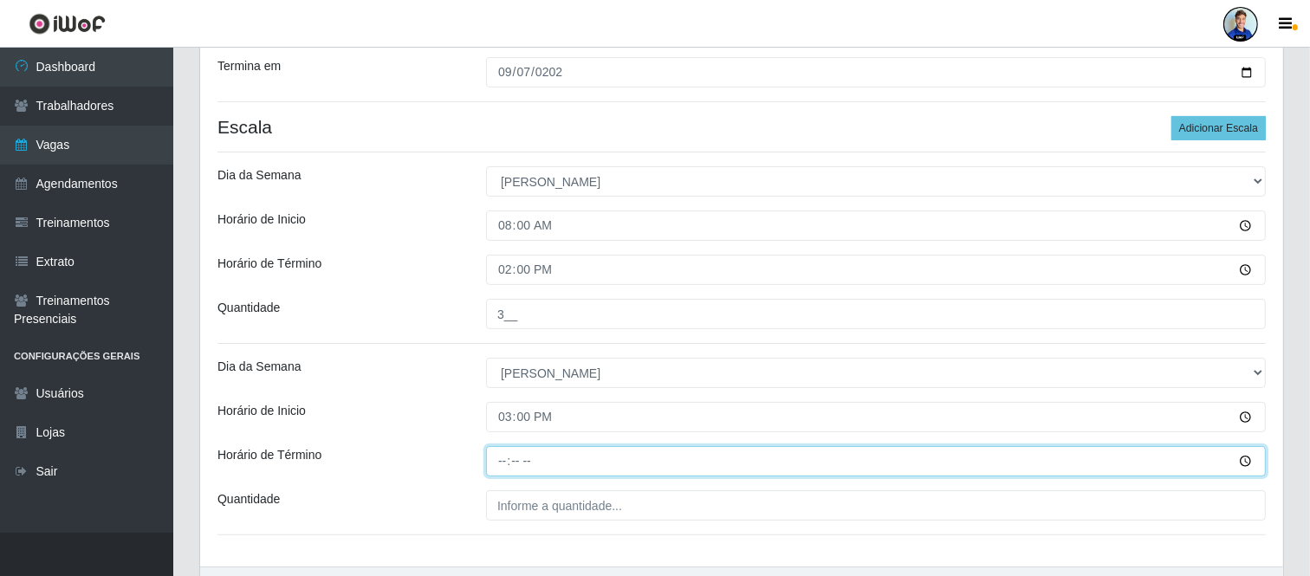
type input "21:00"
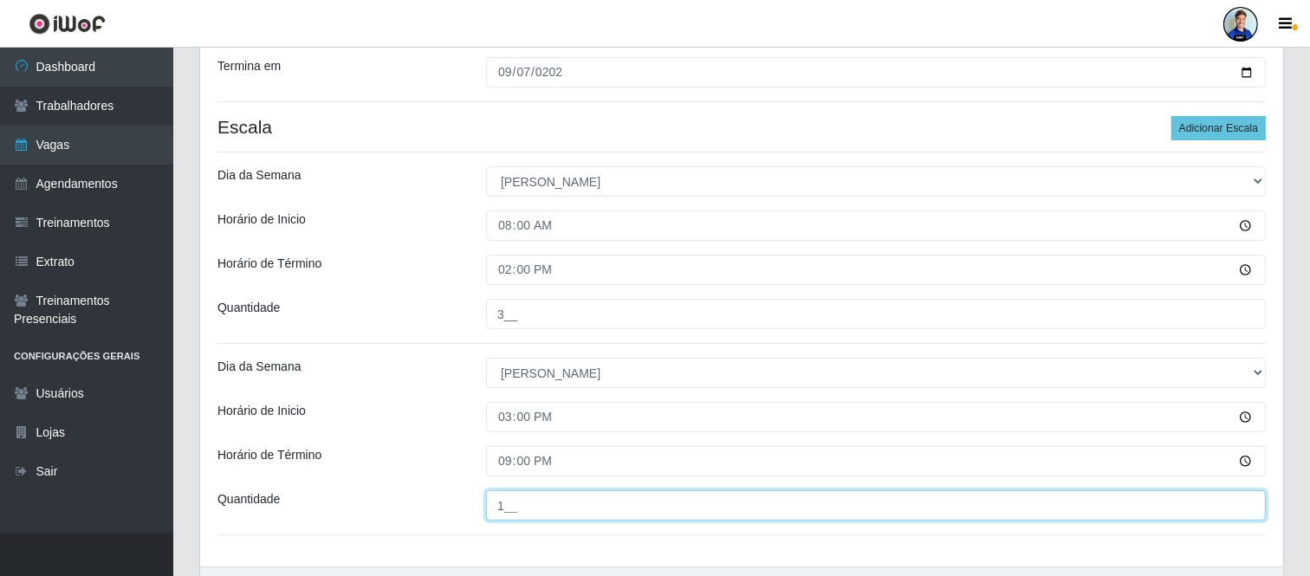
type input "1__"
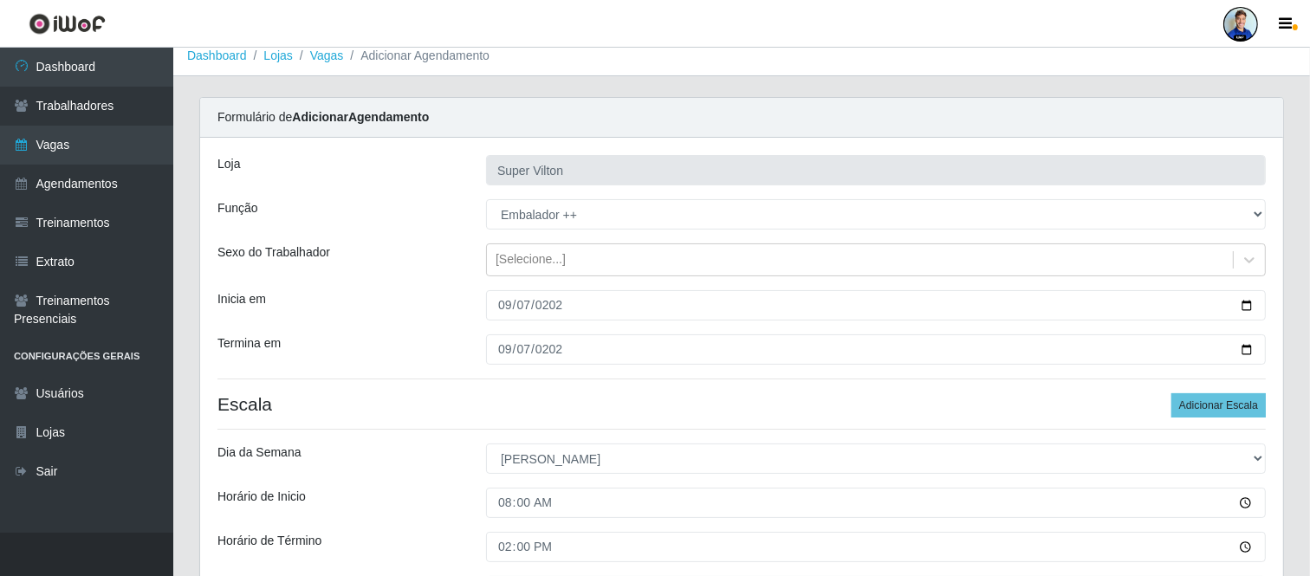
scroll to position [396, 0]
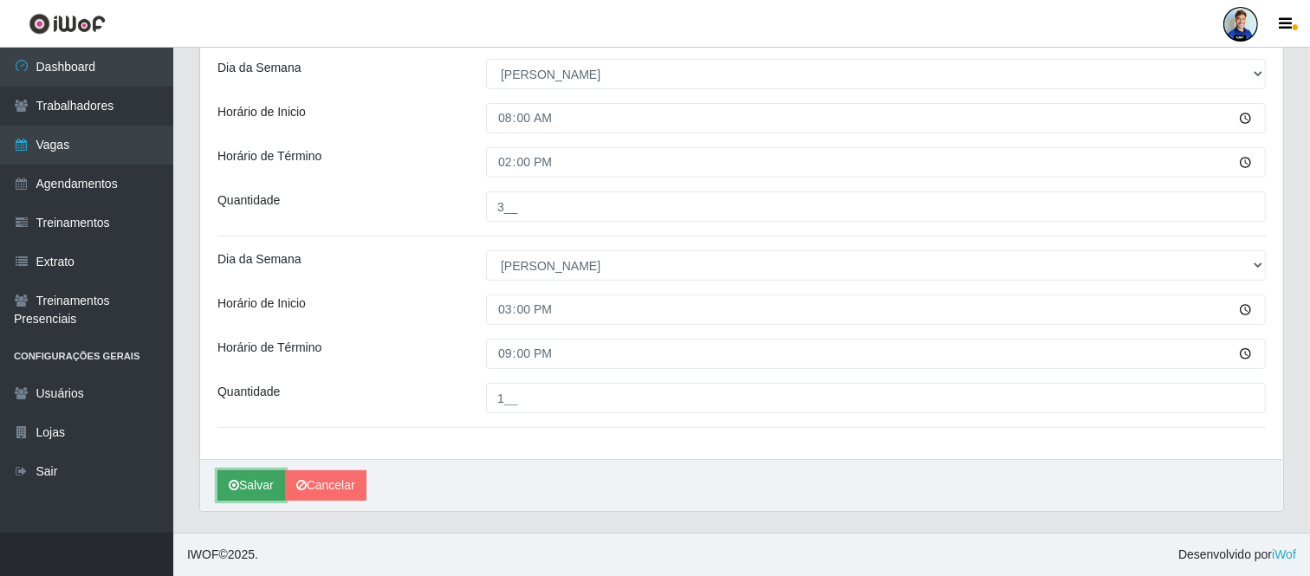
click at [249, 482] on button "Salvar" at bounding box center [251, 486] width 68 height 30
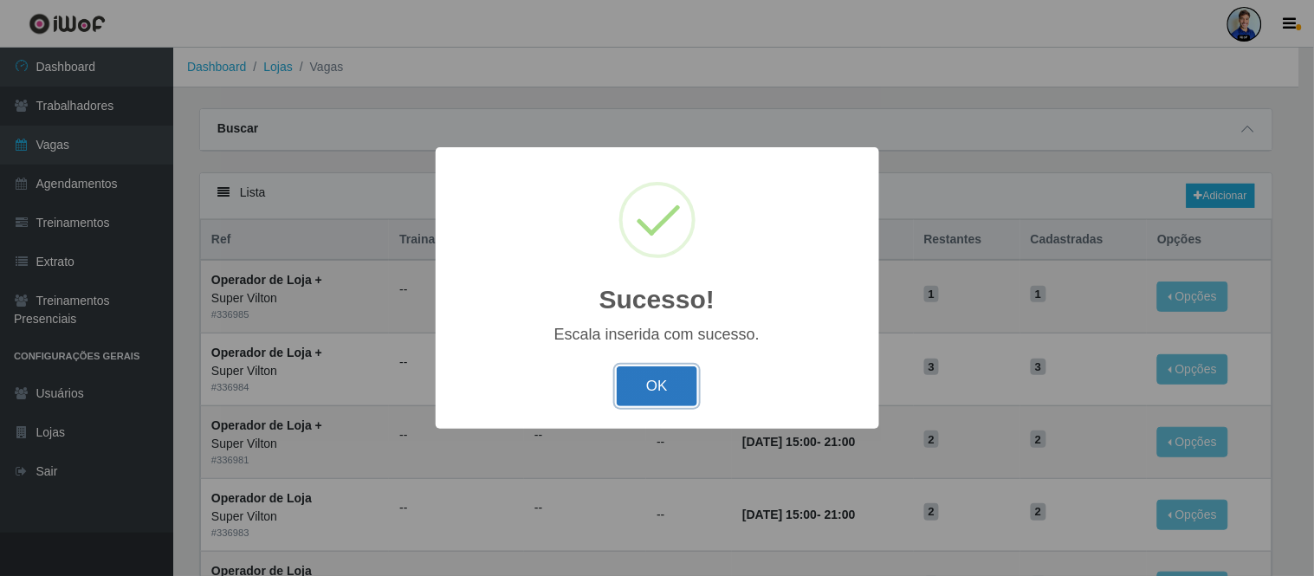
click at [653, 383] on button "OK" at bounding box center [657, 387] width 81 height 41
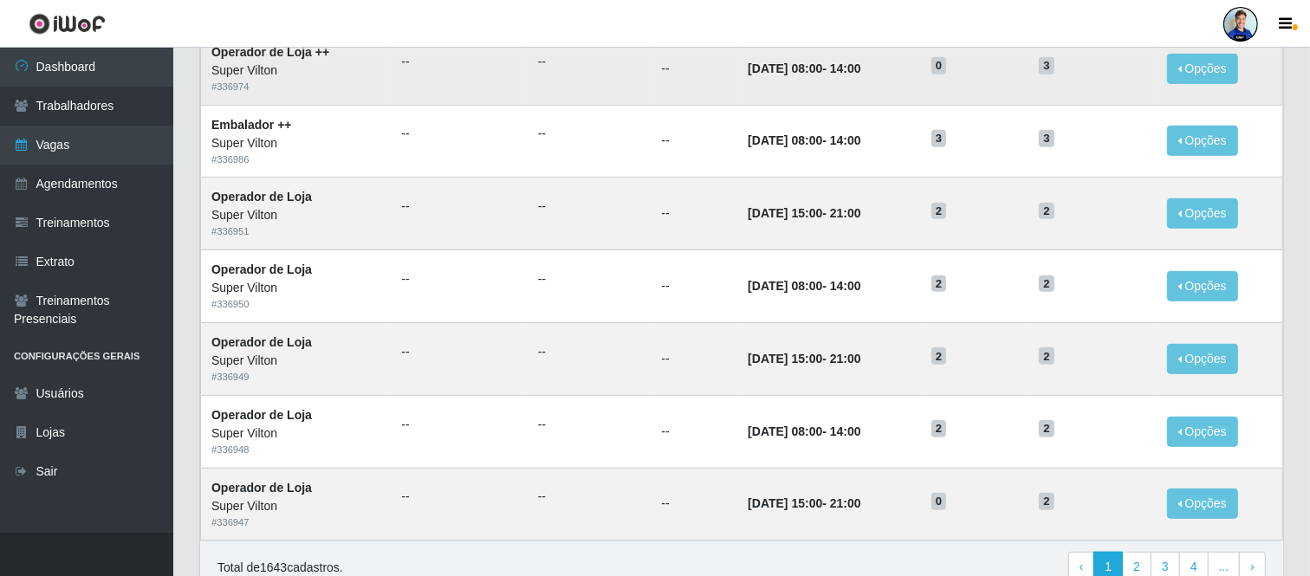
scroll to position [892, 0]
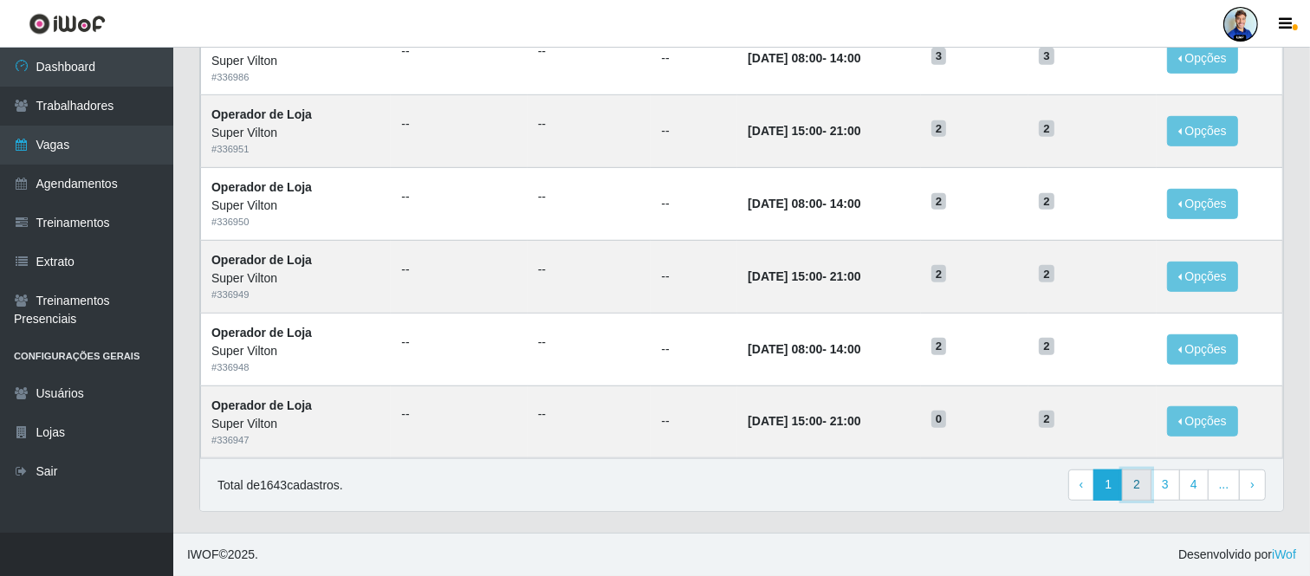
click at [1133, 480] on link "2" at bounding box center [1136, 485] width 29 height 31
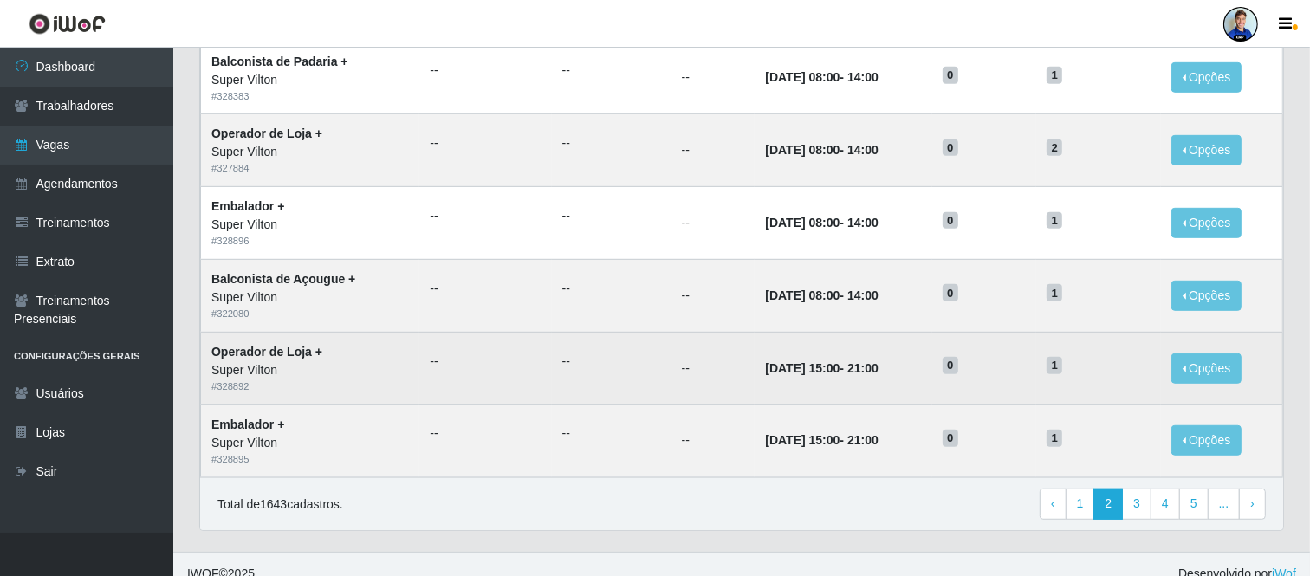
scroll to position [892, 0]
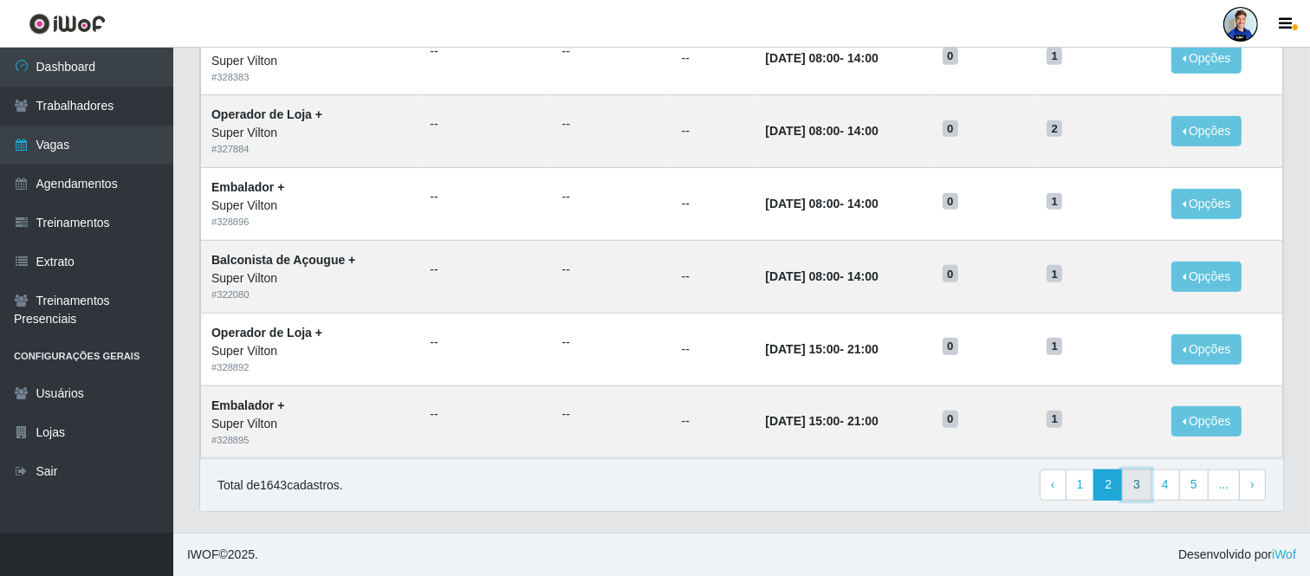
click at [1138, 483] on link "3" at bounding box center [1136, 485] width 29 height 31
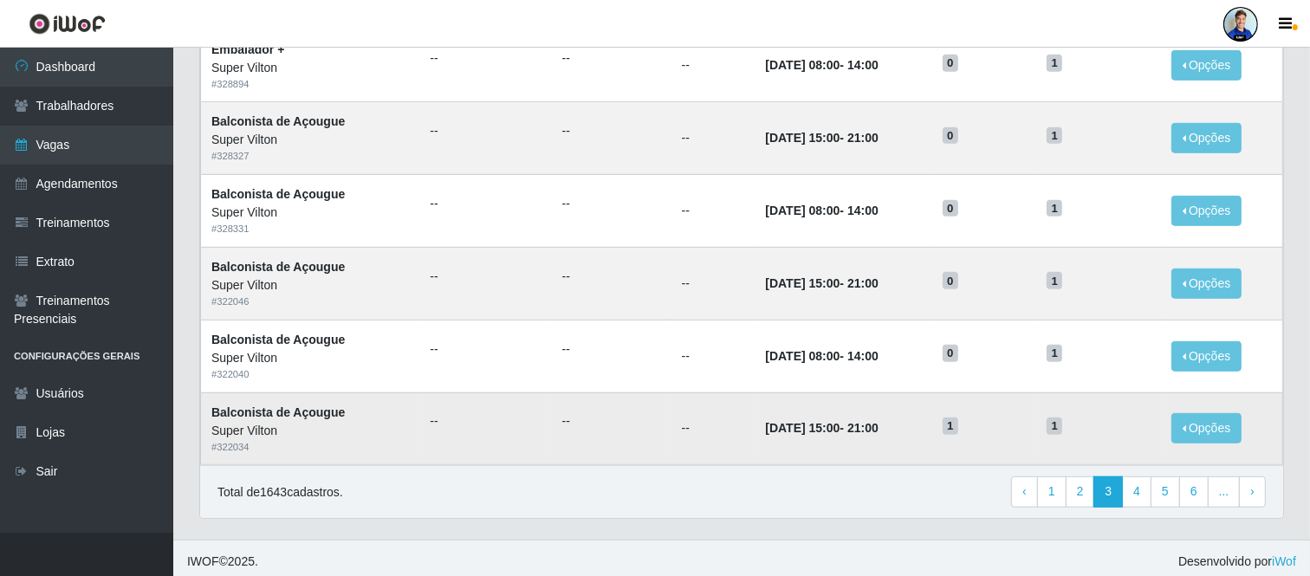
scroll to position [892, 0]
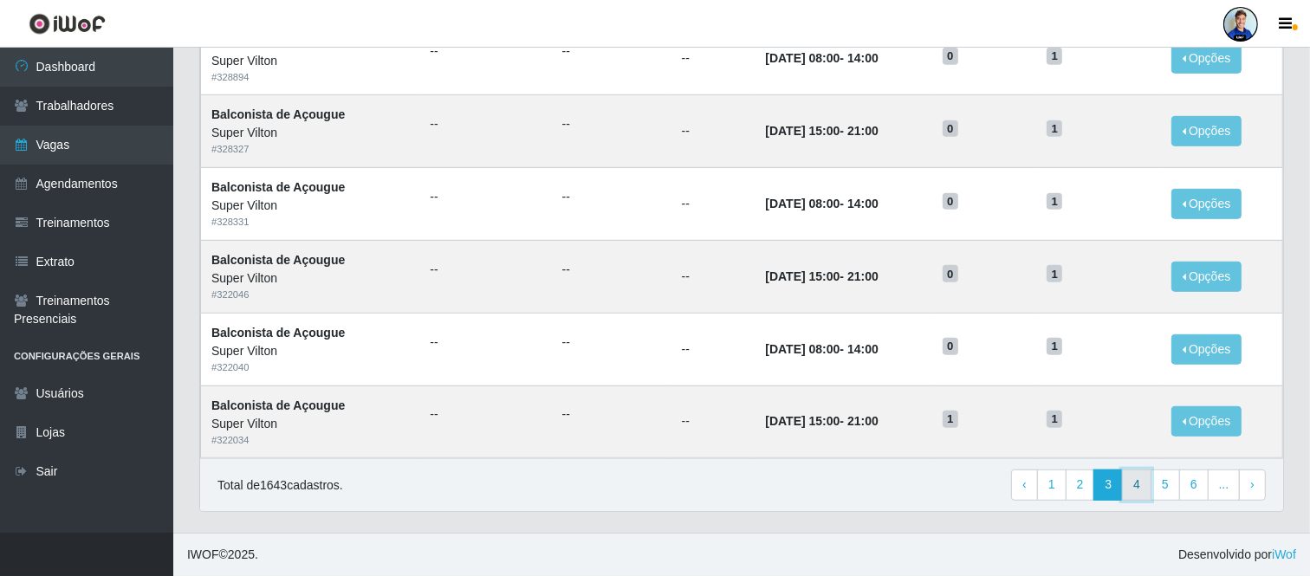
click at [1145, 494] on link "4" at bounding box center [1136, 485] width 29 height 31
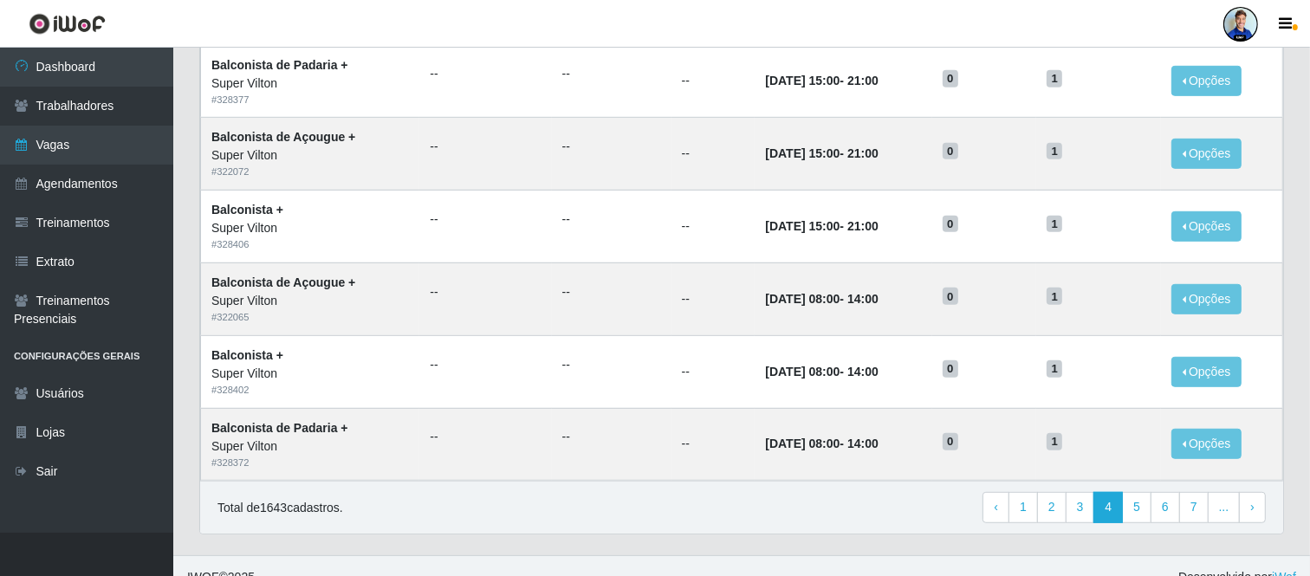
scroll to position [892, 0]
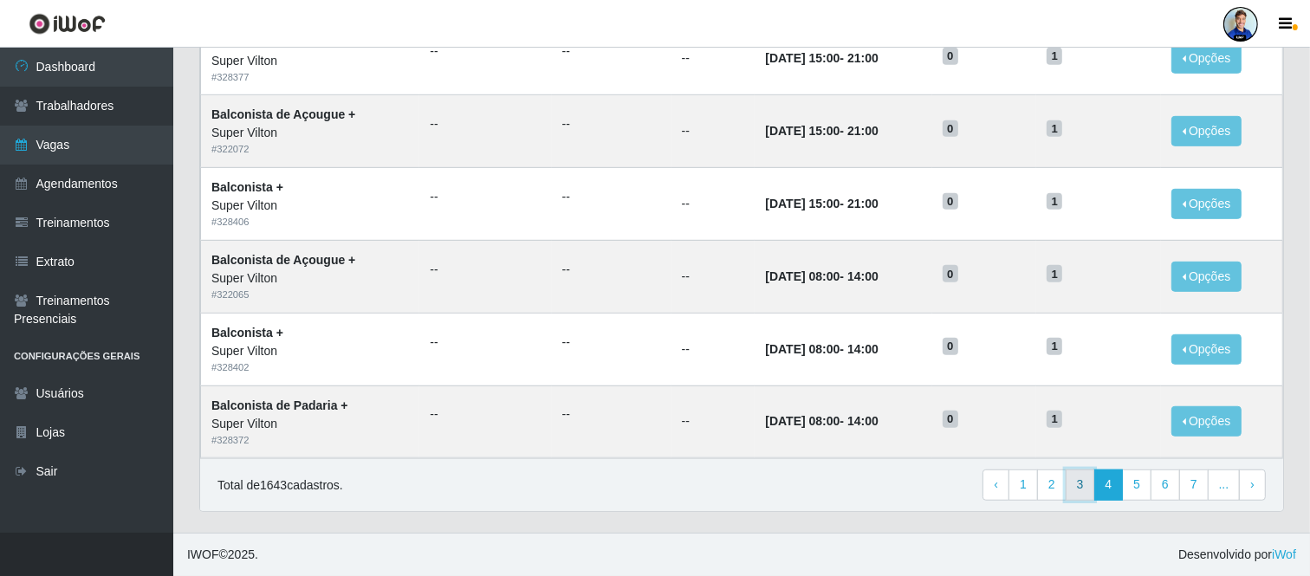
click at [1089, 483] on link "3" at bounding box center [1080, 485] width 29 height 31
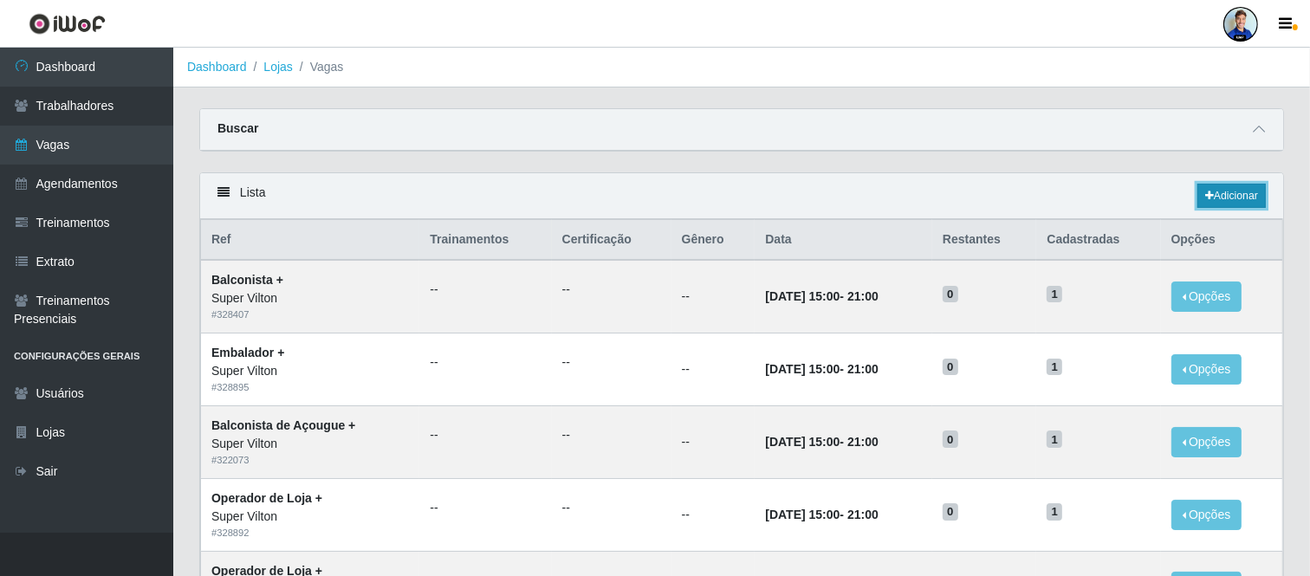
click at [1243, 201] on link "Adicionar" at bounding box center [1232, 196] width 68 height 24
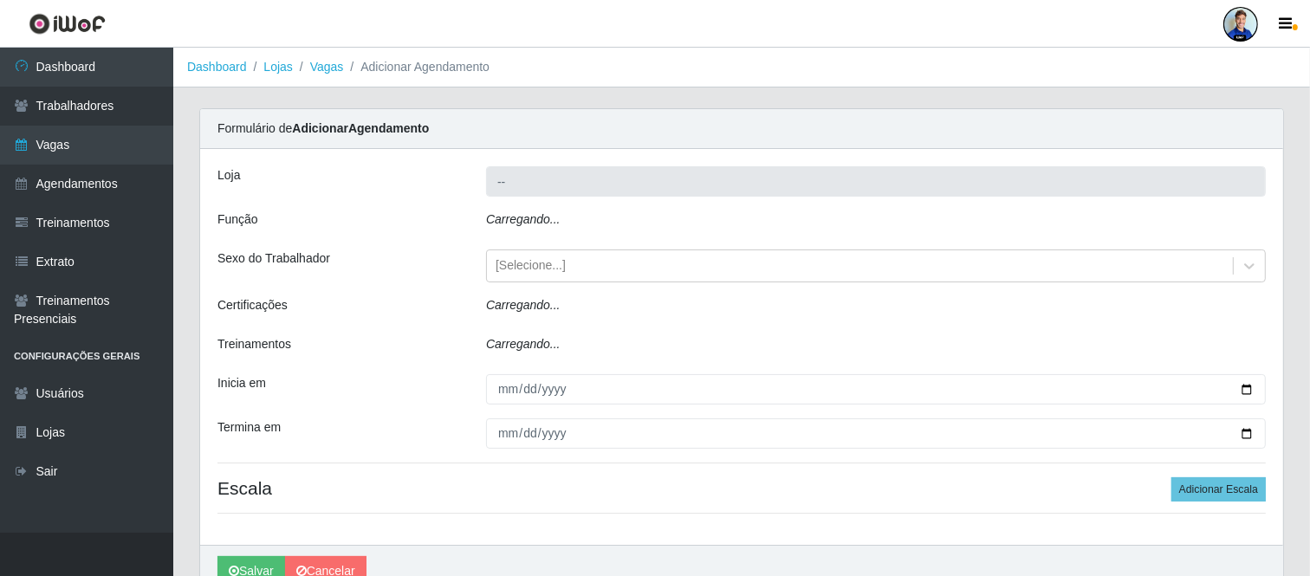
type input "Super Vilton"
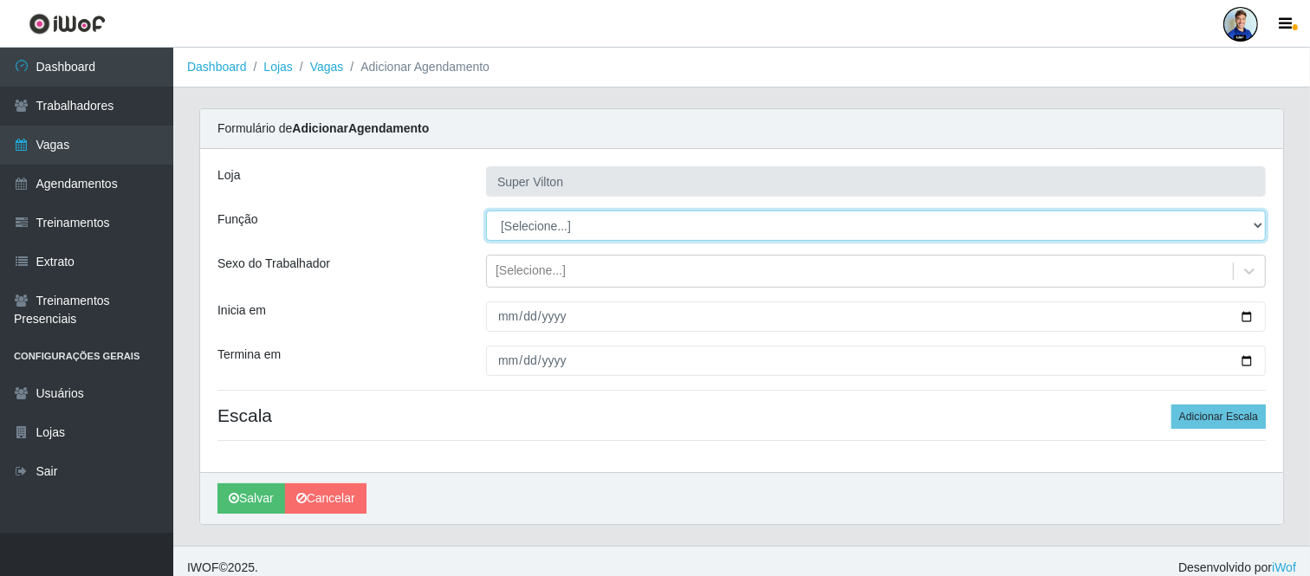
click at [540, 234] on select "[Selecione...] ASG ASG + ASG ++ Auxiliar de Depósito Auxiliar de Depósito + Aux…" at bounding box center [876, 226] width 780 height 30
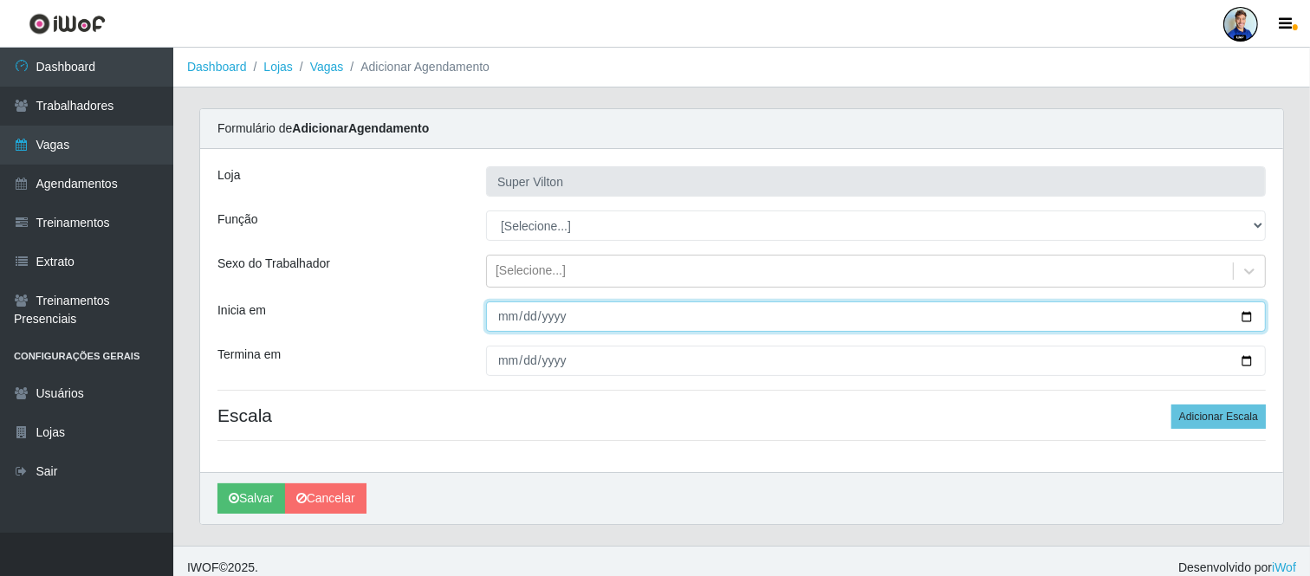
click at [511, 322] on input "Inicia em" at bounding box center [876, 317] width 780 height 30
type input "2025-09-14"
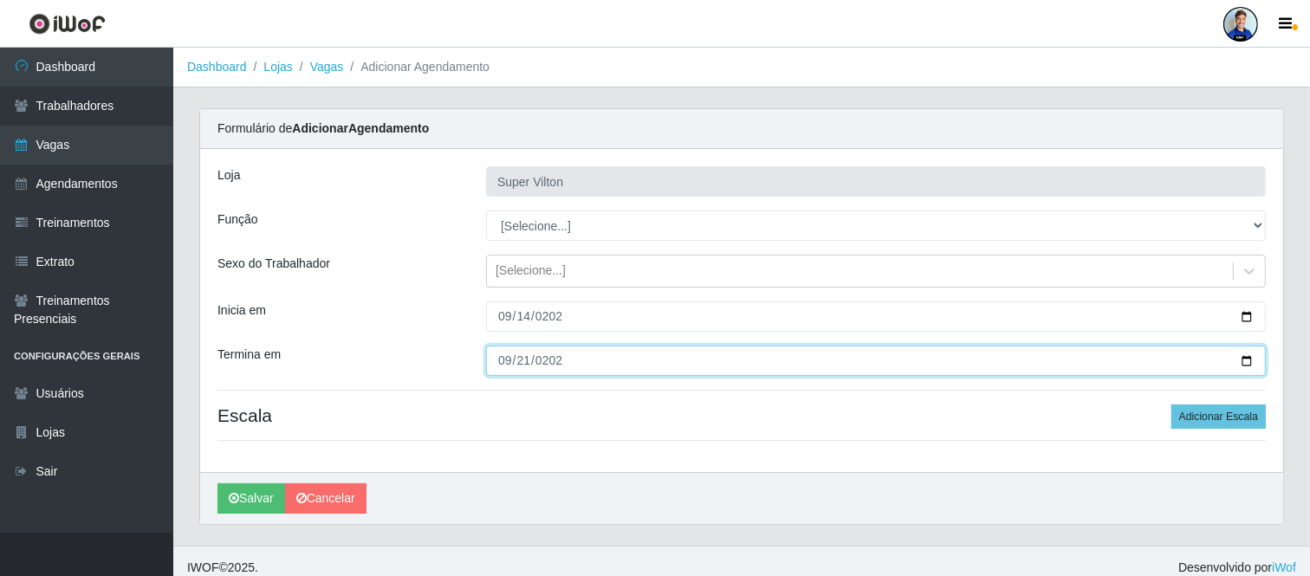
type input "2025-09-21"
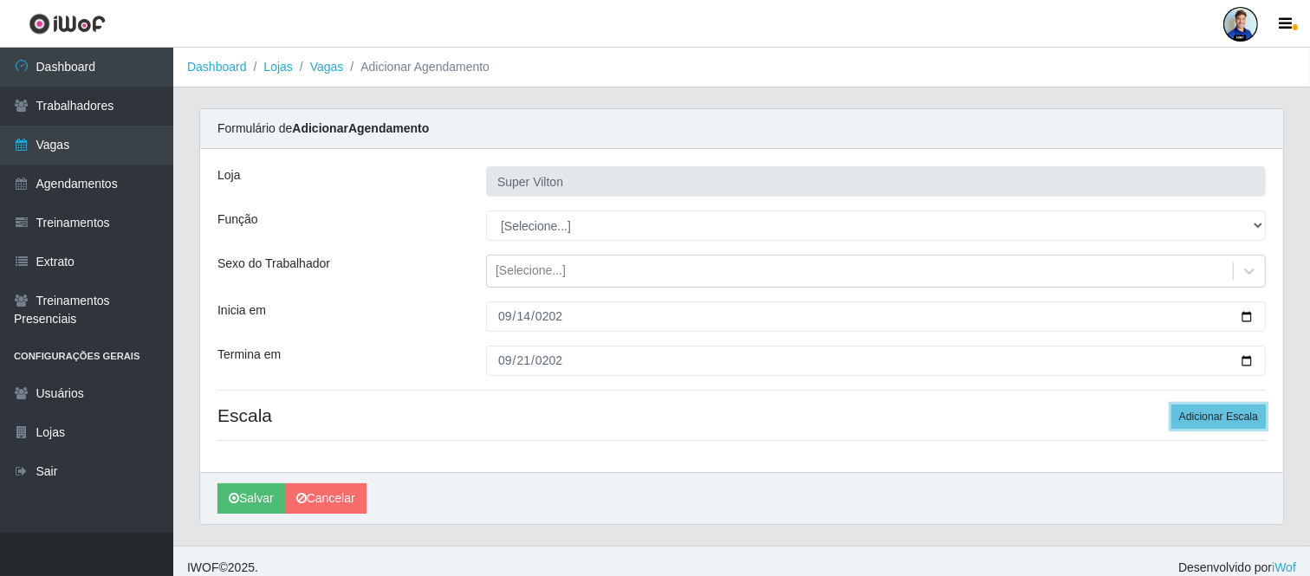
click at [1172, 405] on button "Adicionar Escala" at bounding box center [1219, 417] width 94 height 24
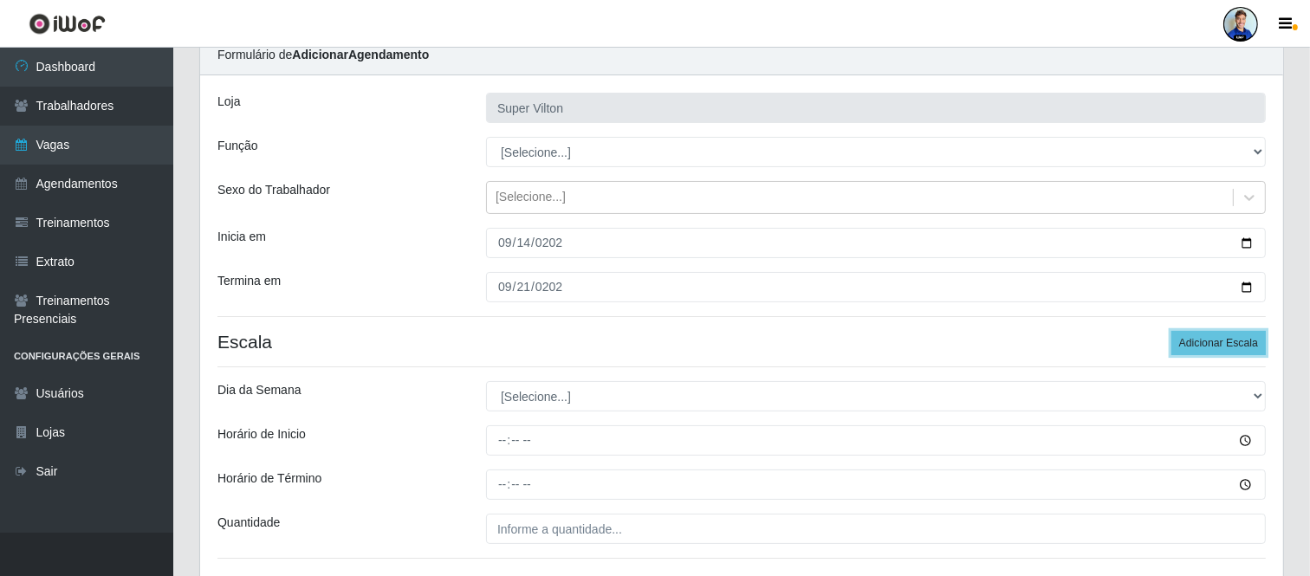
scroll to position [96, 0]
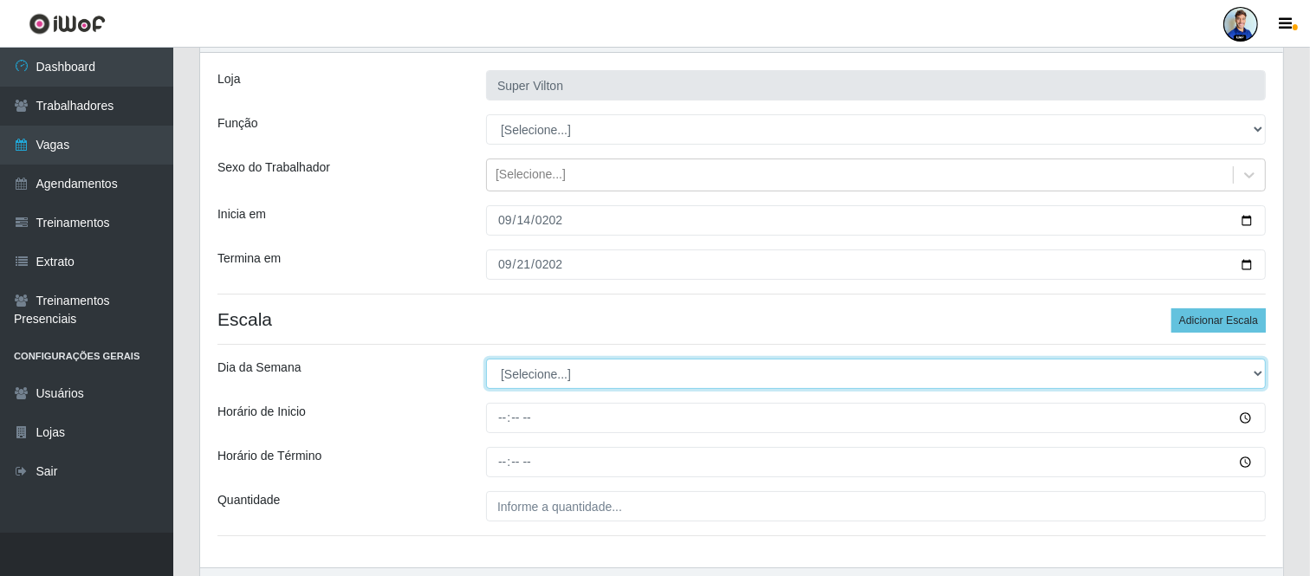
click at [559, 367] on select "[Selecione...] Segunda Terça Quarta Quinta Sexta Sábado Domingo" at bounding box center [876, 374] width 780 height 30
select select "0"
click at [486, 359] on select "[Selecione...] Segunda Terça Quarta Quinta Sexta Sábado Domingo" at bounding box center [876, 374] width 780 height 30
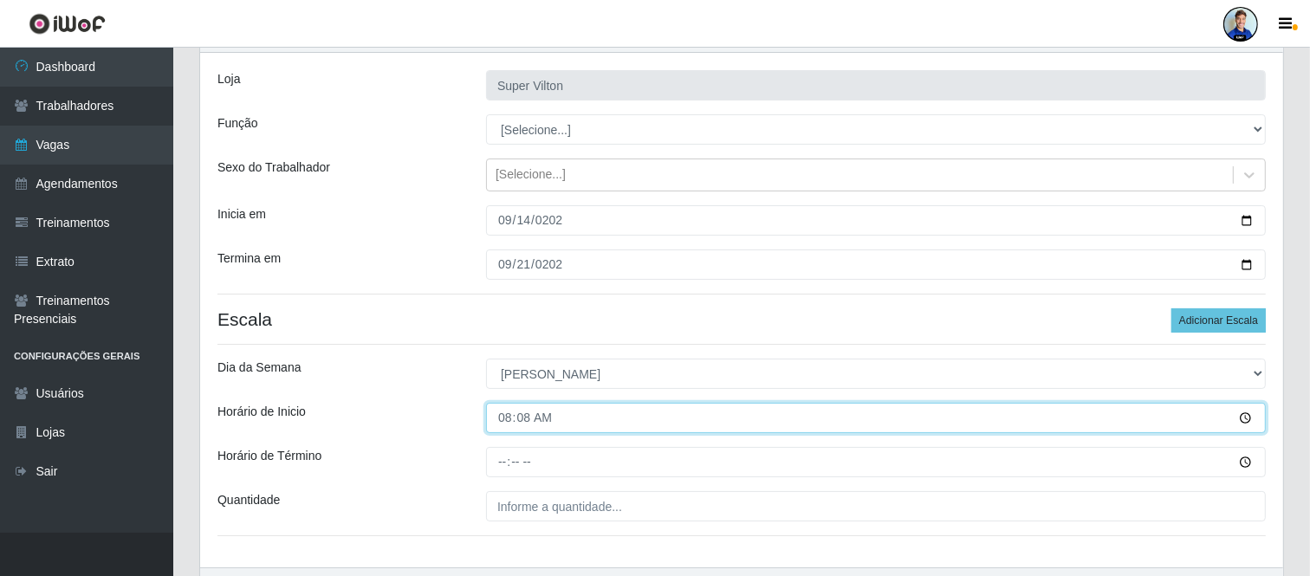
type input "08:00"
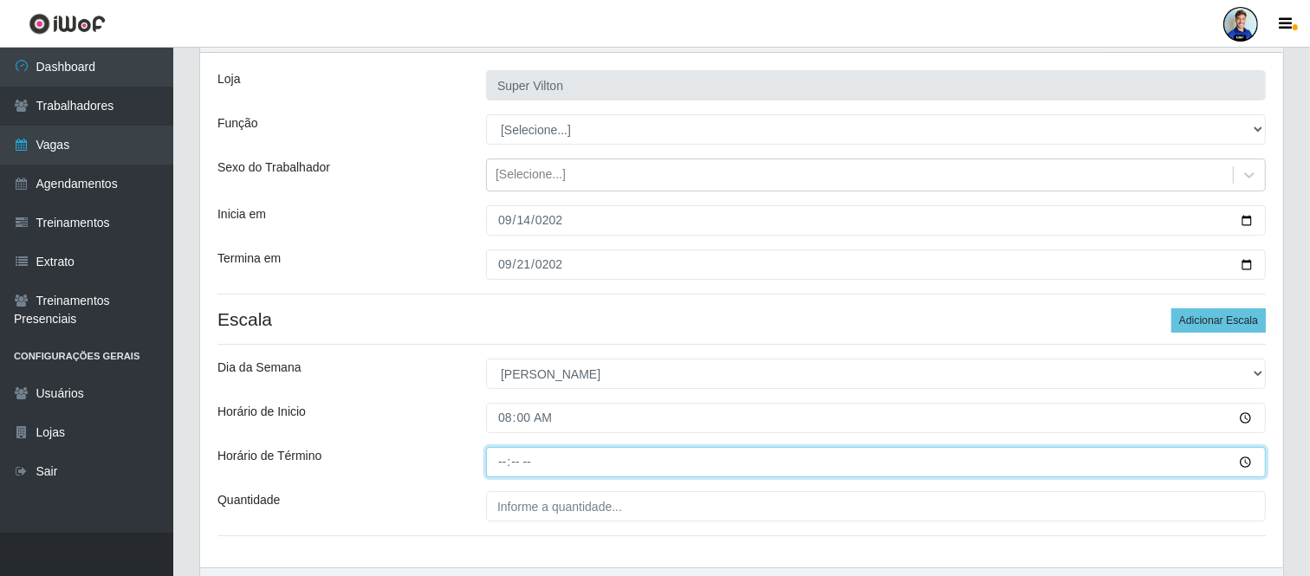
type input "14:00"
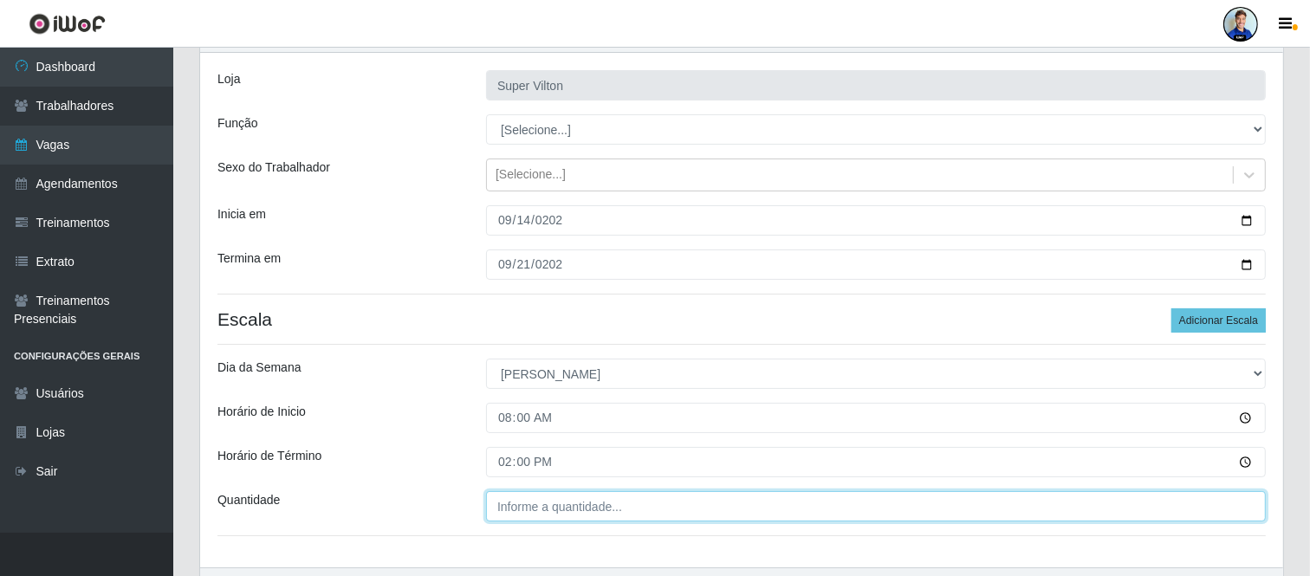
type input "___"
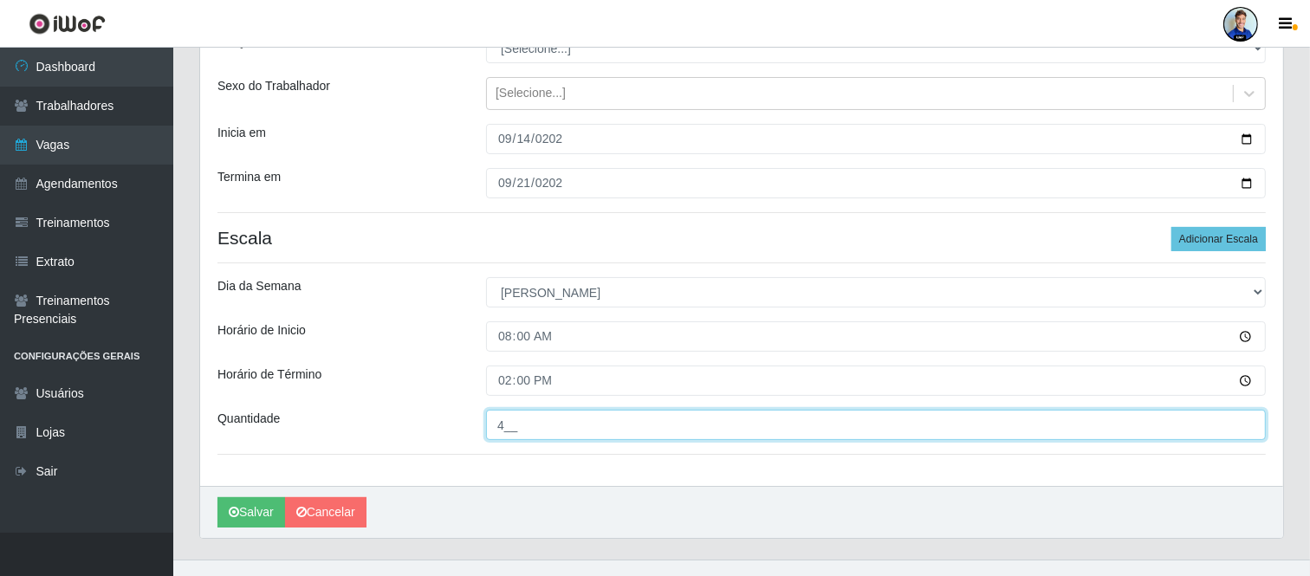
scroll to position [177, 0]
type input "4__"
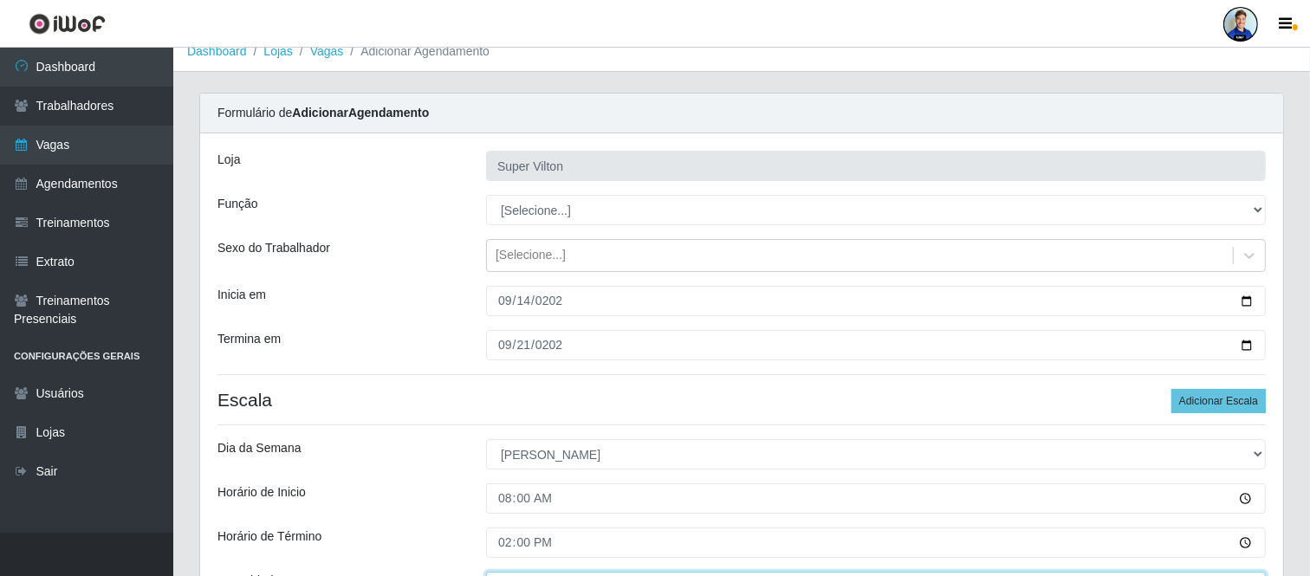
scroll to position [15, 0]
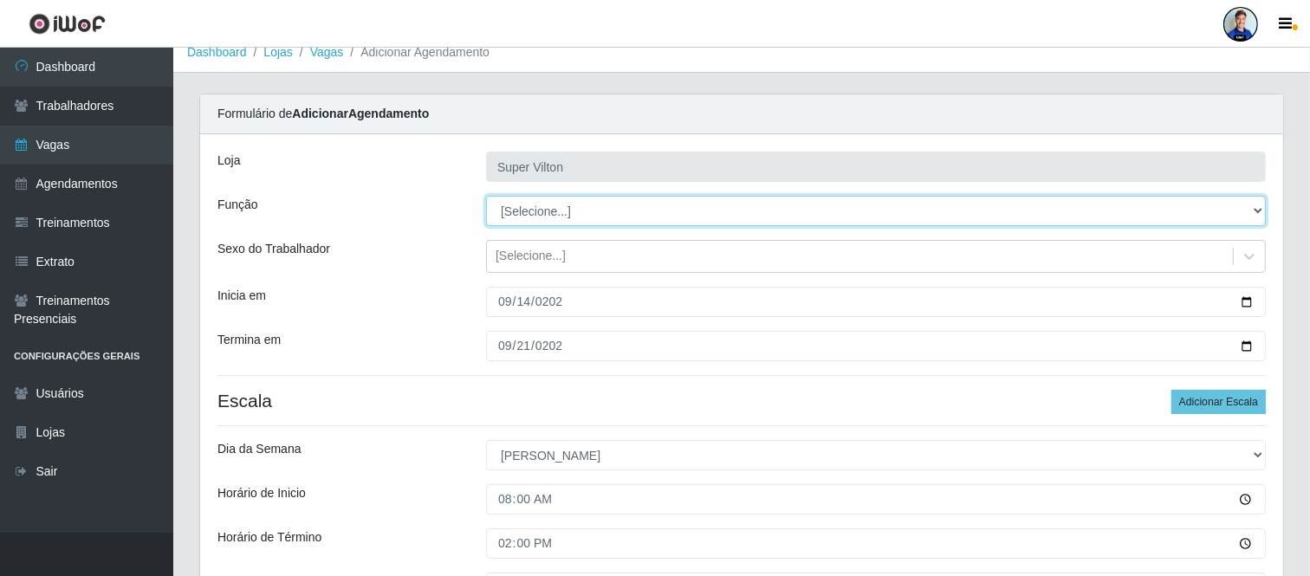
click at [527, 212] on select "[Selecione...] ASG ASG + ASG ++ Auxiliar de Depósito Auxiliar de Depósito + Aux…" at bounding box center [876, 211] width 780 height 30
select select "130"
click at [486, 196] on select "[Selecione...] ASG ASG + ASG ++ Auxiliar de Depósito Auxiliar de Depósito + Aux…" at bounding box center [876, 211] width 780 height 30
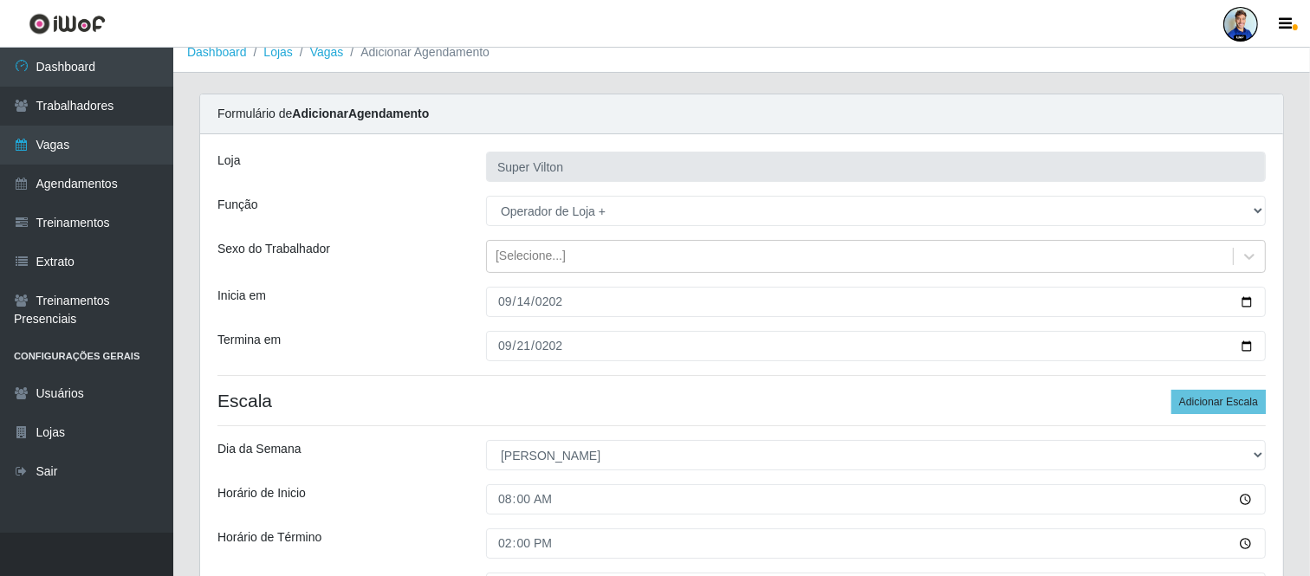
click at [446, 271] on div "Sexo do Trabalhador" at bounding box center [338, 256] width 269 height 33
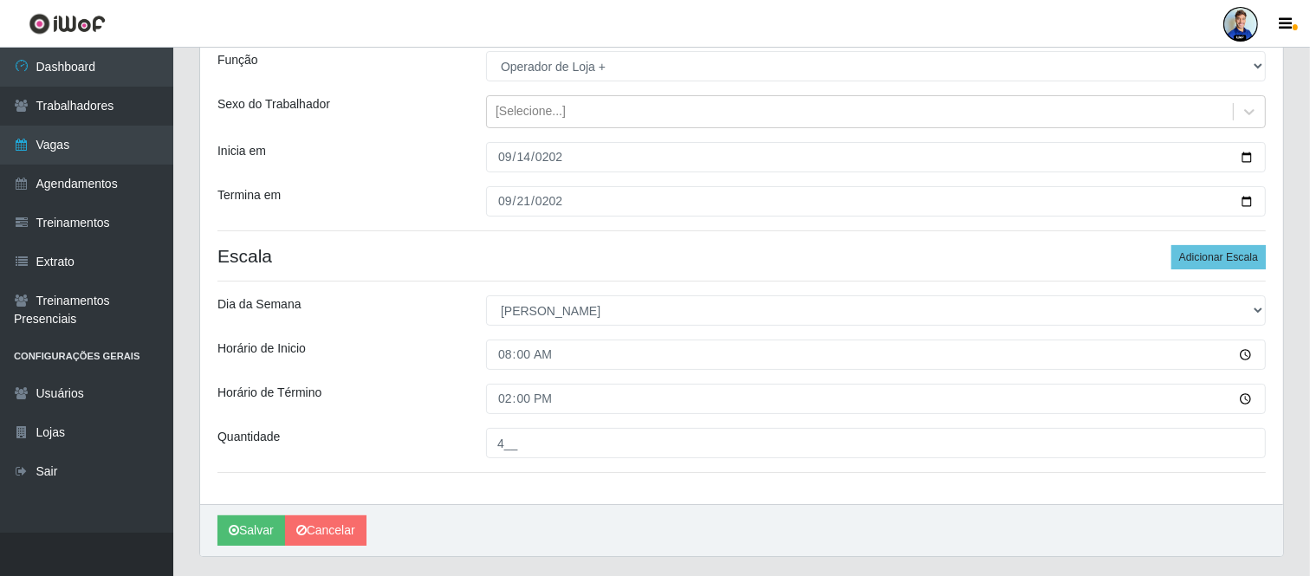
scroll to position [204, 0]
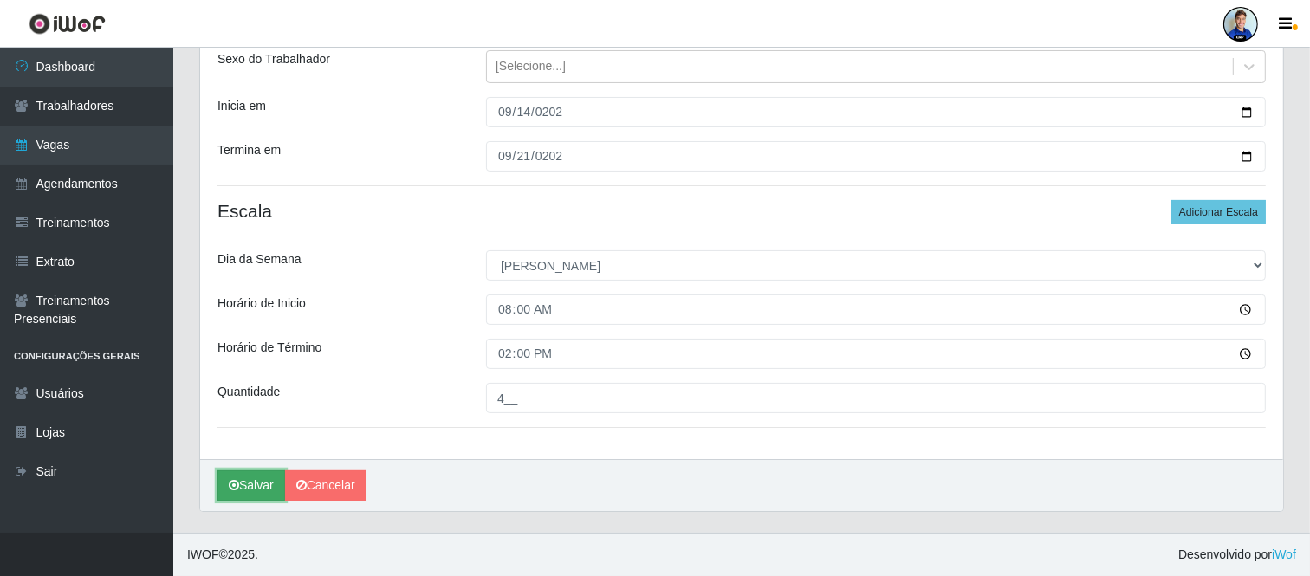
click at [240, 489] on button "Salvar" at bounding box center [251, 486] width 68 height 30
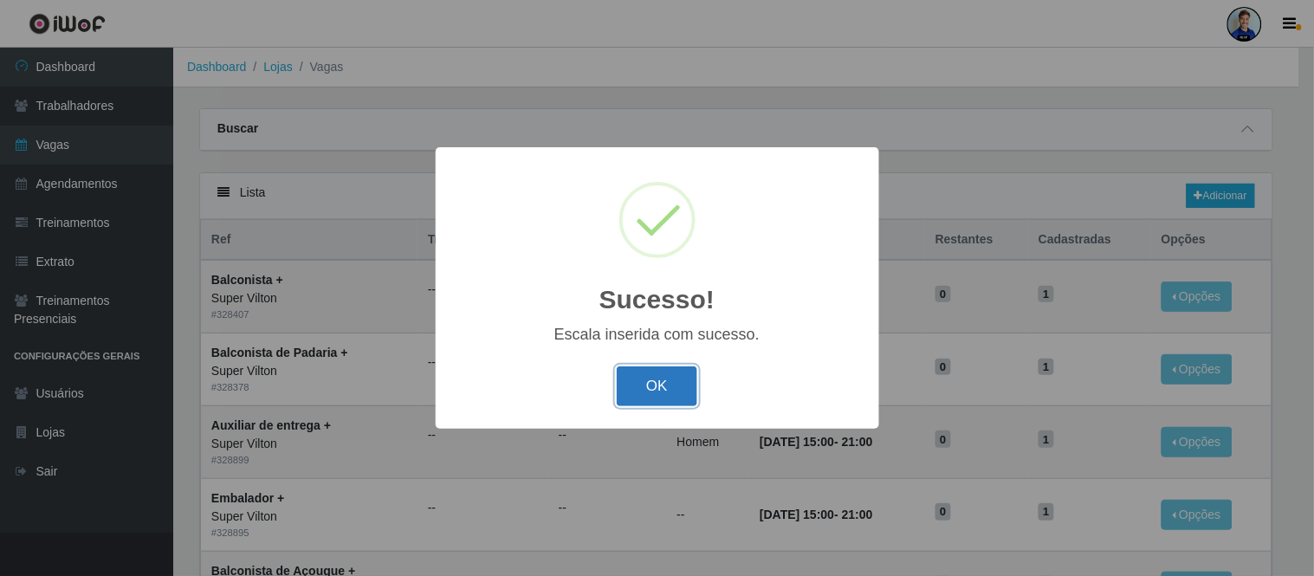
click at [646, 388] on button "OK" at bounding box center [657, 387] width 81 height 41
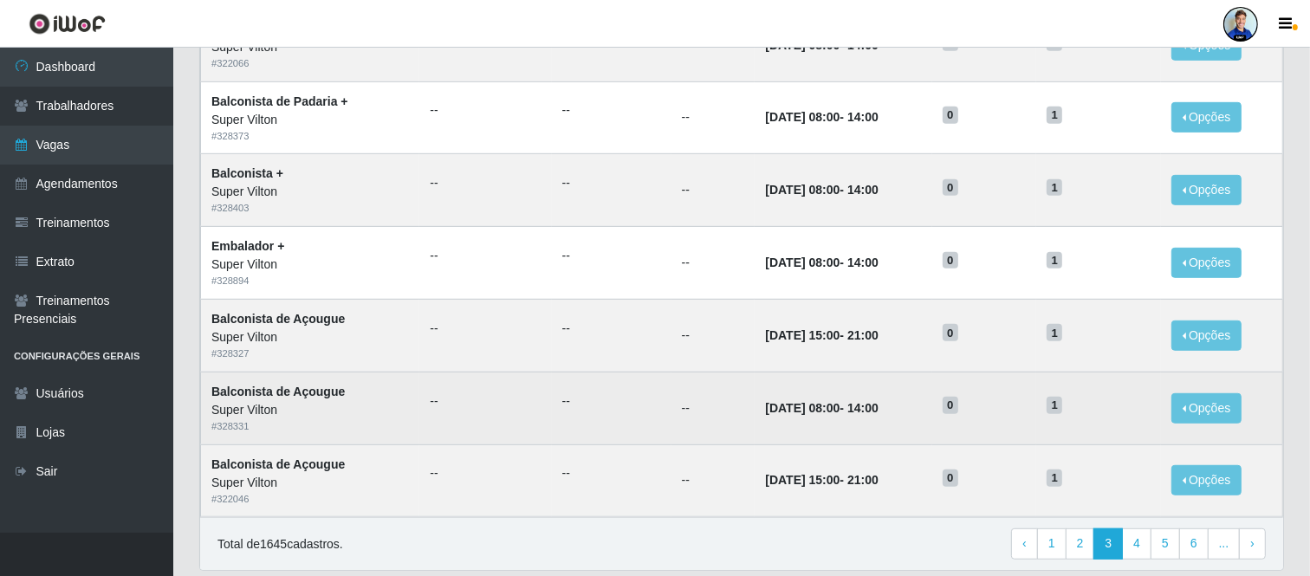
scroll to position [892, 0]
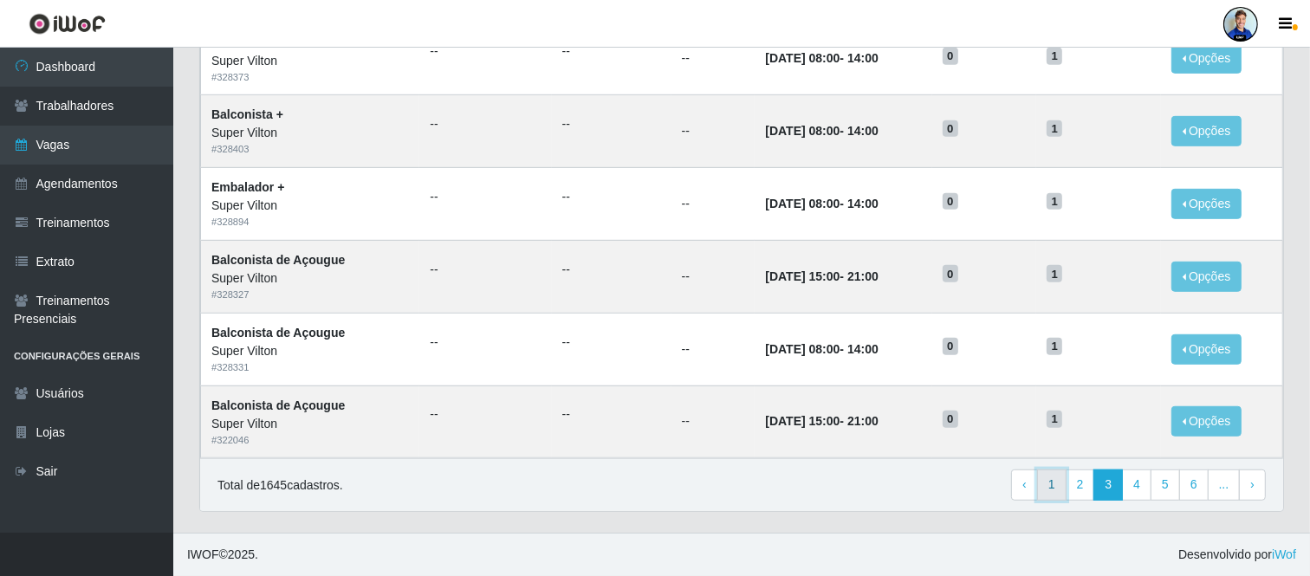
click at [1042, 494] on link "1" at bounding box center [1051, 485] width 29 height 31
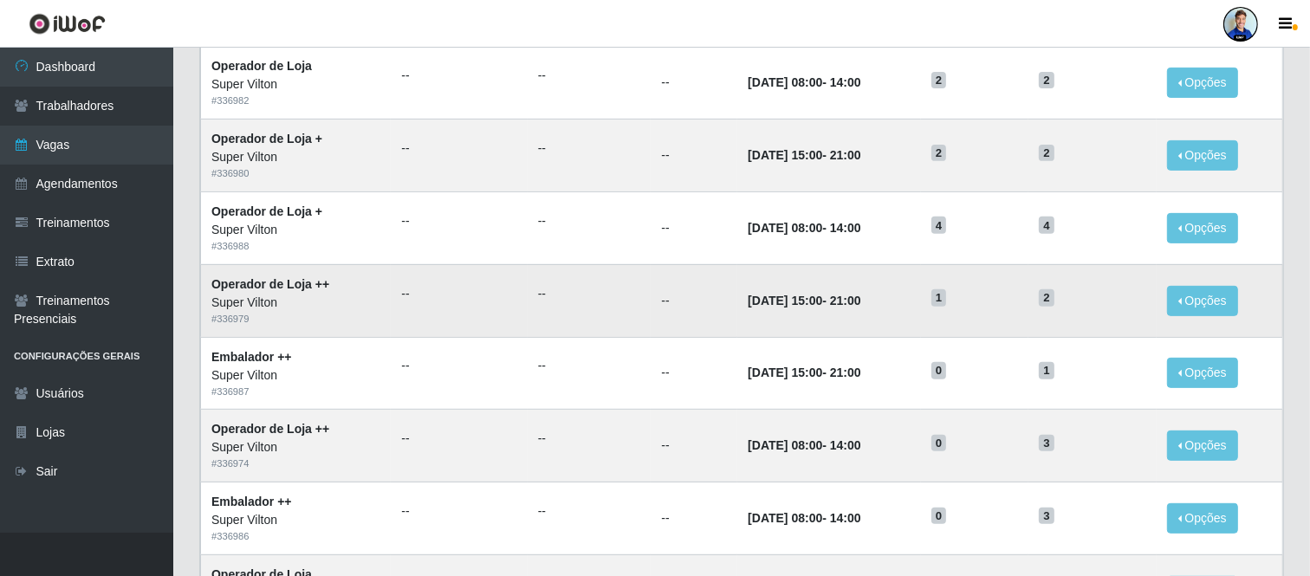
scroll to position [481, 0]
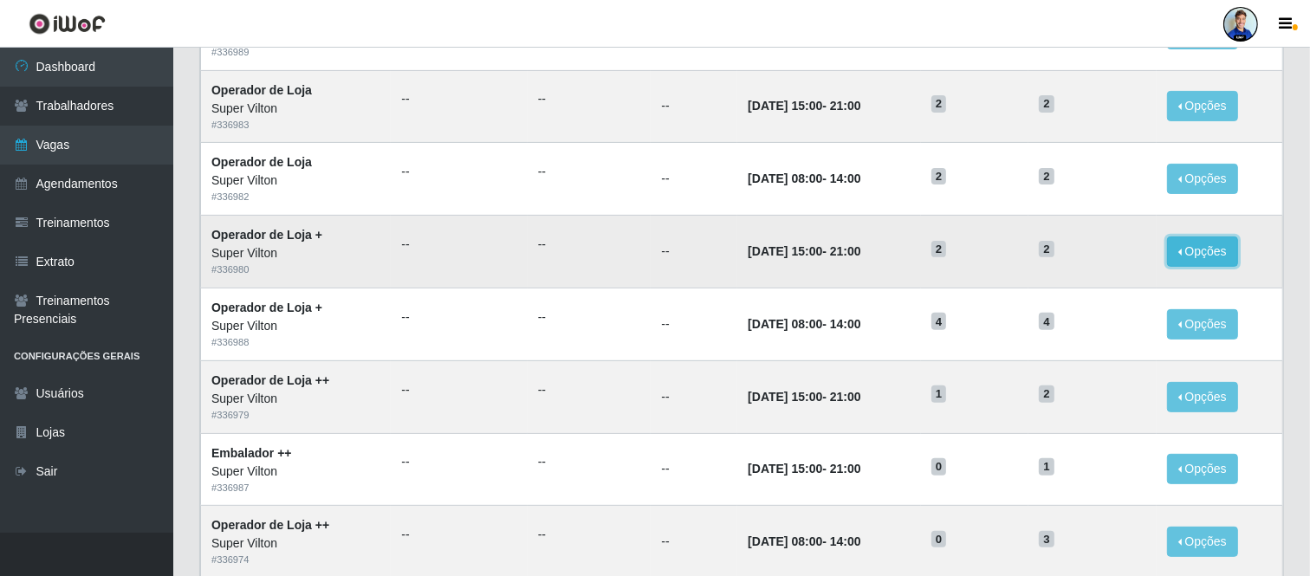
click at [1224, 256] on button "Opções" at bounding box center [1202, 252] width 71 height 30
click at [1094, 253] on link "Editar" at bounding box center [1069, 255] width 49 height 14
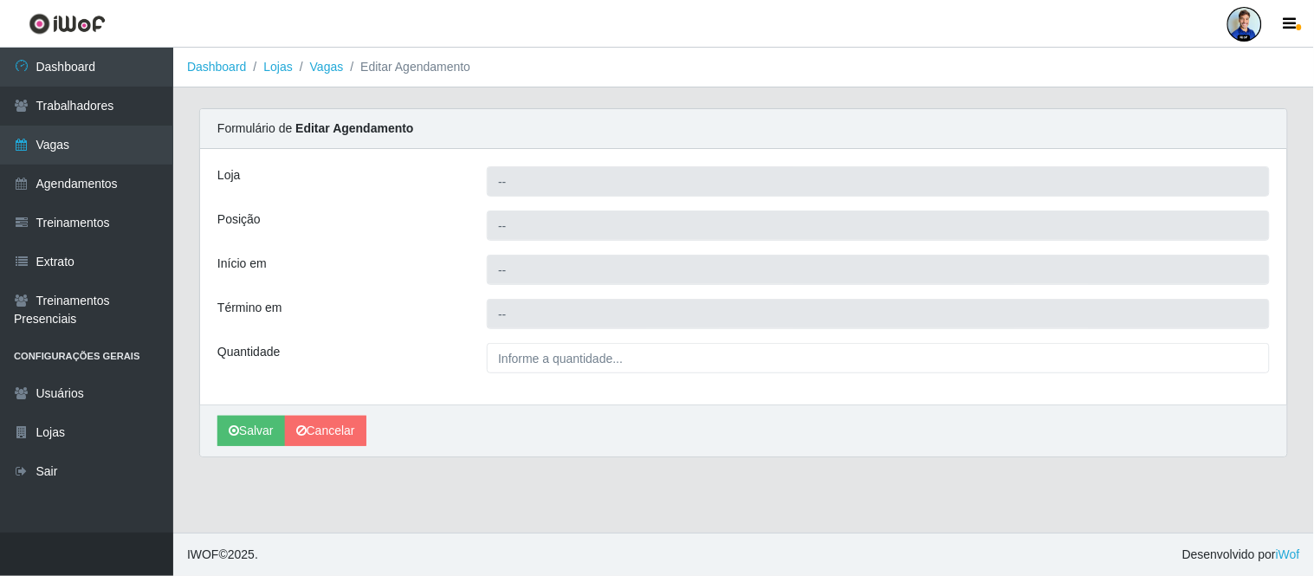
type input "Super Vilton"
type input "Operador de Loja +"
type input "[DATE] 15:00:00"
type input "[DATE] 21:00:00"
type input "2__"
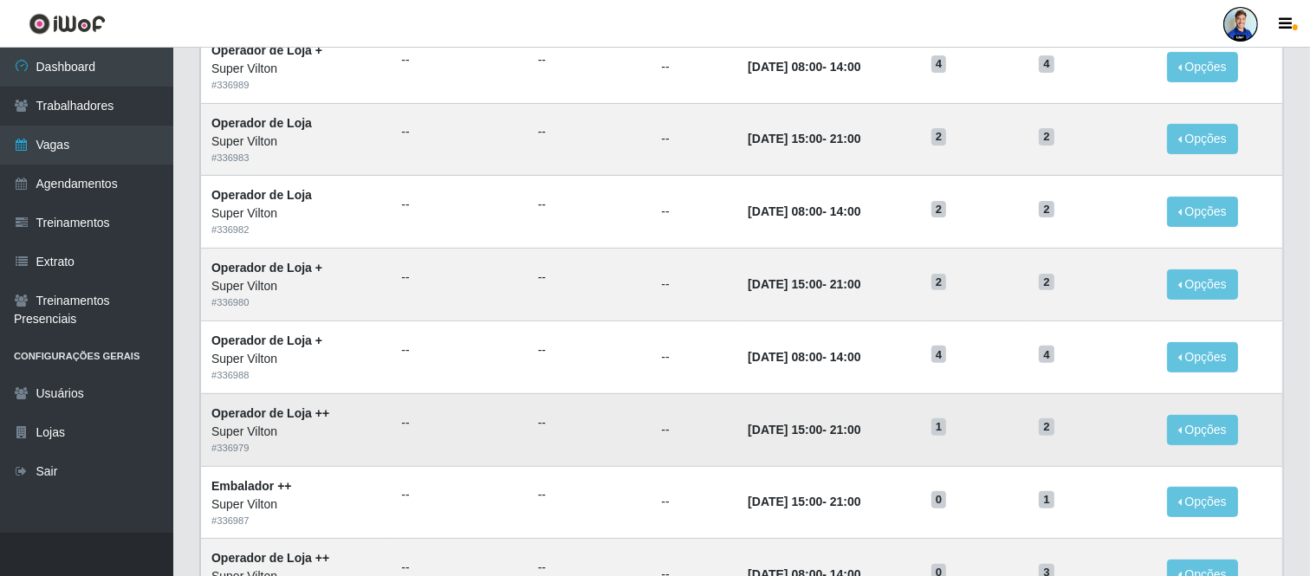
scroll to position [481, 0]
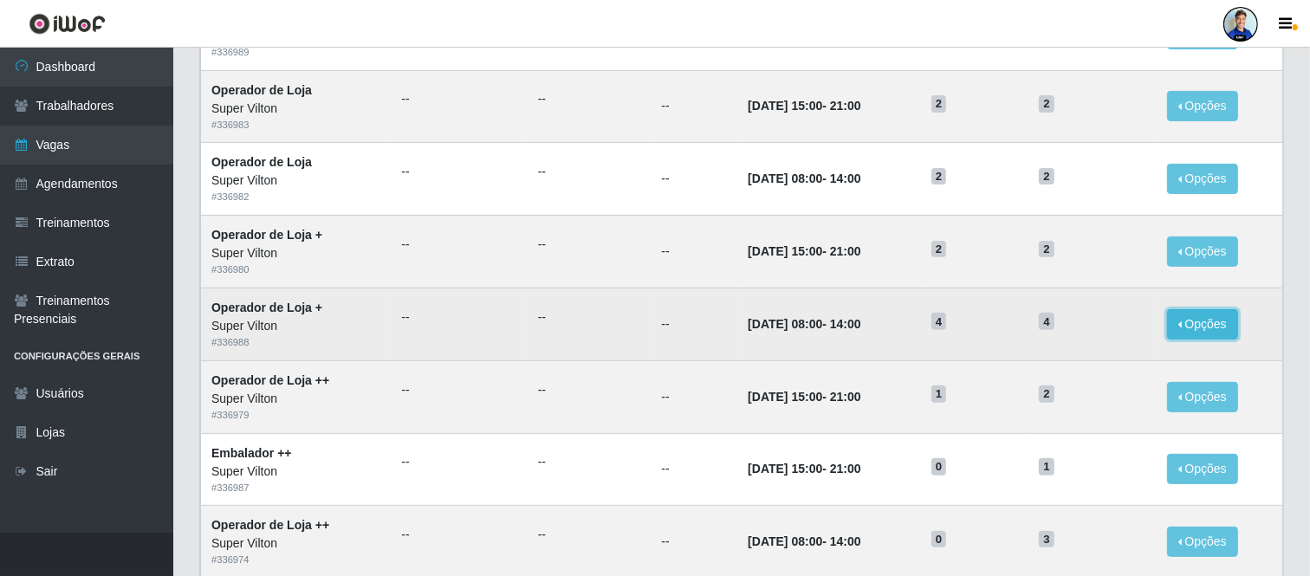
click at [1199, 327] on button "Opções" at bounding box center [1202, 324] width 71 height 30
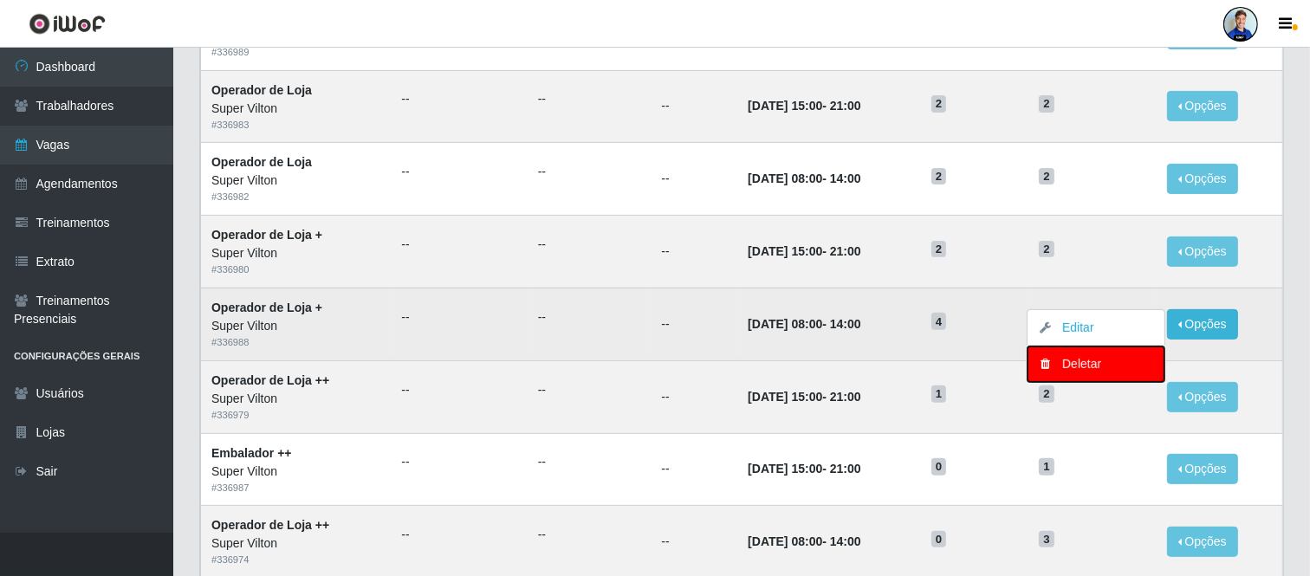
click at [1090, 367] on div "Deletar" at bounding box center [1096, 364] width 102 height 18
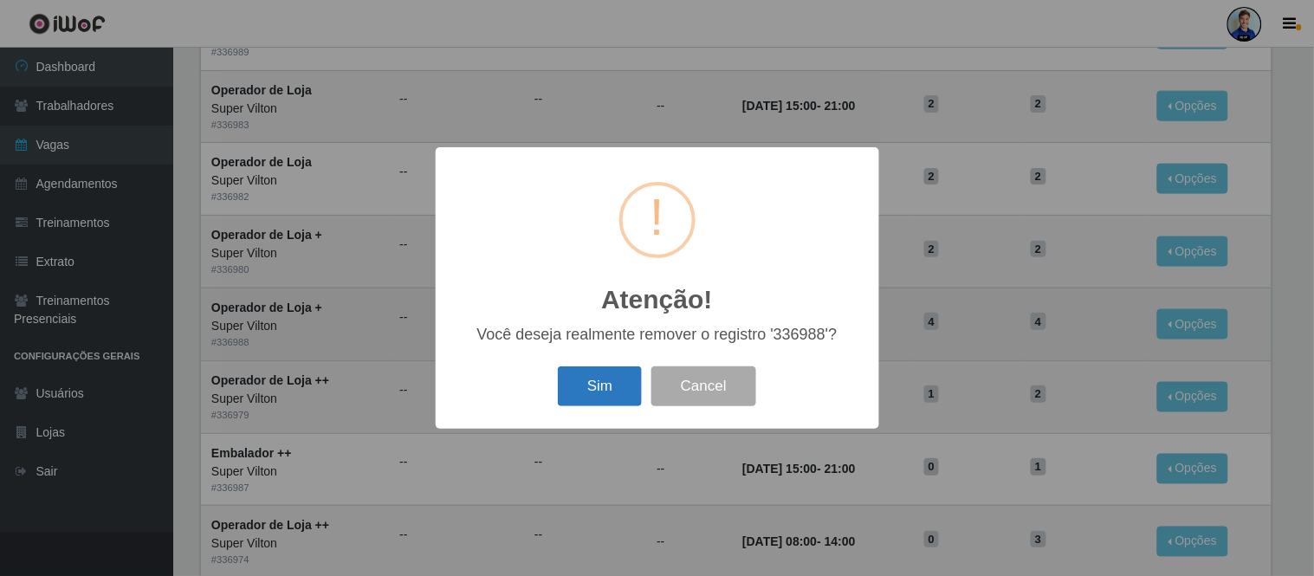
click at [622, 388] on button "Sim" at bounding box center [600, 387] width 84 height 41
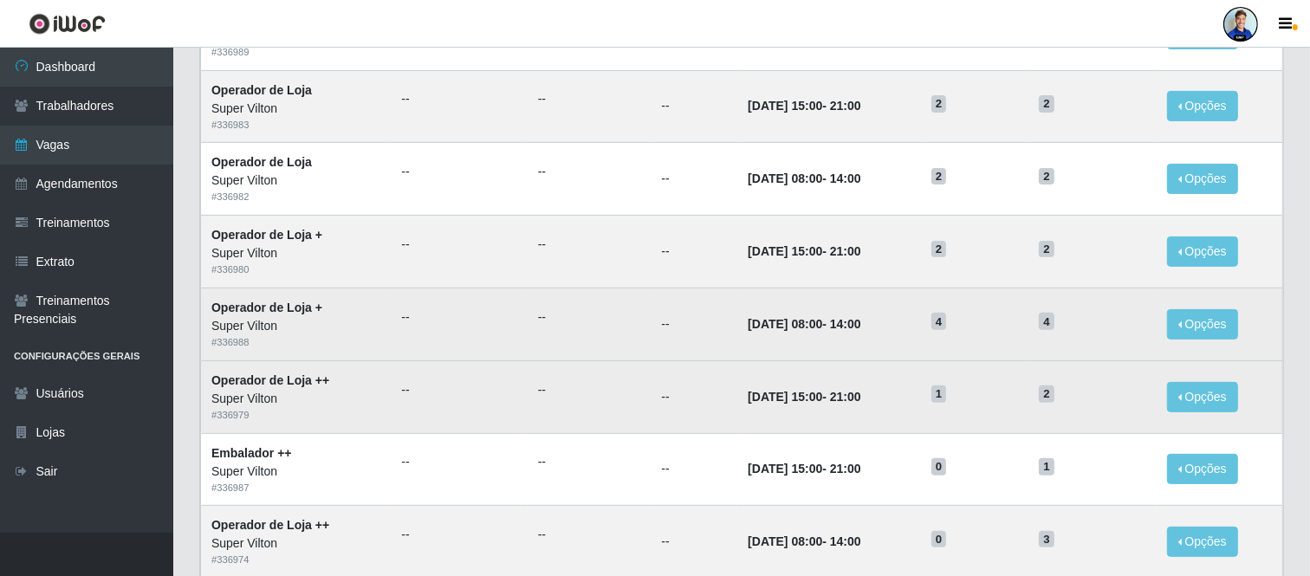
scroll to position [0, 0]
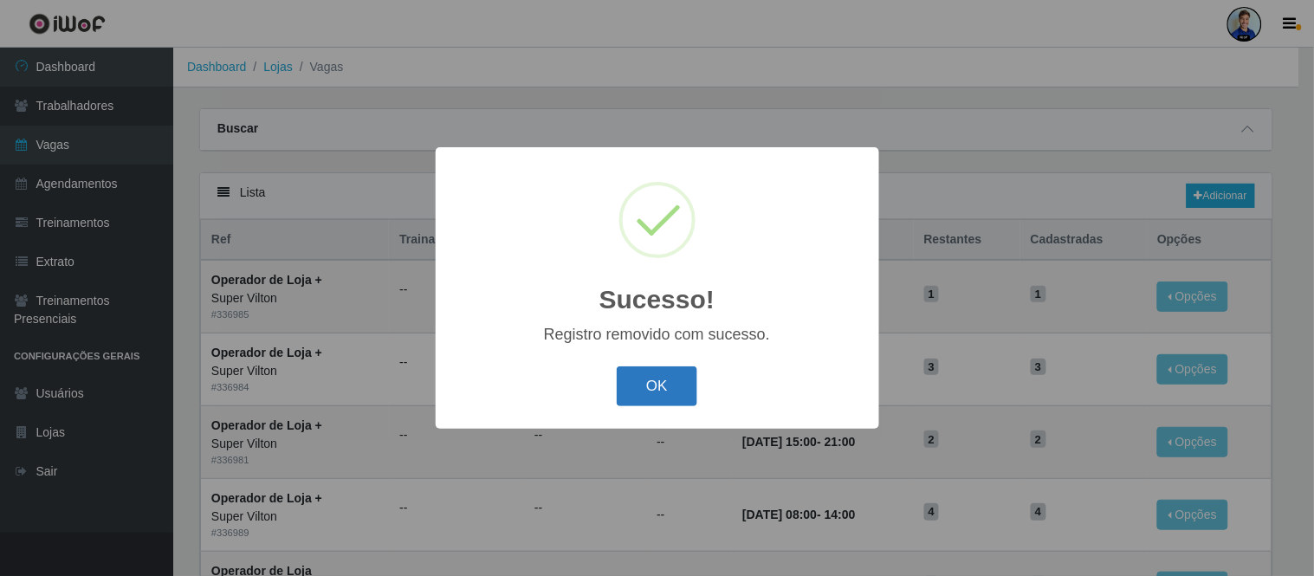
click at [672, 387] on button "OK" at bounding box center [657, 387] width 81 height 41
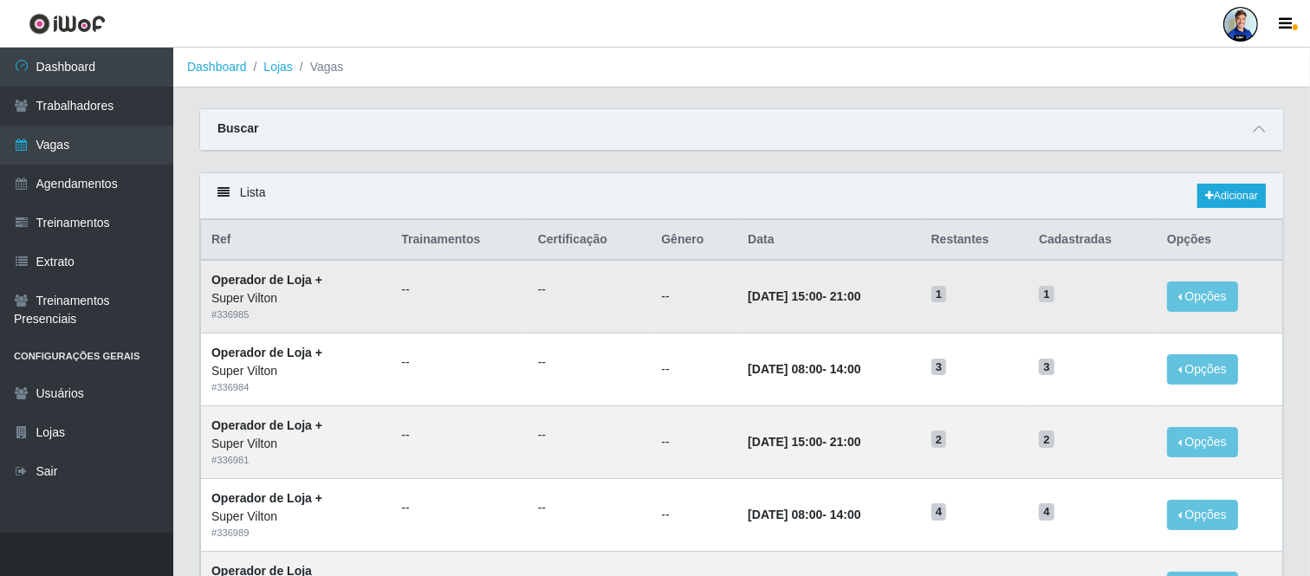
scroll to position [96, 0]
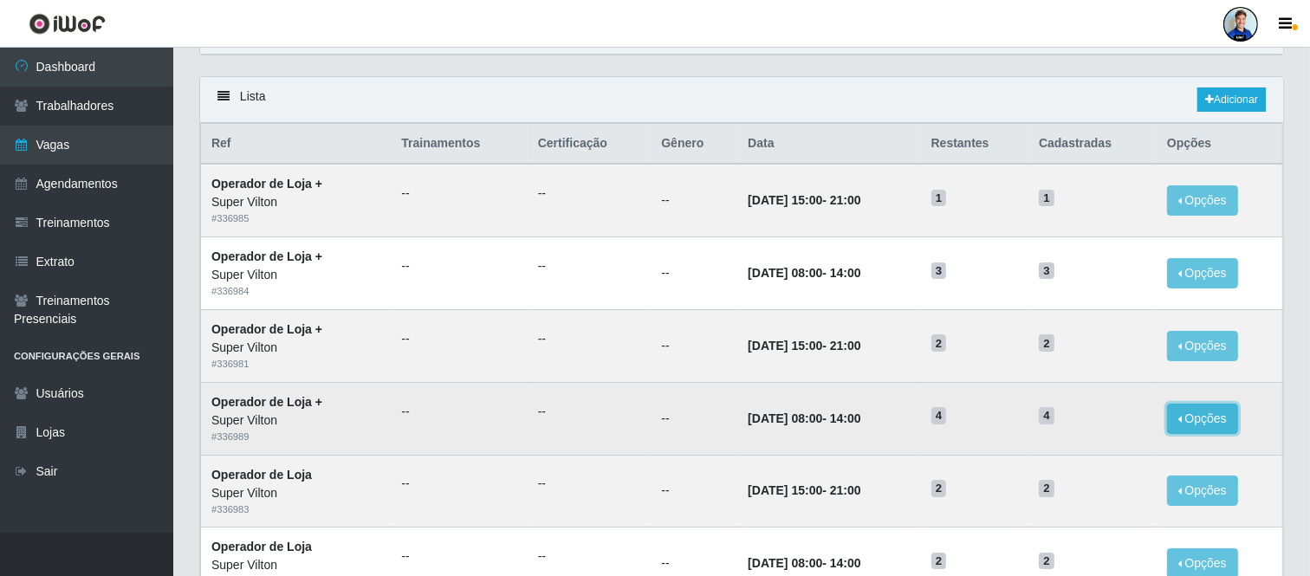
click at [1185, 417] on button "Opções" at bounding box center [1202, 419] width 71 height 30
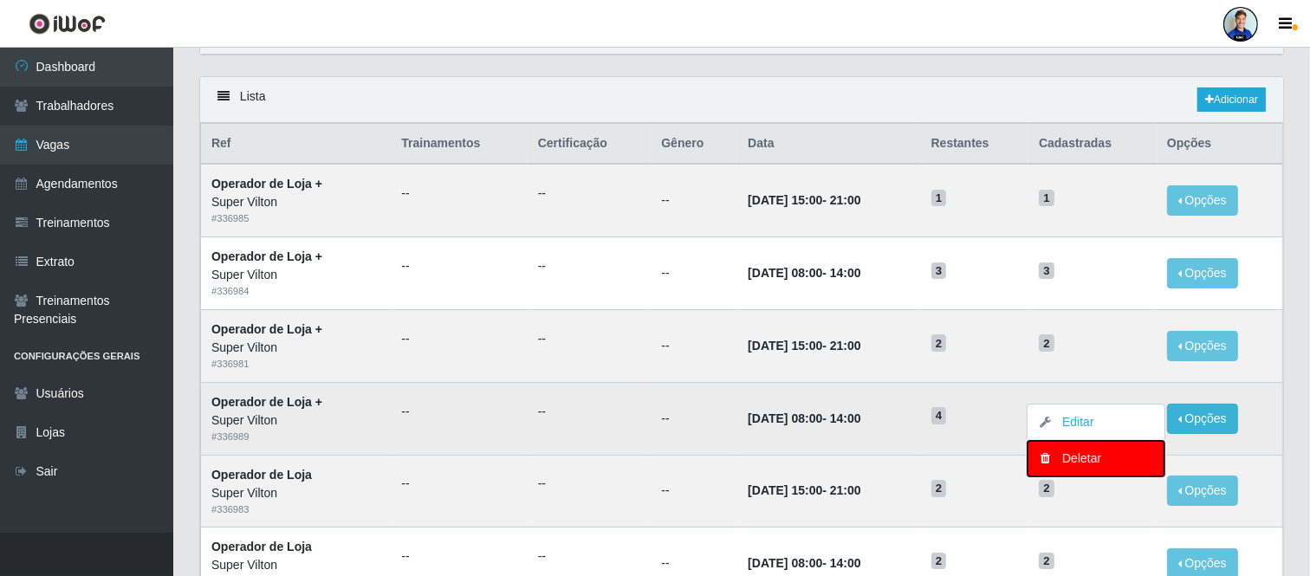
click at [1086, 457] on div "Deletar" at bounding box center [1096, 459] width 102 height 18
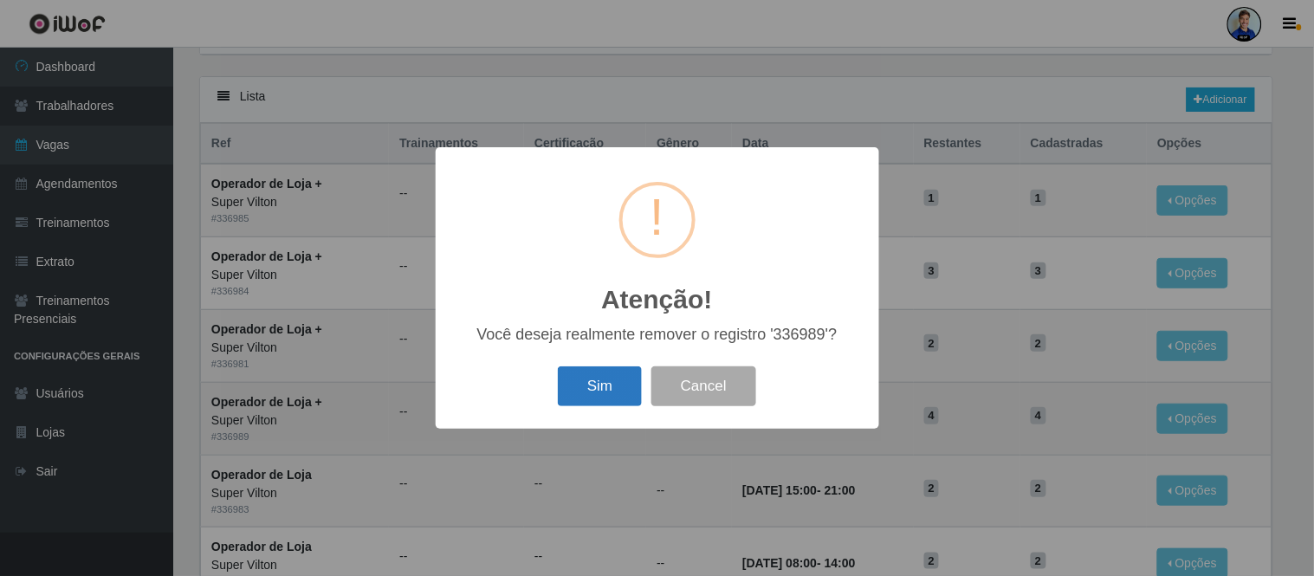
click at [587, 383] on button "Sim" at bounding box center [600, 387] width 84 height 41
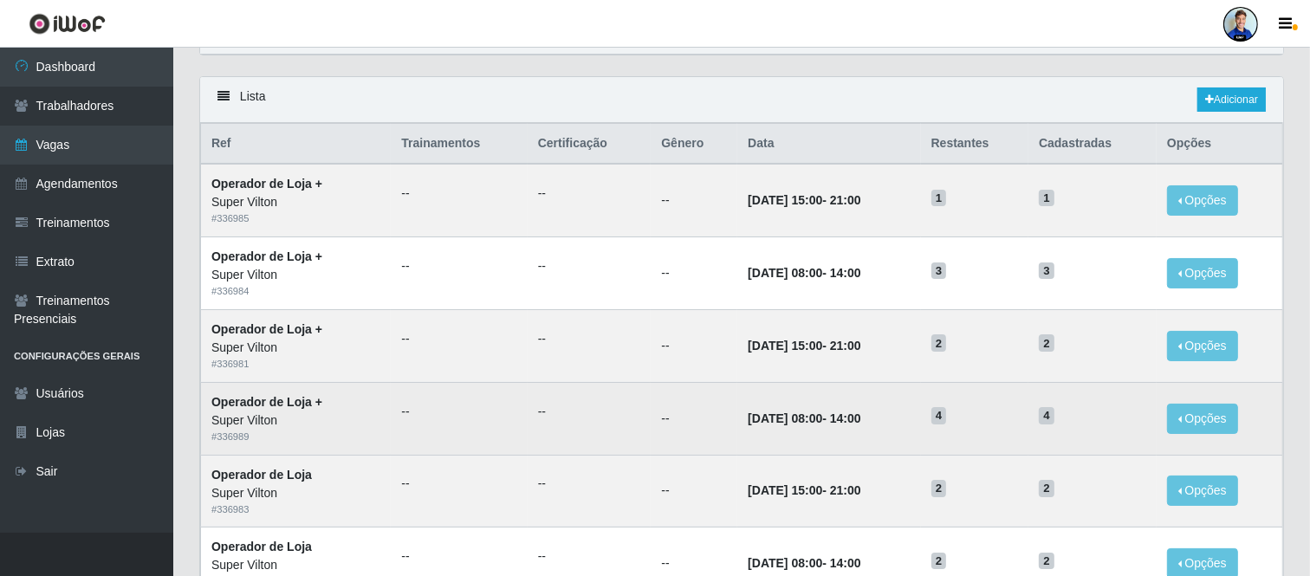
scroll to position [0, 0]
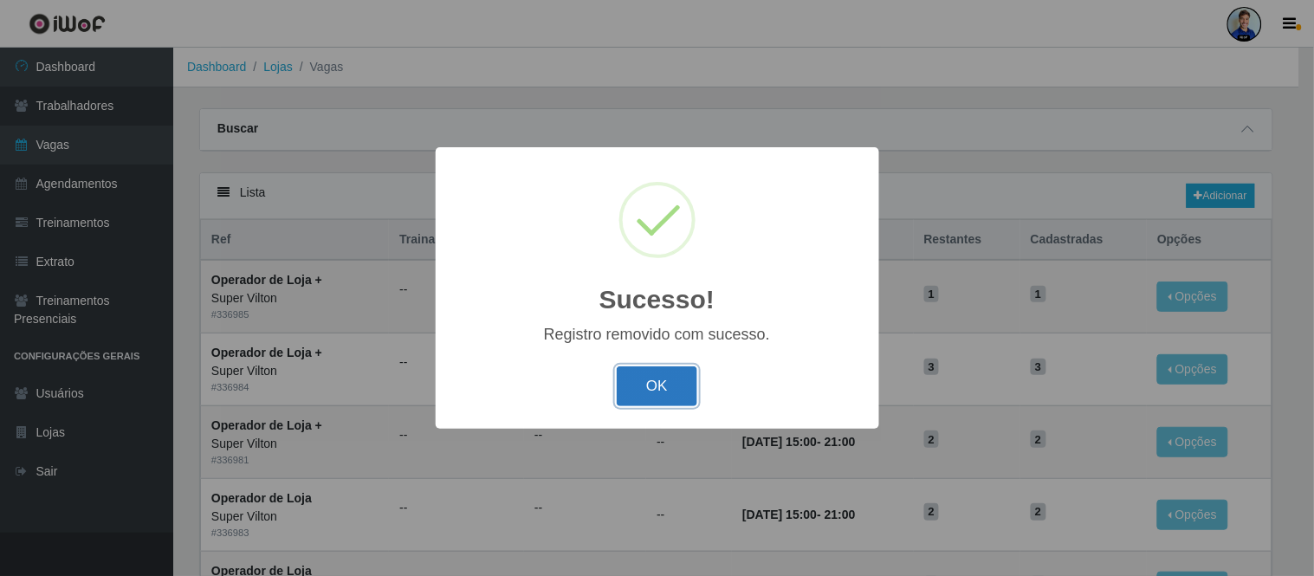
click at [695, 377] on button "OK" at bounding box center [657, 387] width 81 height 41
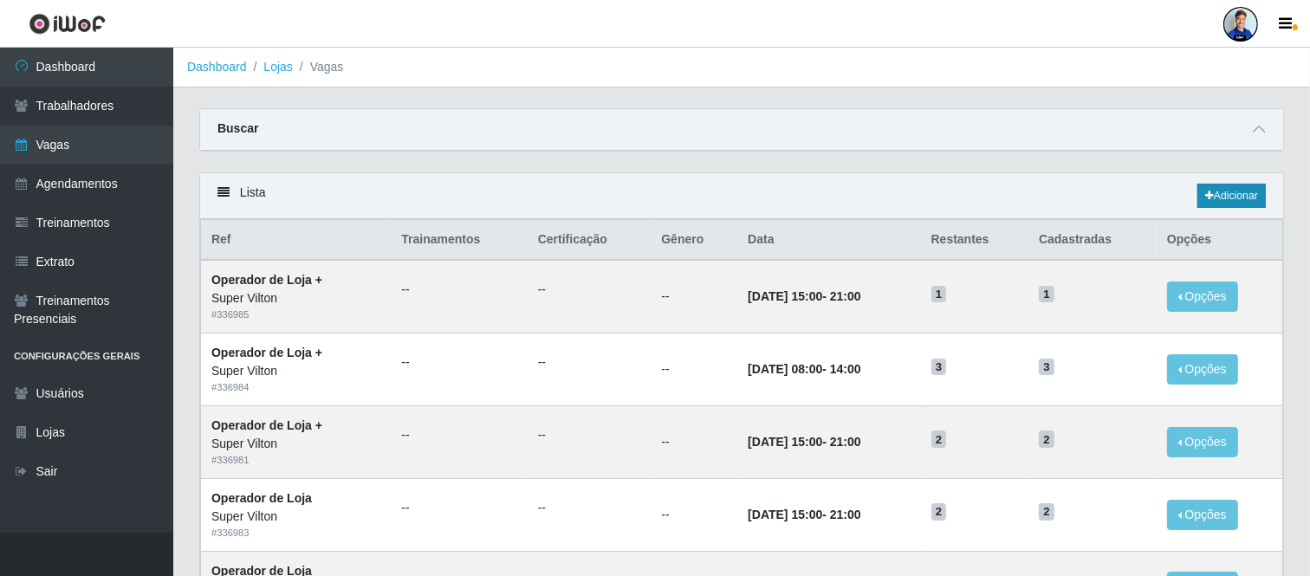
drag, startPoint x: 1253, startPoint y: 217, endPoint x: 1245, endPoint y: 206, distance: 13.0
click at [1250, 214] on div "Lista Adicionar" at bounding box center [741, 196] width 1083 height 46
click at [1243, 204] on link "Adicionar" at bounding box center [1232, 196] width 68 height 24
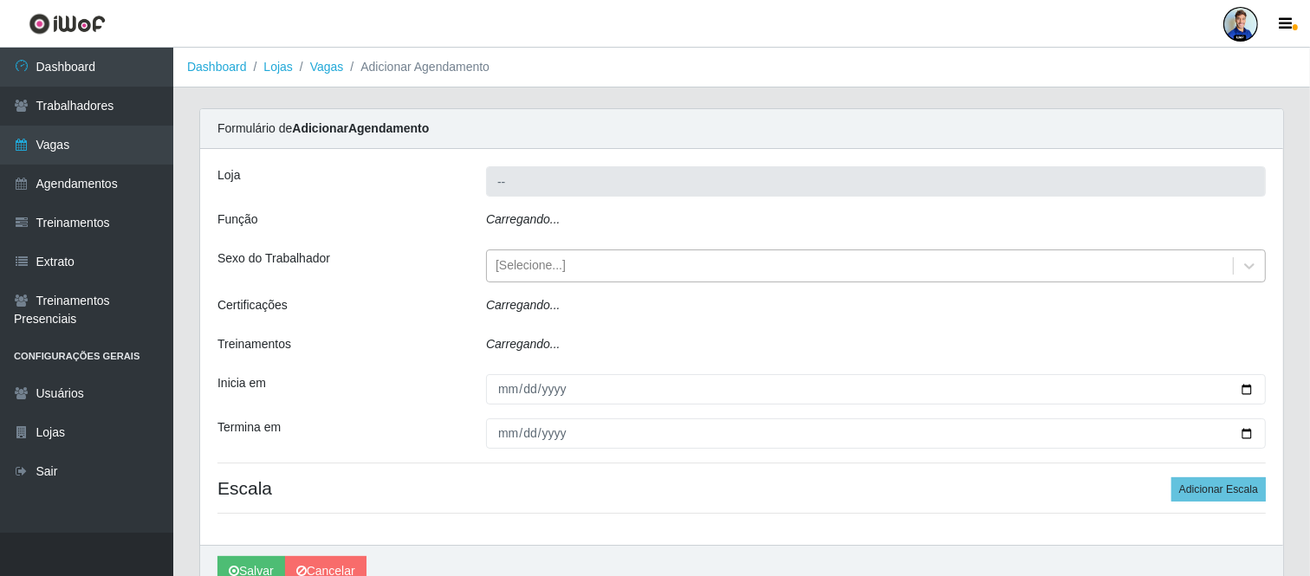
type input "Super Vilton"
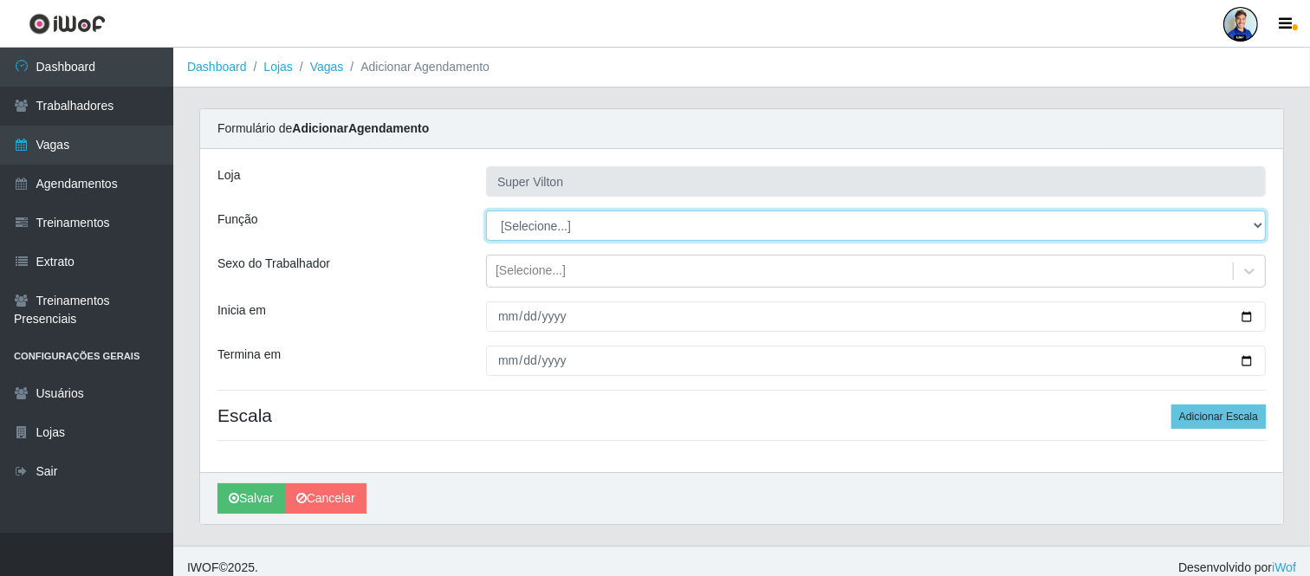
click at [551, 225] on select "[Selecione...] ASG ASG + ASG ++ Auxiliar de Depósito Auxiliar de Depósito + Aux…" at bounding box center [876, 226] width 780 height 30
select select "70"
click at [486, 211] on select "[Selecione...] ASG ASG + ASG ++ Auxiliar de Depósito Auxiliar de Depósito + Aux…" at bounding box center [876, 226] width 780 height 30
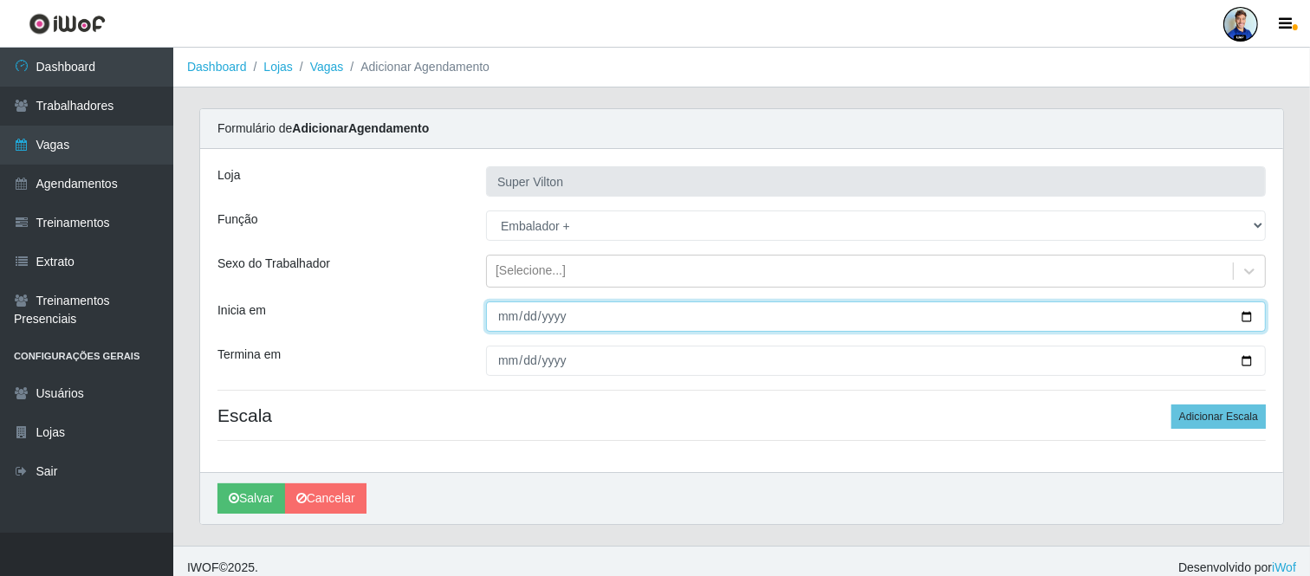
click at [503, 329] on input "Inicia em" at bounding box center [876, 317] width 780 height 30
type input "[DATE]"
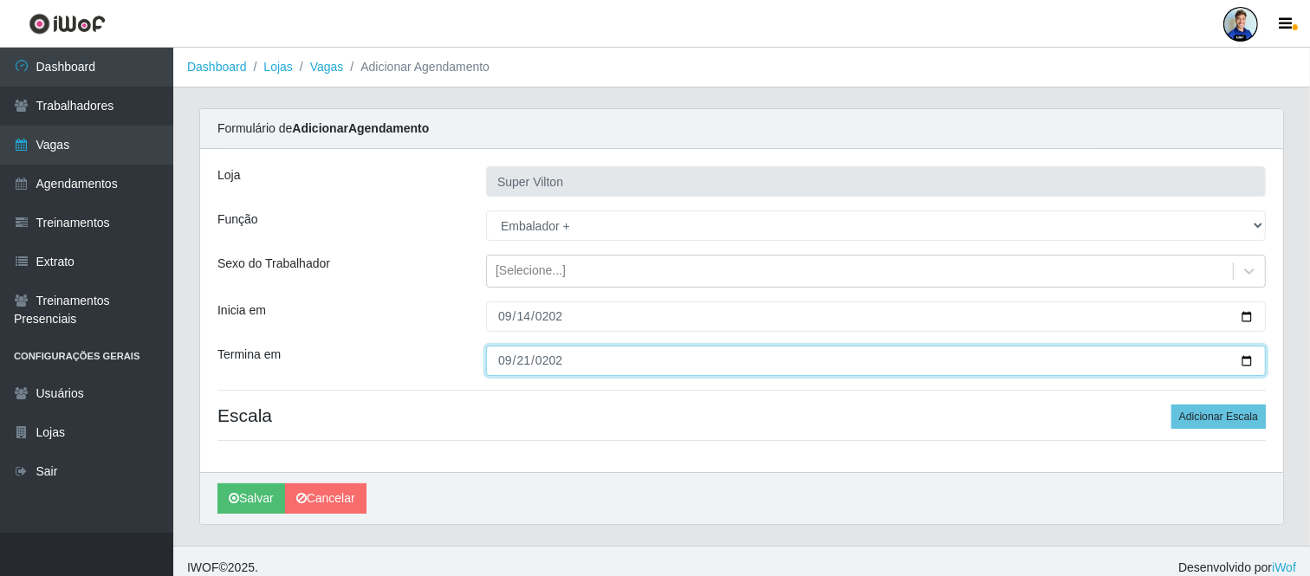
type input "[DATE]"
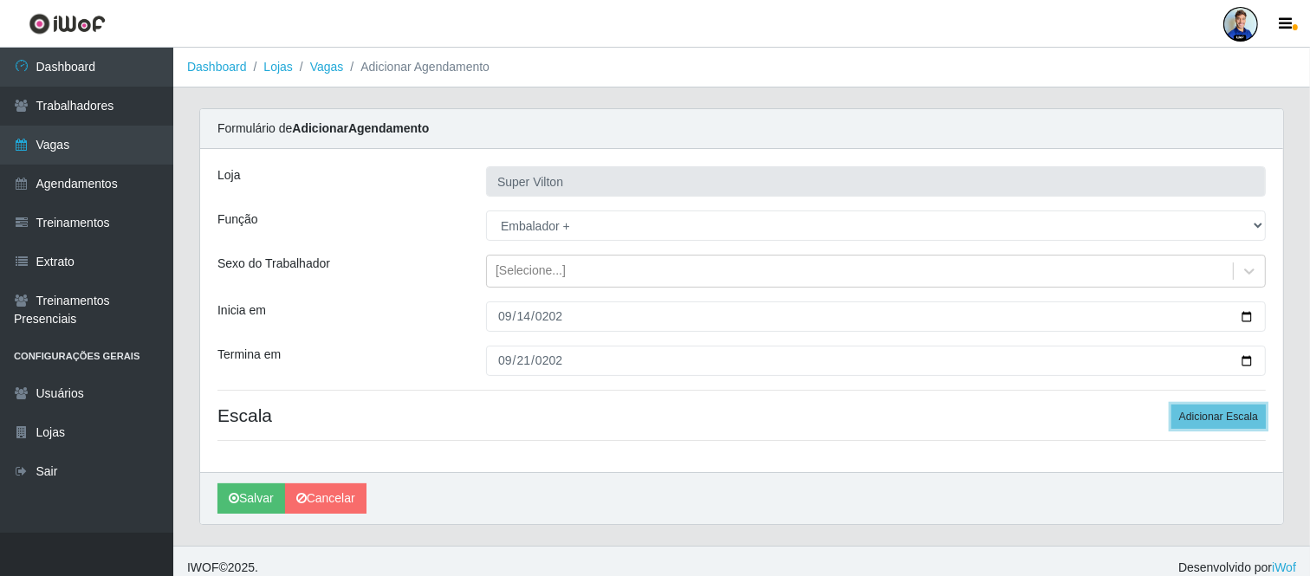
click at [1172, 405] on button "Adicionar Escala" at bounding box center [1219, 417] width 94 height 24
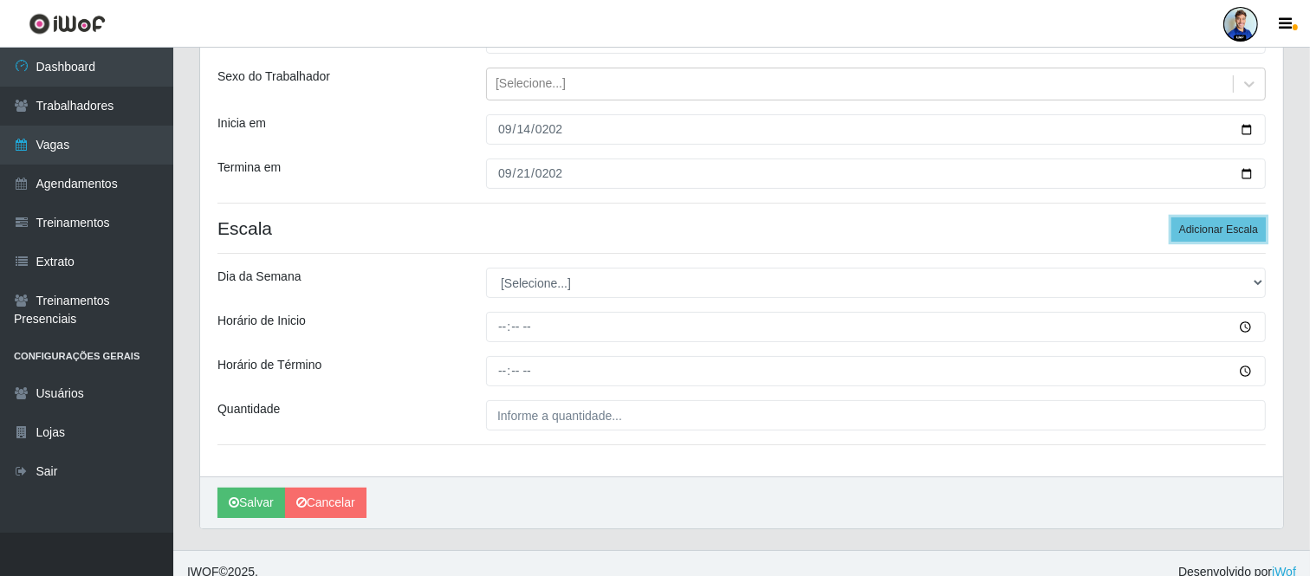
scroll to position [192, 0]
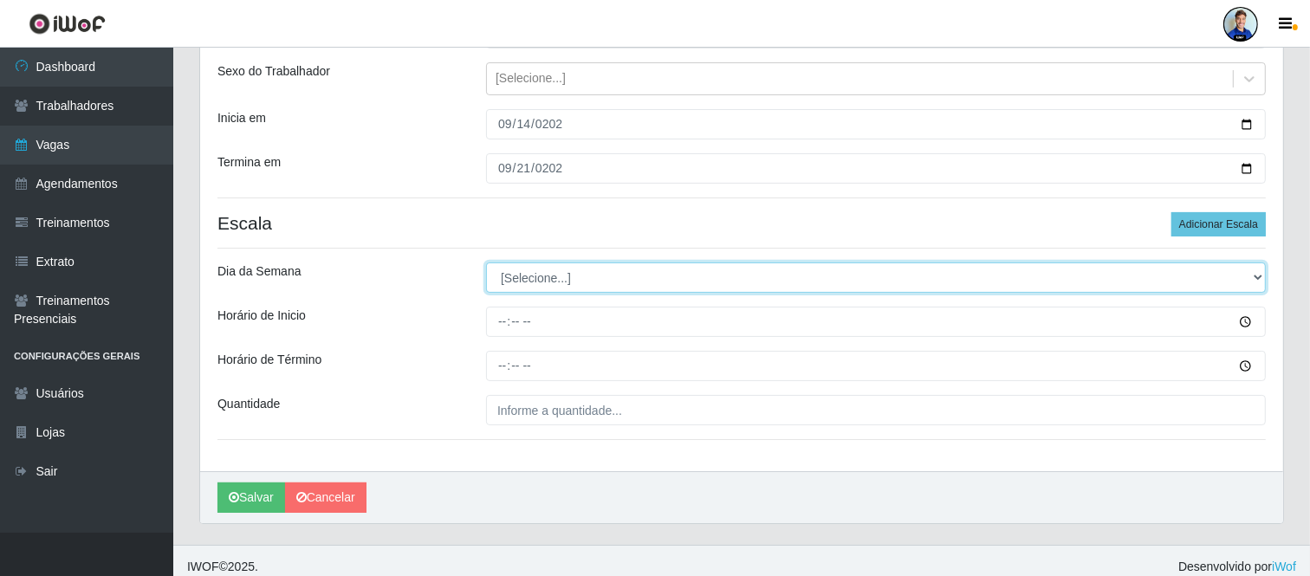
click at [529, 274] on select "[Selecione...] Segunda Terça Quarta Quinta Sexta Sábado Domingo" at bounding box center [876, 278] width 780 height 30
select select "0"
click at [486, 263] on select "[Selecione...] Segunda Terça Quarta Quinta Sexta Sábado Domingo" at bounding box center [876, 278] width 780 height 30
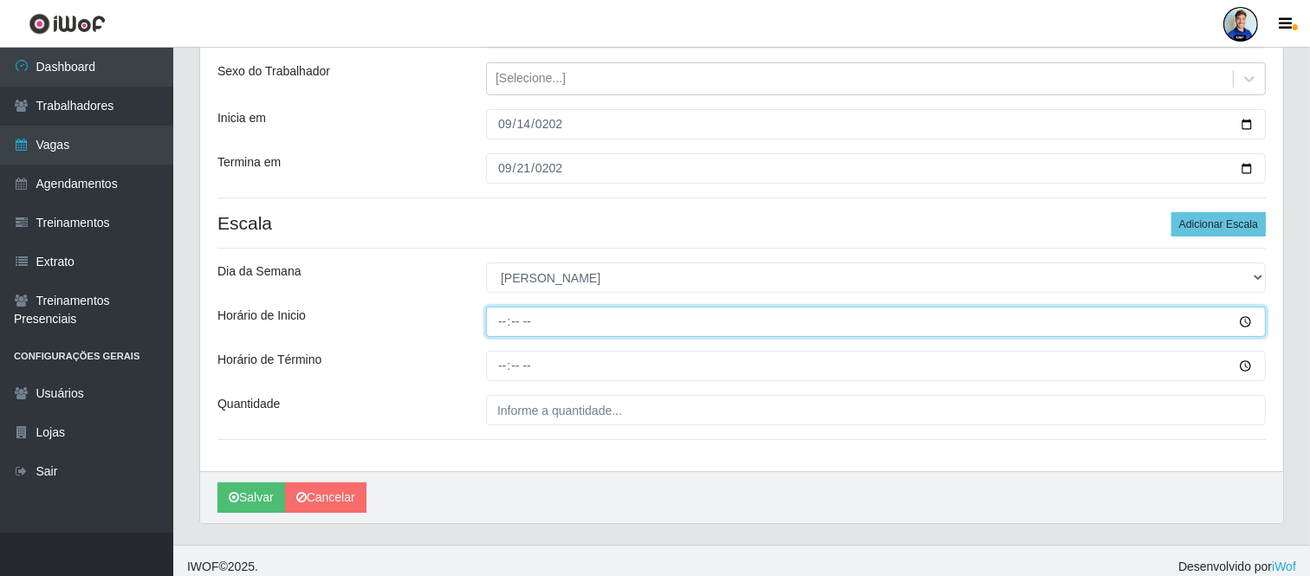
type input "08:00"
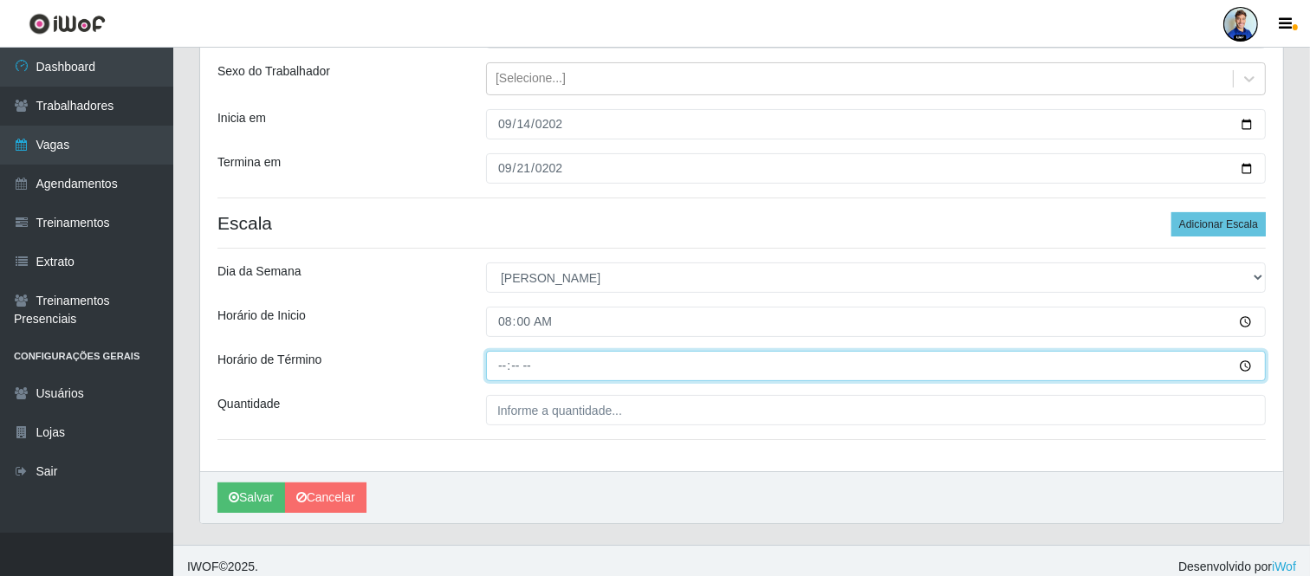
type input "14:00"
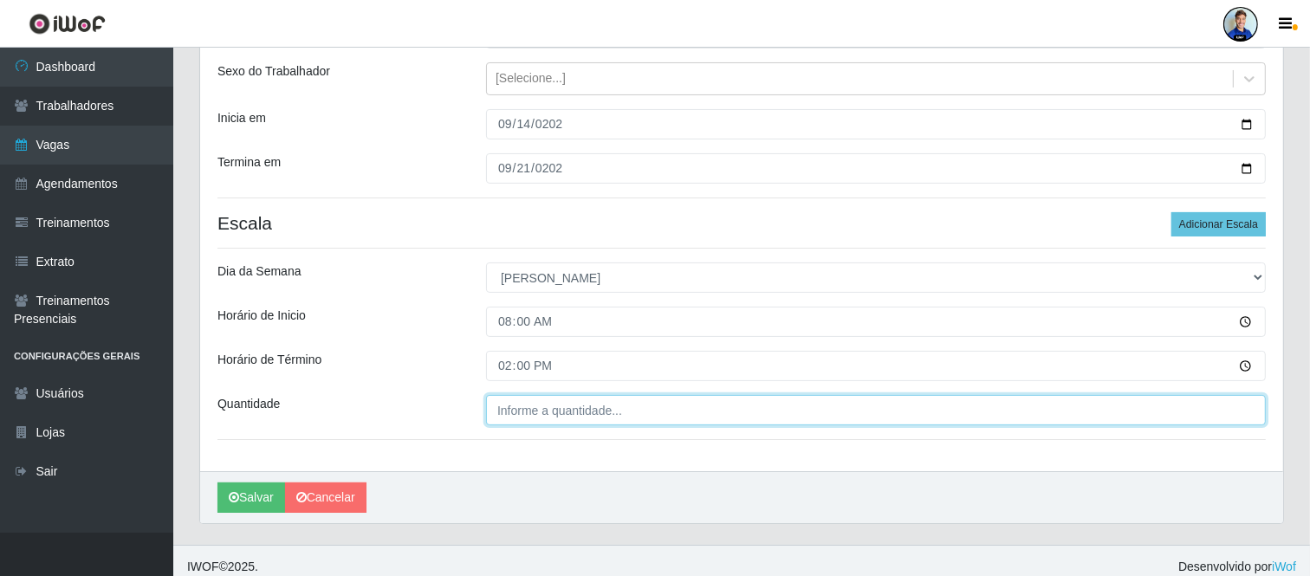
type input "___"
type input "4__"
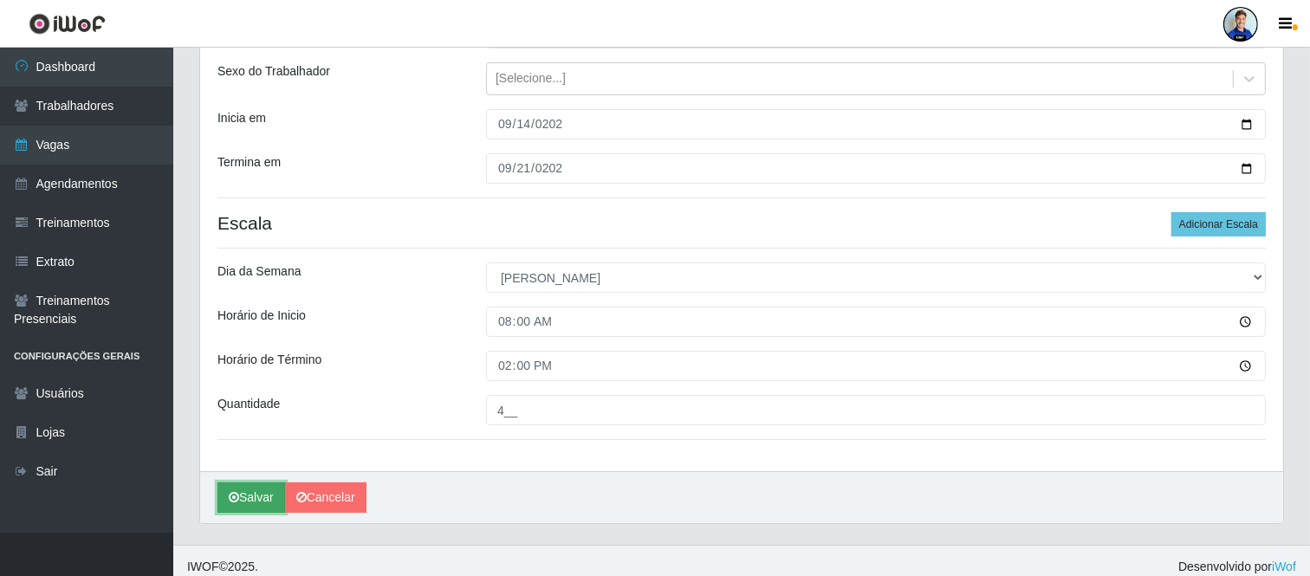
click at [263, 492] on button "Salvar" at bounding box center [251, 498] width 68 height 30
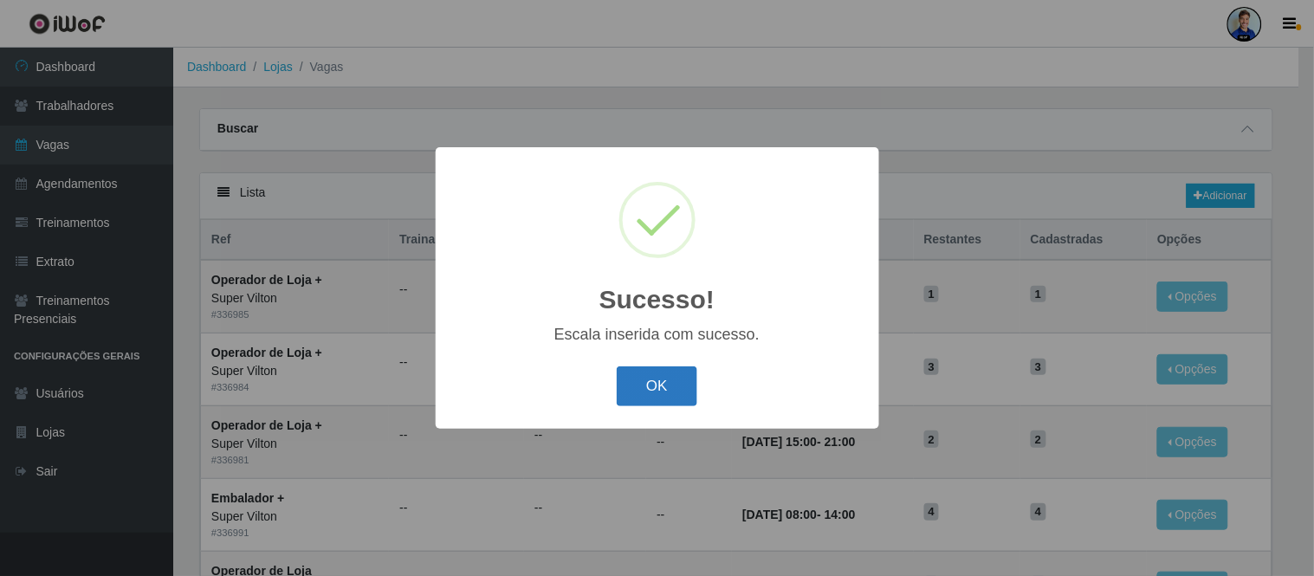
click at [648, 385] on button "OK" at bounding box center [657, 387] width 81 height 41
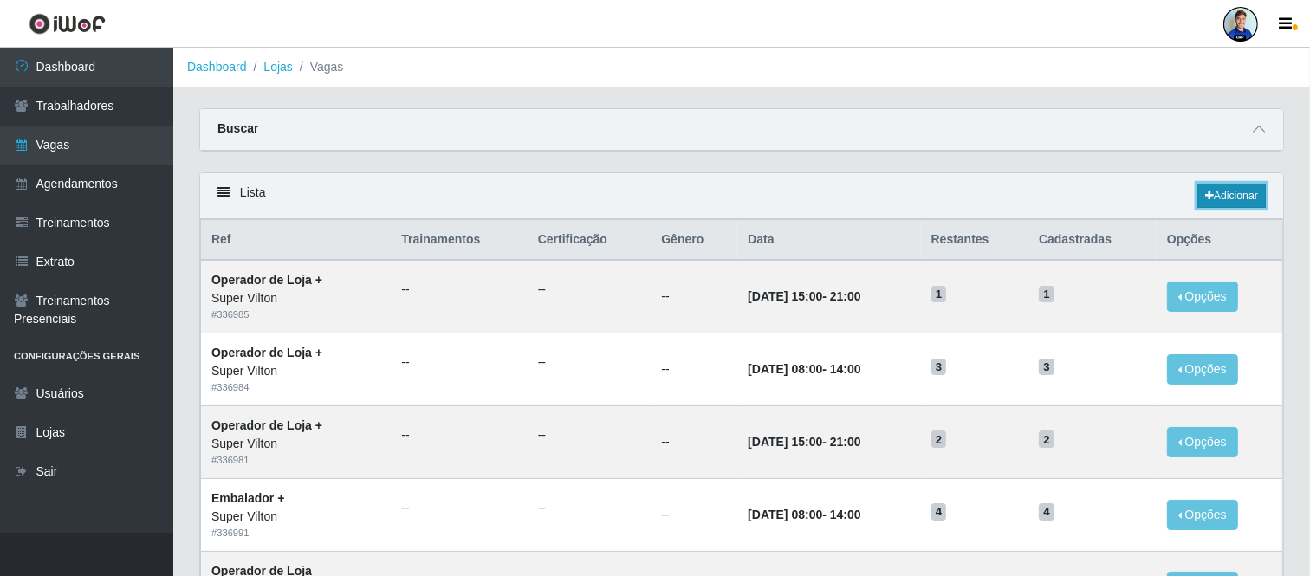
click at [1223, 201] on link "Adicionar" at bounding box center [1232, 196] width 68 height 24
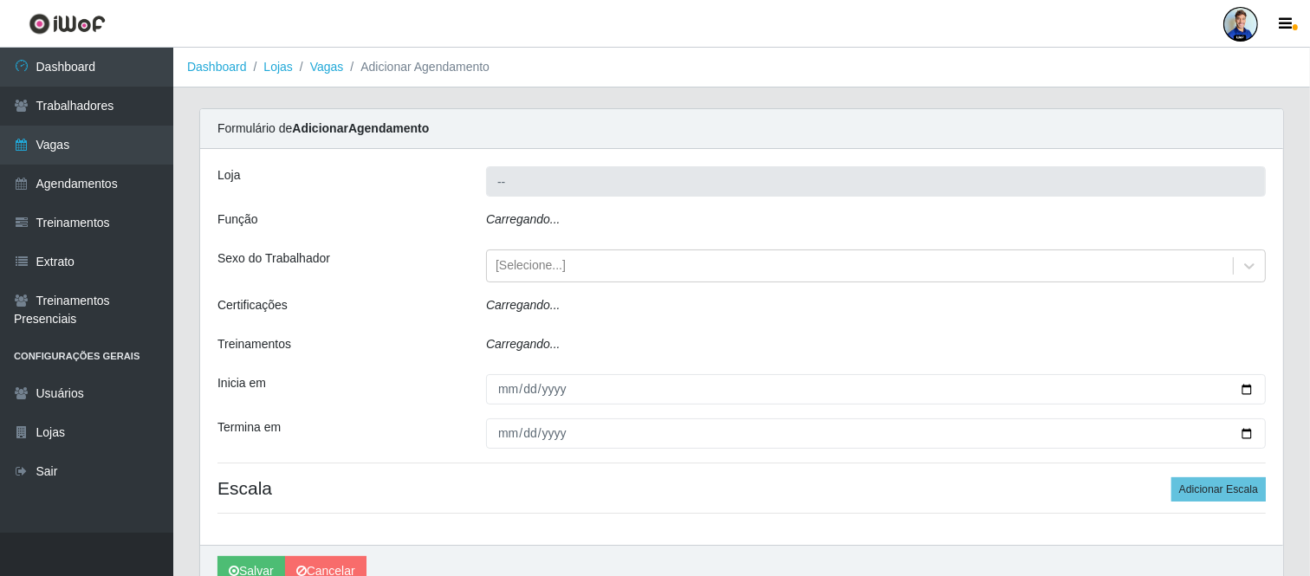
type input "Super Vilton"
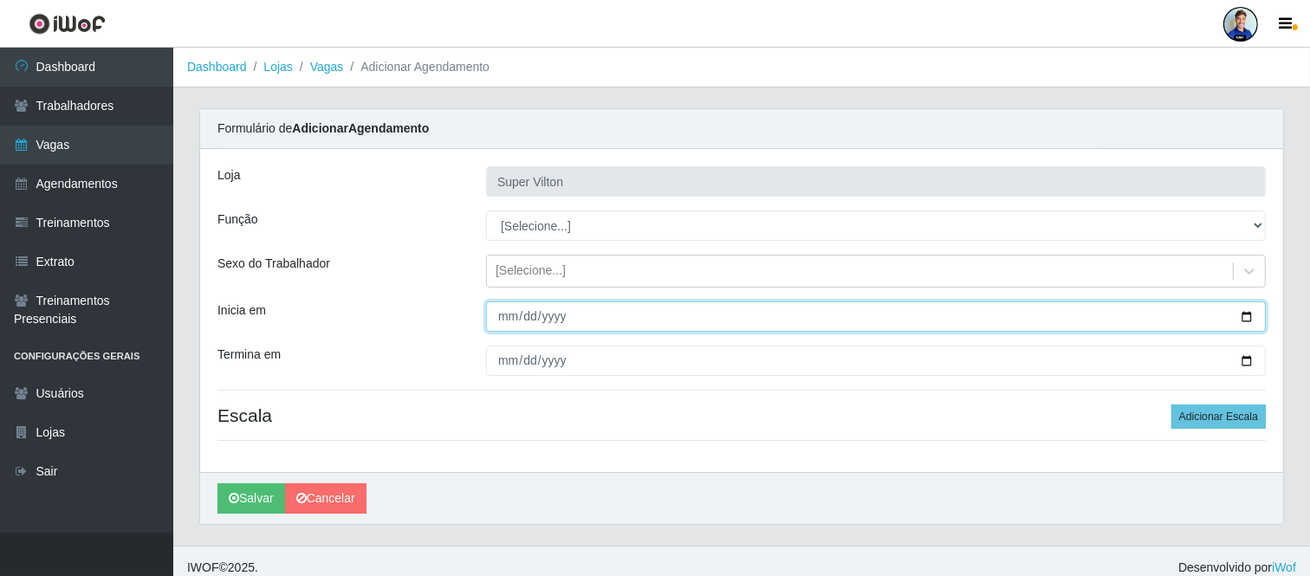
click at [526, 309] on input "Inicia em" at bounding box center [876, 317] width 780 height 30
click at [506, 314] on input "Inicia em" at bounding box center [876, 317] width 780 height 30
type input "[DATE]"
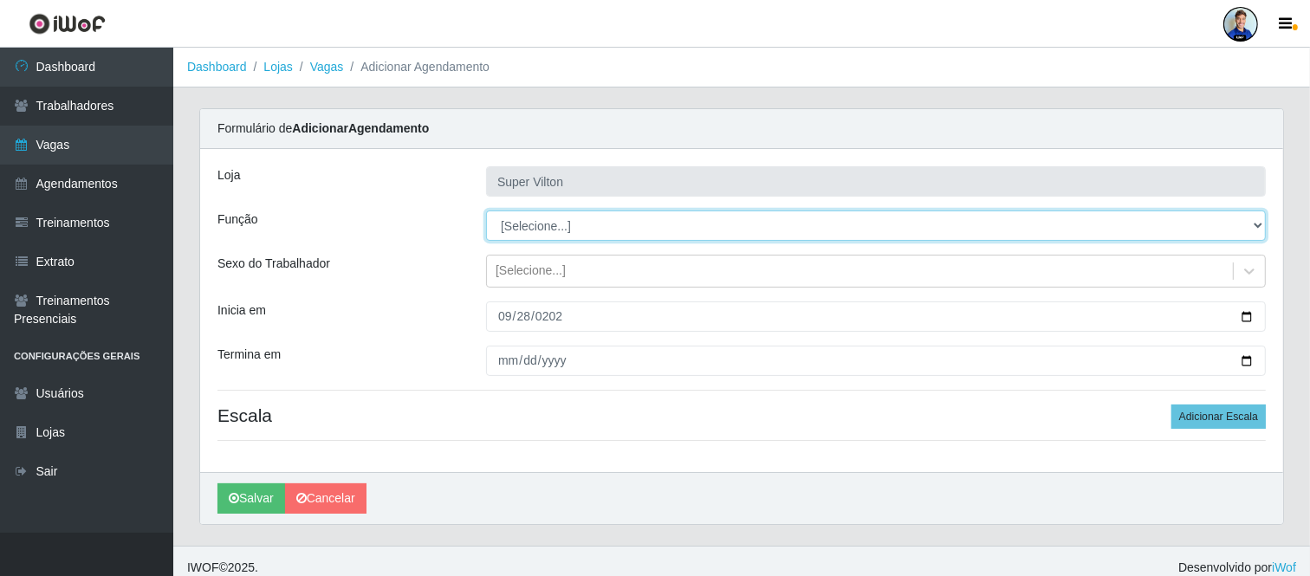
click at [534, 232] on select "[Selecione...] ASG ASG + ASG ++ Auxiliar de Depósito Auxiliar de Depósito + Aux…" at bounding box center [876, 226] width 780 height 30
select select "70"
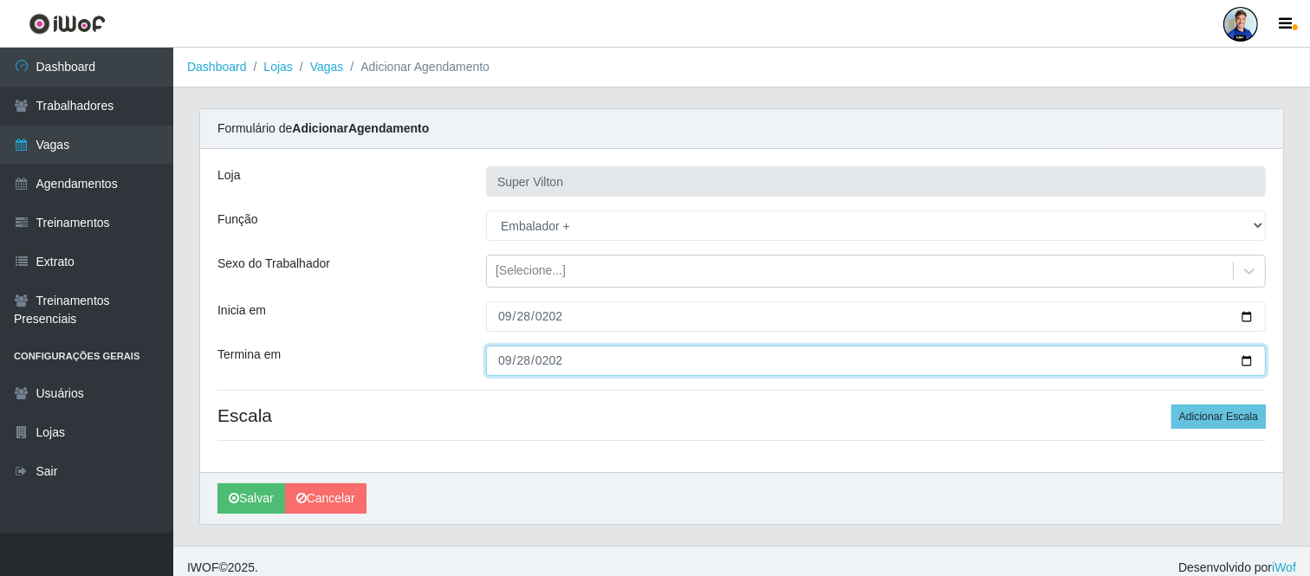
type input "[DATE]"
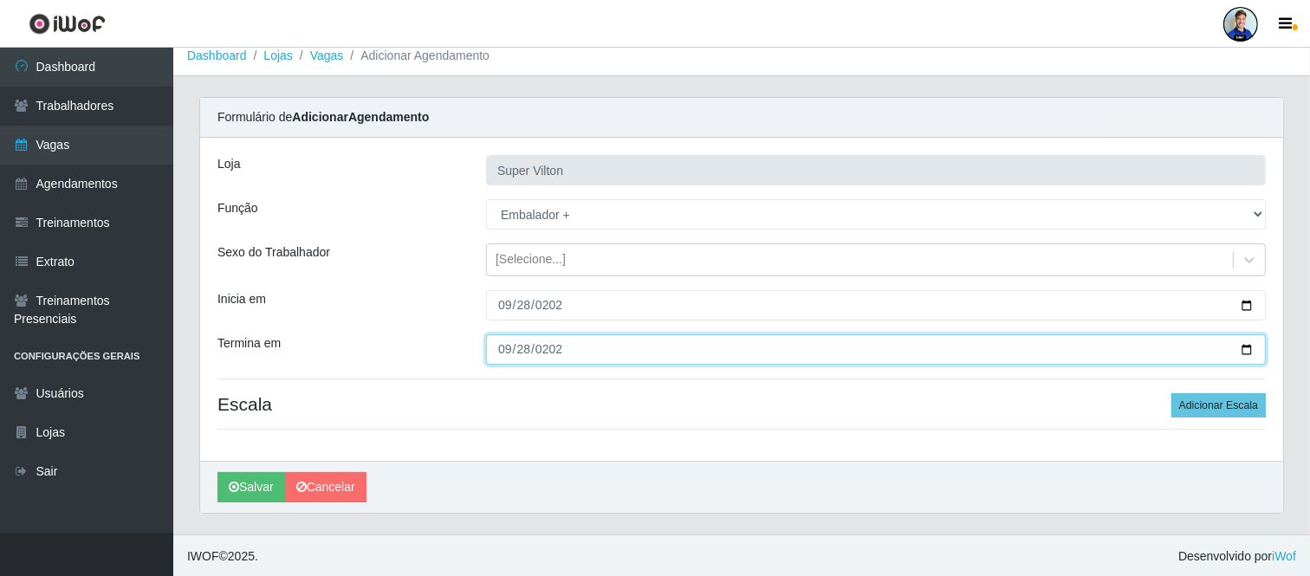
scroll to position [13, 0]
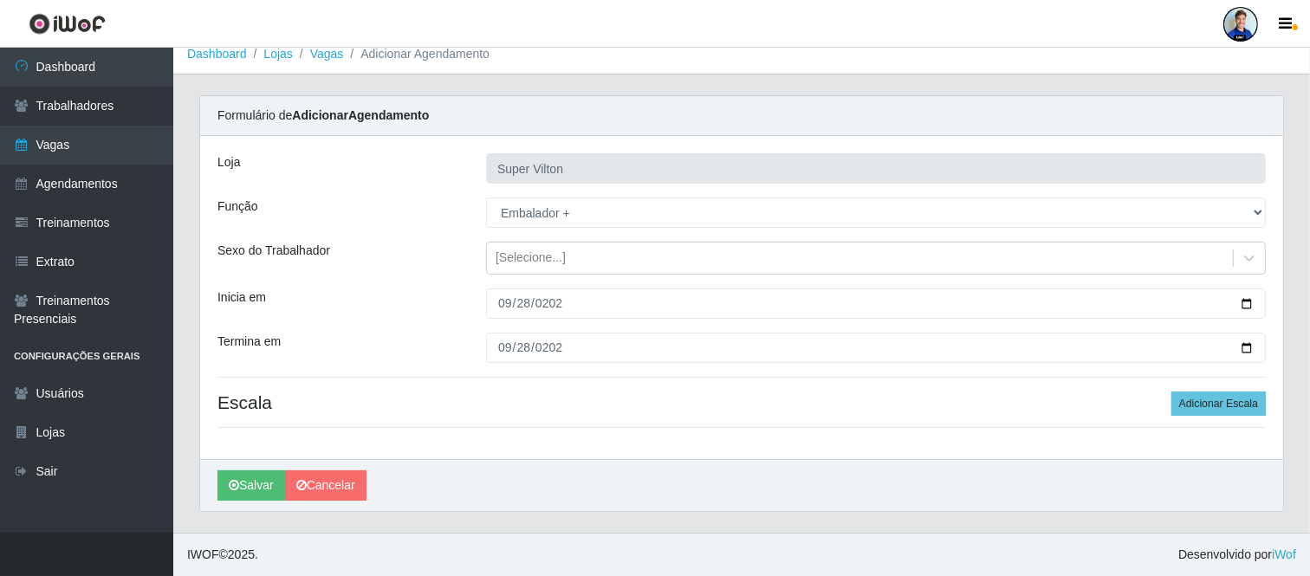
click at [741, 408] on h4 "Escala Adicionar Escala" at bounding box center [741, 403] width 1048 height 22
click at [1226, 393] on button "Adicionar Escala" at bounding box center [1219, 404] width 94 height 24
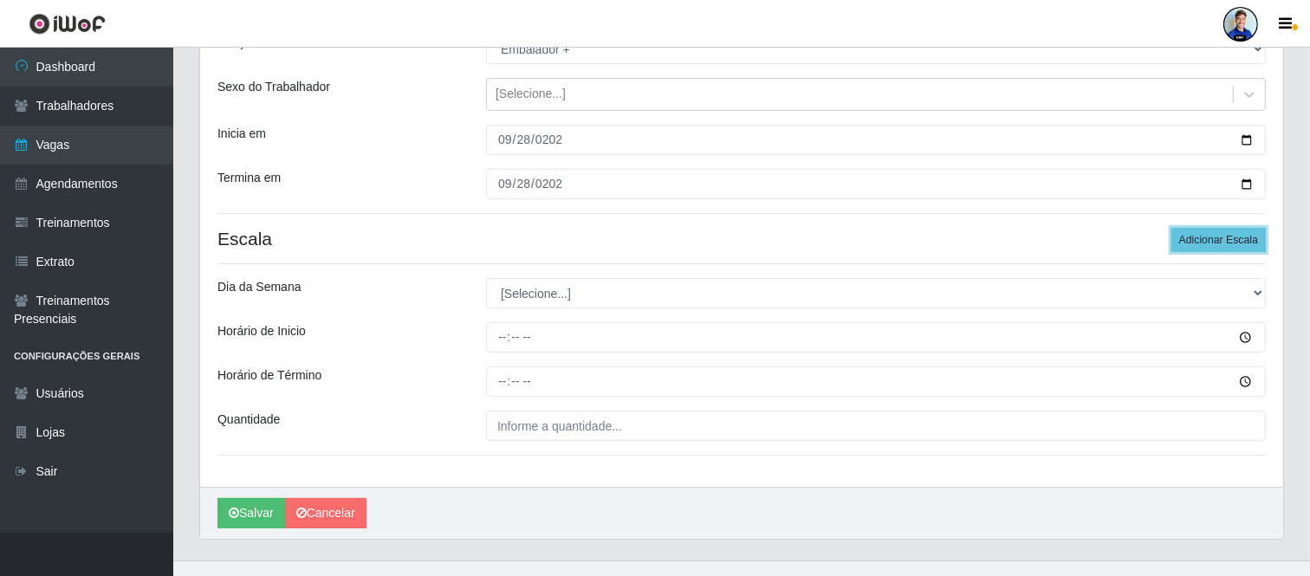
scroll to position [204, 0]
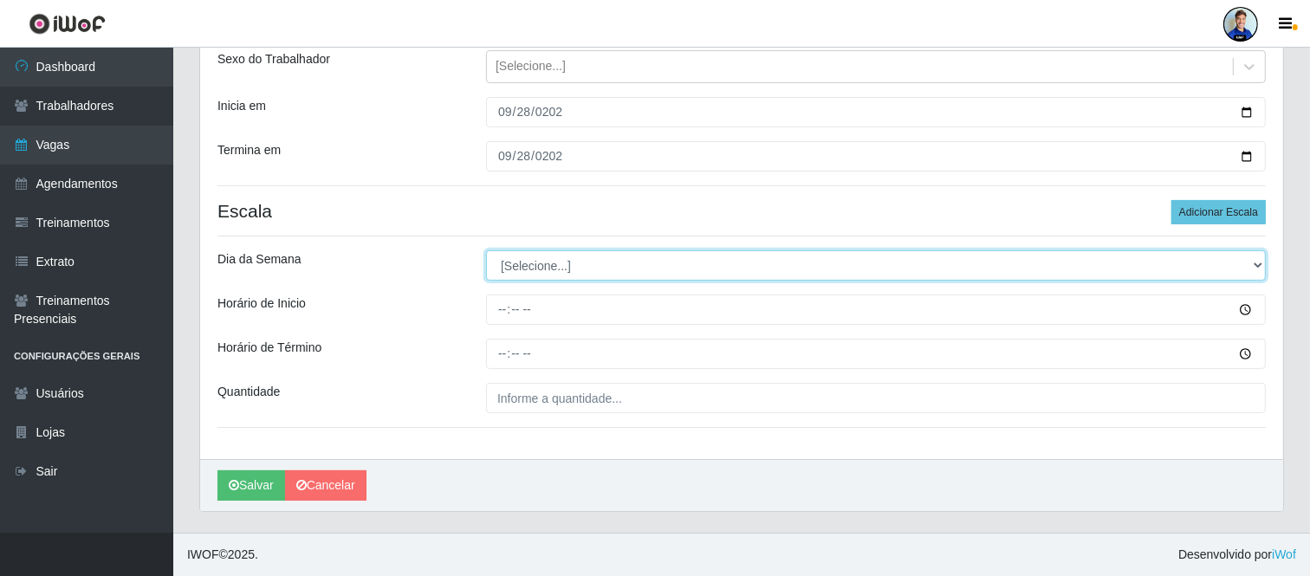
click at [531, 263] on select "[Selecione...] Segunda Terça Quarta Quinta Sexta Sábado Domingo" at bounding box center [876, 265] width 780 height 30
select select "0"
click at [486, 250] on select "[Selecione...] Segunda Terça Quarta Quinta Sexta Sábado Domingo" at bounding box center [876, 265] width 780 height 30
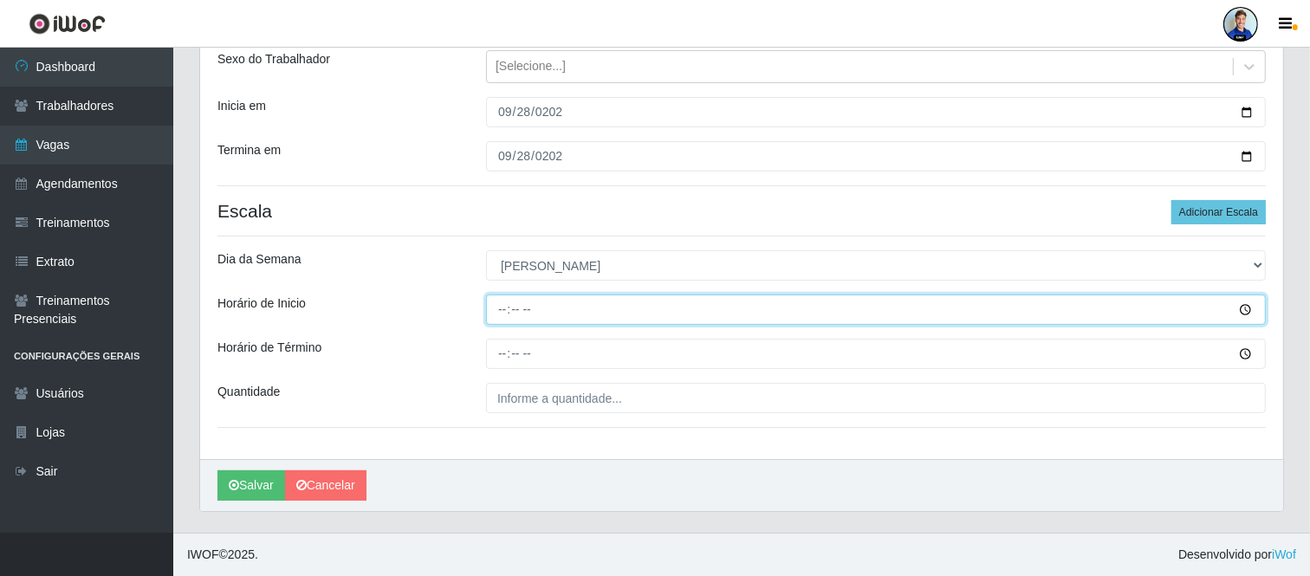
type input "15:00"
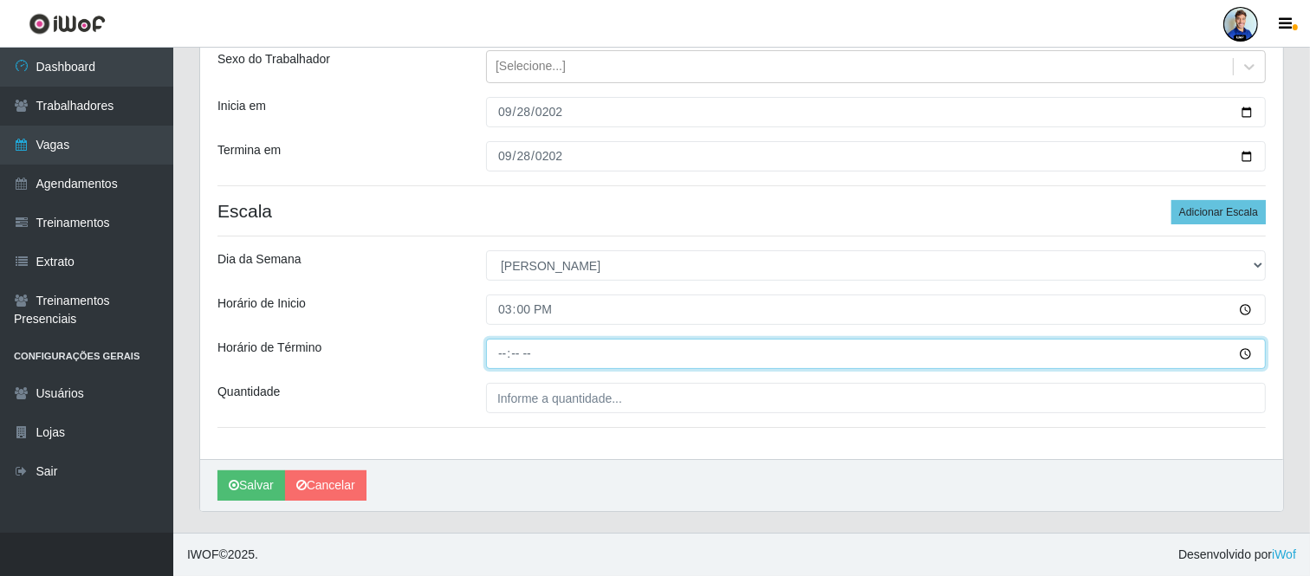
type input "21:00"
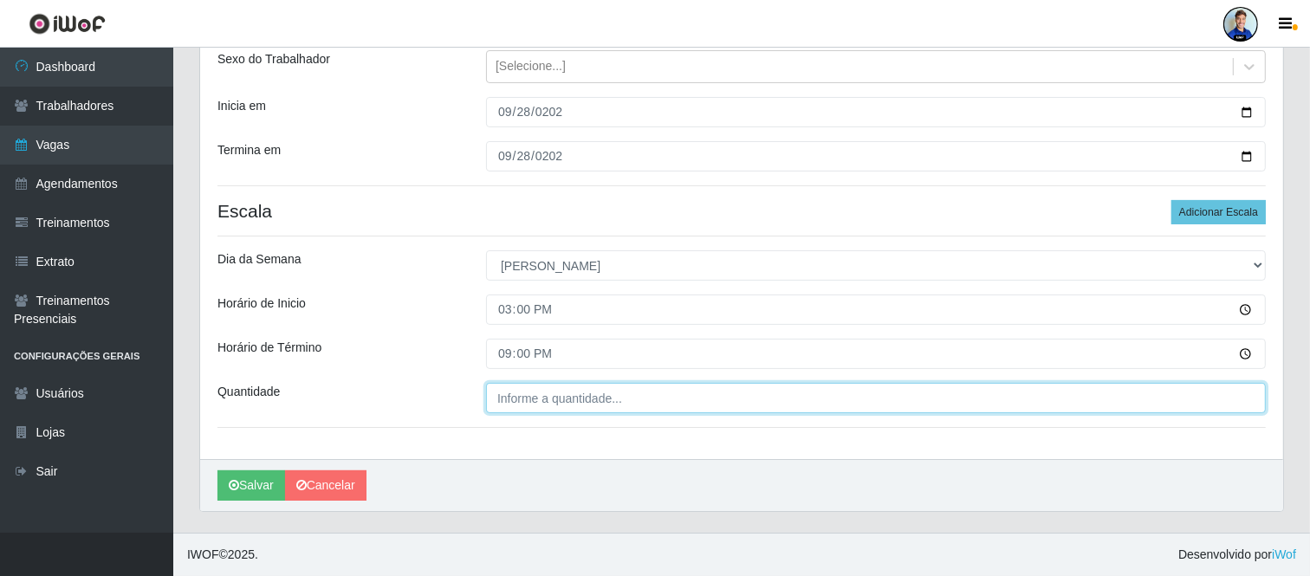
type input "___"
type input "1__"
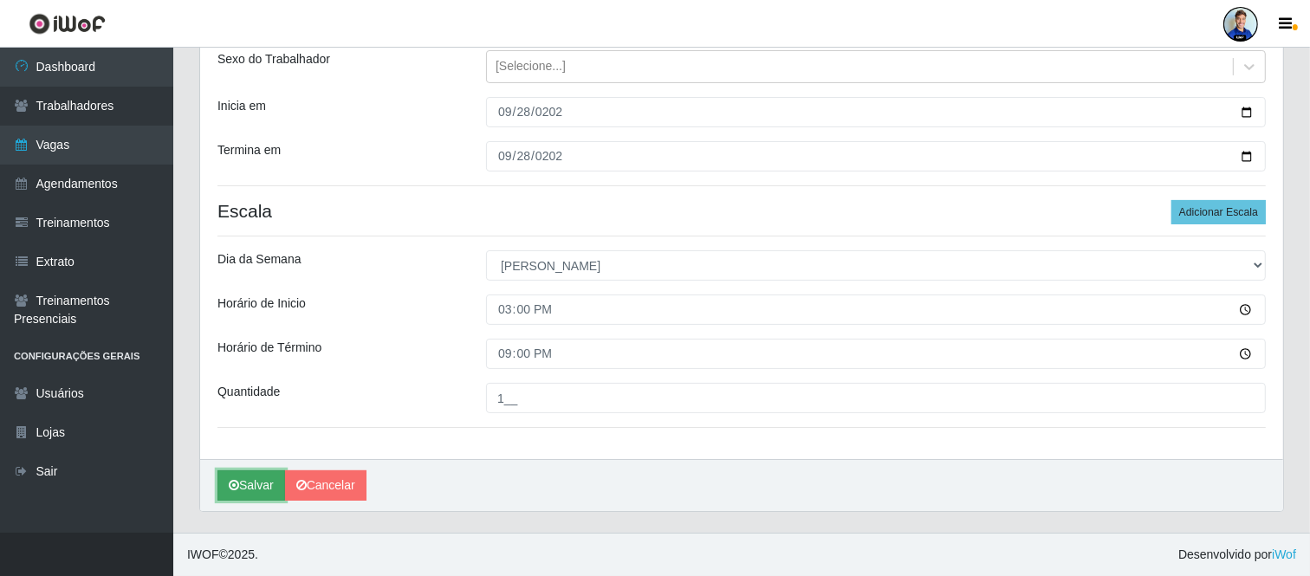
click at [250, 478] on button "Salvar" at bounding box center [251, 486] width 68 height 30
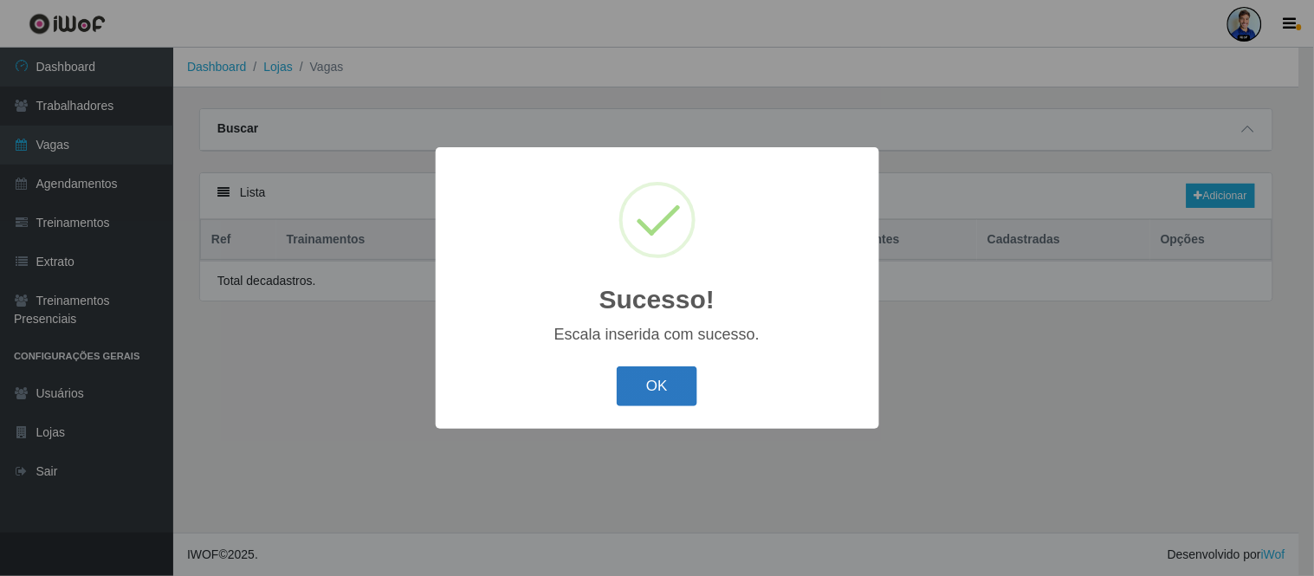
click at [647, 371] on button "OK" at bounding box center [657, 387] width 81 height 41
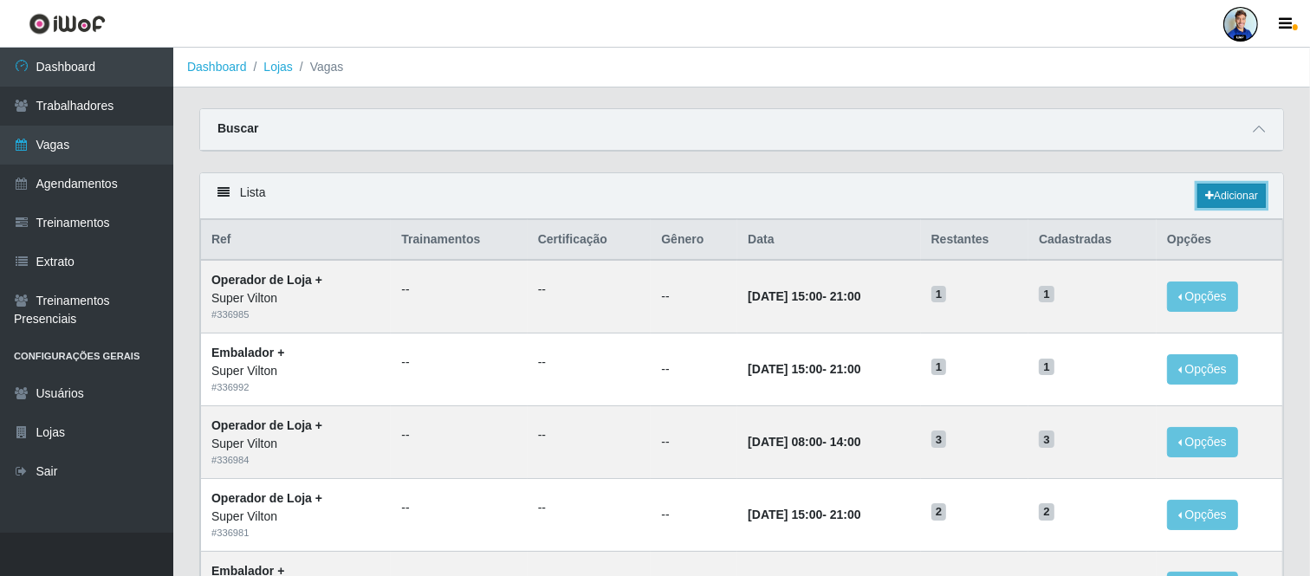
click at [1236, 191] on link "Adicionar" at bounding box center [1232, 196] width 68 height 24
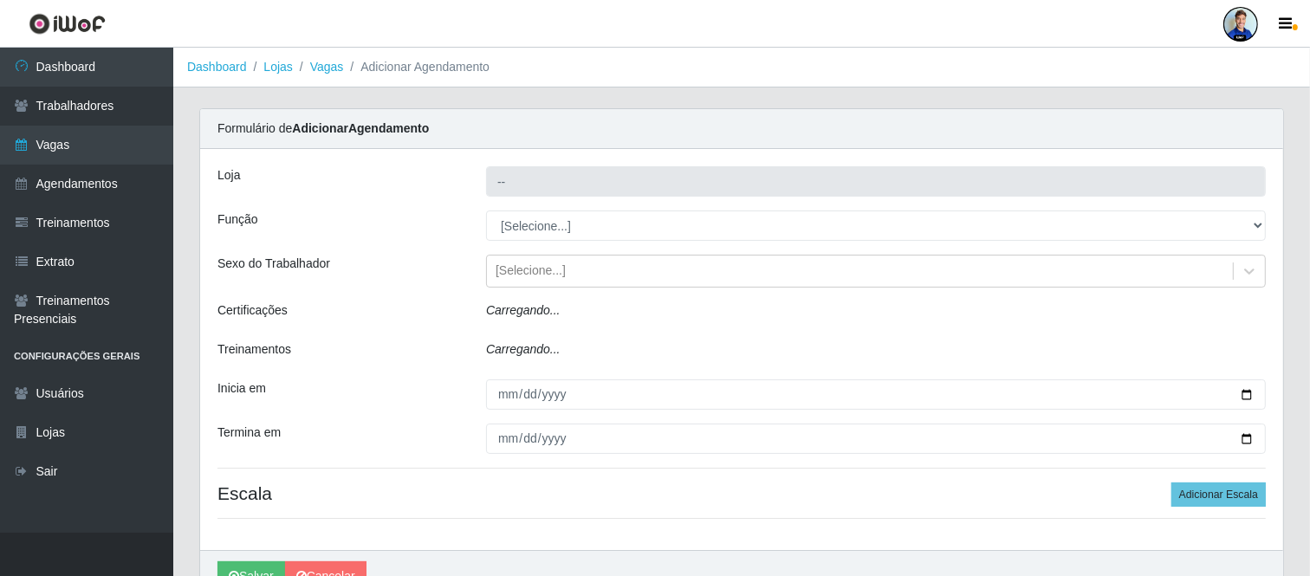
type input "Super Vilton"
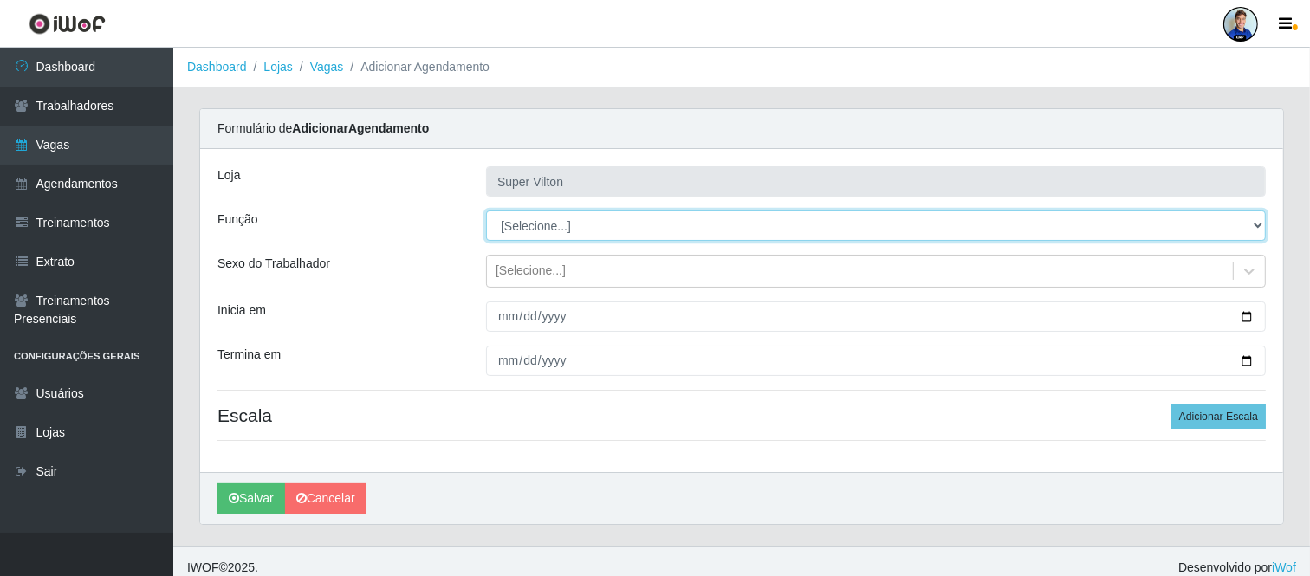
click at [570, 211] on select "[Selecione...] ASG ASG + ASG ++ Auxiliar de Depósito Auxiliar de Depósito + Aux…" at bounding box center [876, 226] width 780 height 30
select select "78"
click at [570, 211] on select "[Selecione...] ASG ASG + ASG ++ Auxiliar de Depósito Auxiliar de Depósito + Aux…" at bounding box center [876, 226] width 780 height 30
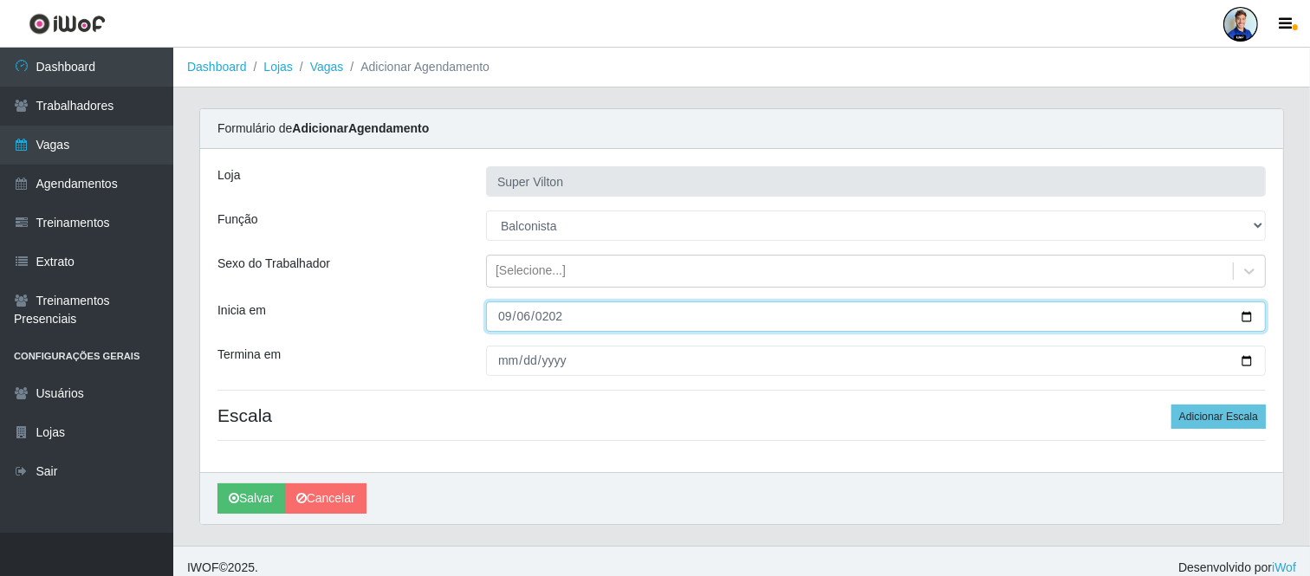
type input "[DATE]"
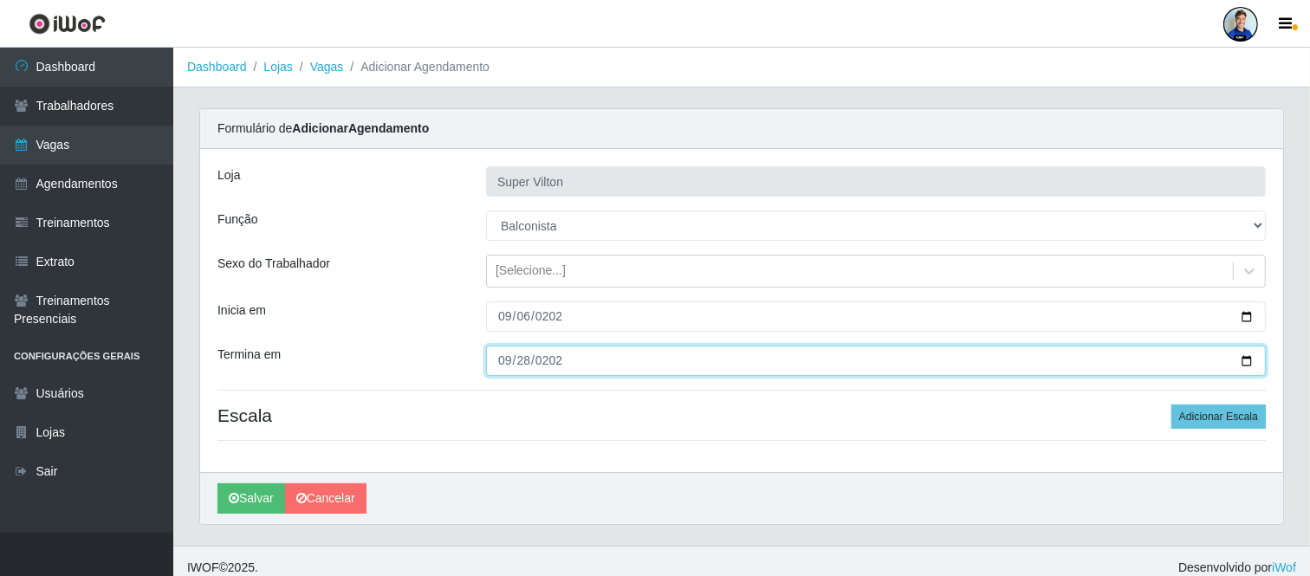
type input "[DATE]"
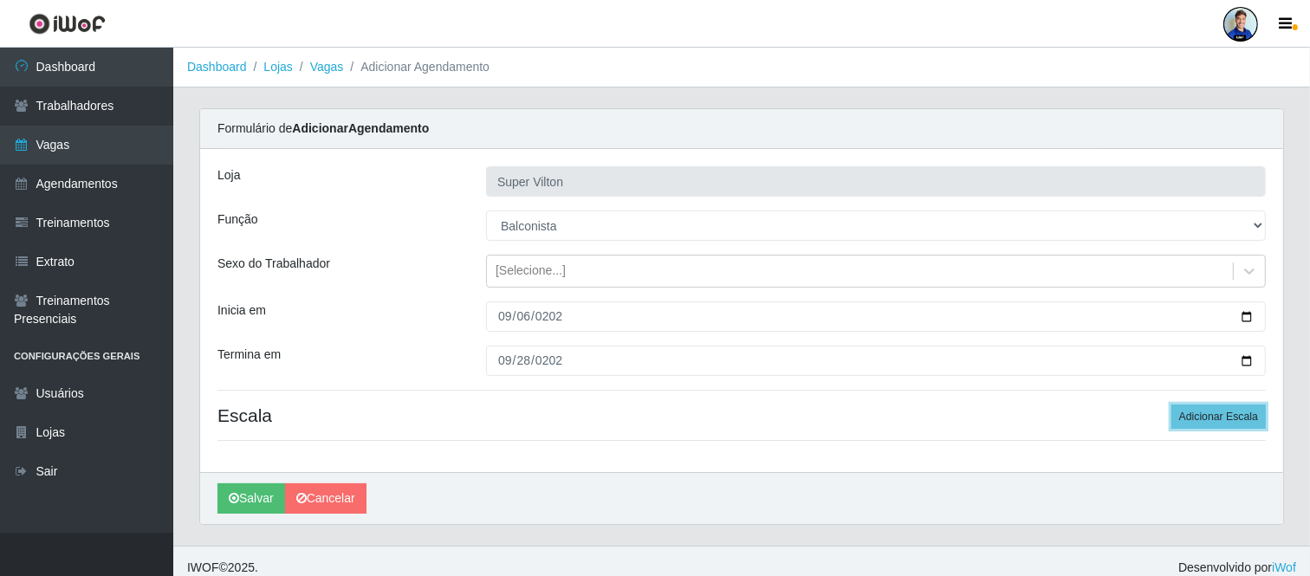
click at [1172, 405] on button "Adicionar Escala" at bounding box center [1219, 417] width 94 height 24
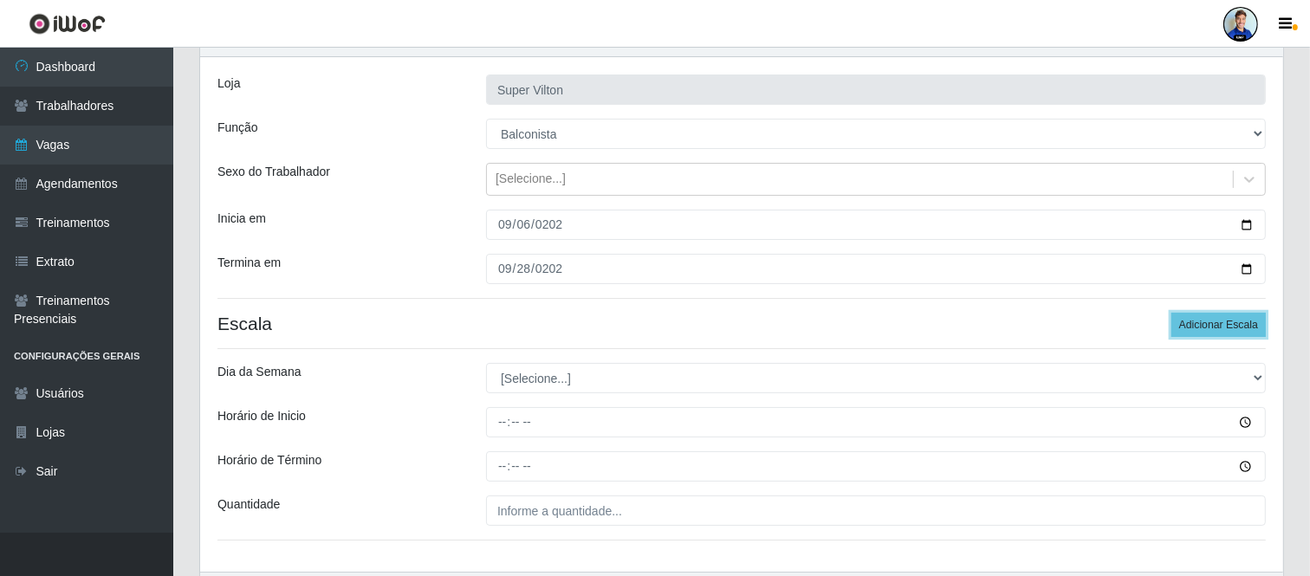
scroll to position [192, 0]
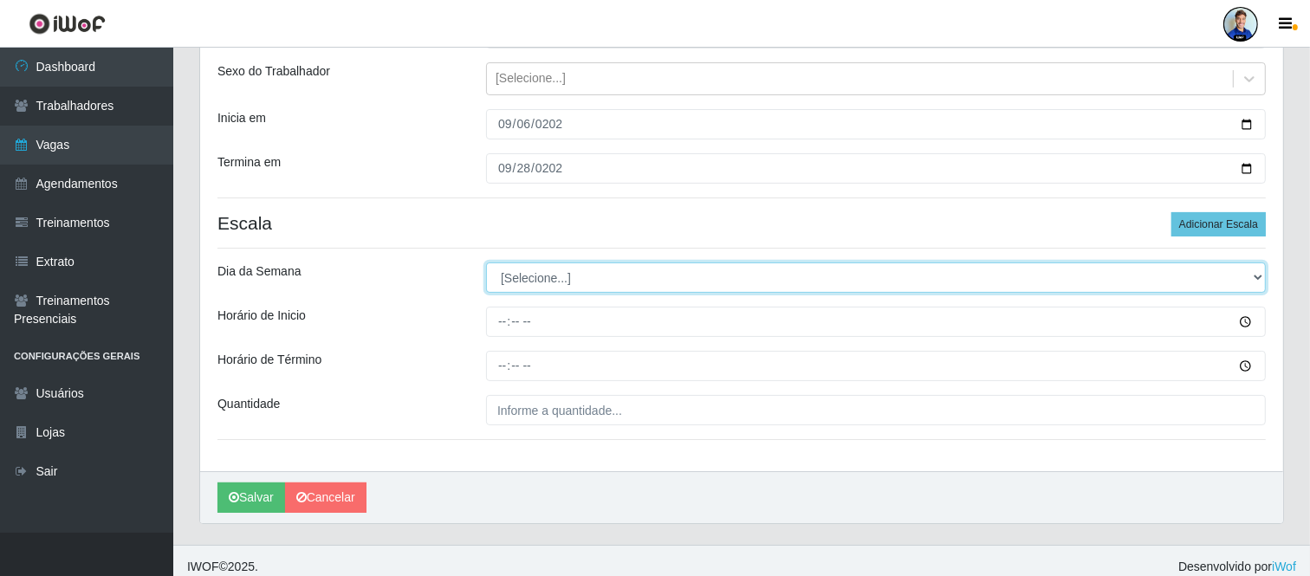
click at [549, 279] on select "[Selecione...] Segunda Terça Quarta Quinta Sexta Sábado Domingo" at bounding box center [876, 278] width 780 height 30
click at [486, 263] on select "[Selecione...] Segunda Terça Quarta Quinta Sexta Sábado Domingo" at bounding box center [876, 278] width 780 height 30
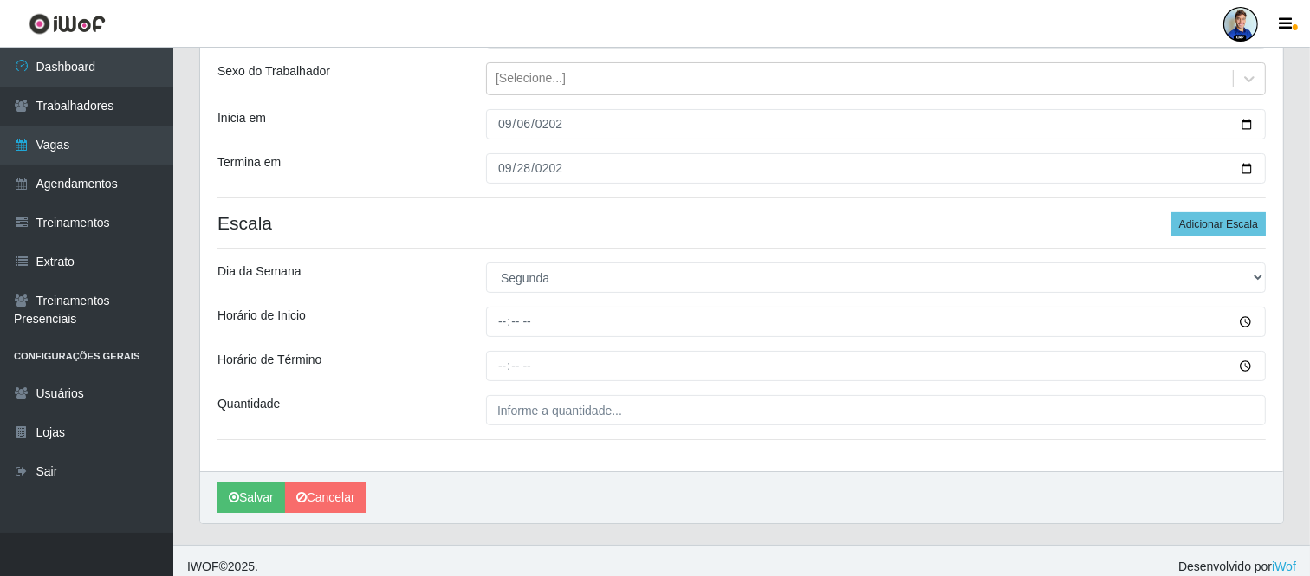
click at [440, 275] on div "Dia da Semana" at bounding box center [338, 278] width 269 height 30
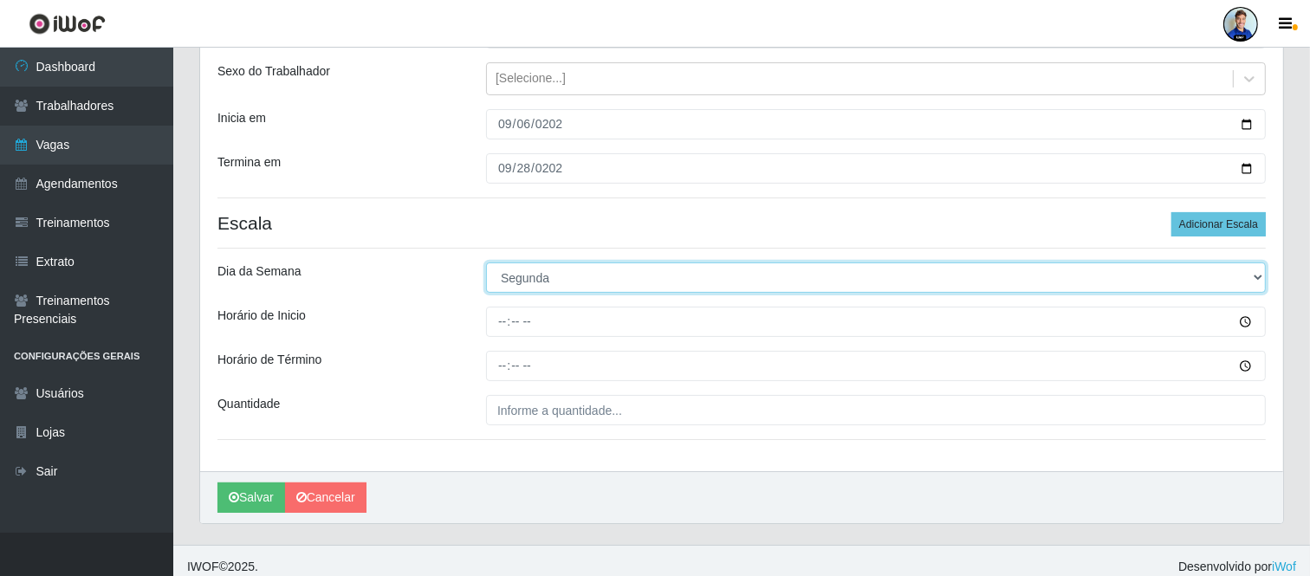
click at [526, 284] on select "[Selecione...] Segunda Terça Quarta Quinta Sexta Sábado Domingo" at bounding box center [876, 278] width 780 height 30
select select "6"
click at [486, 263] on select "[Selecione...] Segunda Terça Quarta Quinta Sexta Sábado Domingo" at bounding box center [876, 278] width 780 height 30
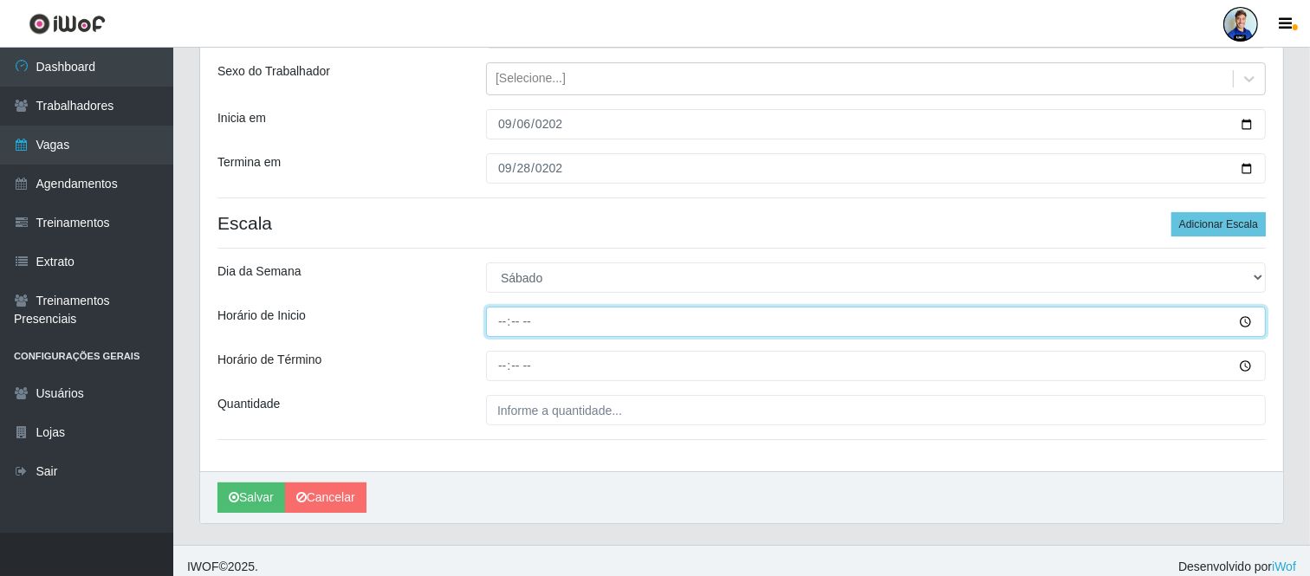
click at [500, 325] on input "Horário de Inicio" at bounding box center [876, 322] width 780 height 30
type input "08:00"
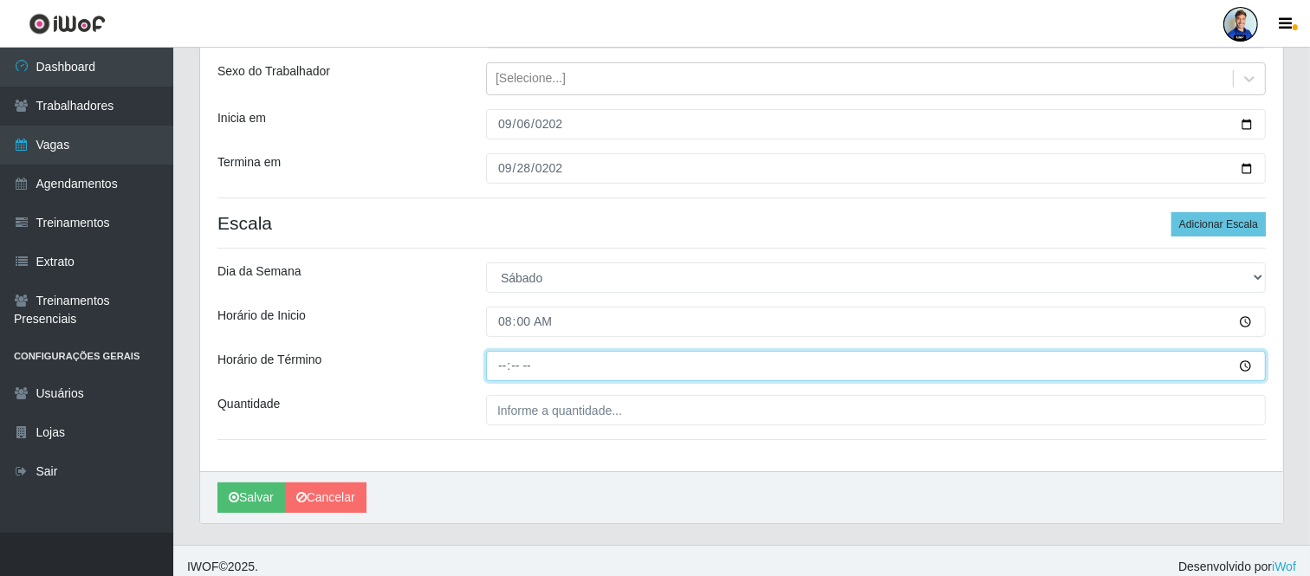
type input "14:00"
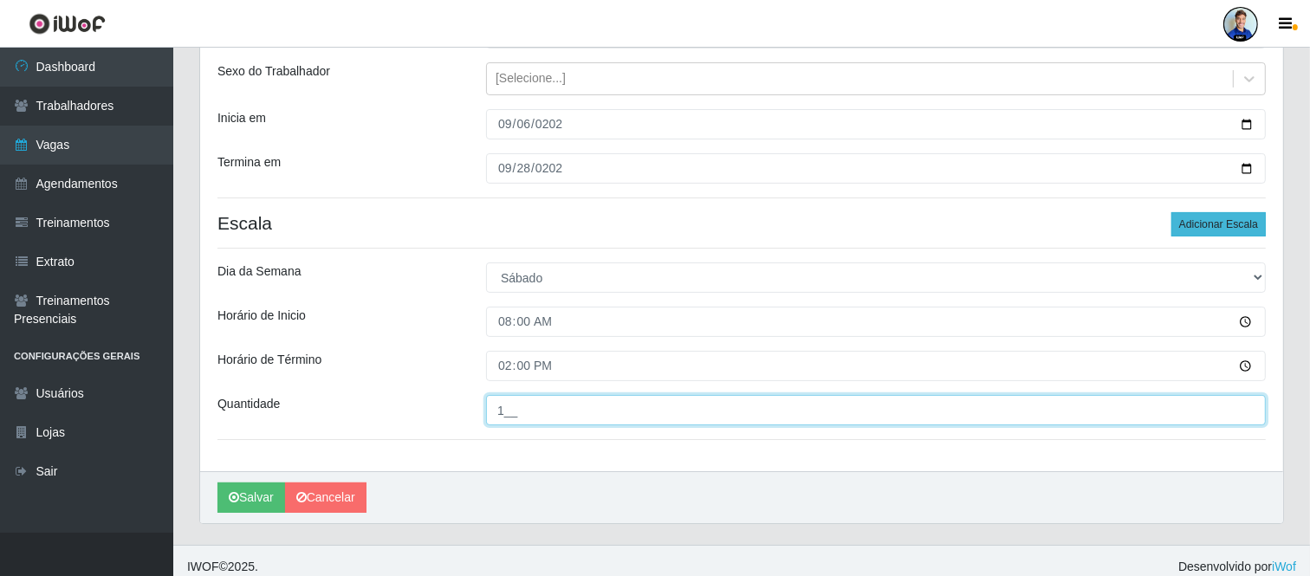
type input "1__"
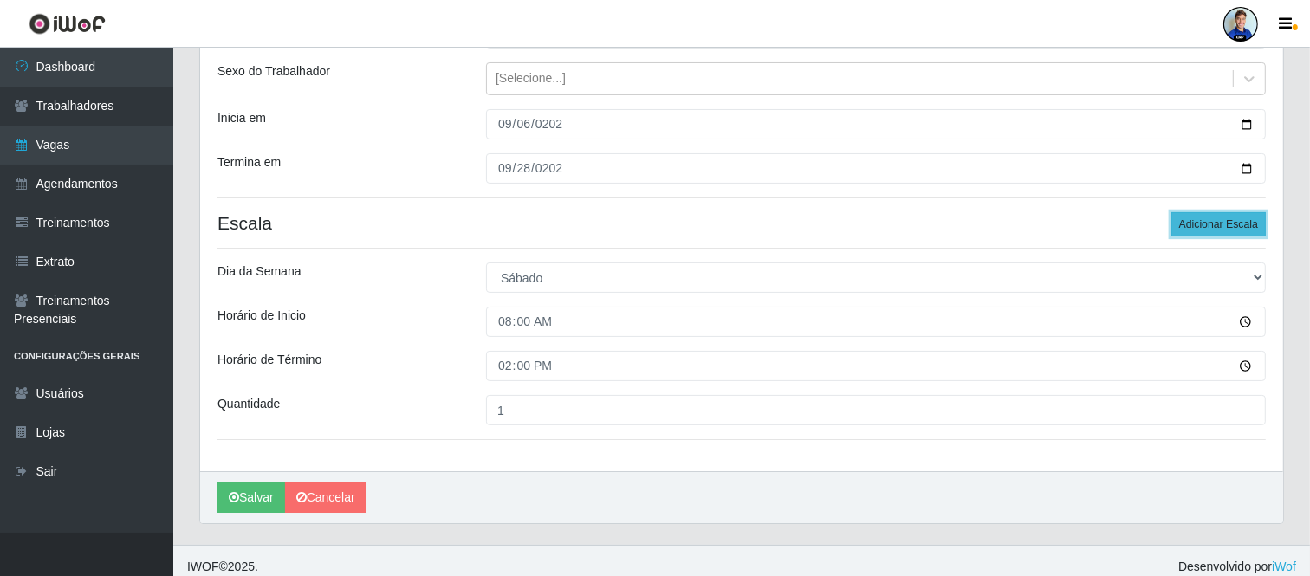
click at [1192, 220] on button "Adicionar Escala" at bounding box center [1219, 224] width 94 height 24
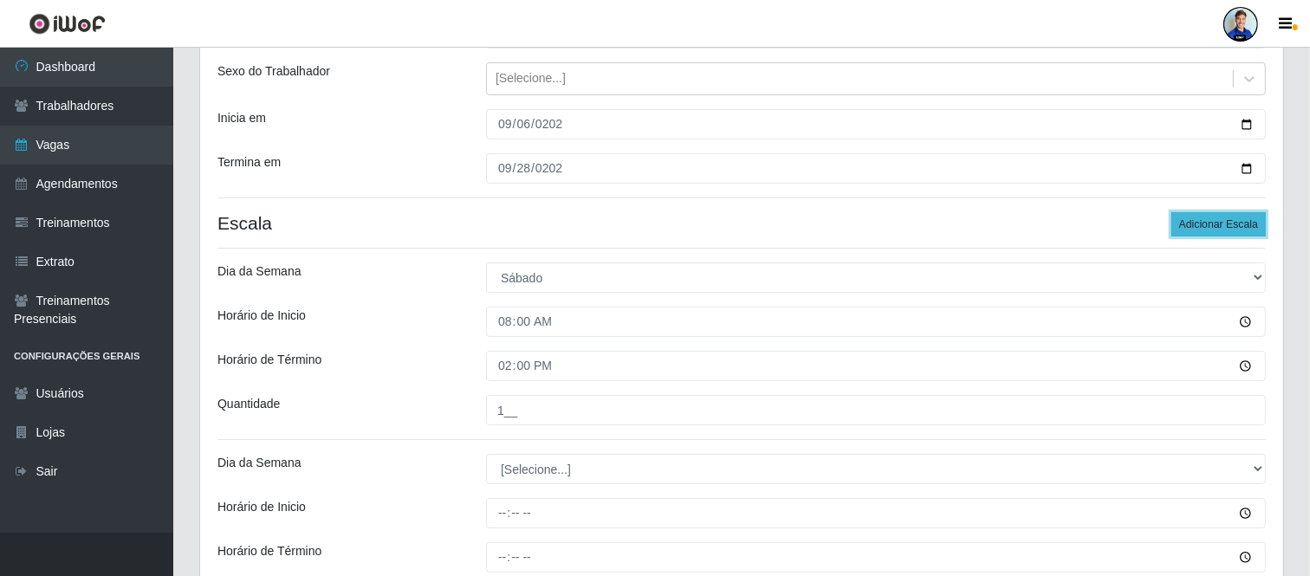
click at [1201, 219] on button "Adicionar Escala" at bounding box center [1219, 224] width 94 height 24
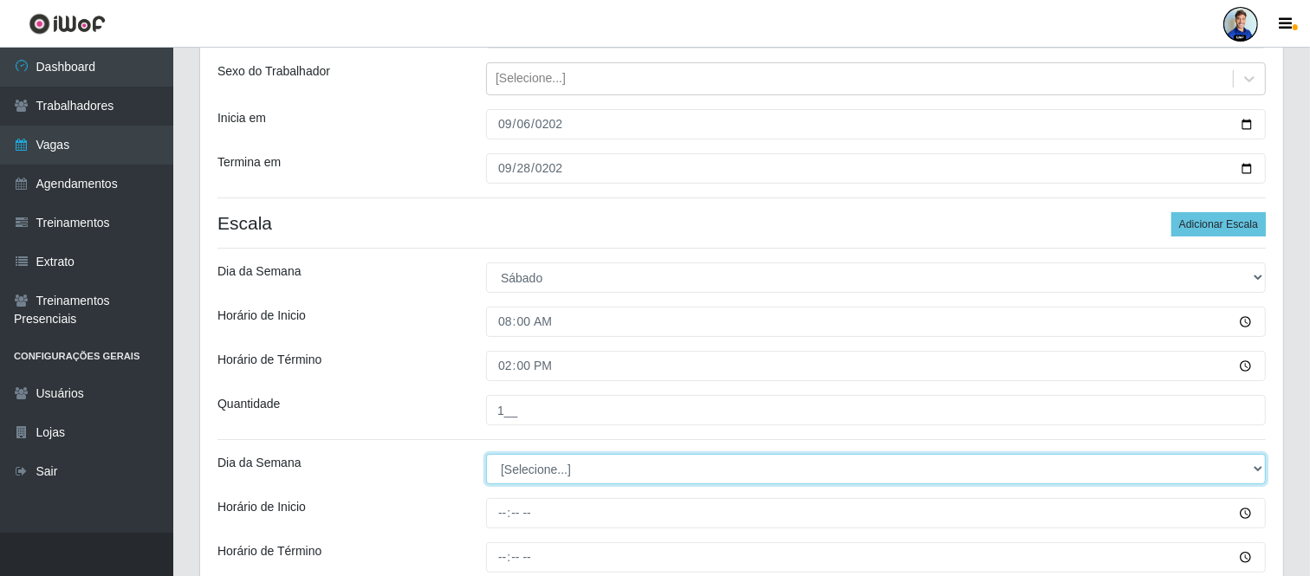
click at [568, 477] on select "[Selecione...] Segunda Terça Quarta Quinta Sexta Sábado Domingo" at bounding box center [876, 469] width 780 height 30
select select "6"
click at [486, 454] on select "[Selecione...] Segunda Terça Quarta Quinta Sexta Sábado Domingo" at bounding box center [876, 469] width 780 height 30
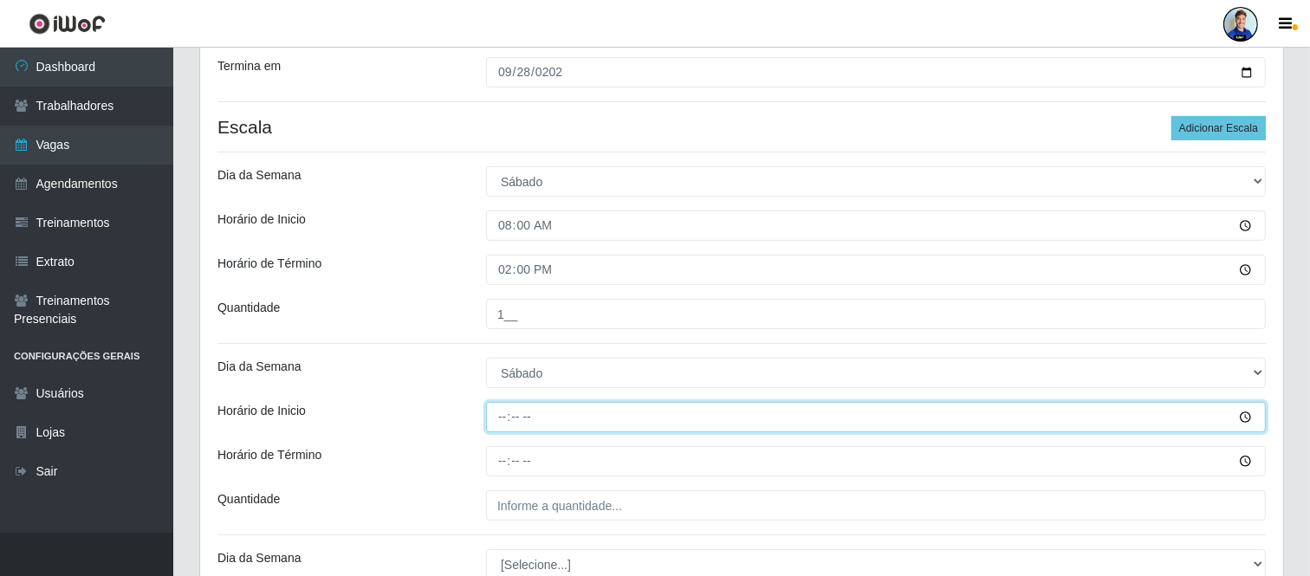
click at [507, 423] on input "Horário de Inicio" at bounding box center [876, 417] width 780 height 30
type input "15:00"
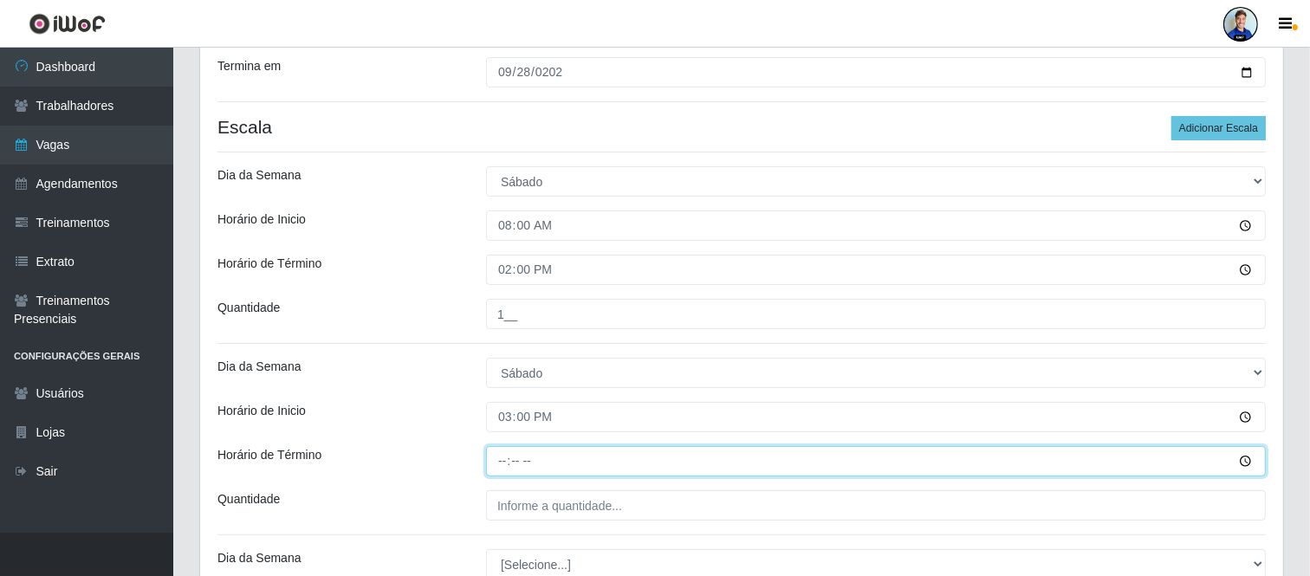
type input "21:00"
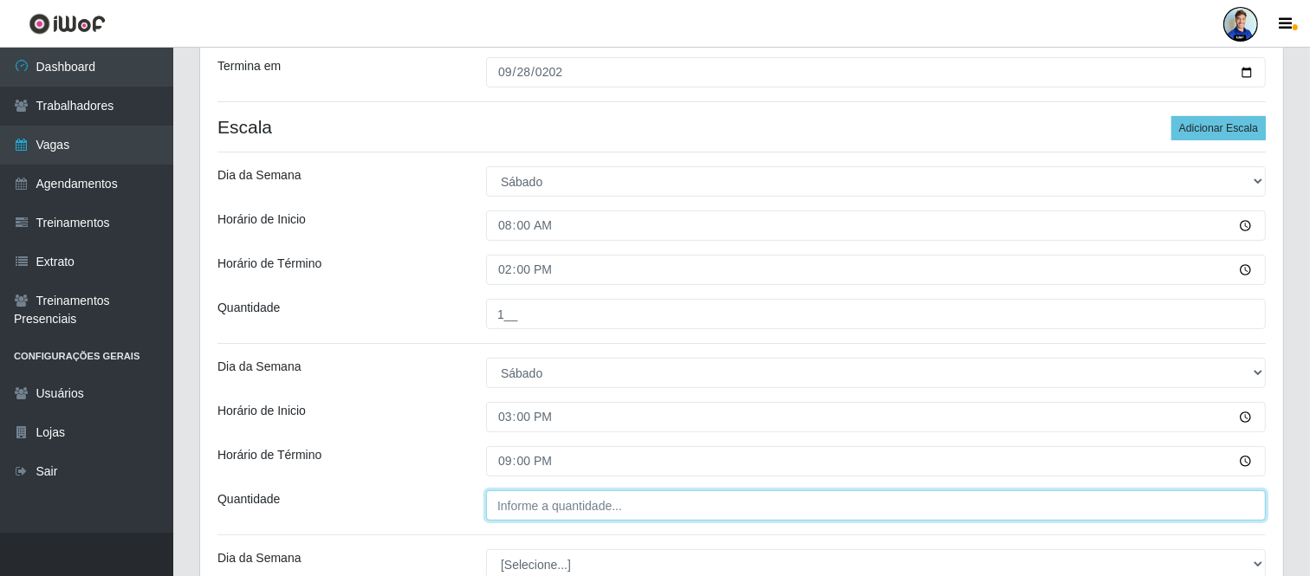
type input "___"
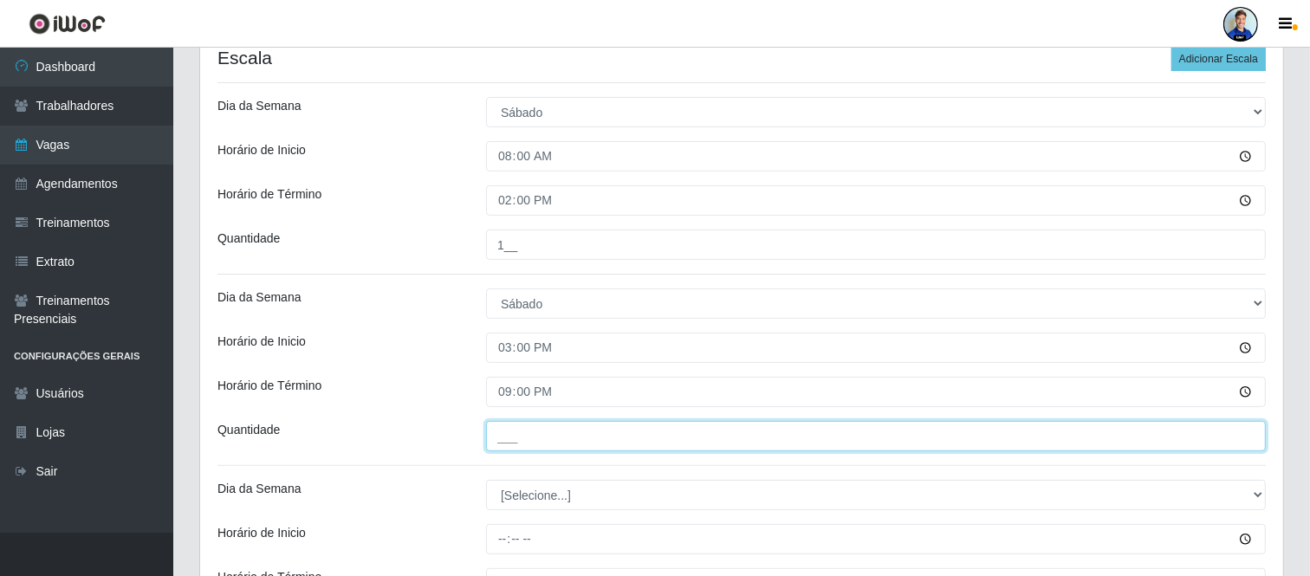
scroll to position [351, 0]
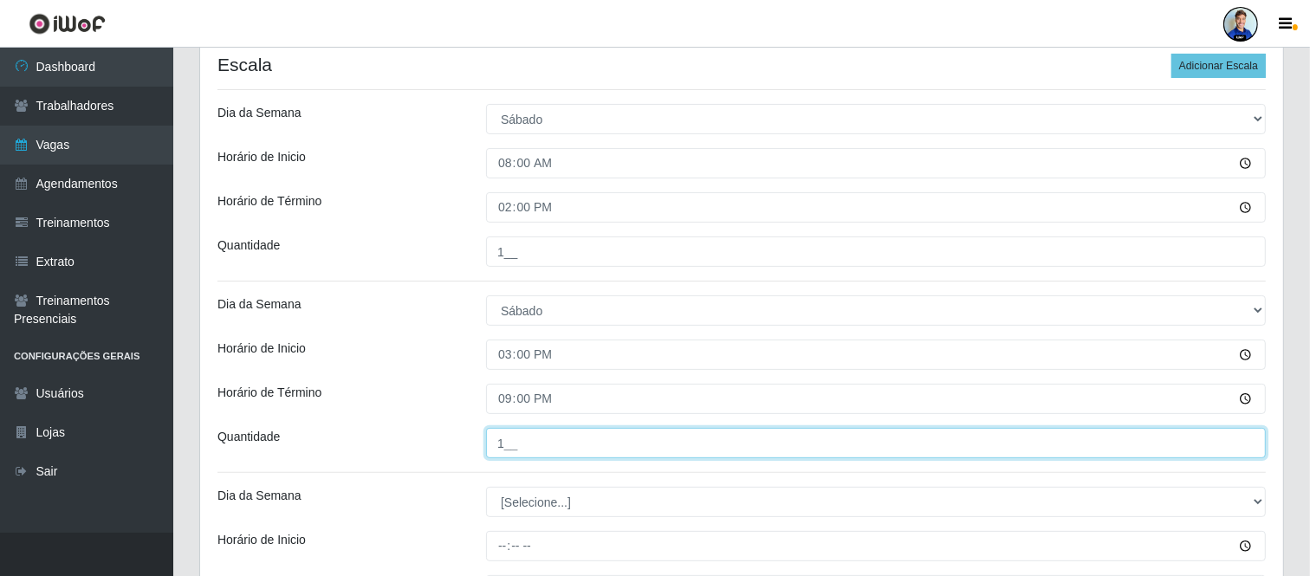
type input "1__"
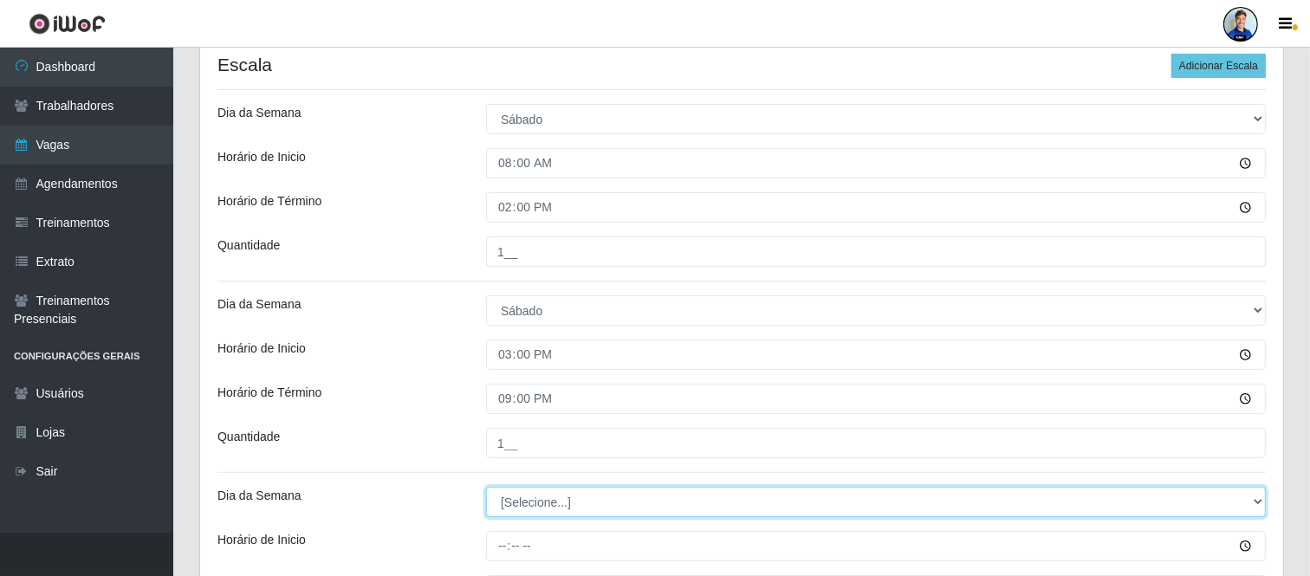
select select "0"
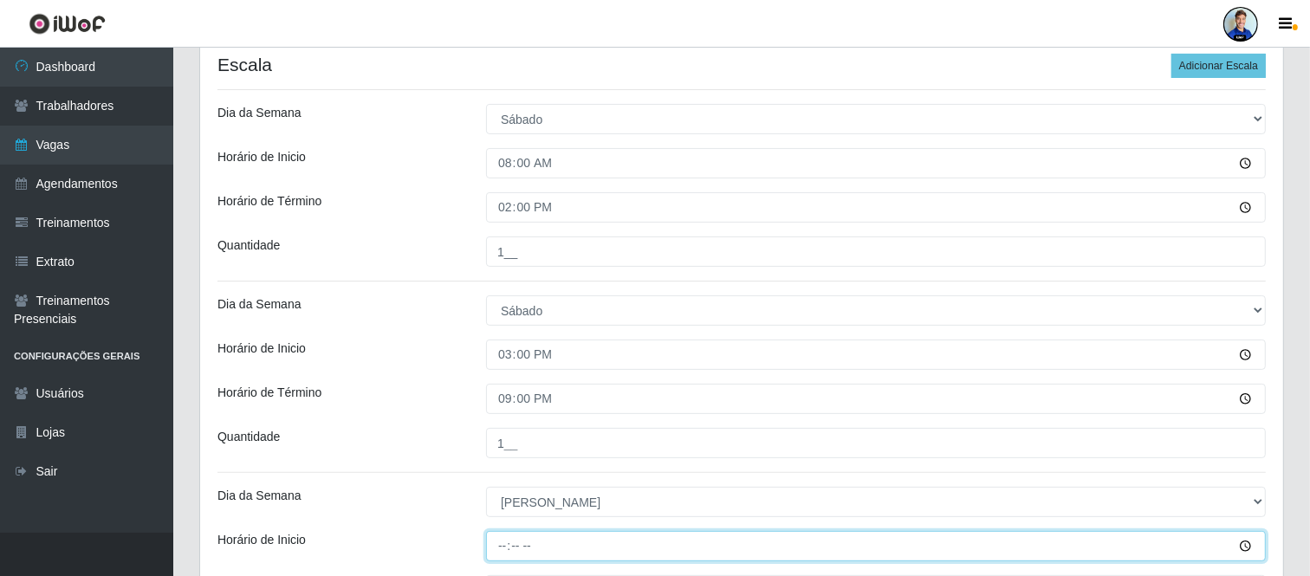
type input "08:00"
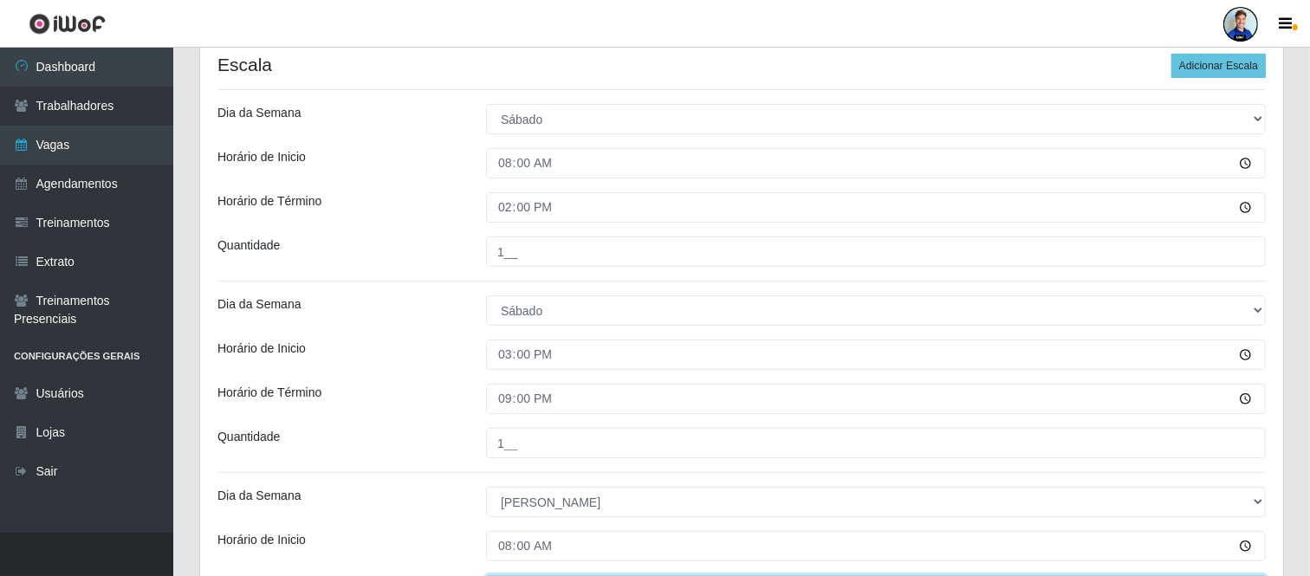
scroll to position [380, 0]
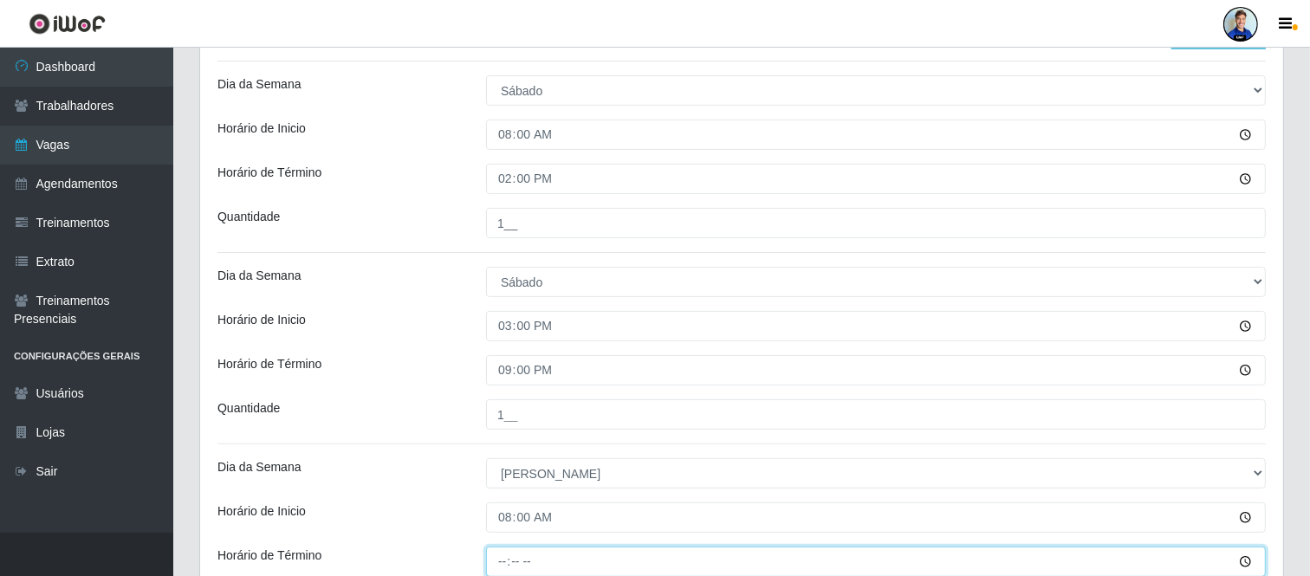
type input "14:00"
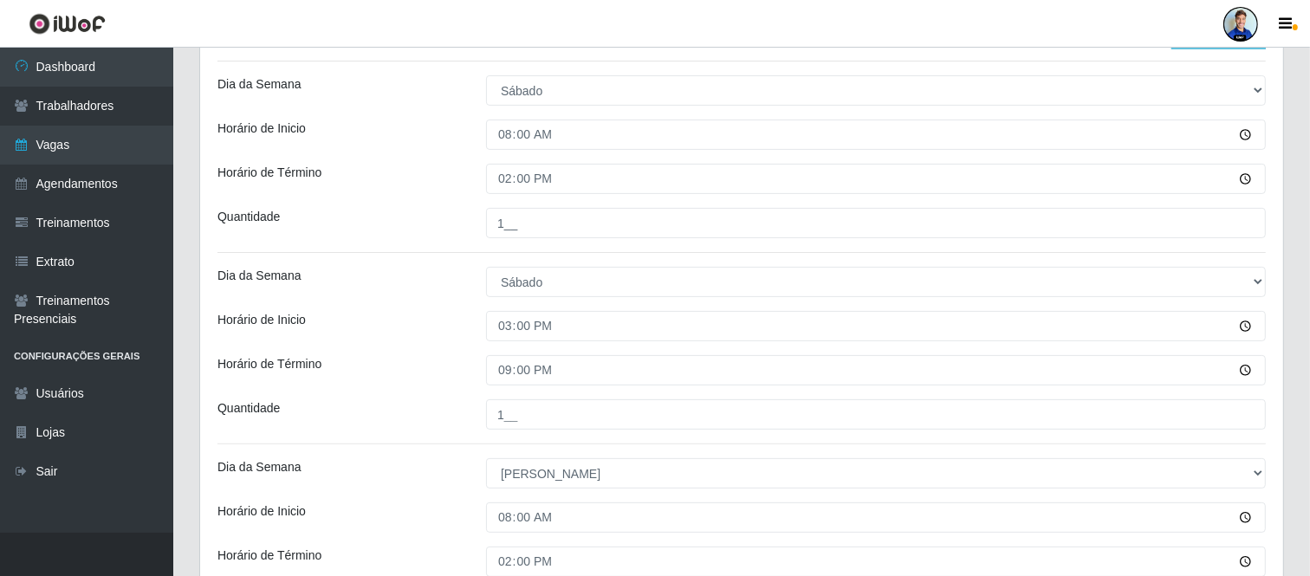
scroll to position [698, 0]
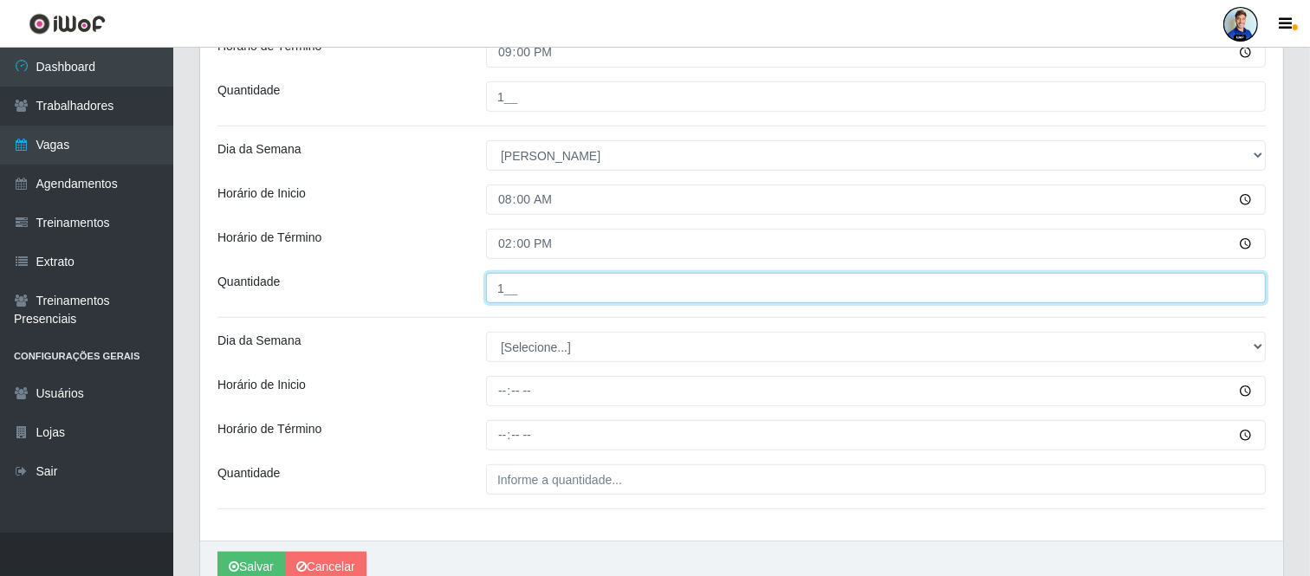
type input "1__"
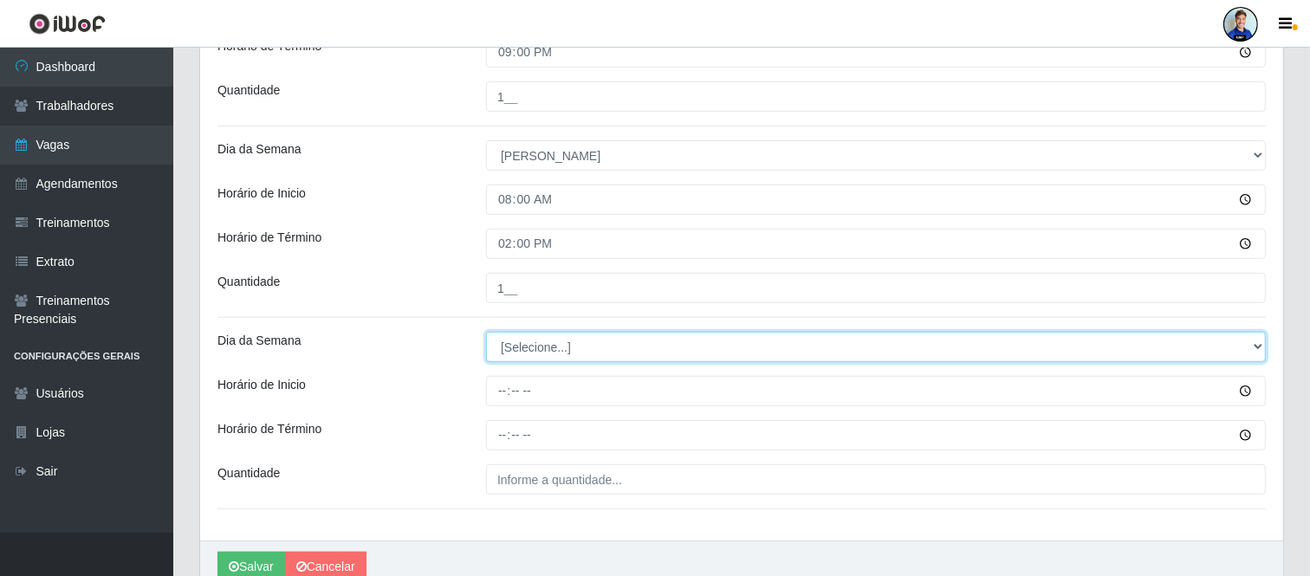
select select "0"
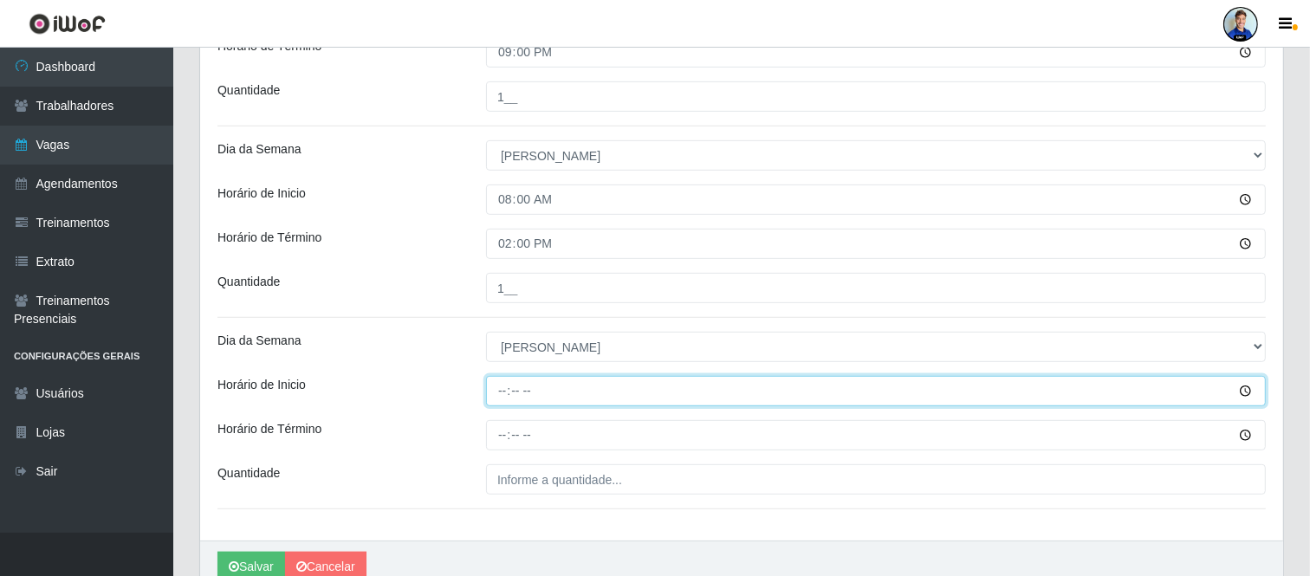
type input "15:00"
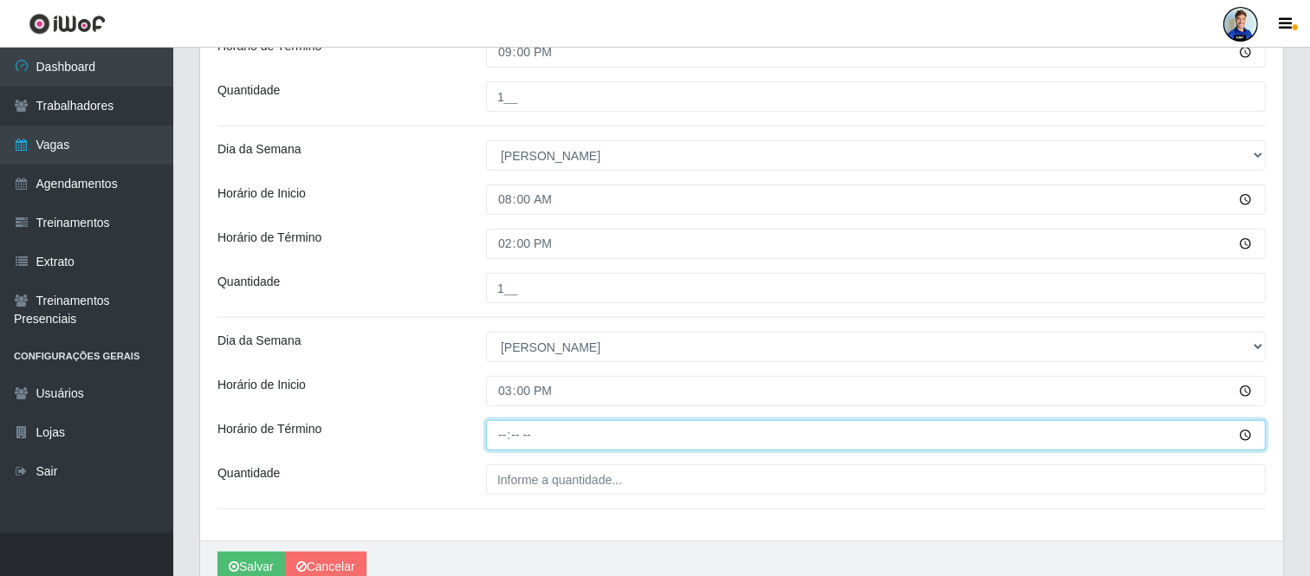
type input "21:00"
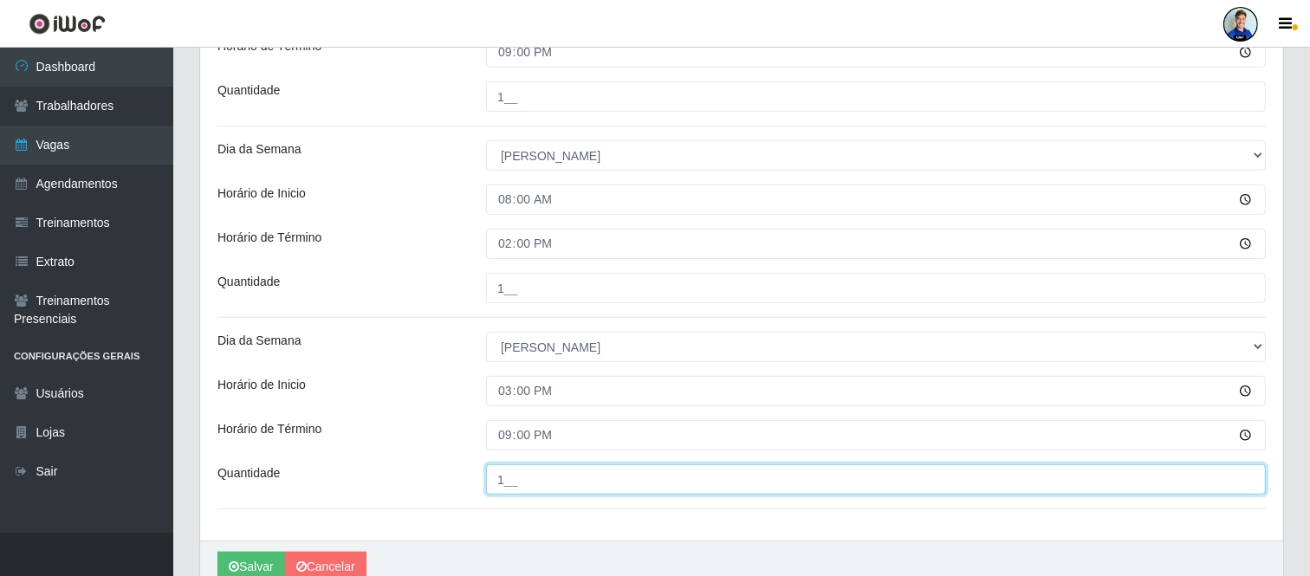
type input "1__"
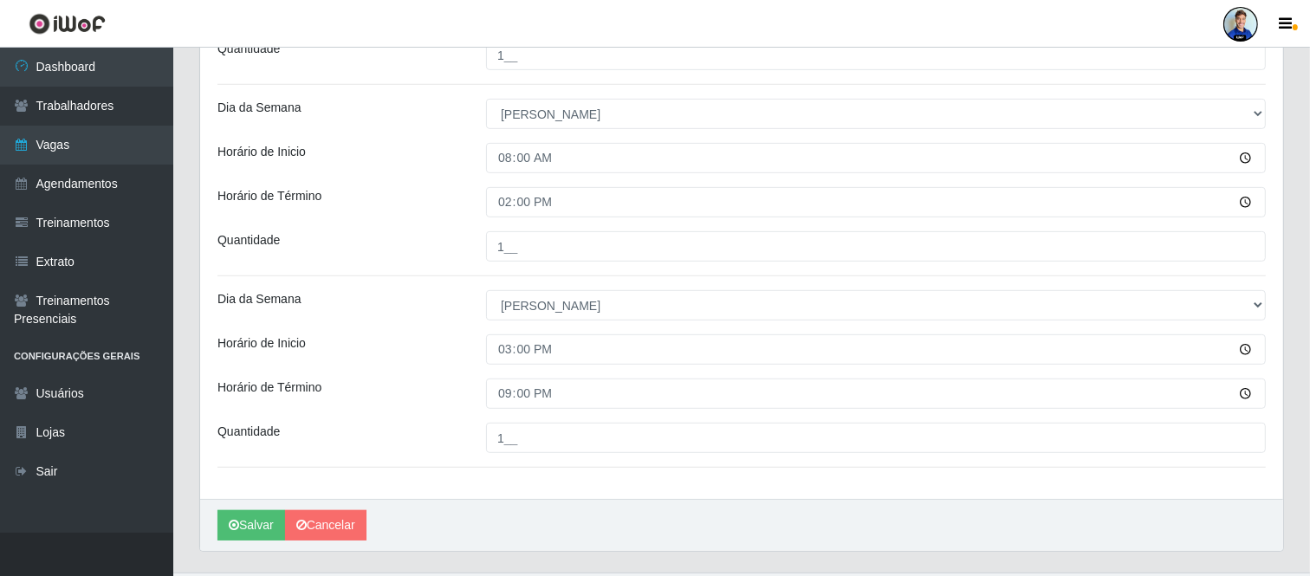
scroll to position [740, 0]
click at [243, 527] on button "Salvar" at bounding box center [251, 525] width 68 height 30
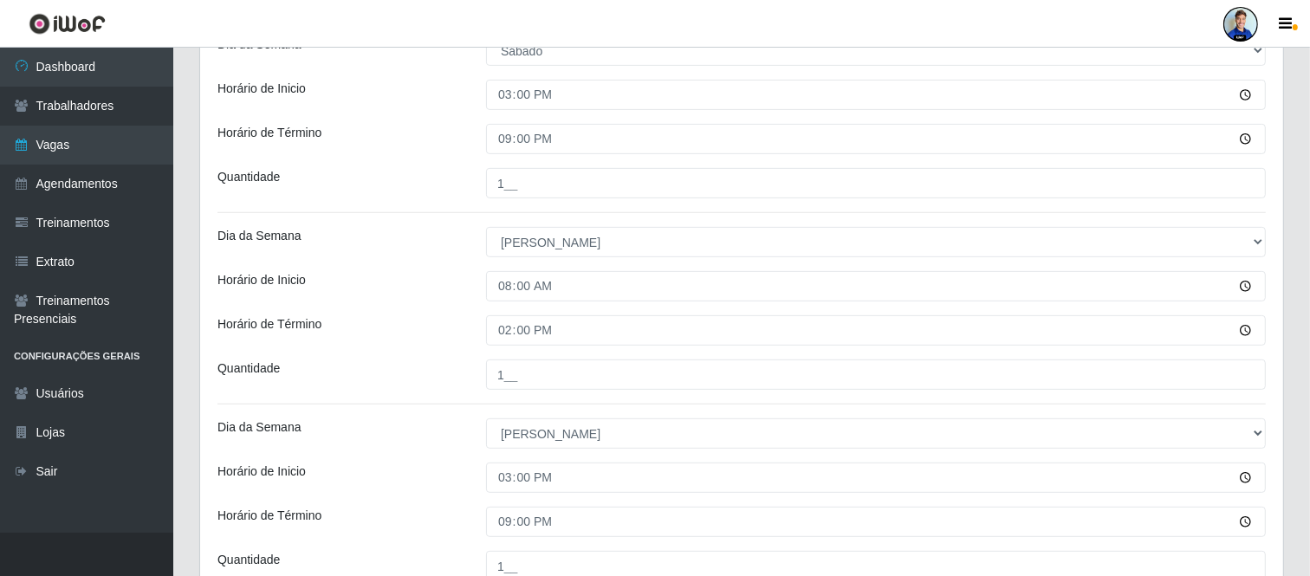
scroll to position [610, 0]
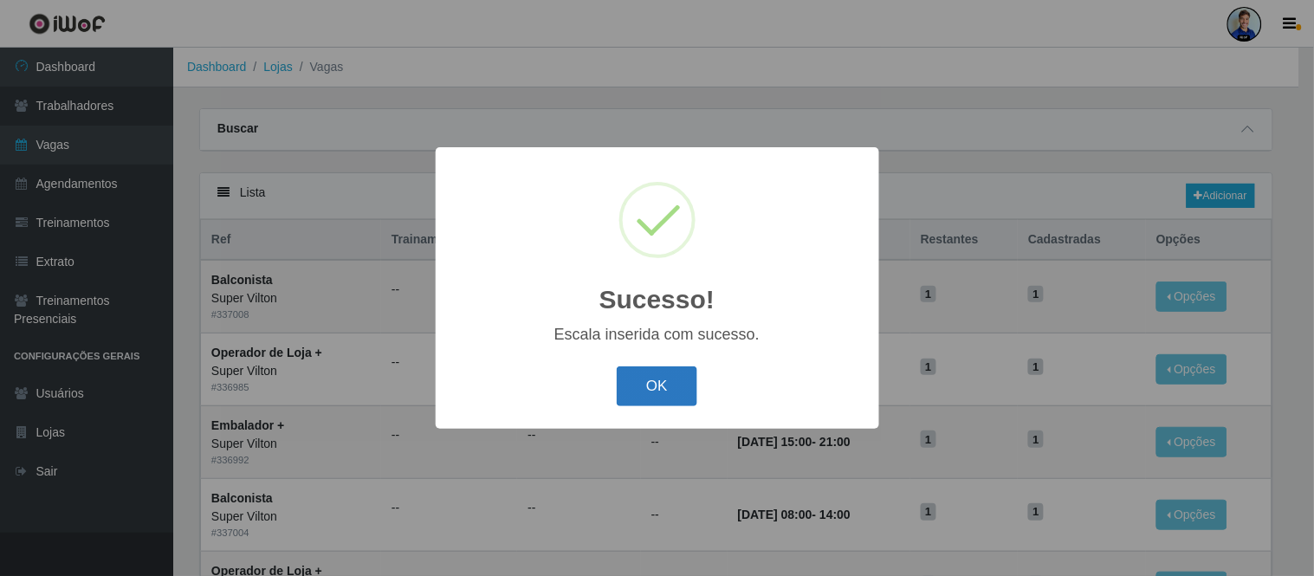
click at [672, 386] on button "OK" at bounding box center [657, 387] width 81 height 41
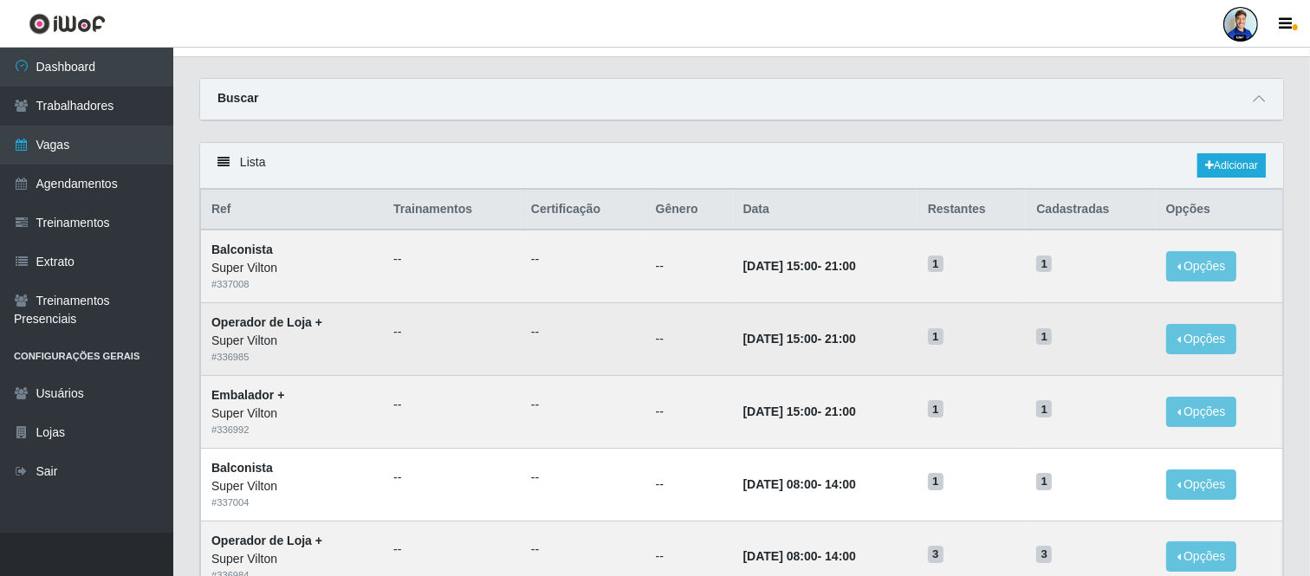
scroll to position [32, 0]
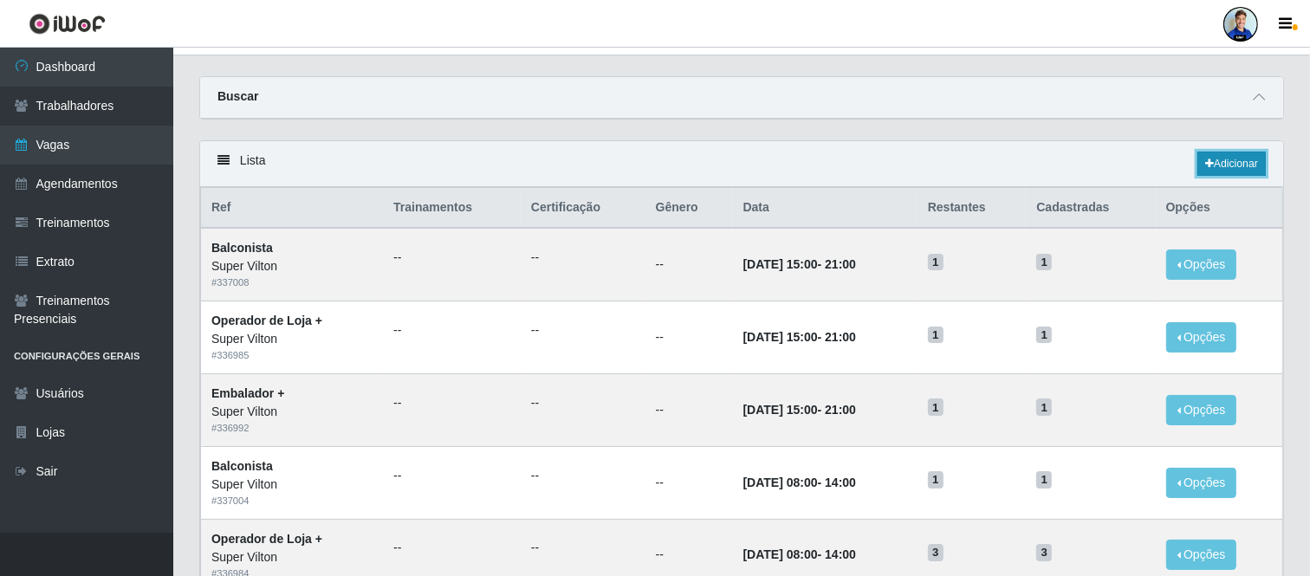
click at [1220, 158] on link "Adicionar" at bounding box center [1232, 164] width 68 height 24
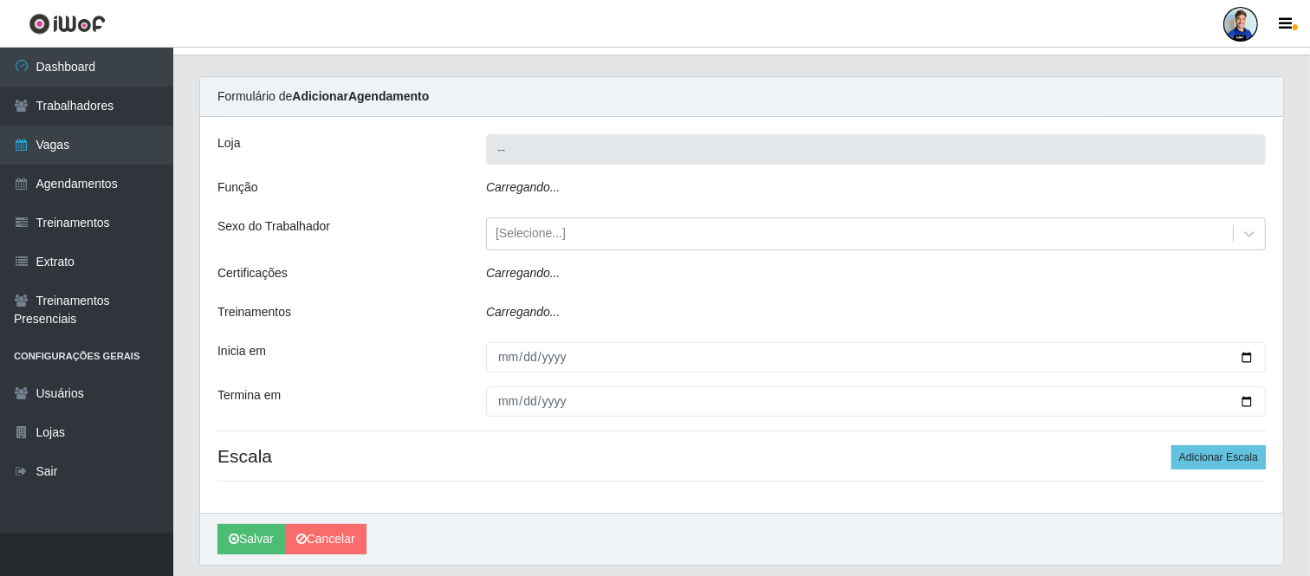
type input "Super Vilton"
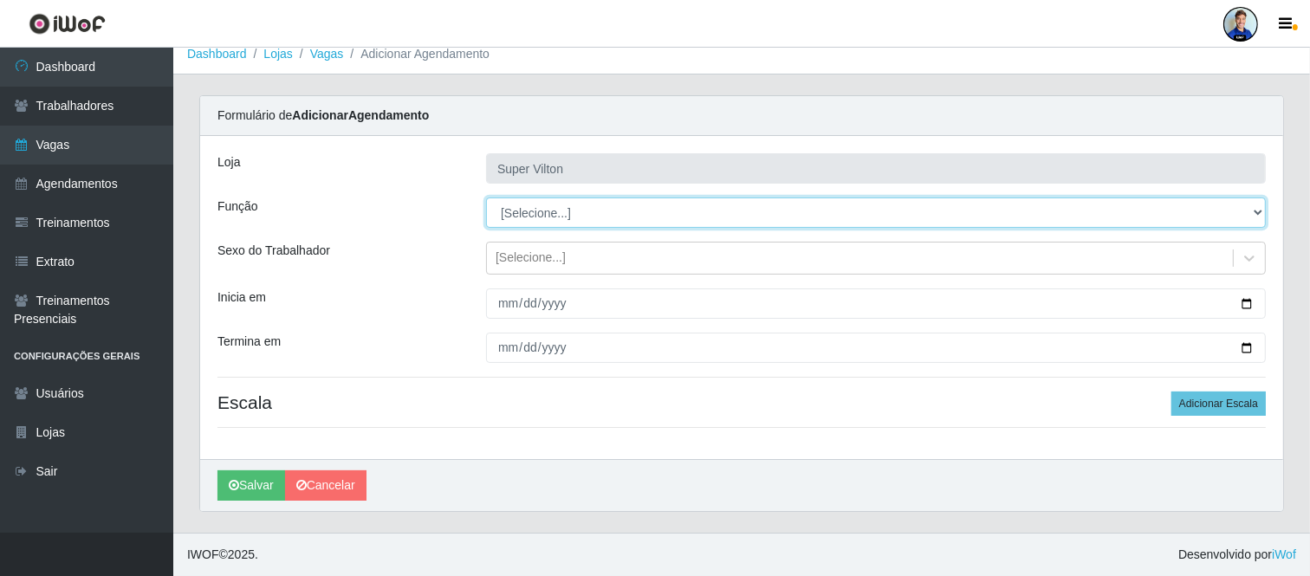
click at [653, 212] on select "[Selecione...] ASG ASG + ASG ++ Auxiliar de Depósito Auxiliar de Depósito + Aux…" at bounding box center [876, 213] width 780 height 30
select select "116"
click at [486, 198] on select "[Selecione...] ASG ASG + ASG ++ Auxiliar de Depósito Auxiliar de Depósito + Aux…" at bounding box center [876, 213] width 780 height 30
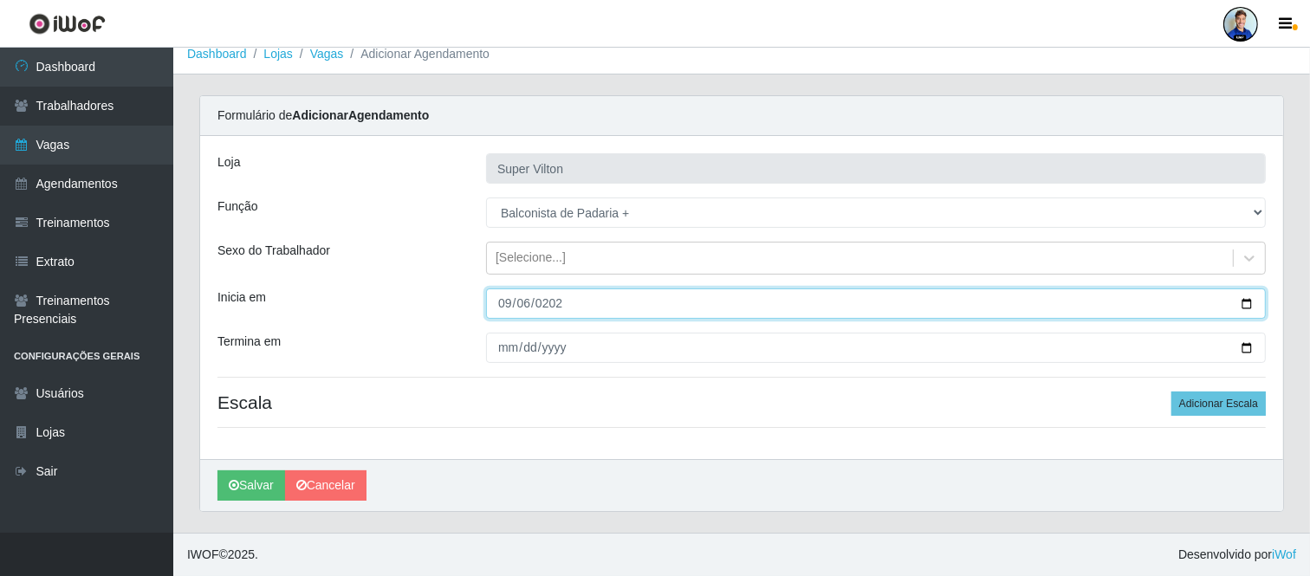
type input "[DATE]"
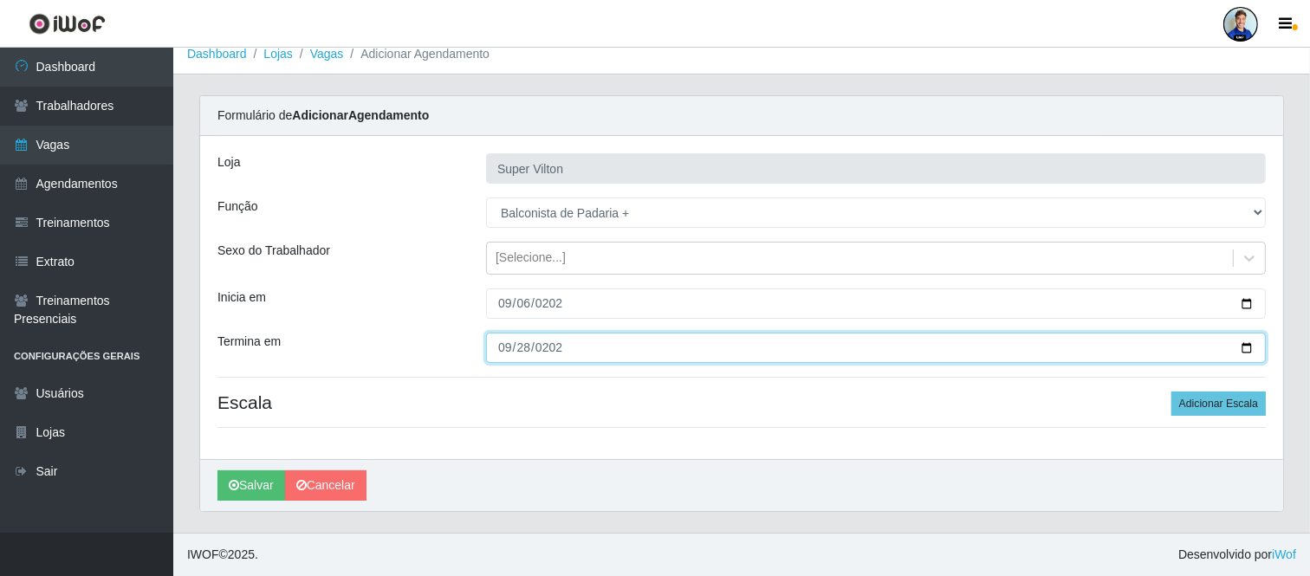
type input "[DATE]"
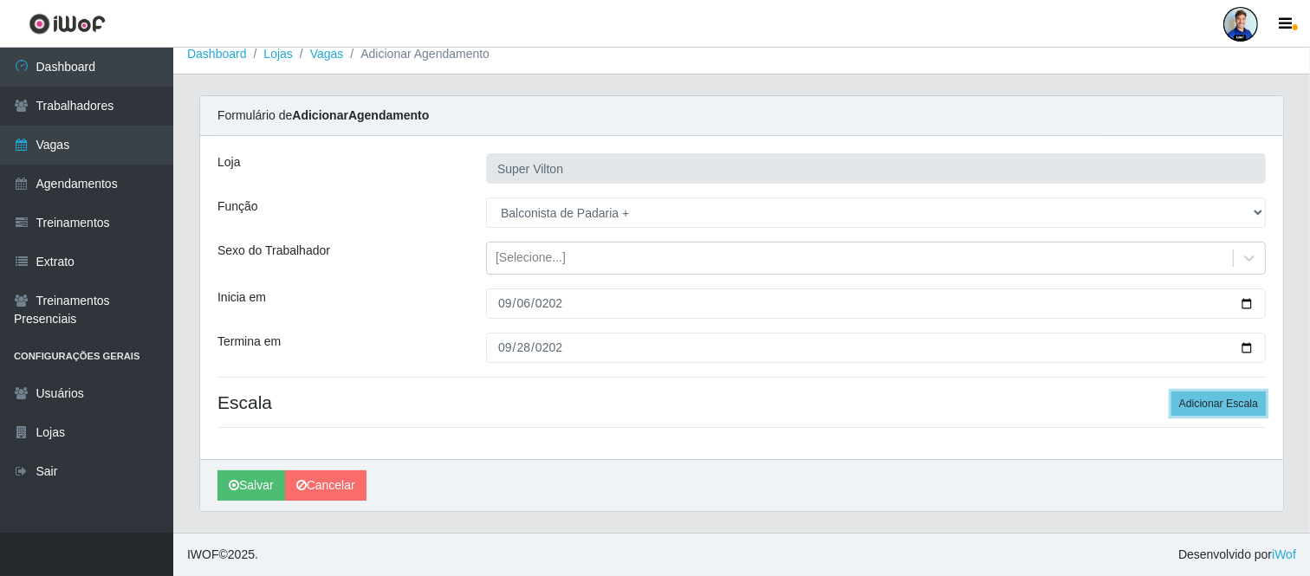
click at [1172, 392] on button "Adicionar Escala" at bounding box center [1219, 404] width 94 height 24
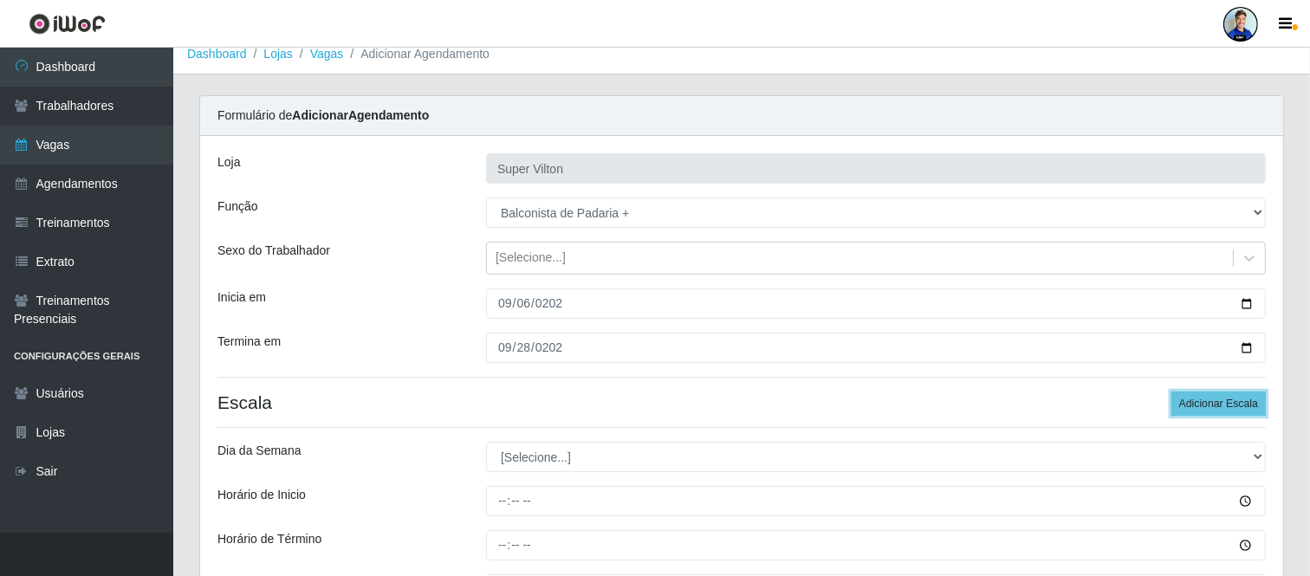
click at [1172, 392] on button "Adicionar Escala" at bounding box center [1219, 404] width 94 height 24
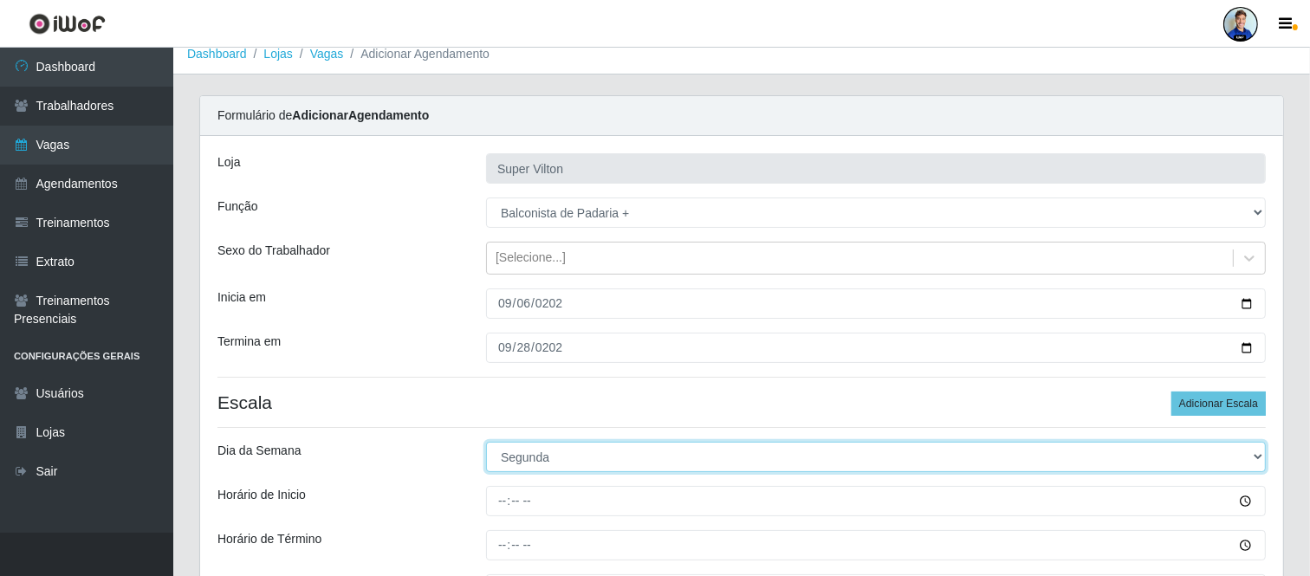
select select "6"
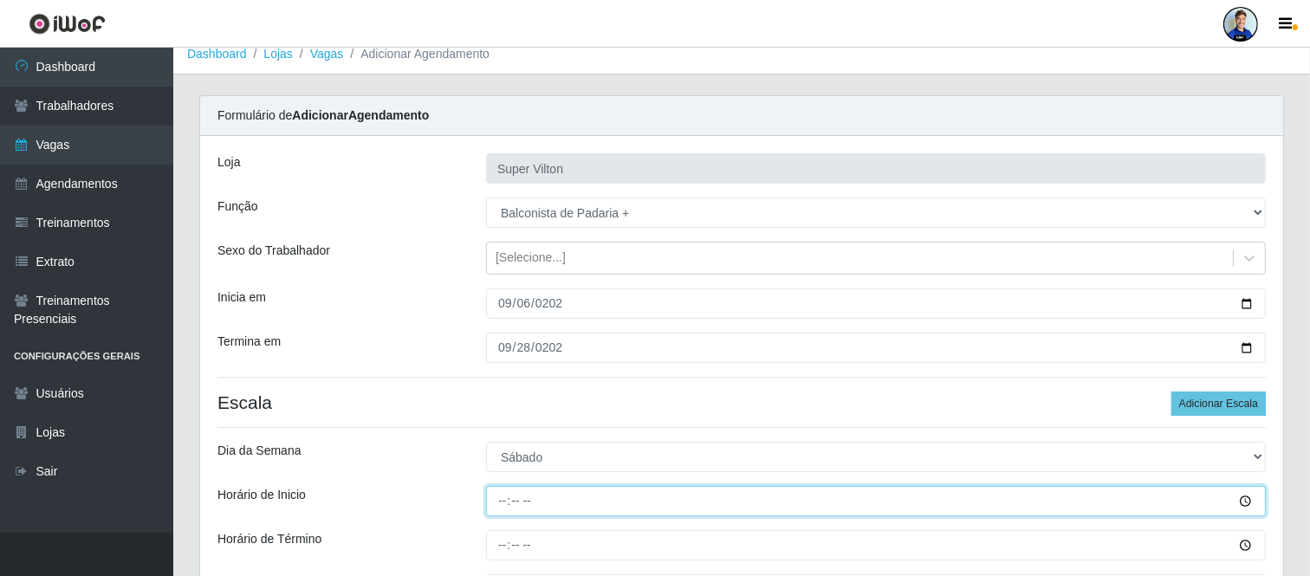
type input "08:00"
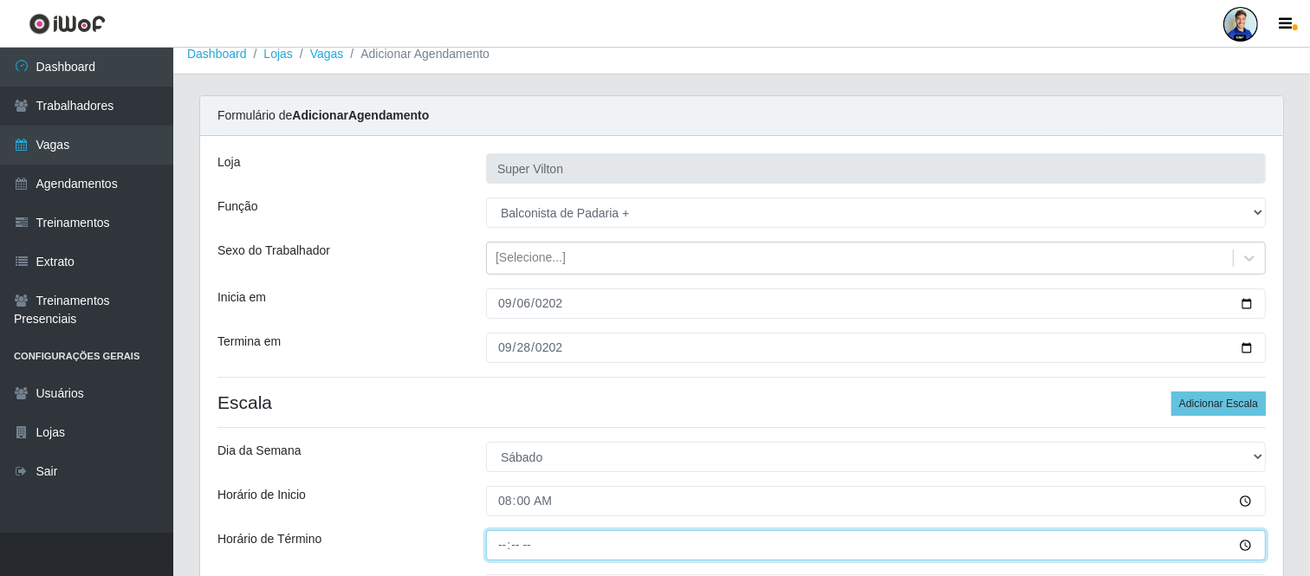
type input "14:00"
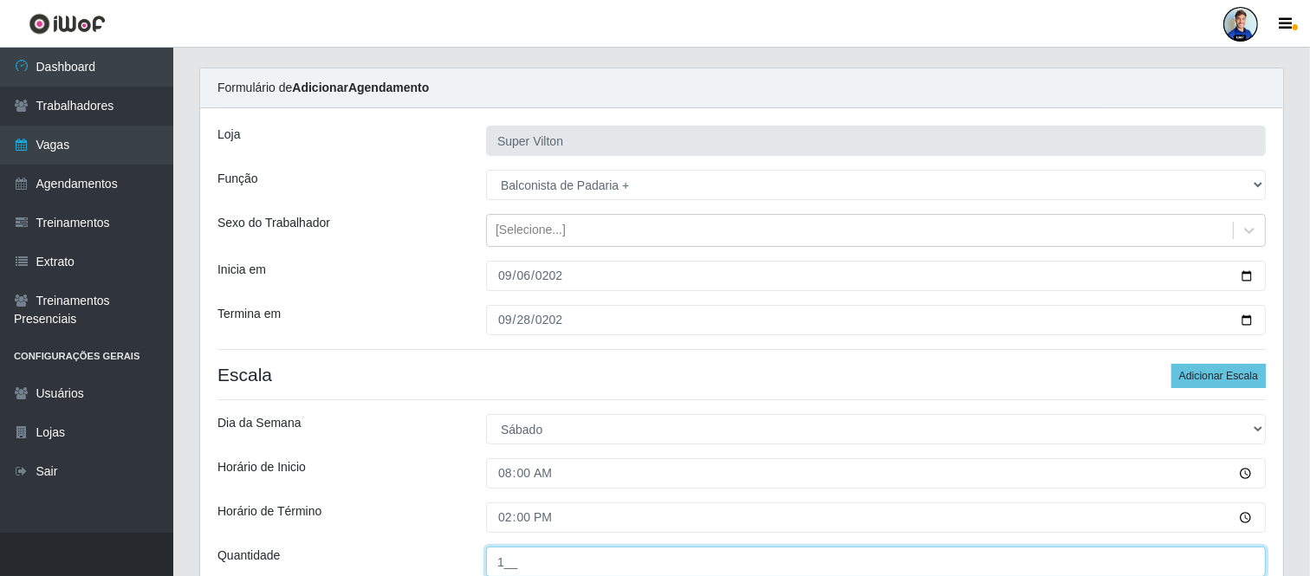
type input "1__"
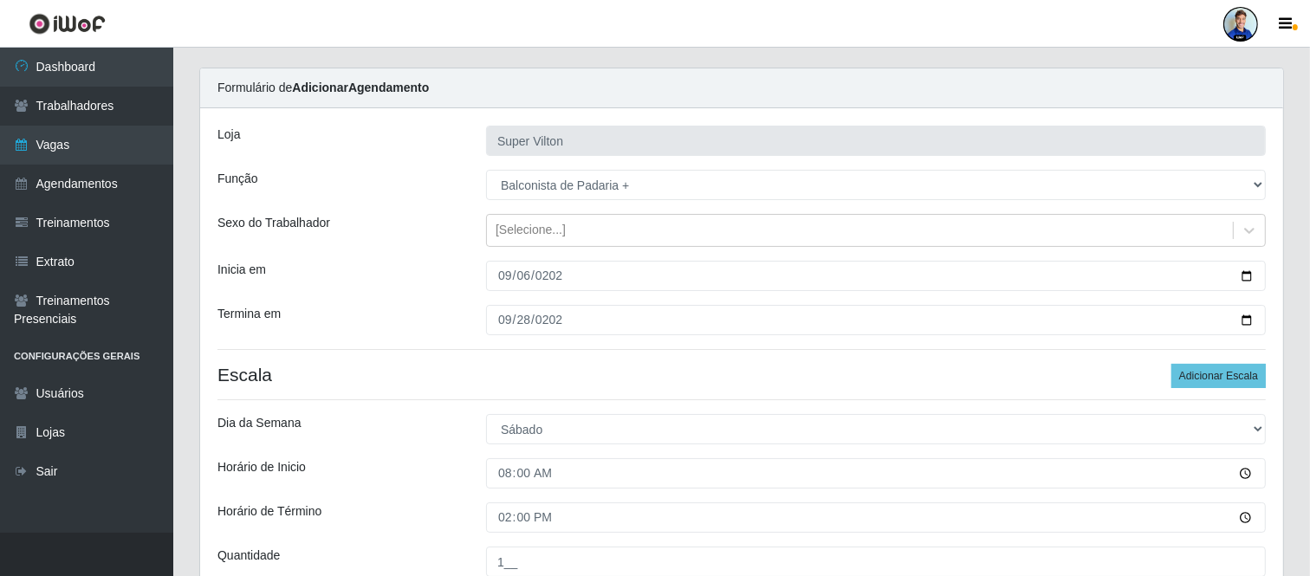
scroll to position [373, 0]
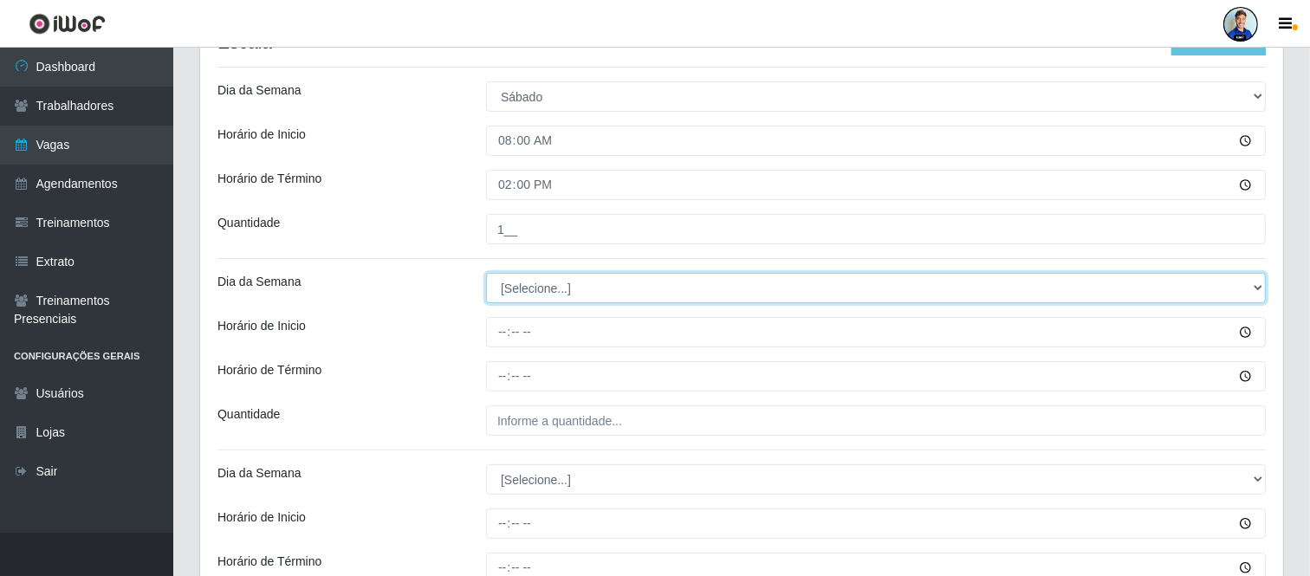
click at [592, 278] on select "[Selecione...] Segunda Terça Quarta Quinta Sexta Sábado Domingo" at bounding box center [876, 288] width 780 height 30
select select "6"
click at [486, 273] on select "[Selecione...] Segunda Terça Quarta Quinta Sexta Sábado Domingo" at bounding box center [876, 288] width 780 height 30
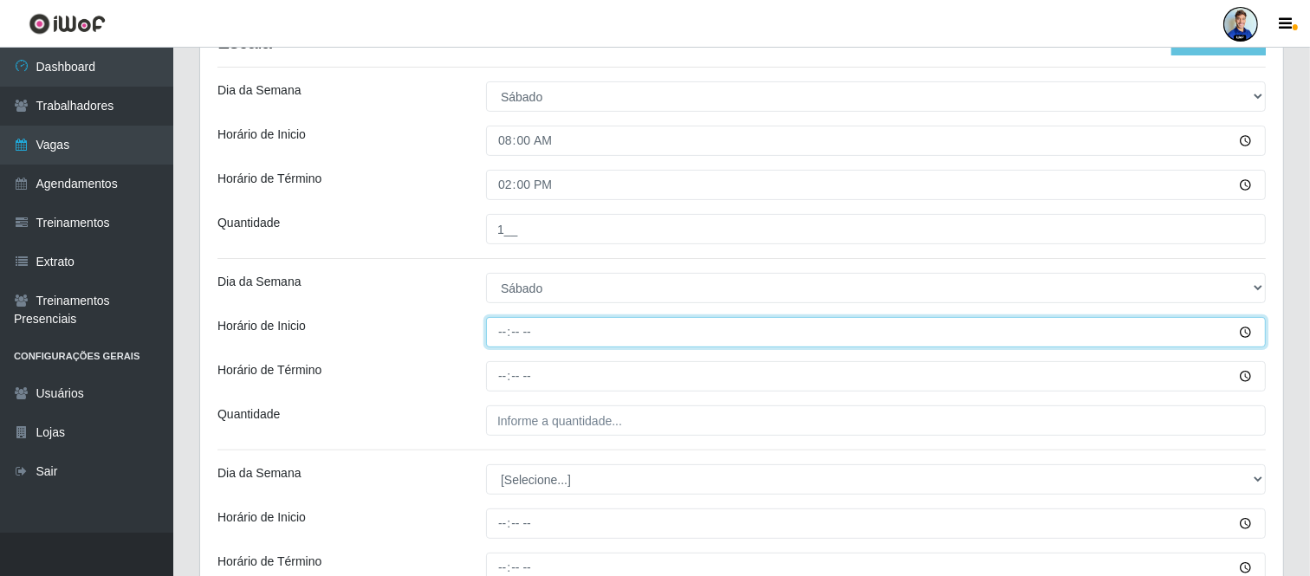
type input "15:00"
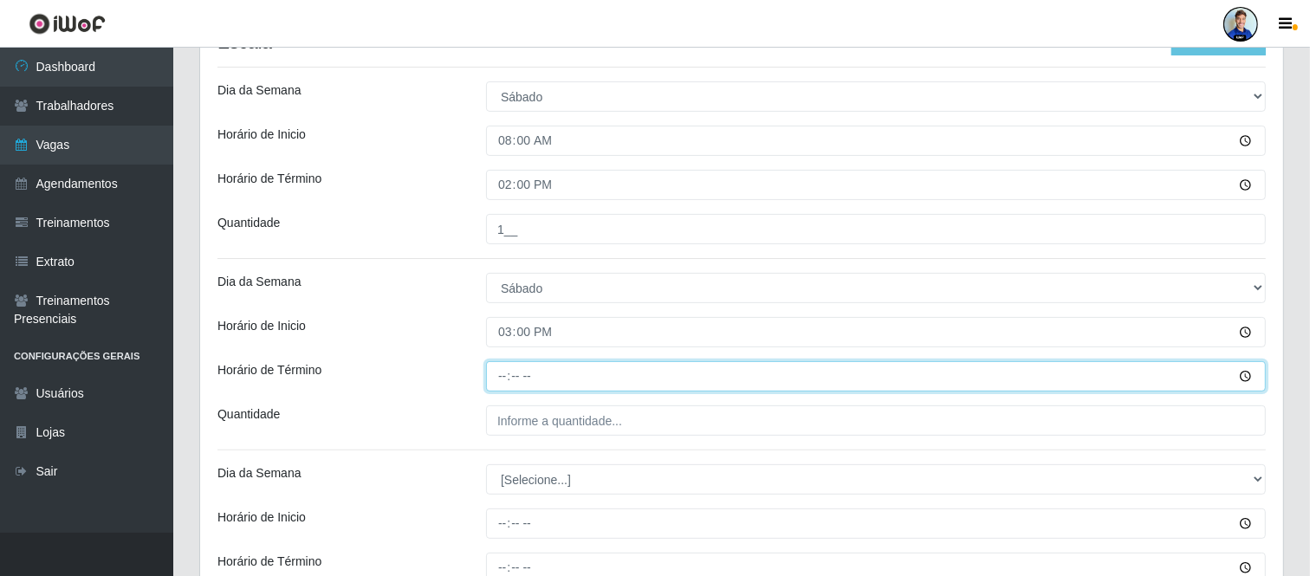
type input "21:00"
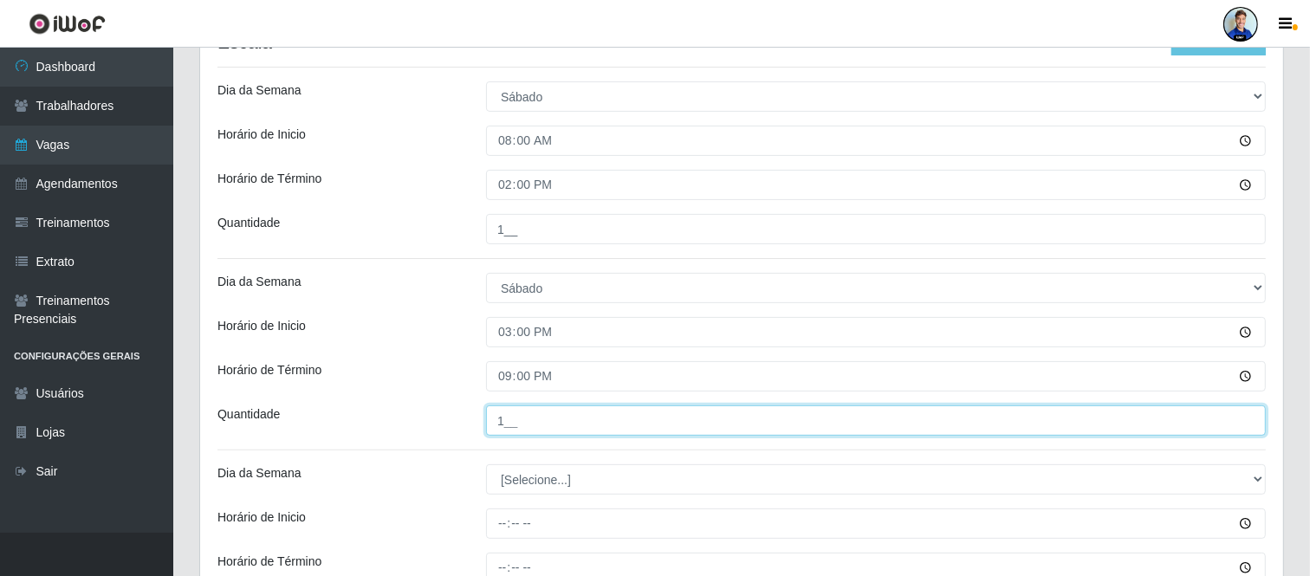
type input "1__"
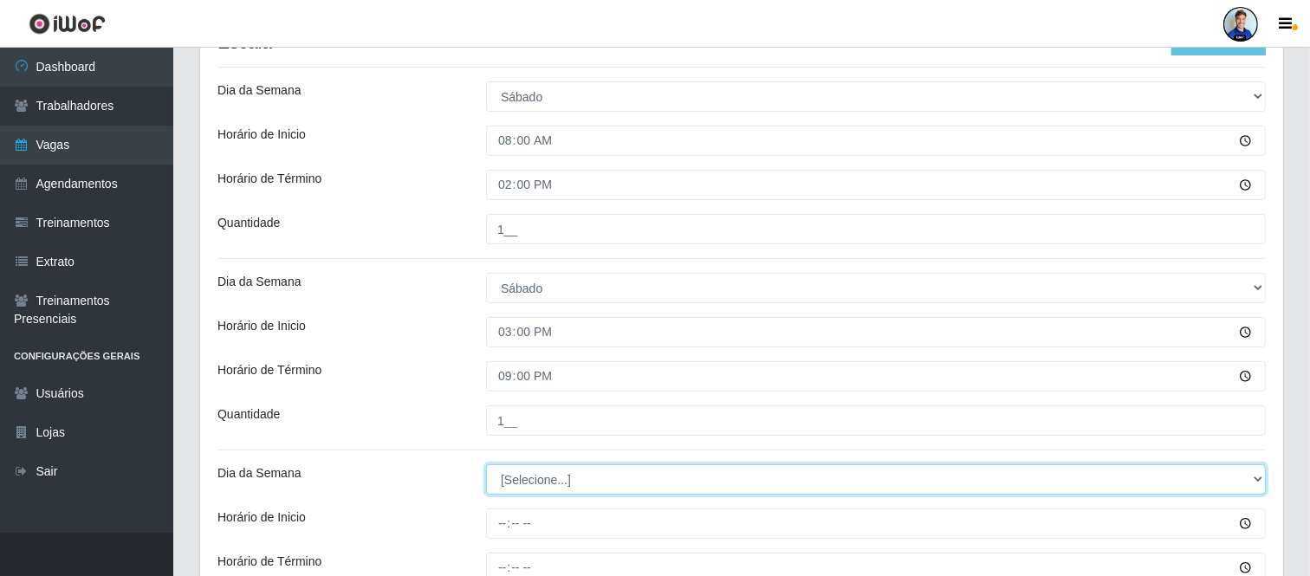
select select "0"
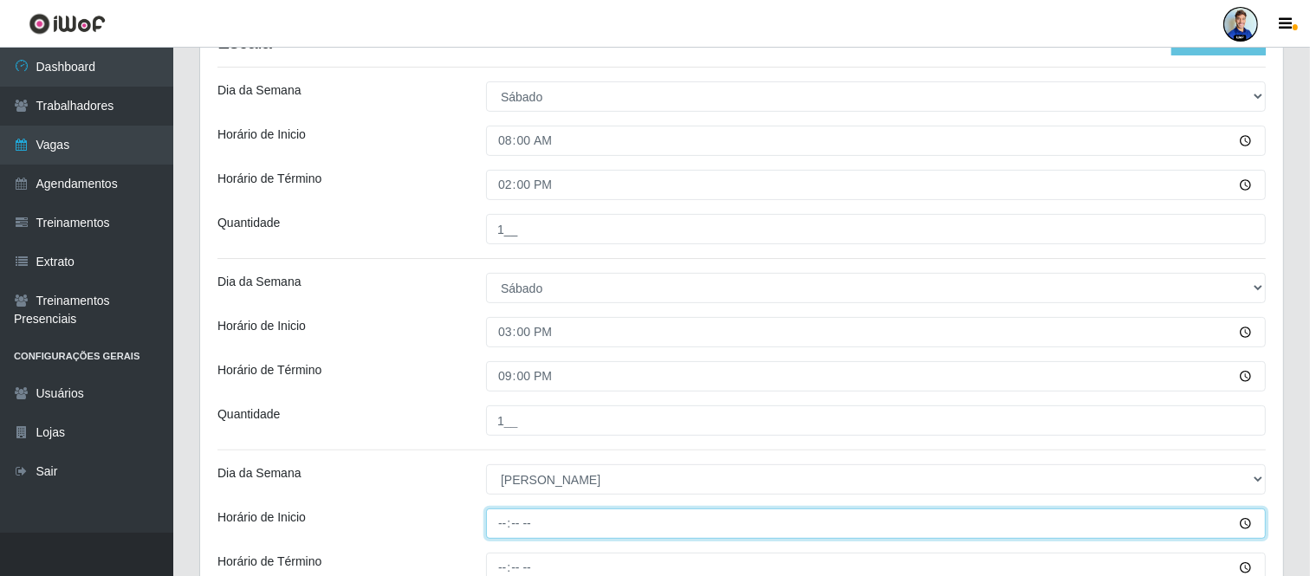
type input "15:00"
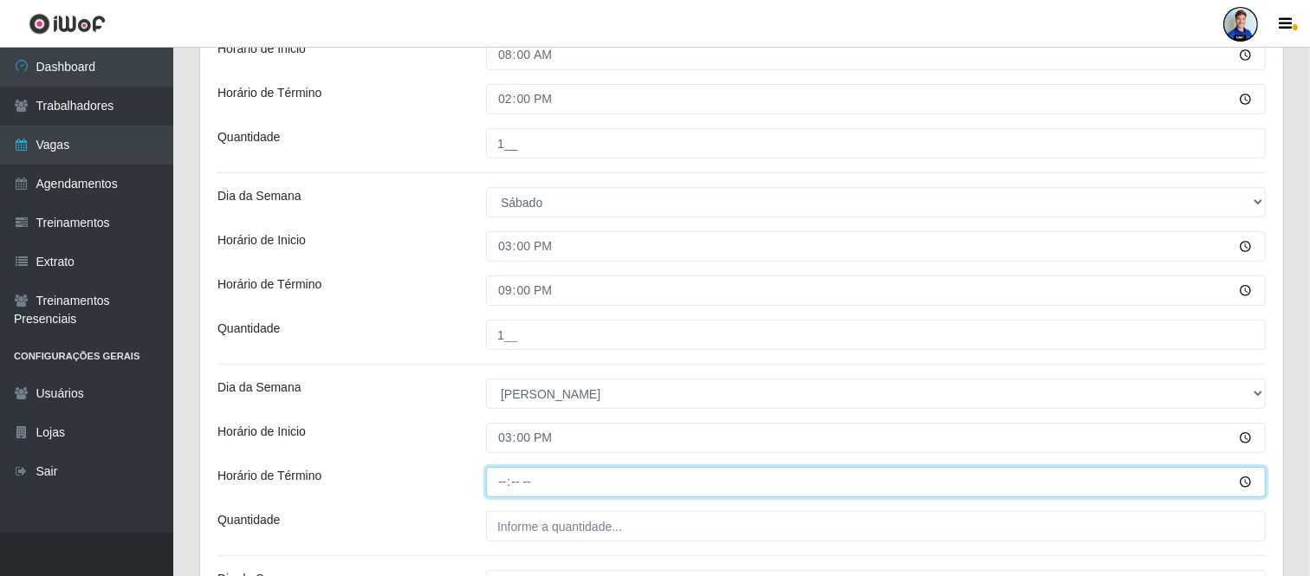
scroll to position [461, 0]
type input "21:00"
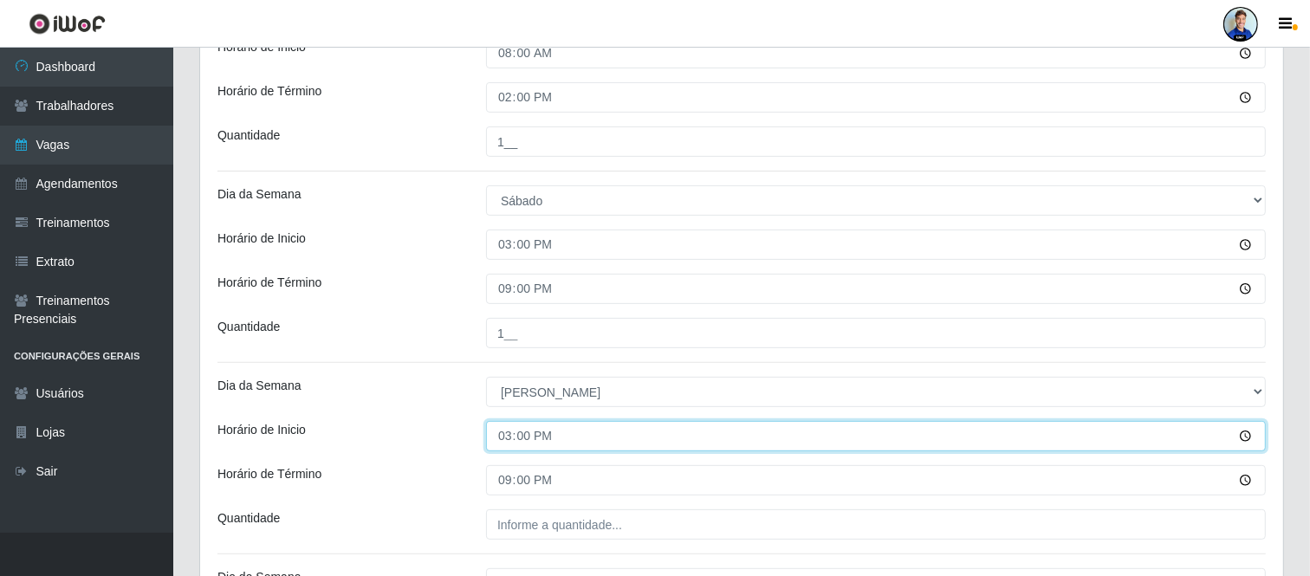
click at [522, 437] on input "15:00" at bounding box center [876, 436] width 780 height 30
type input "08:00"
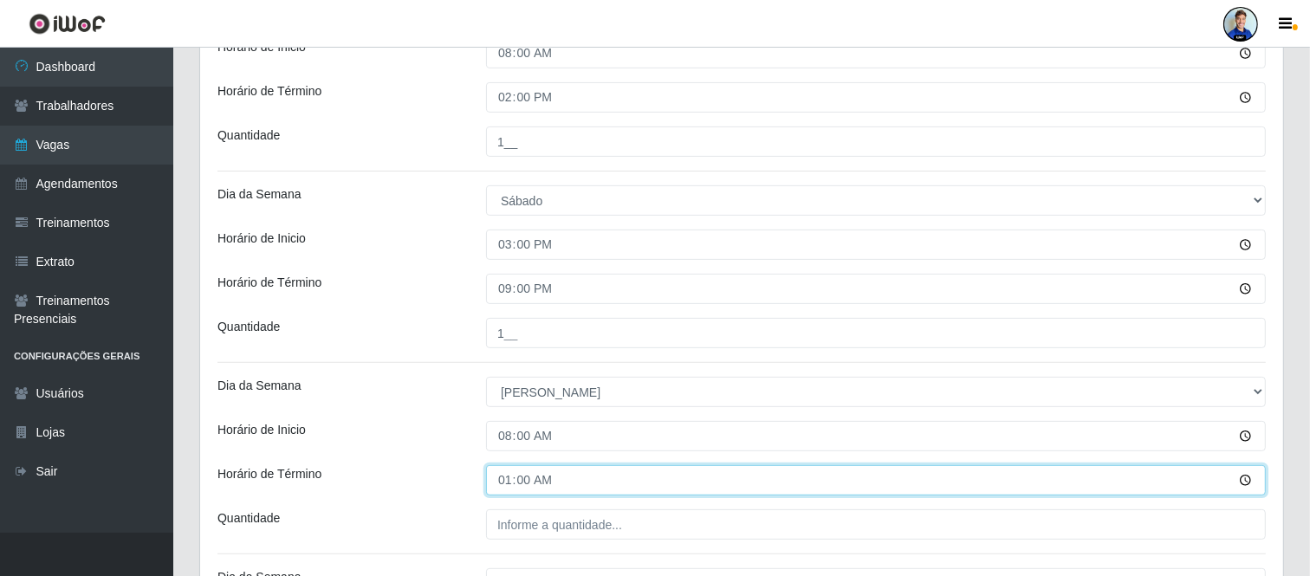
type input "14:00"
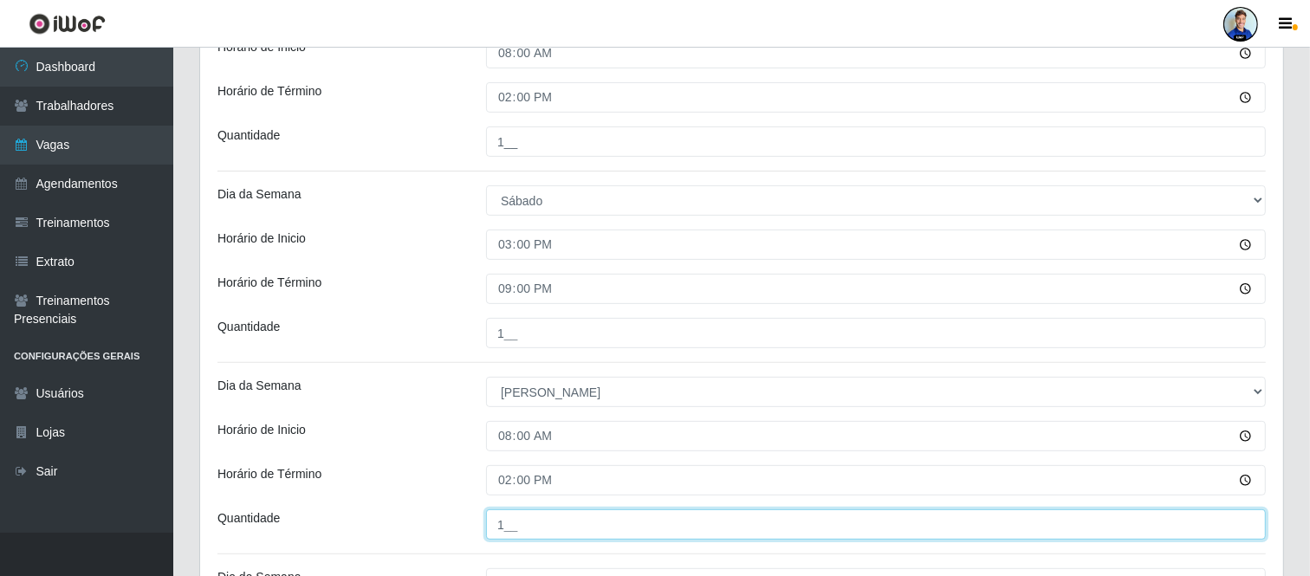
type input "1__"
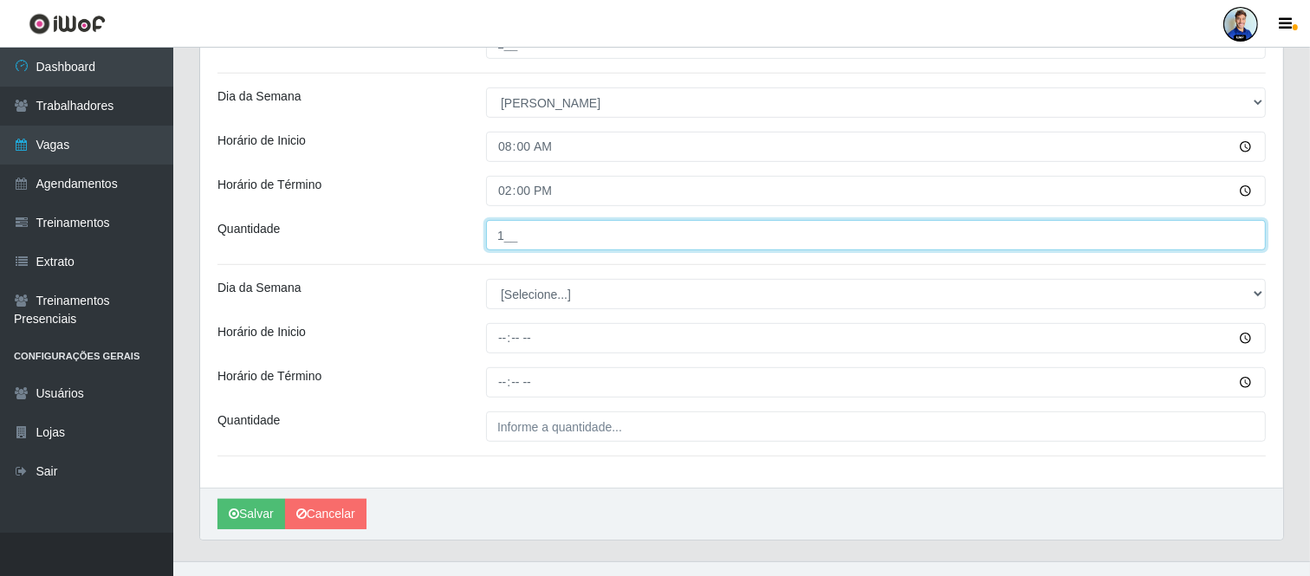
scroll to position [752, 0]
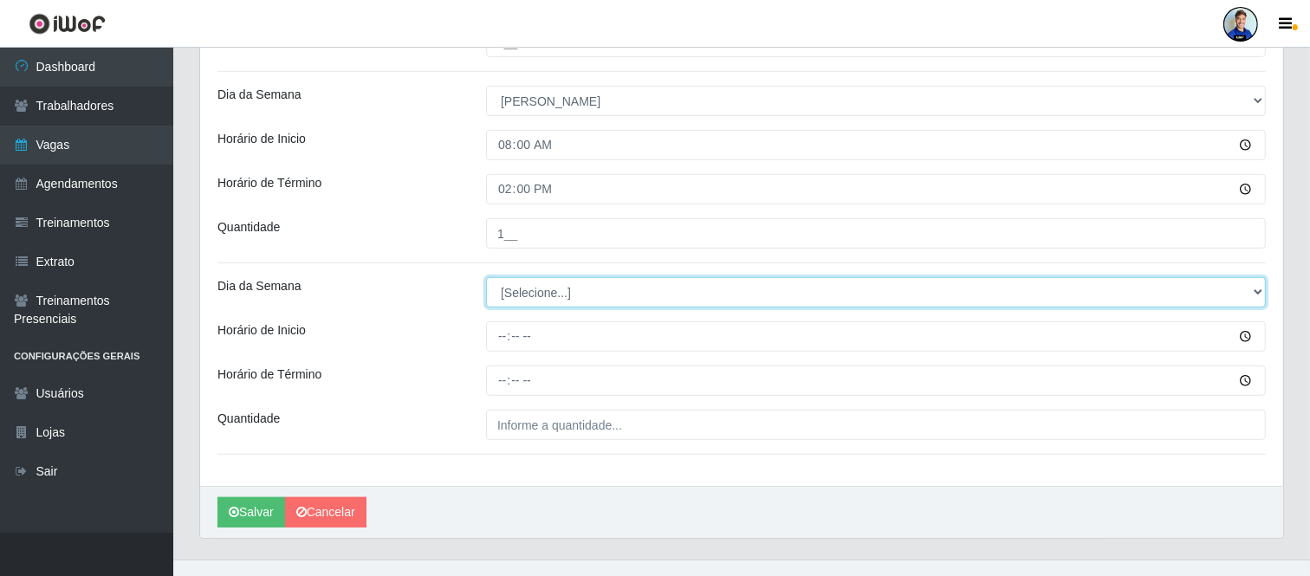
click at [557, 303] on select "[Selecione...] Segunda Terça Quarta Quinta Sexta Sábado Domingo" at bounding box center [876, 292] width 780 height 30
select select "0"
click at [486, 277] on select "[Selecione...] Segunda Terça Quarta Quinta Sexta Sábado Domingo" at bounding box center [876, 292] width 780 height 30
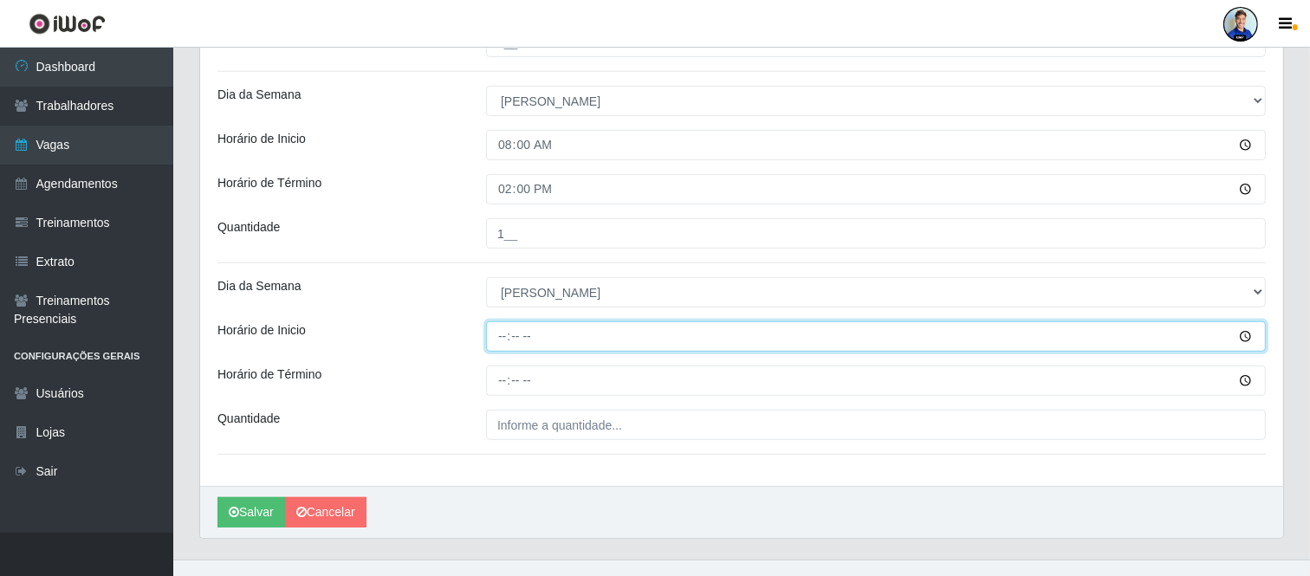
click at [497, 341] on input "Horário de Inicio" at bounding box center [876, 336] width 780 height 30
type input "15:00"
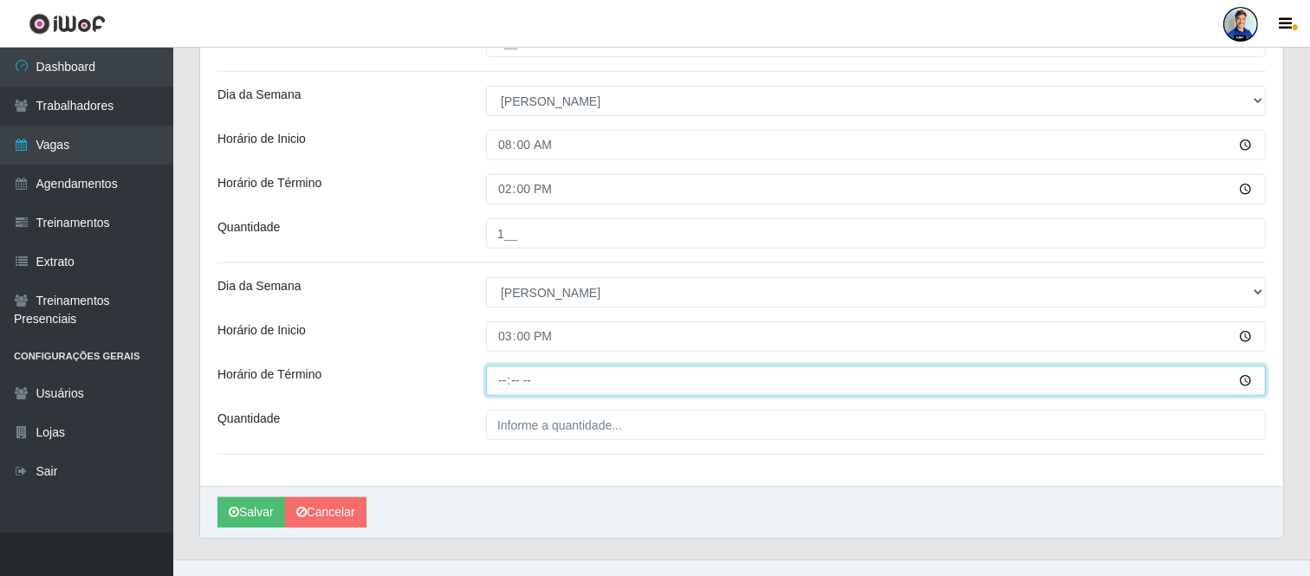
type input "21:00"
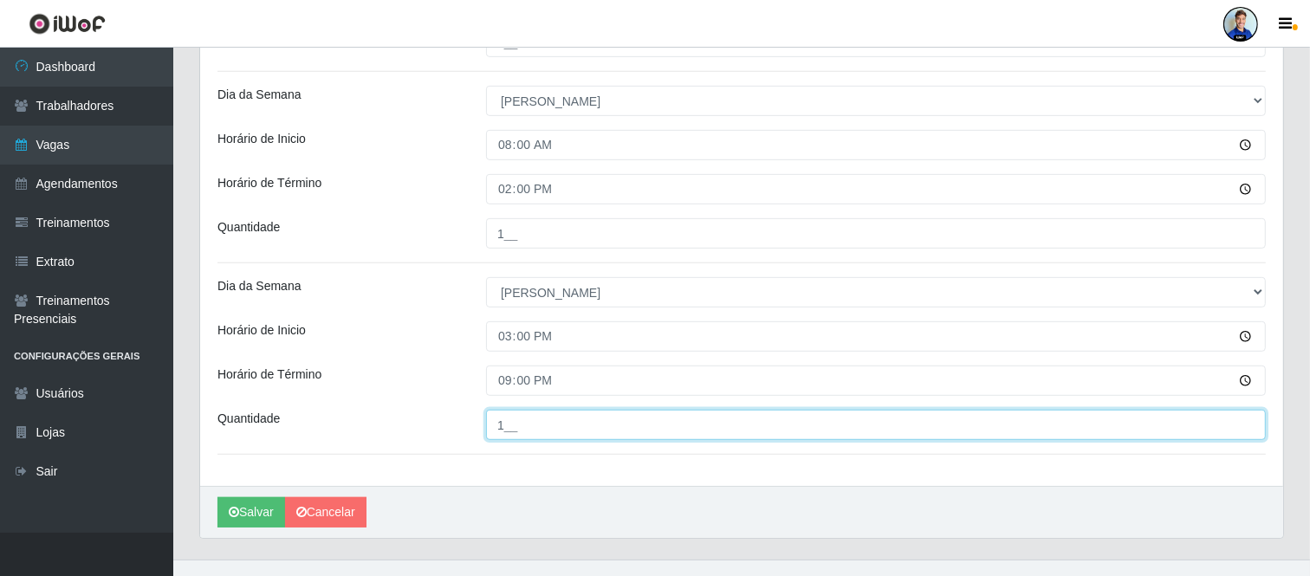
type input "1__"
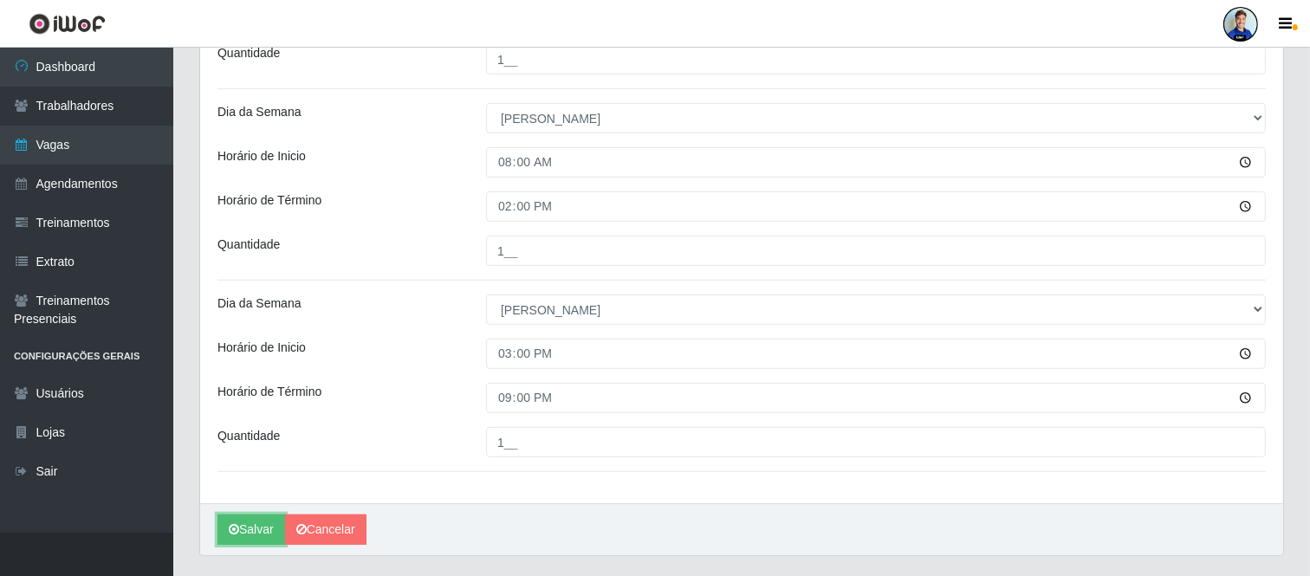
scroll to position [780, 0]
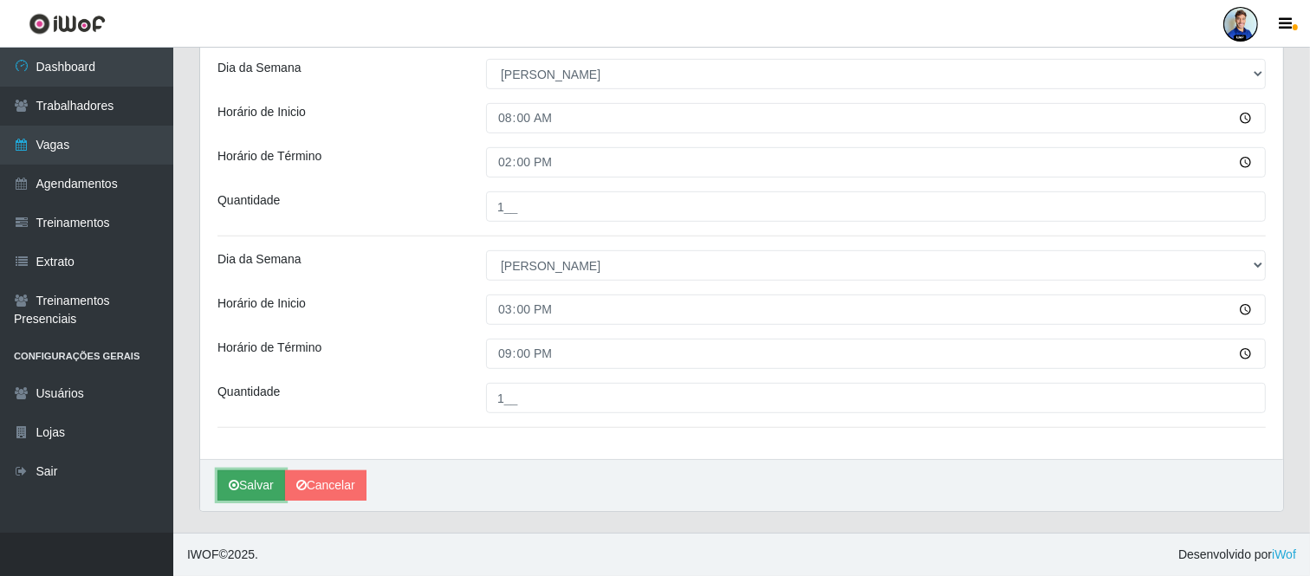
click at [232, 497] on button "Salvar" at bounding box center [251, 486] width 68 height 30
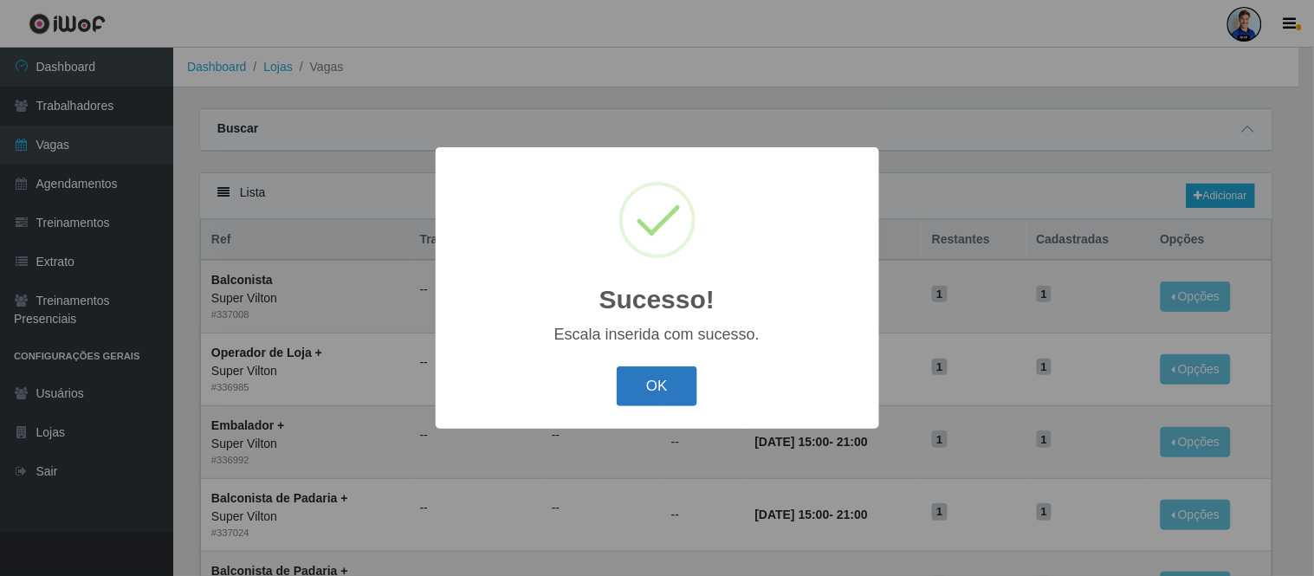
click at [644, 401] on button "OK" at bounding box center [657, 387] width 81 height 41
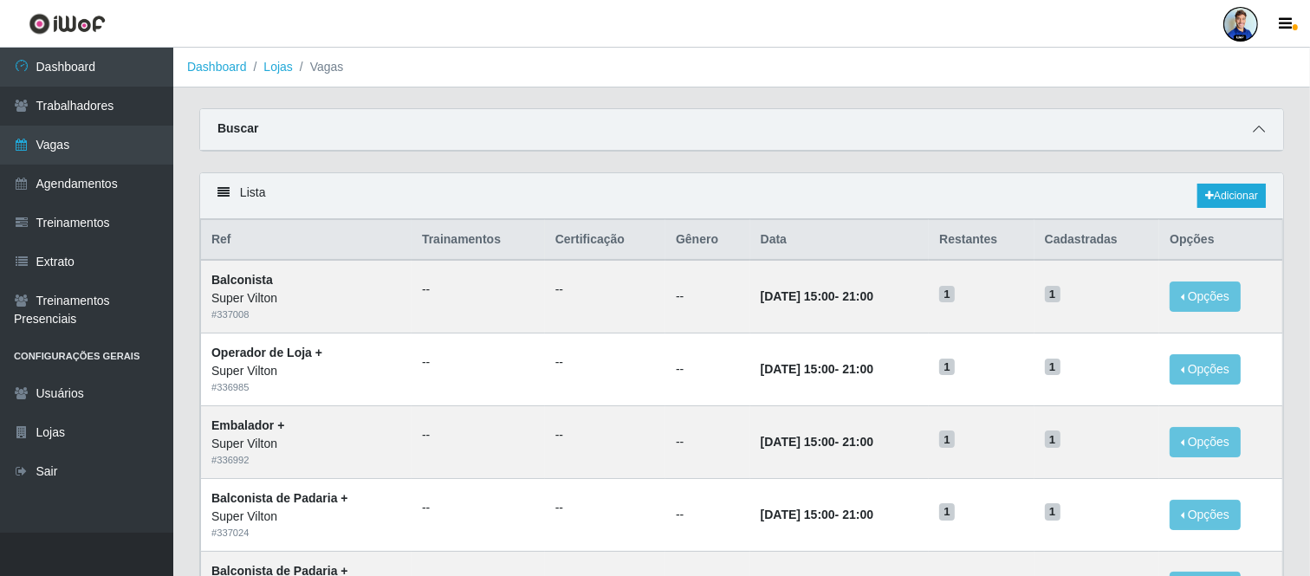
click at [1251, 136] on span at bounding box center [1259, 130] width 21 height 20
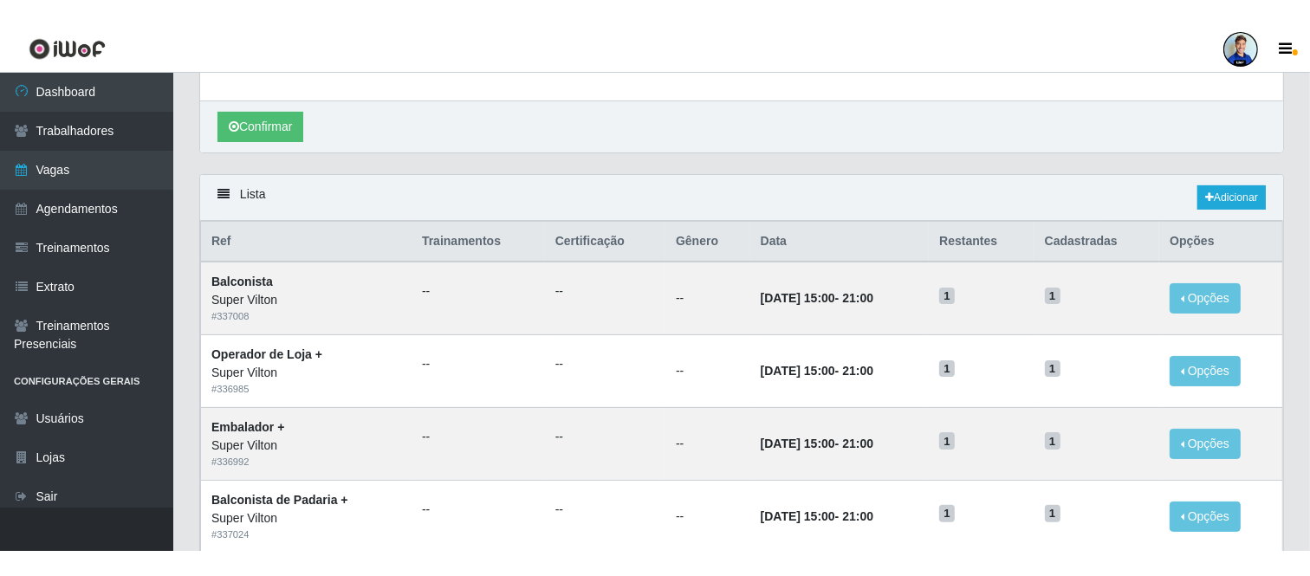
scroll to position [385, 0]
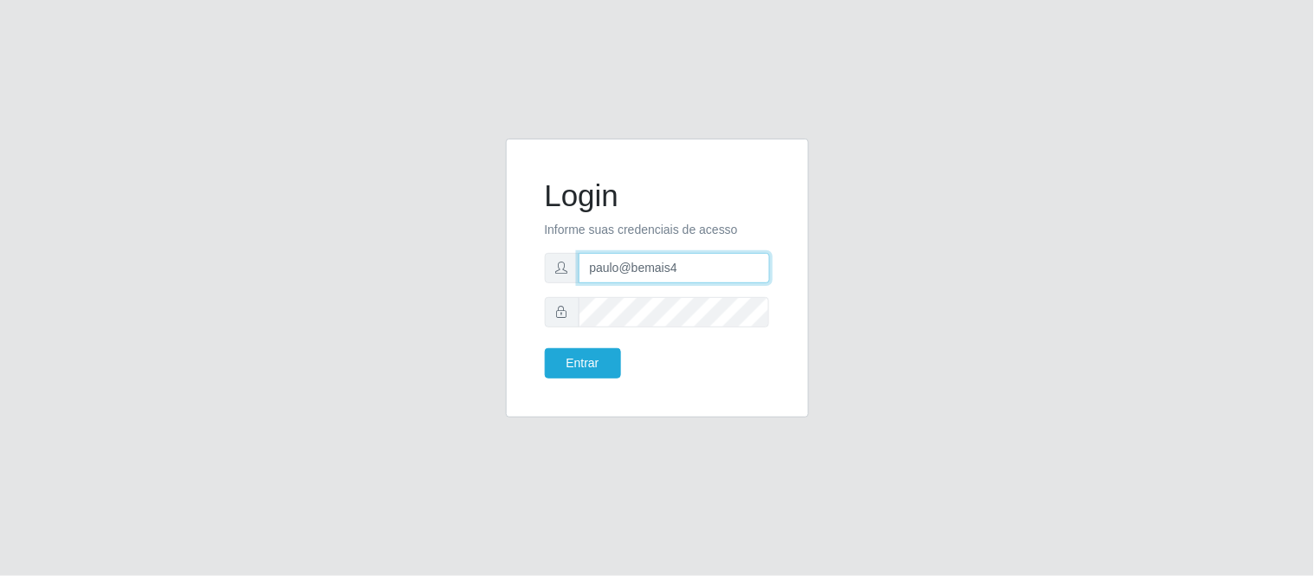
drag, startPoint x: 685, startPoint y: 272, endPoint x: 523, endPoint y: 266, distance: 162.1
click at [523, 266] on div "Login Informe suas credenciais de acesso paulo@bemais4 Entrar" at bounding box center [657, 278] width 303 height 279
type input "juliomarques@queiroz"
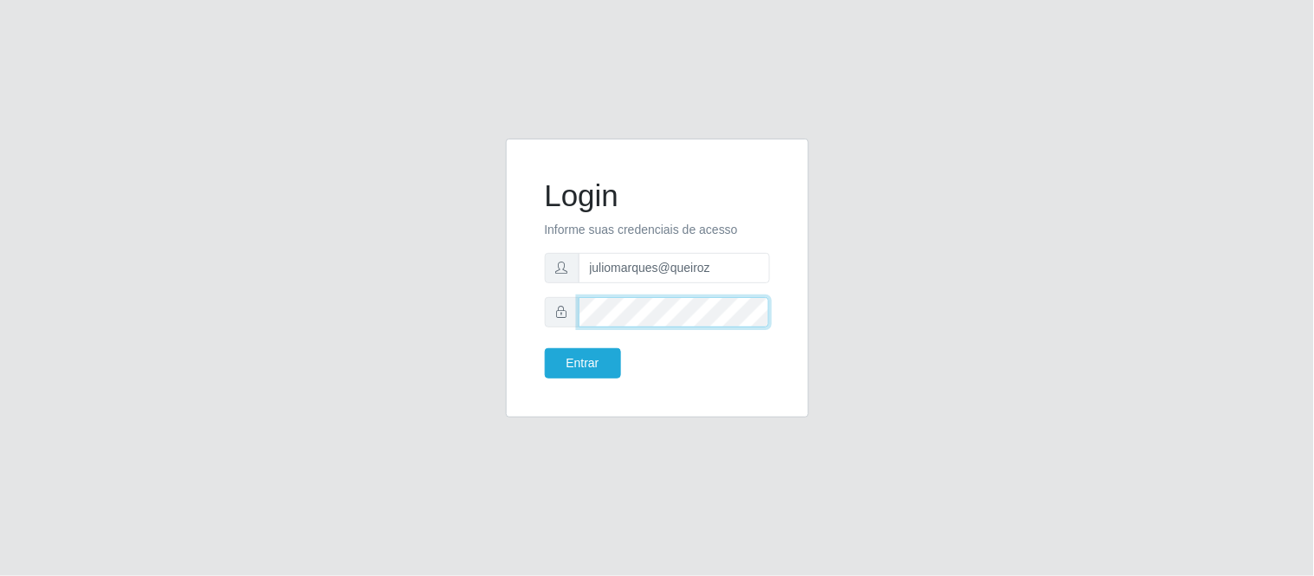
click at [566, 299] on div at bounding box center [657, 312] width 225 height 30
click at [569, 364] on button "Entrar" at bounding box center [583, 363] width 76 height 30
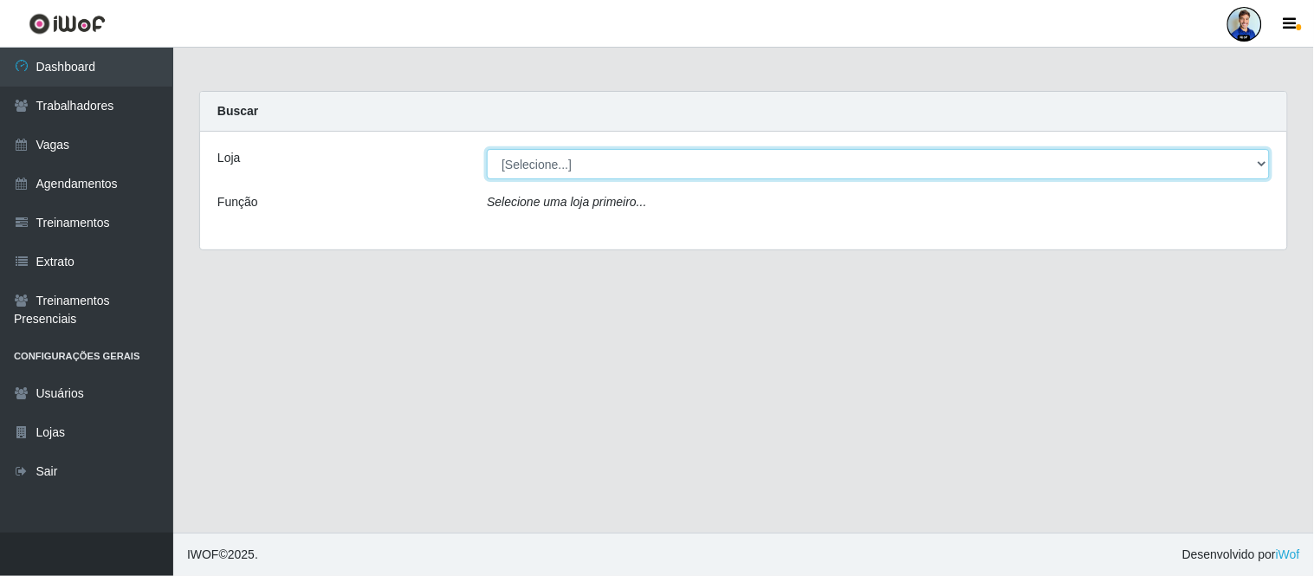
click at [1240, 166] on select "[Selecione...] Hiper Queiroz - Nova Betânia Hiper Queiroz - São Bento Queiroz A…" at bounding box center [878, 164] width 783 height 30
select select "516"
click at [487, 149] on select "[Selecione...] Hiper Queiroz - Nova Betânia Hiper Queiroz - São Bento Queiroz A…" at bounding box center [878, 164] width 783 height 30
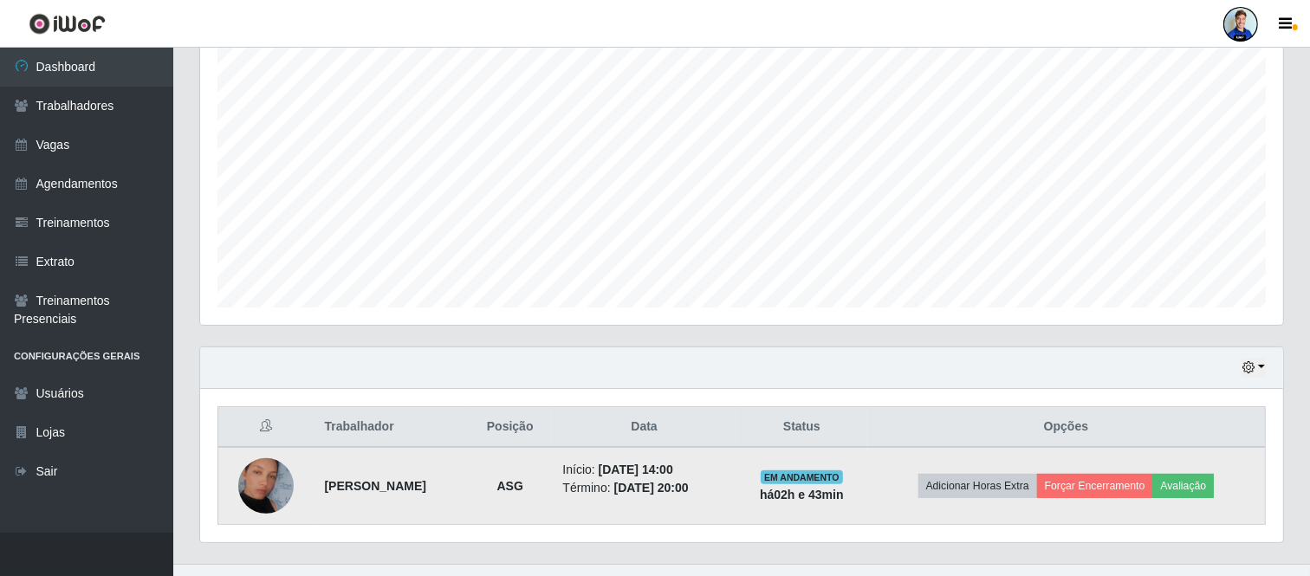
scroll to position [309, 0]
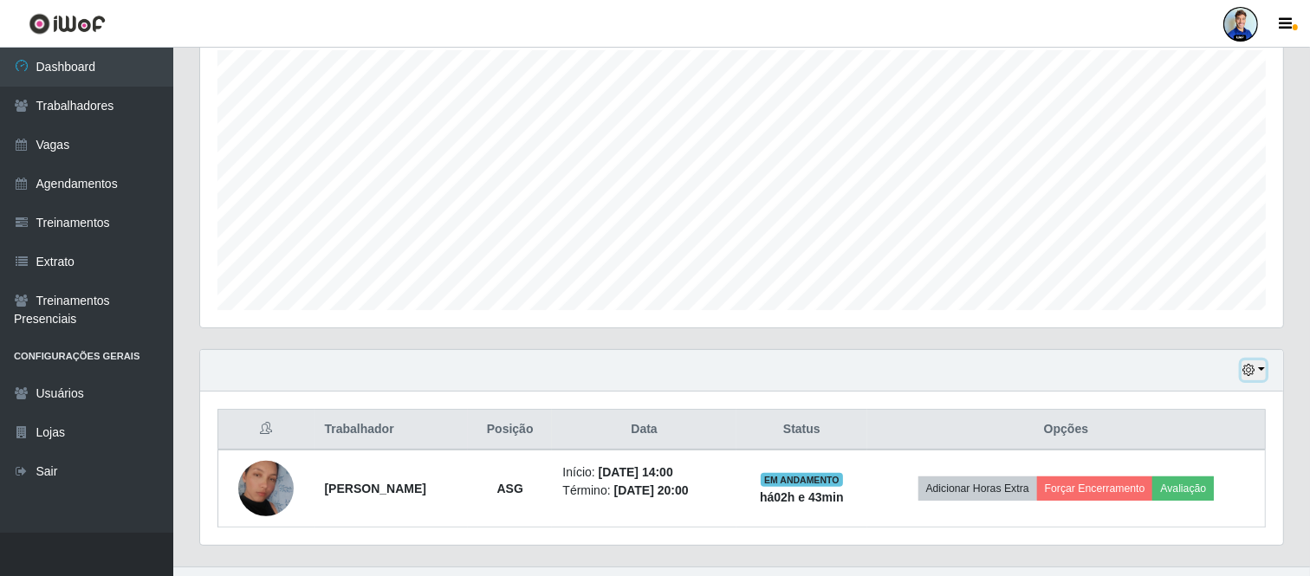
click at [1250, 370] on icon "button" at bounding box center [1249, 370] width 12 height 12
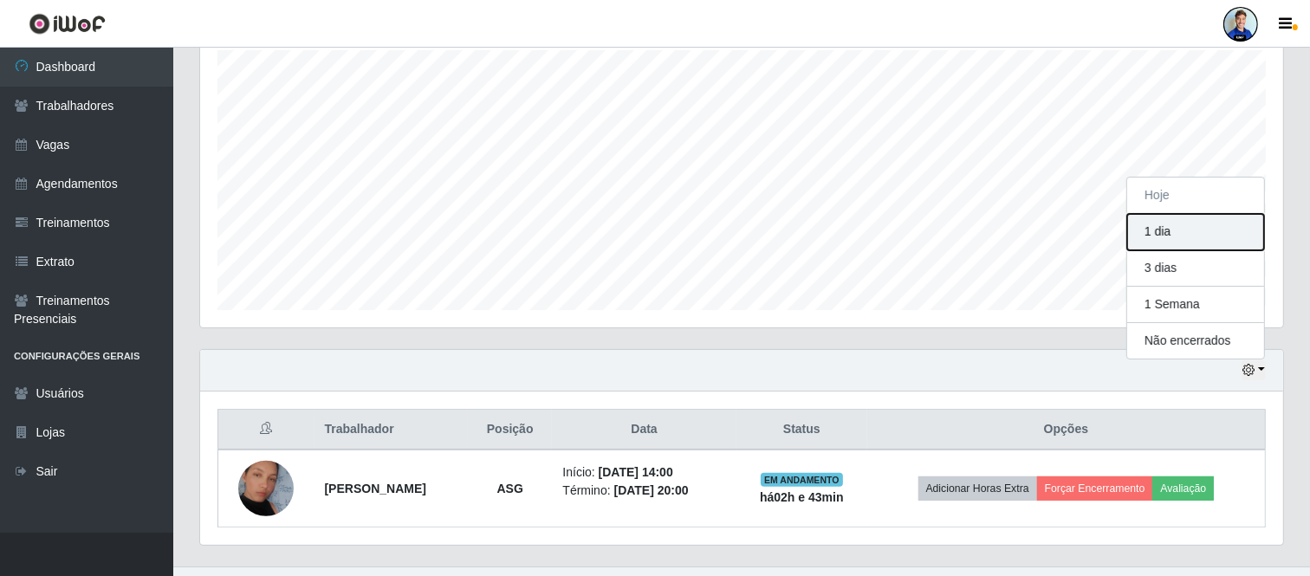
click at [1252, 228] on button "1 dia" at bounding box center [1195, 232] width 137 height 36
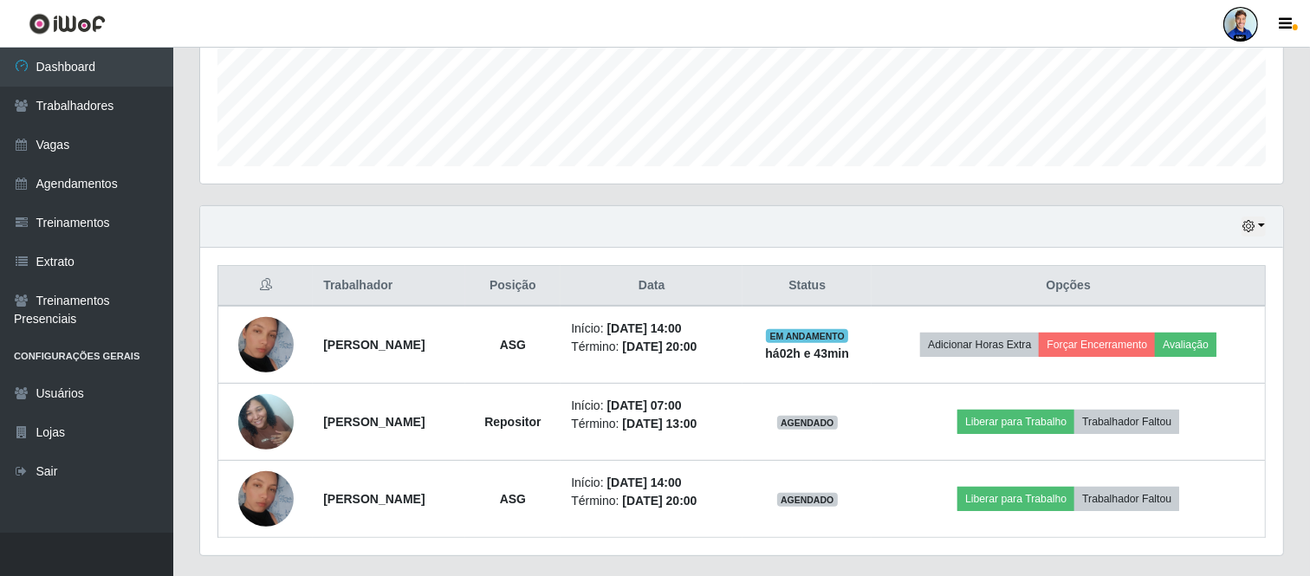
scroll to position [497, 0]
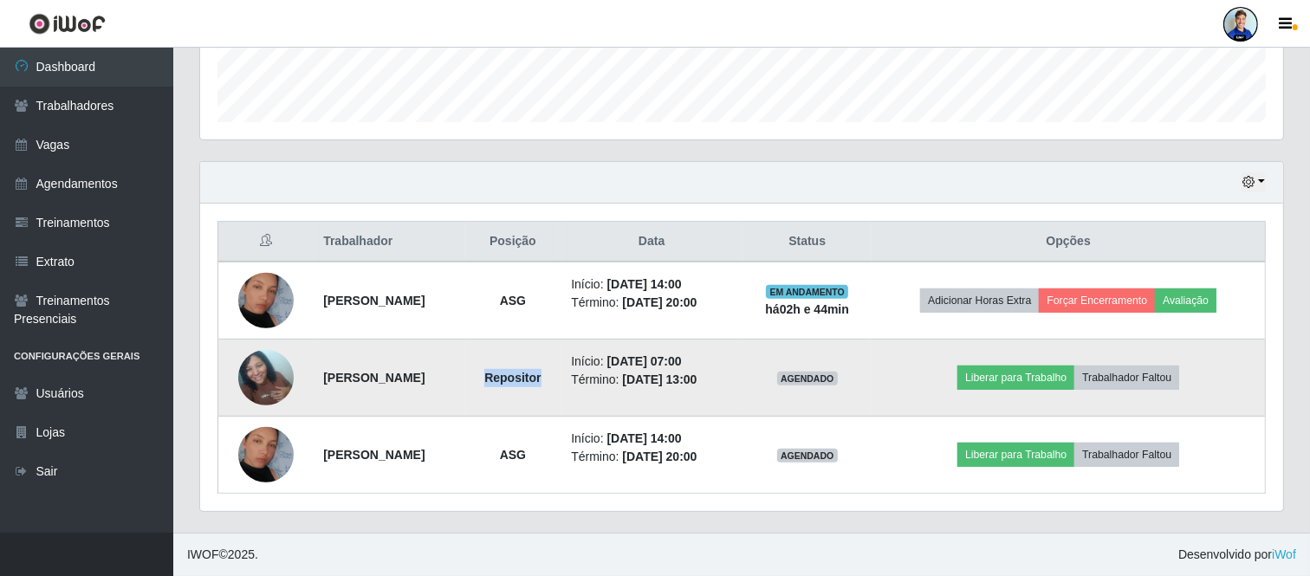
drag, startPoint x: 548, startPoint y: 379, endPoint x: 611, endPoint y: 379, distance: 63.3
click at [561, 379] on td "Repositor" at bounding box center [513, 378] width 96 height 77
click at [541, 371] on strong "Repositor" at bounding box center [512, 378] width 56 height 14
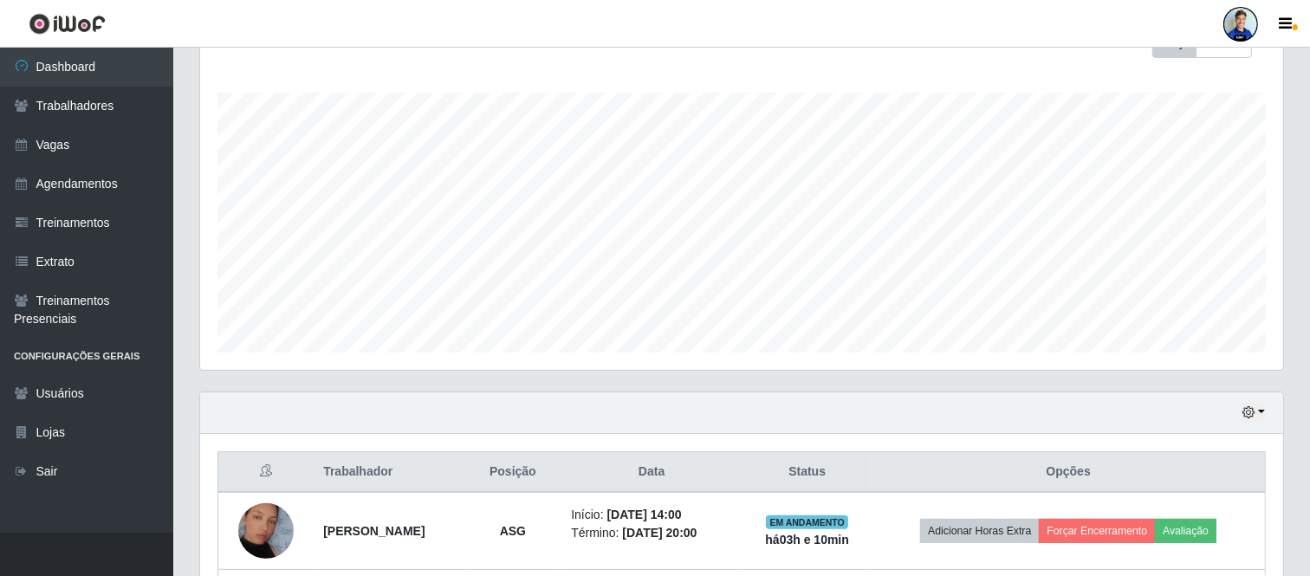
scroll to position [209, 0]
